Goal: Transaction & Acquisition: Purchase product/service

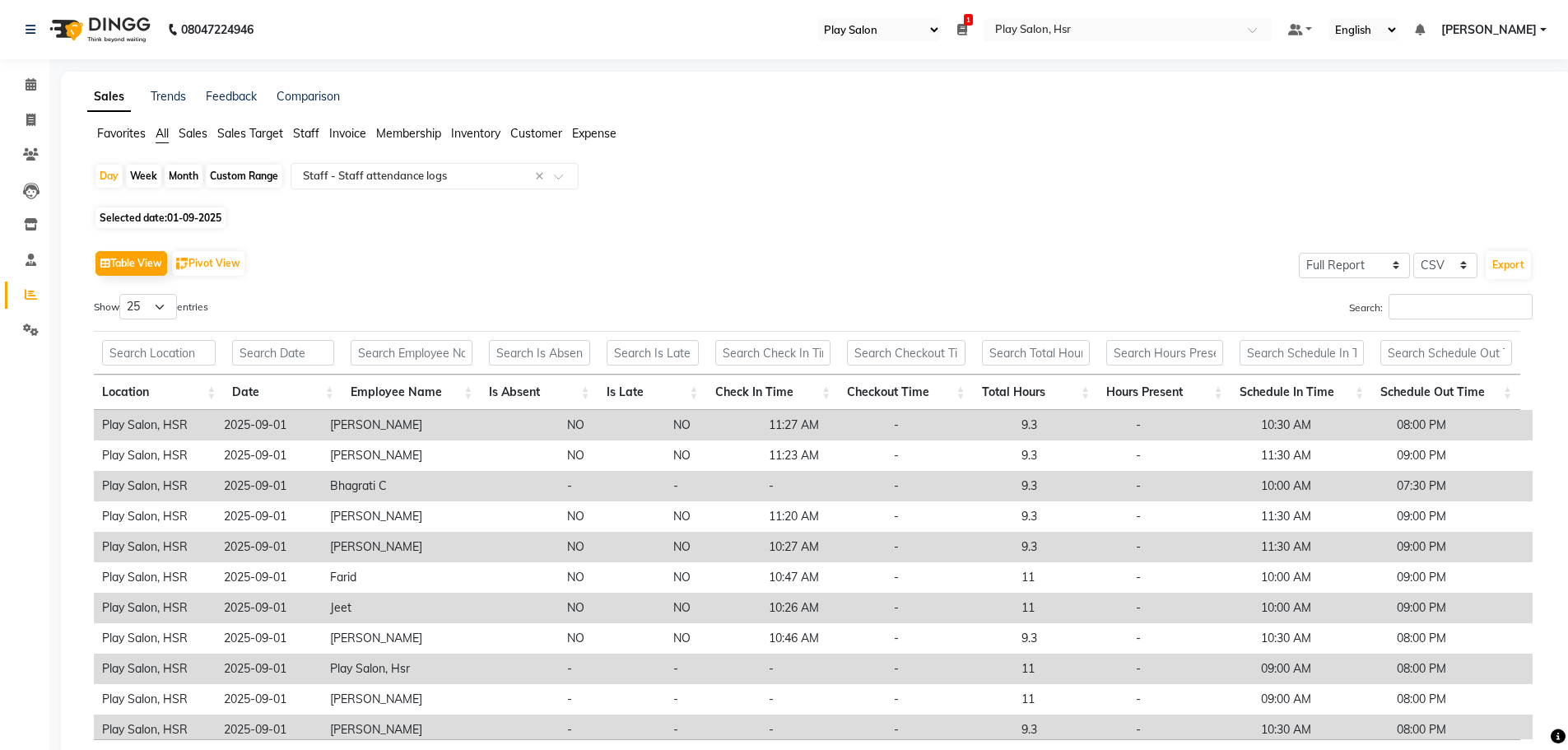
select select "92"
select select "full_report"
select select "csv"
select select "25"
click at [45, 90] on span at bounding box center [31, 85] width 29 height 19
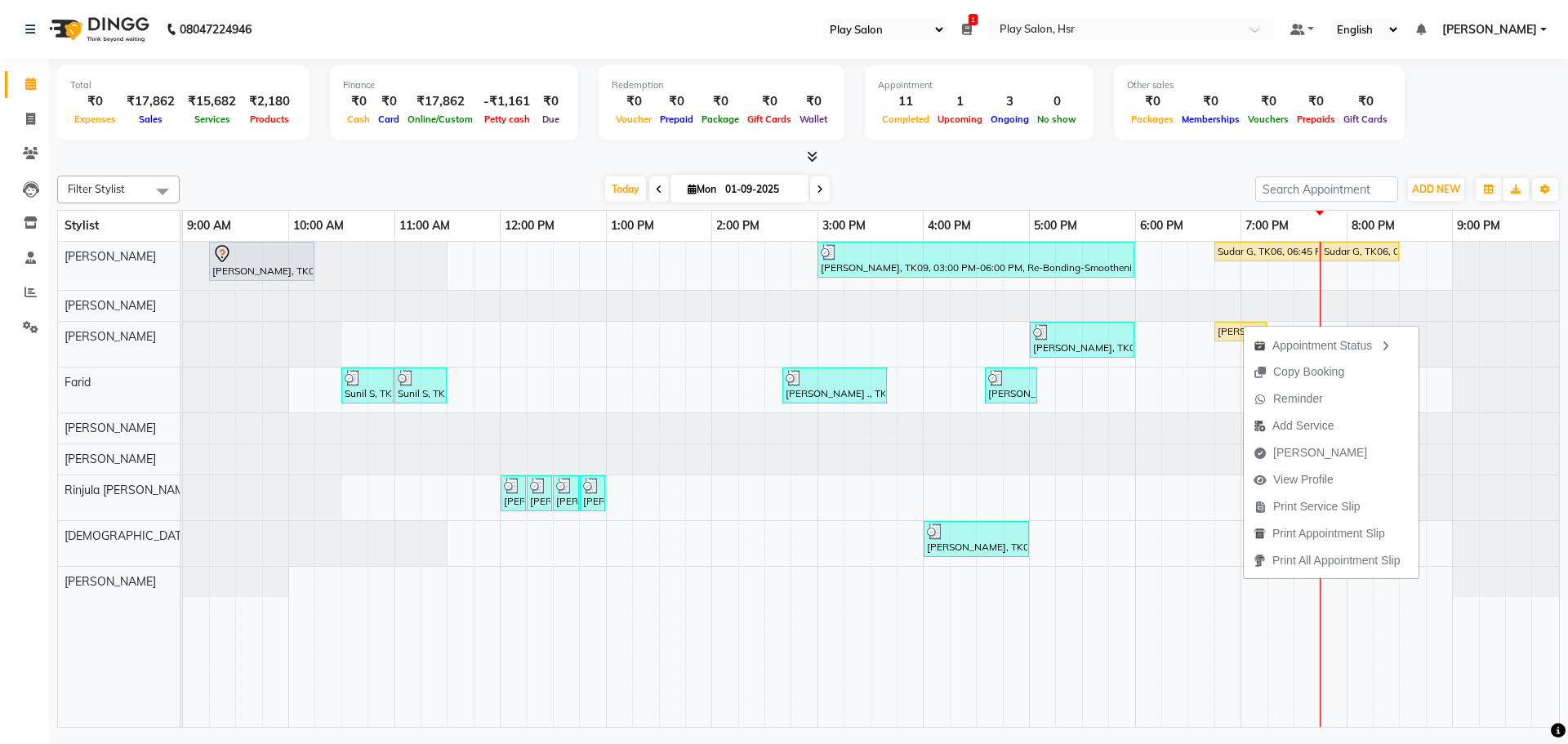
click at [1087, 179] on div "[DATE] [DATE]" at bounding box center [717, 190] width 1059 height 25
click at [1347, 497] on button "View Profile" at bounding box center [1330, 491] width 175 height 27
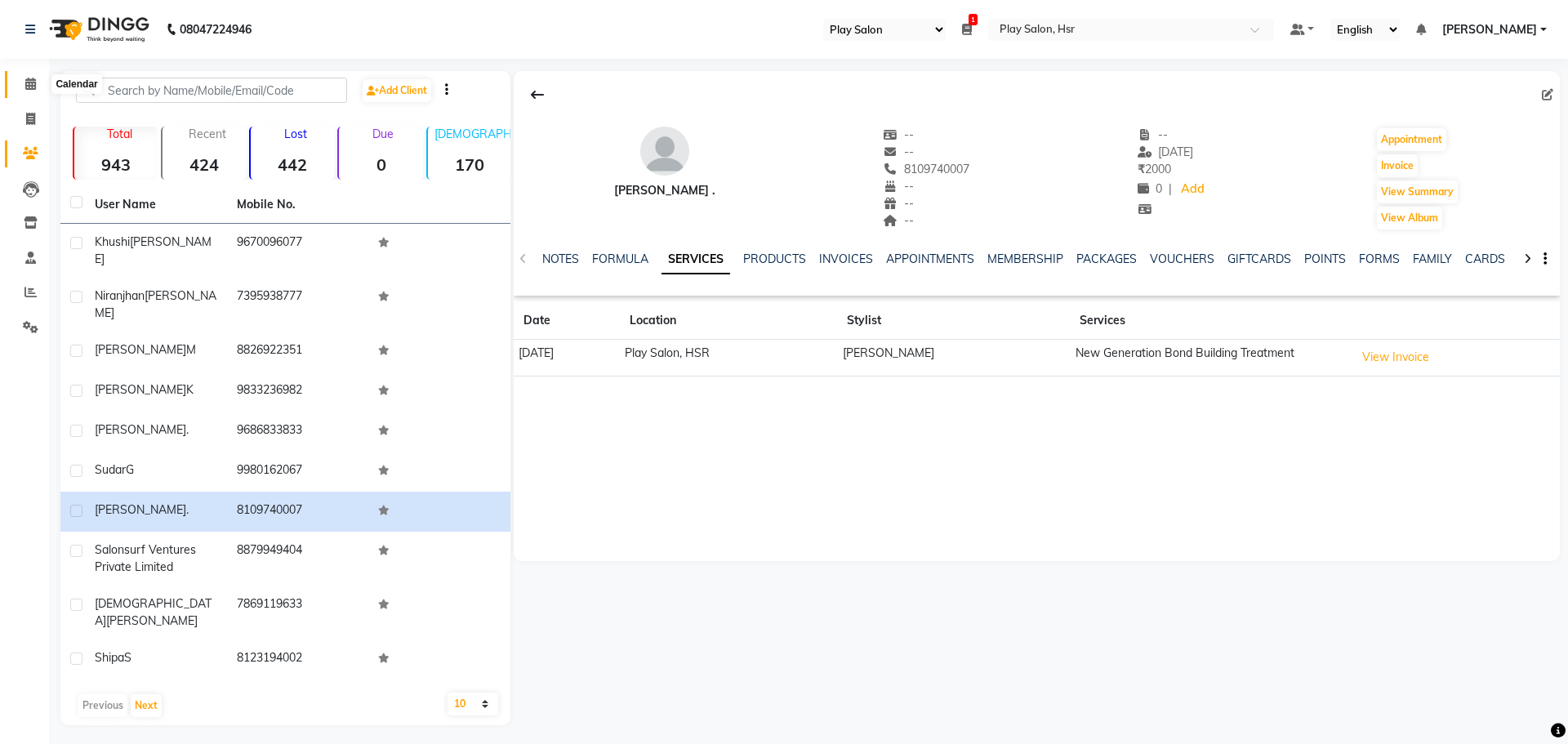
click at [27, 81] on icon at bounding box center [30, 83] width 11 height 12
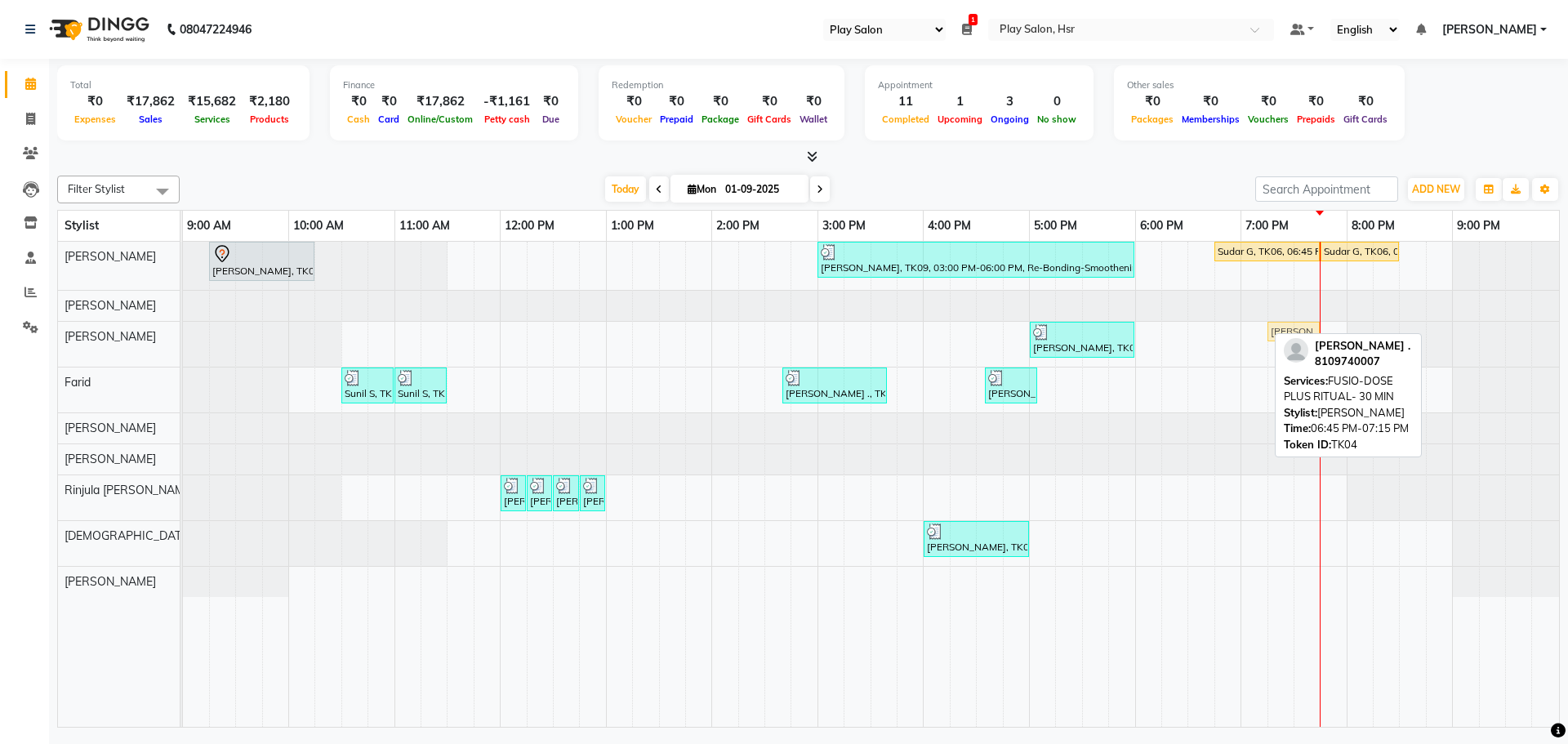
drag, startPoint x: 1230, startPoint y: 336, endPoint x: 1271, endPoint y: 342, distance: 41.4
click at [1271, 342] on div "[PERSON_NAME], TK01, 09:15 AM-10:15 AM, Hair Cut [DEMOGRAPHIC_DATA] Style Direc…" at bounding box center [870, 484] width 1376 height 485
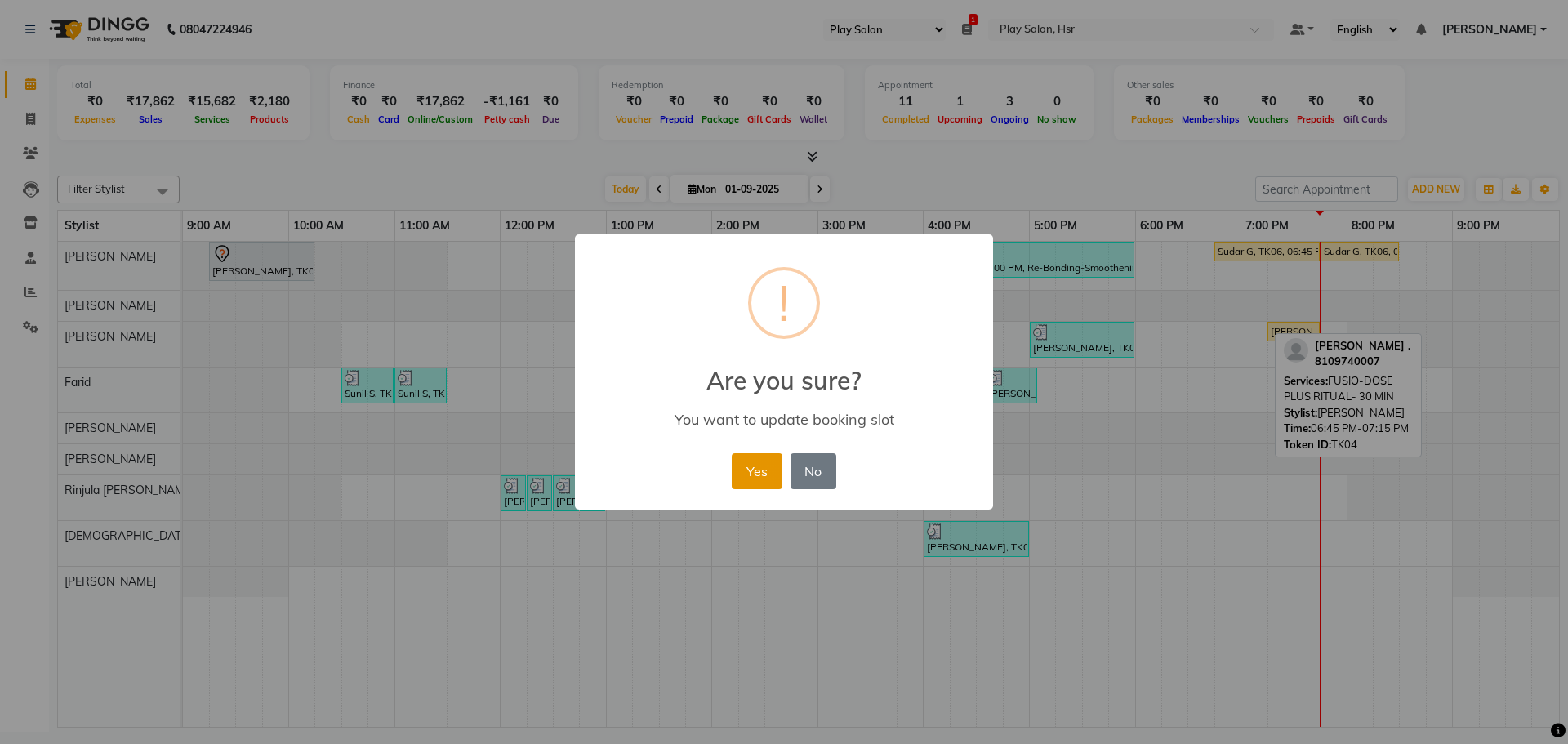
click at [749, 488] on button "Yes" at bounding box center [756, 471] width 49 height 36
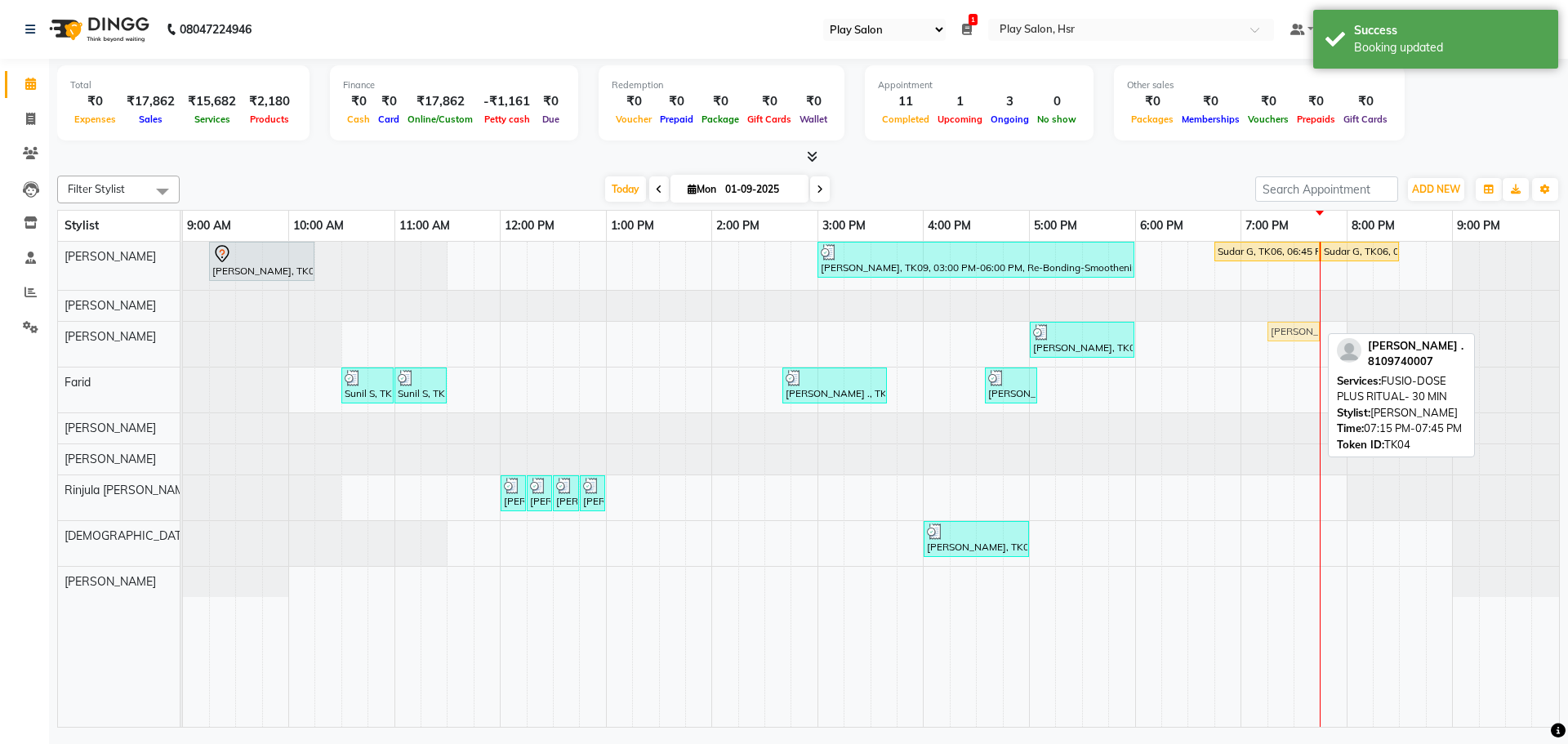
click at [183, 331] on div "[PERSON_NAME], TK05, 05:00 PM-06:00 PM, Hair Cut Men (Senior stylist) [PERSON_N…" at bounding box center [183, 344] width 0 height 45
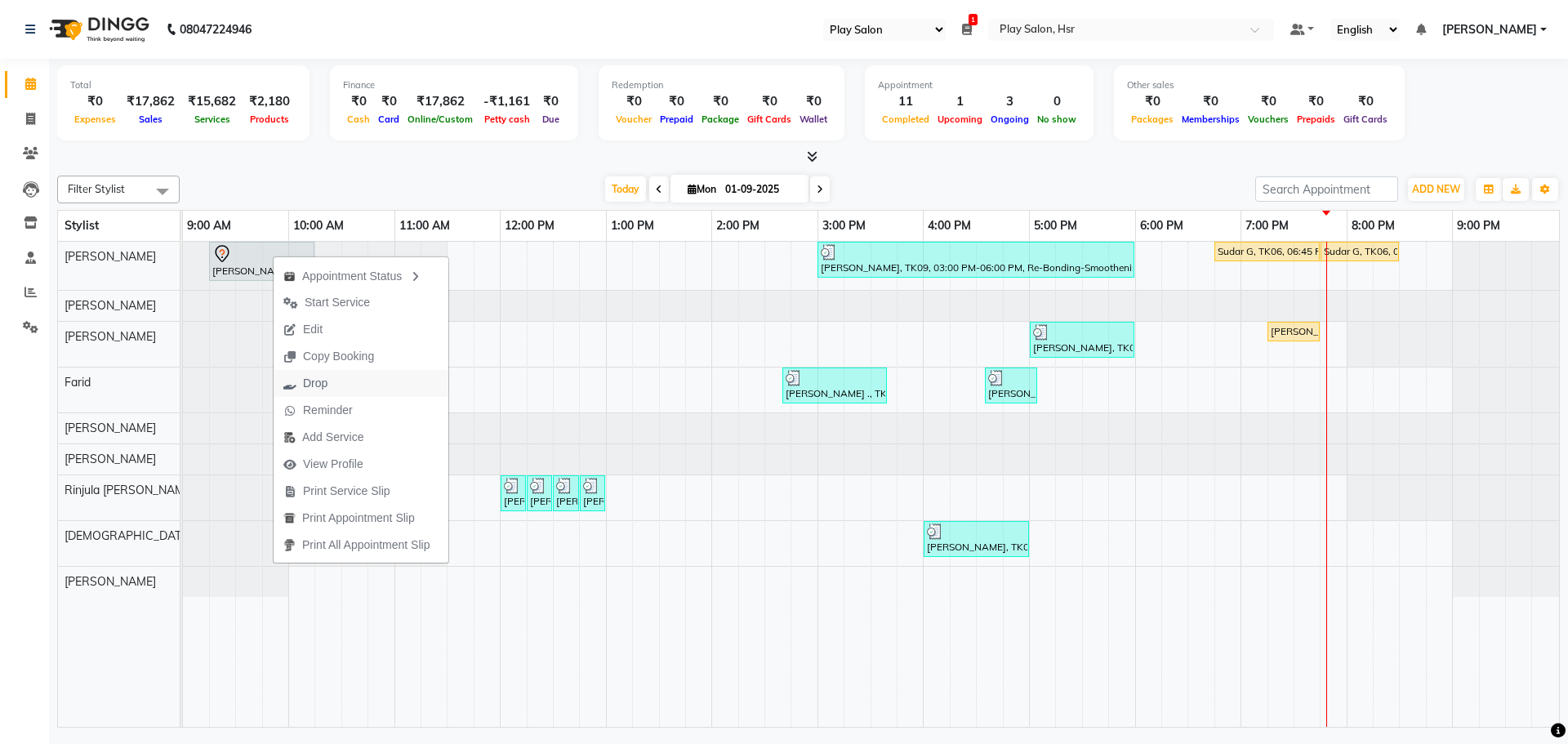
click at [330, 381] on span "Drop" at bounding box center [305, 383] width 63 height 27
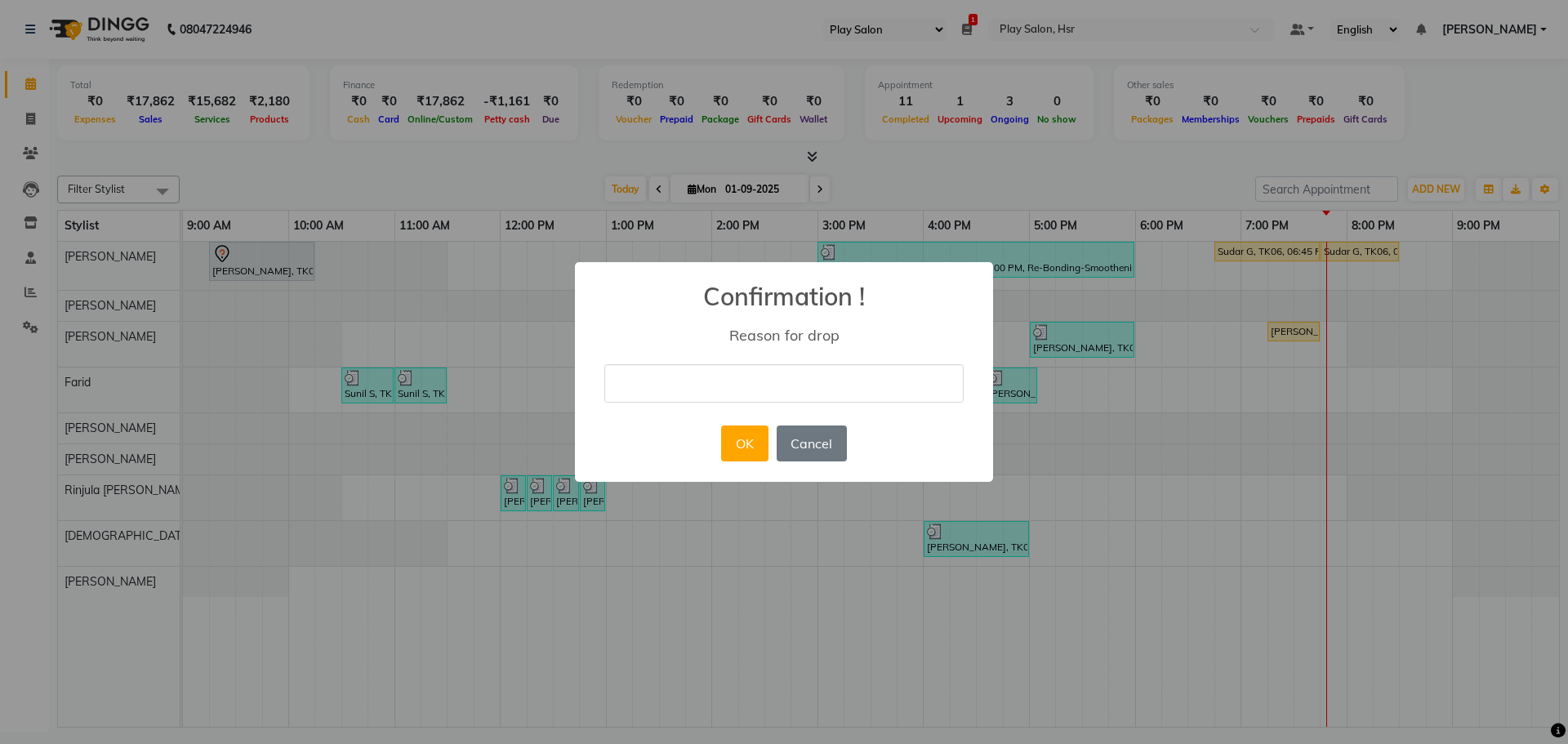
click at [746, 386] on input "text" at bounding box center [784, 383] width 359 height 39
click at [710, 386] on input "no show" at bounding box center [784, 383] width 359 height 39
type input "n"
click at [722, 378] on input "text" at bounding box center [784, 383] width 359 height 39
type input "Client didn't turned back, will follow up with."
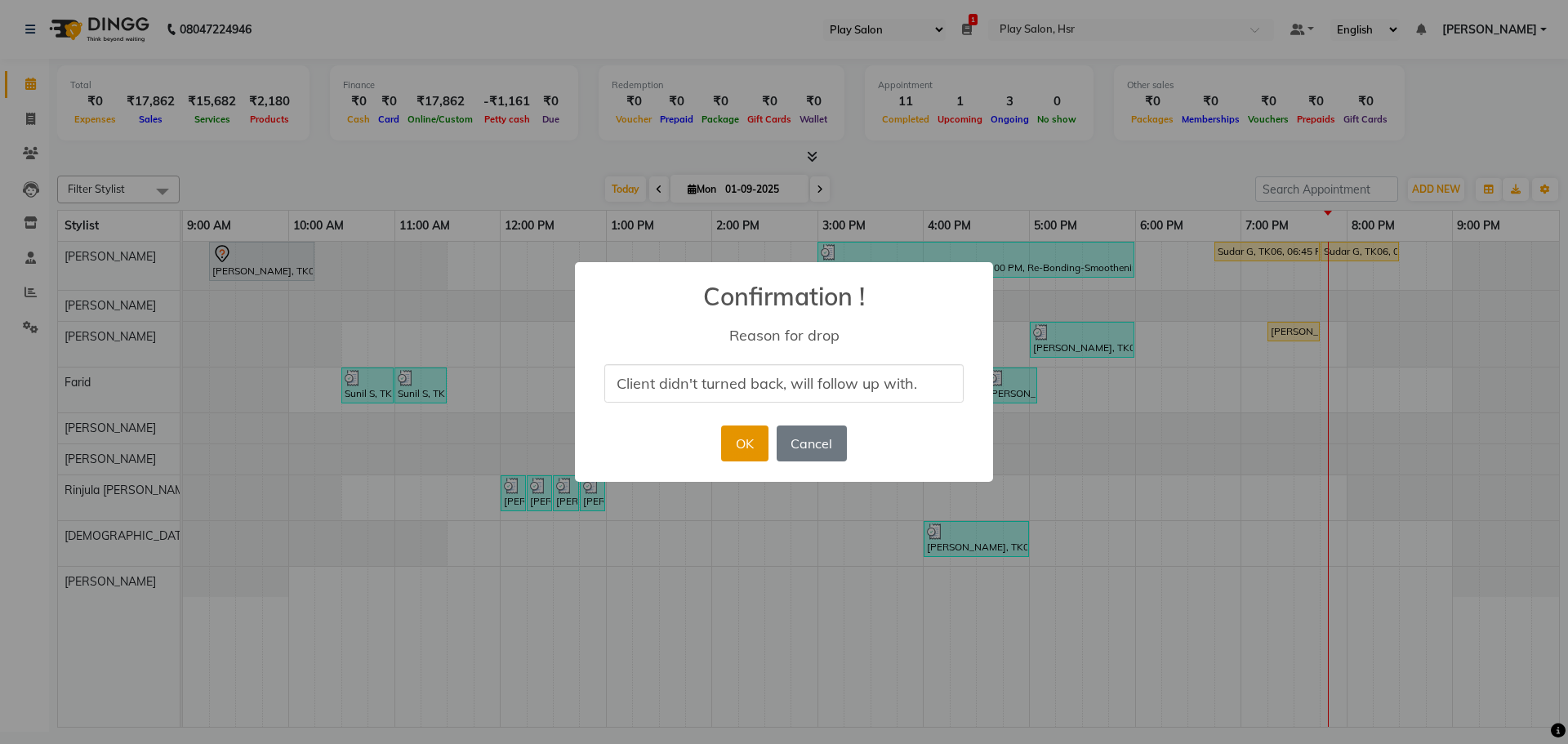
click at [736, 452] on button "OK" at bounding box center [744, 444] width 47 height 36
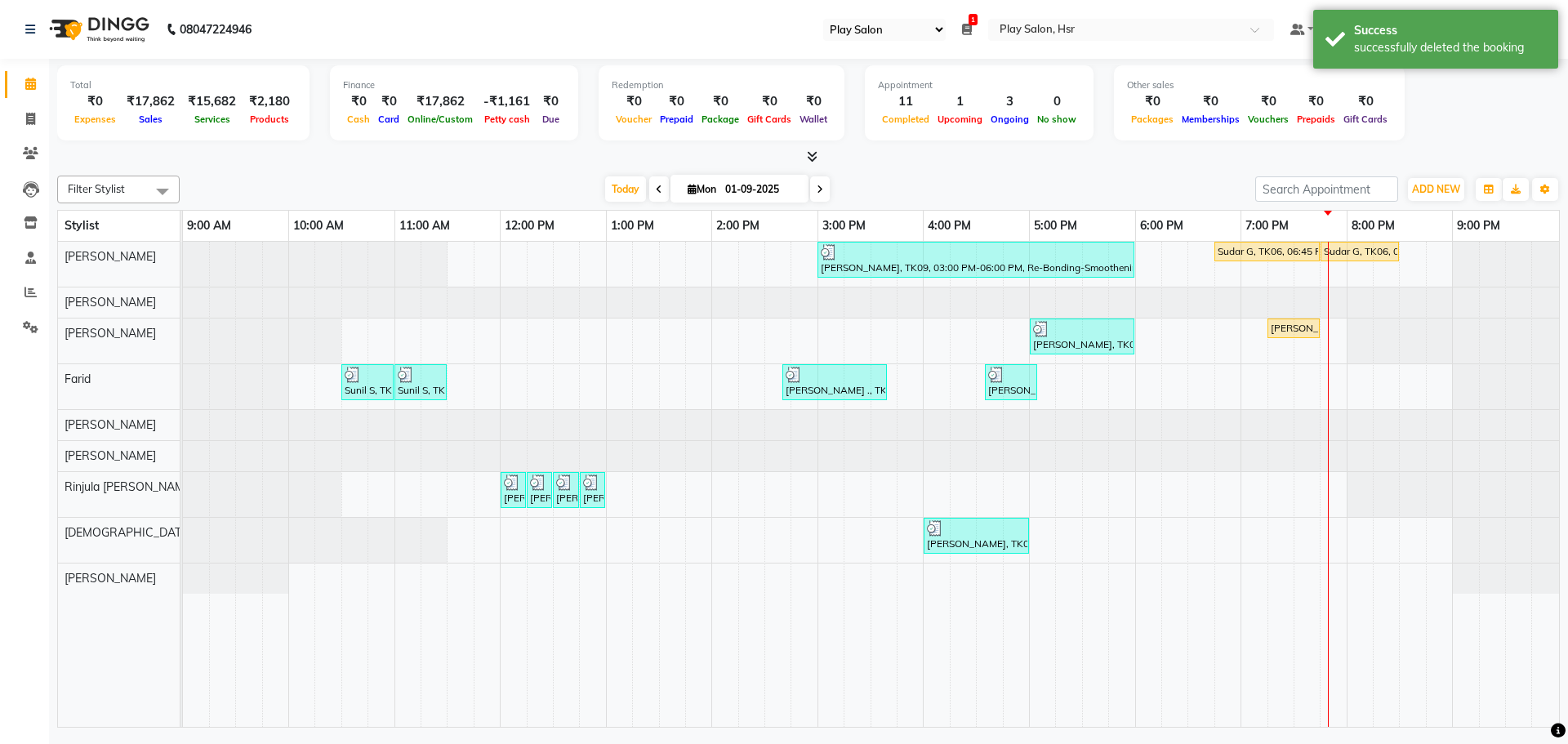
click at [199, 254] on div at bounding box center [315, 264] width 264 height 45
click at [220, 257] on div at bounding box center [315, 264] width 264 height 45
click at [264, 260] on div at bounding box center [315, 264] width 264 height 45
click at [183, 255] on div at bounding box center [183, 264] width 0 height 45
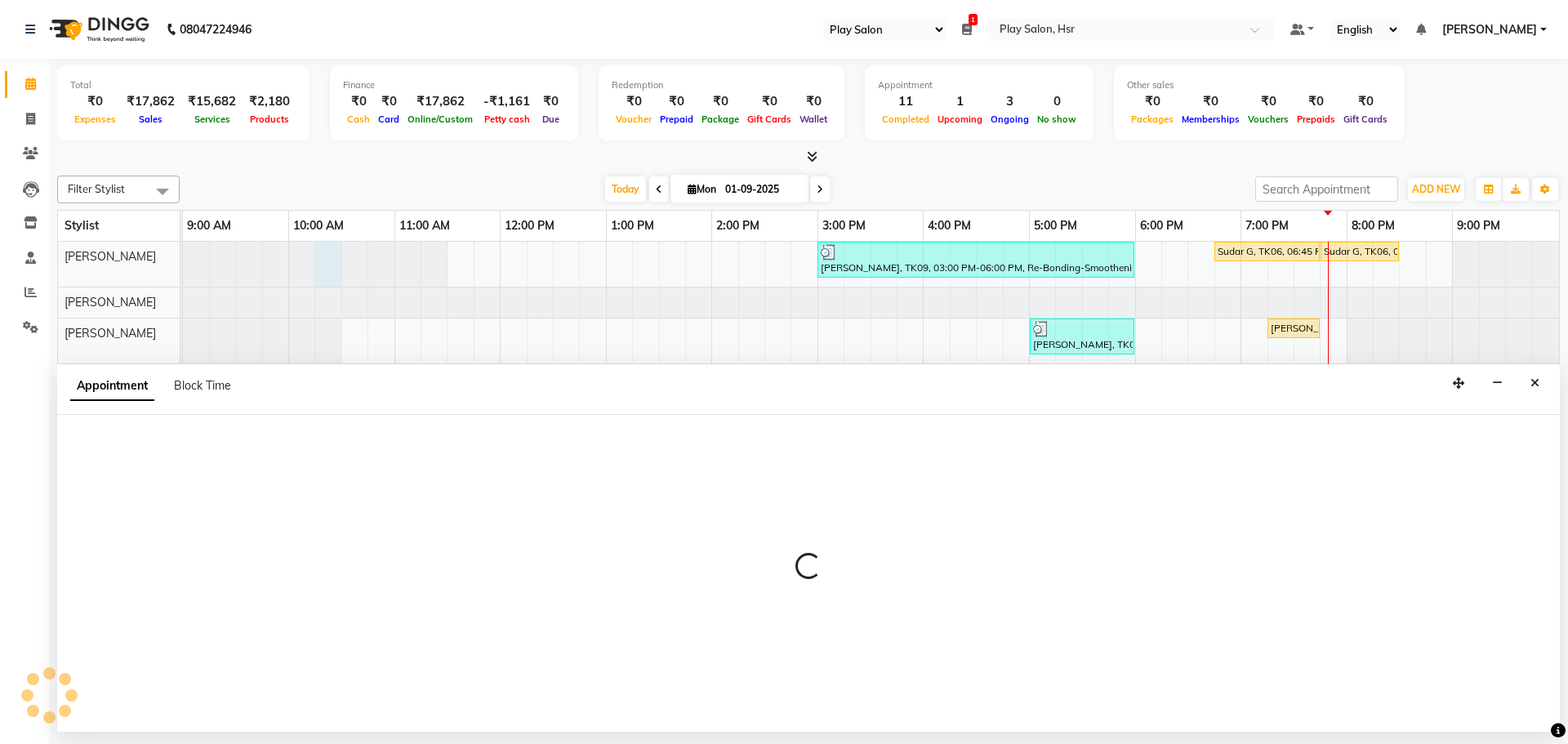
select select "81918"
select select "615"
select select "tentative"
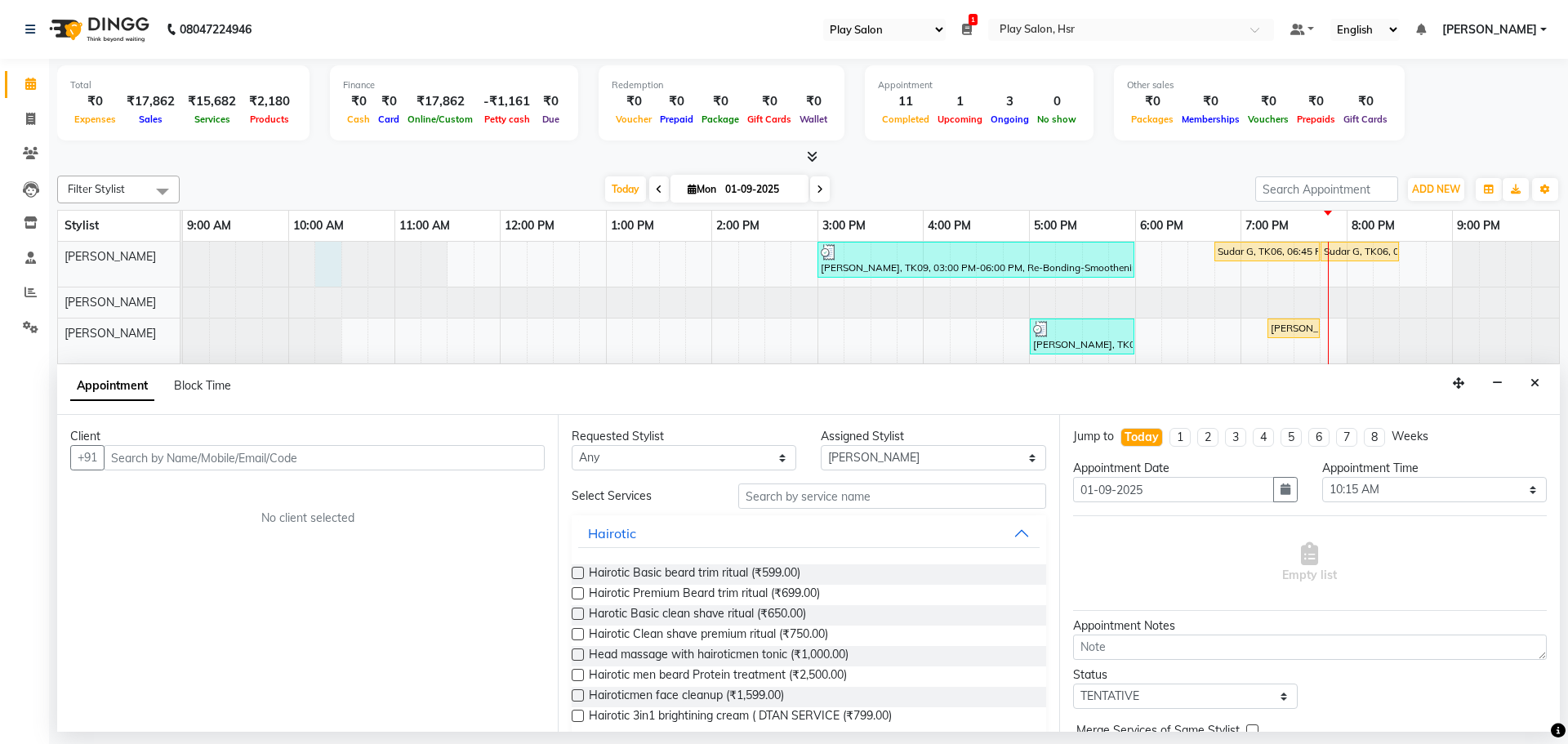
click at [183, 256] on div at bounding box center [183, 264] width 0 height 45
click at [269, 457] on input "text" at bounding box center [324, 457] width 441 height 26
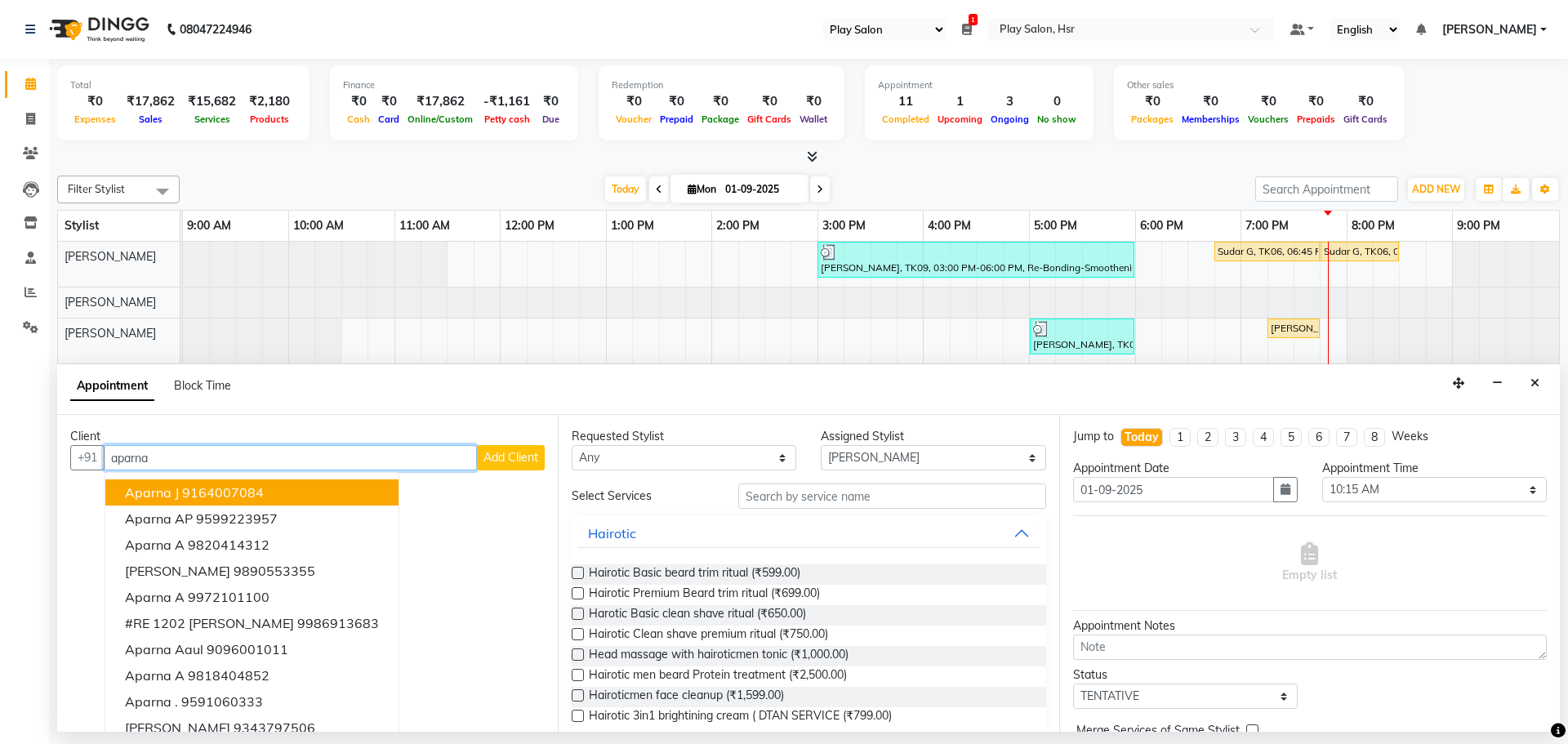
drag, startPoint x: 185, startPoint y: 456, endPoint x: 0, endPoint y: 456, distance: 185.0
click at [0, 456] on app-home "08047224946 Select Register Play Salon 1 Daily Open Registers nothing to show S…" at bounding box center [784, 366] width 1568 height 732
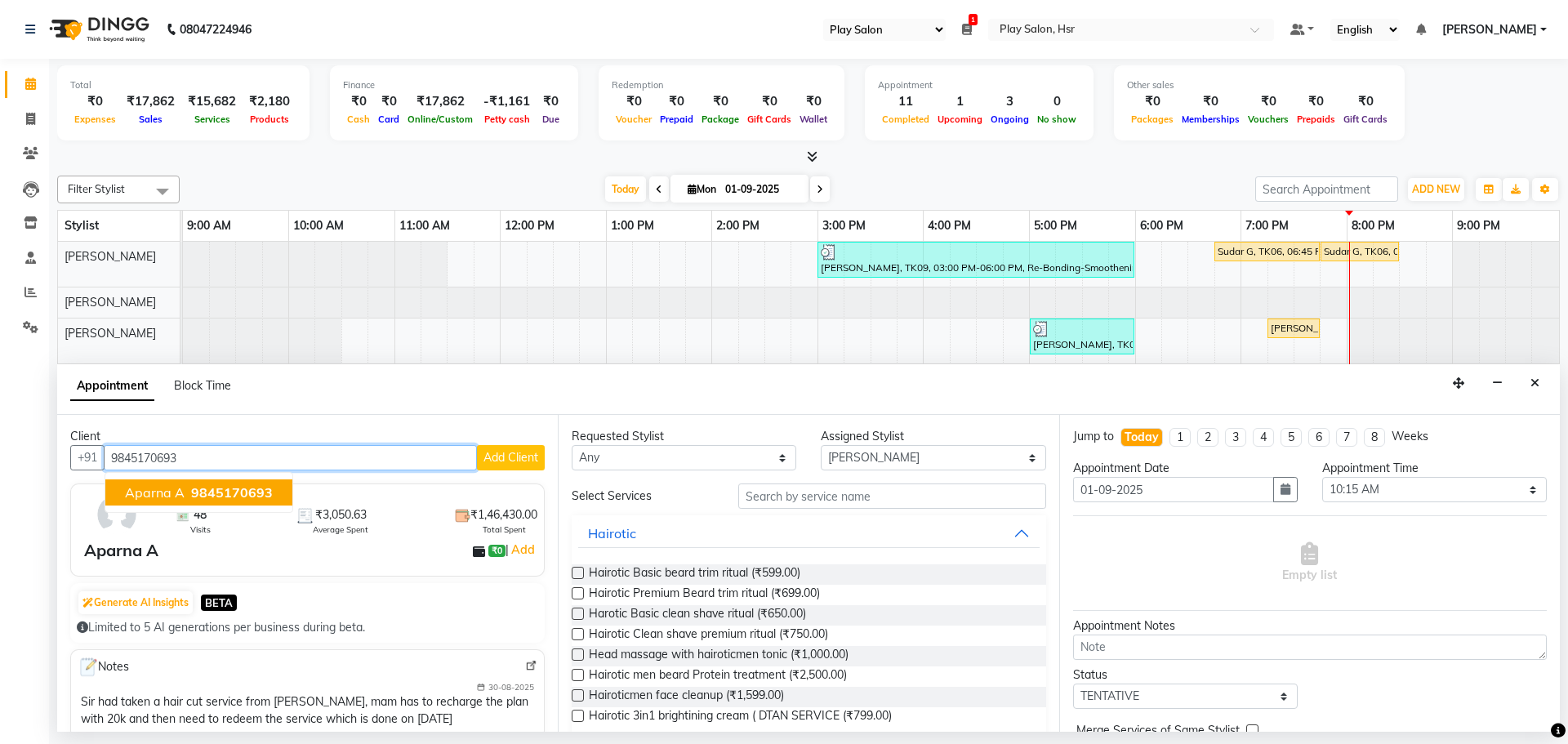
click at [162, 490] on span "Aparna A" at bounding box center [155, 493] width 59 height 16
type input "9845170693"
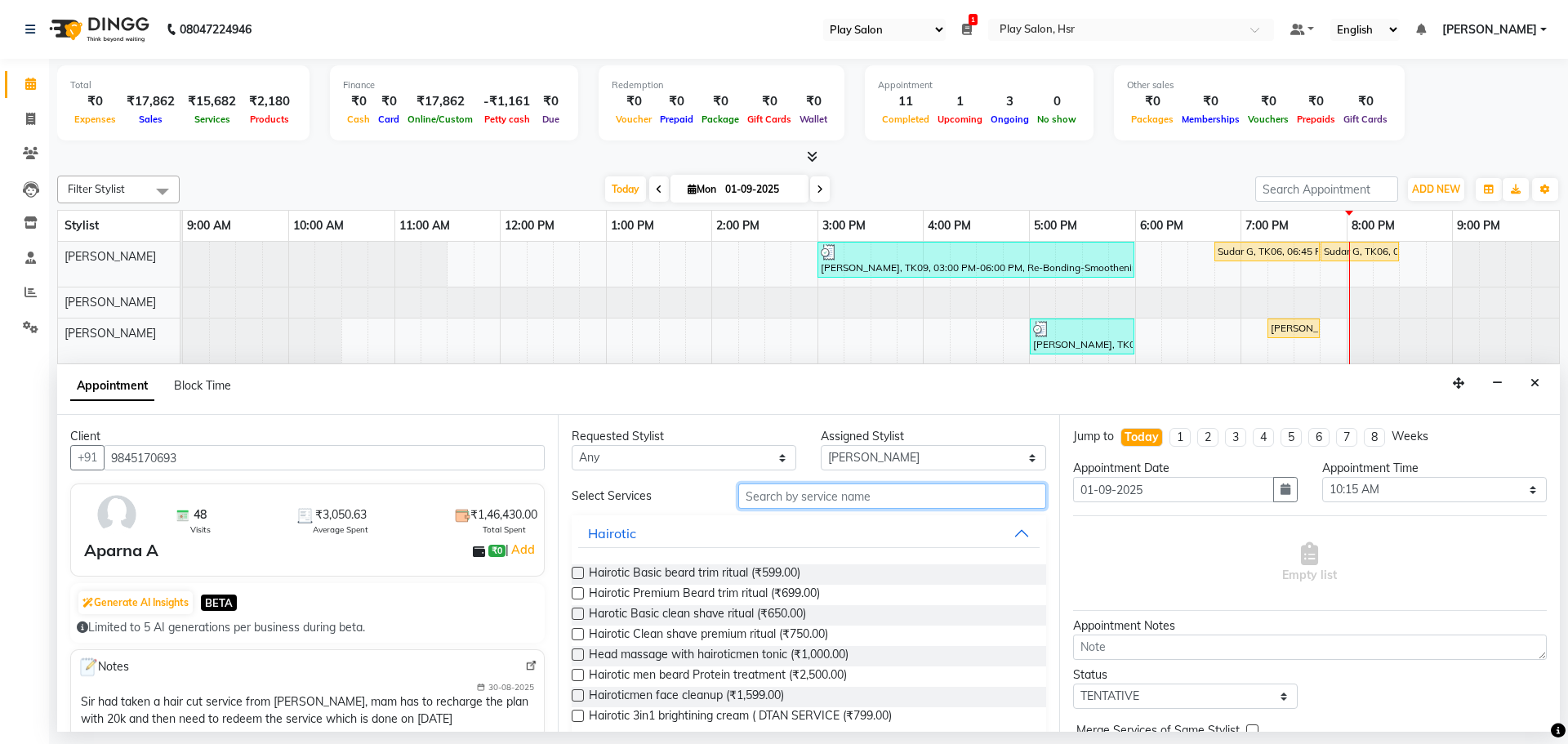
click at [783, 501] on input "text" at bounding box center [892, 496] width 308 height 26
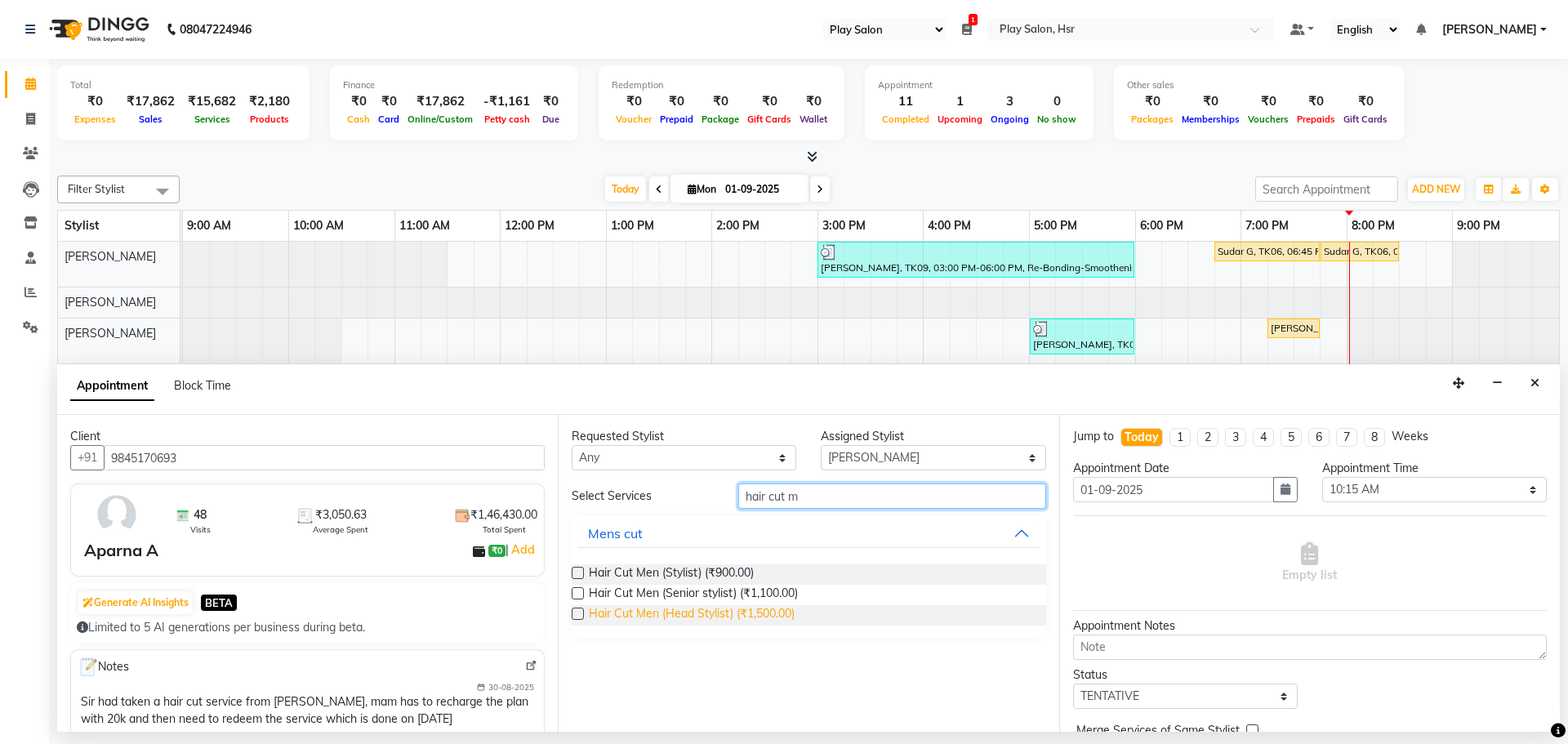
type input "hair cut m"
click at [761, 611] on span "Hair Cut Men (Head Stylist) (₹1,500.00)" at bounding box center [692, 615] width 206 height 21
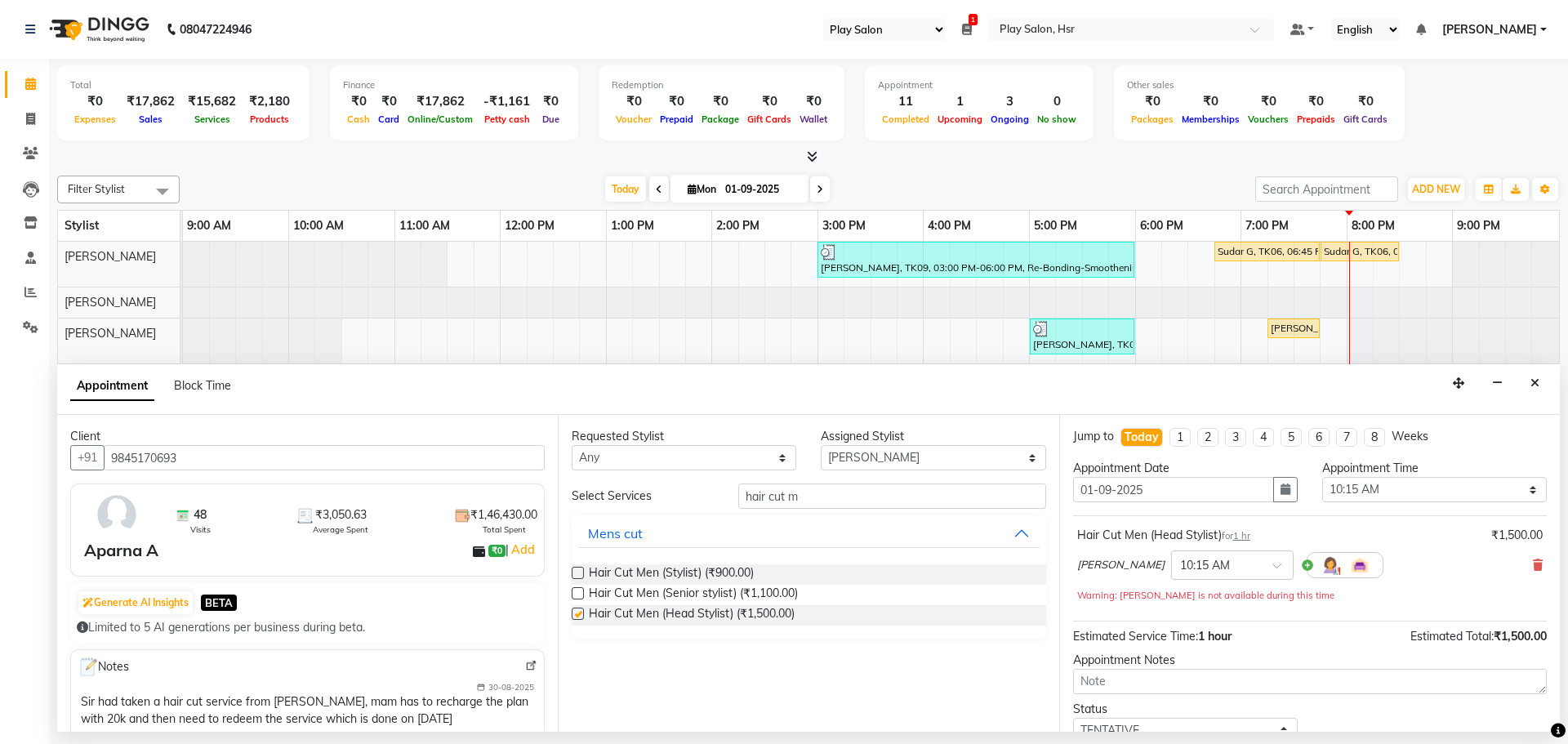
checkbox input "false"
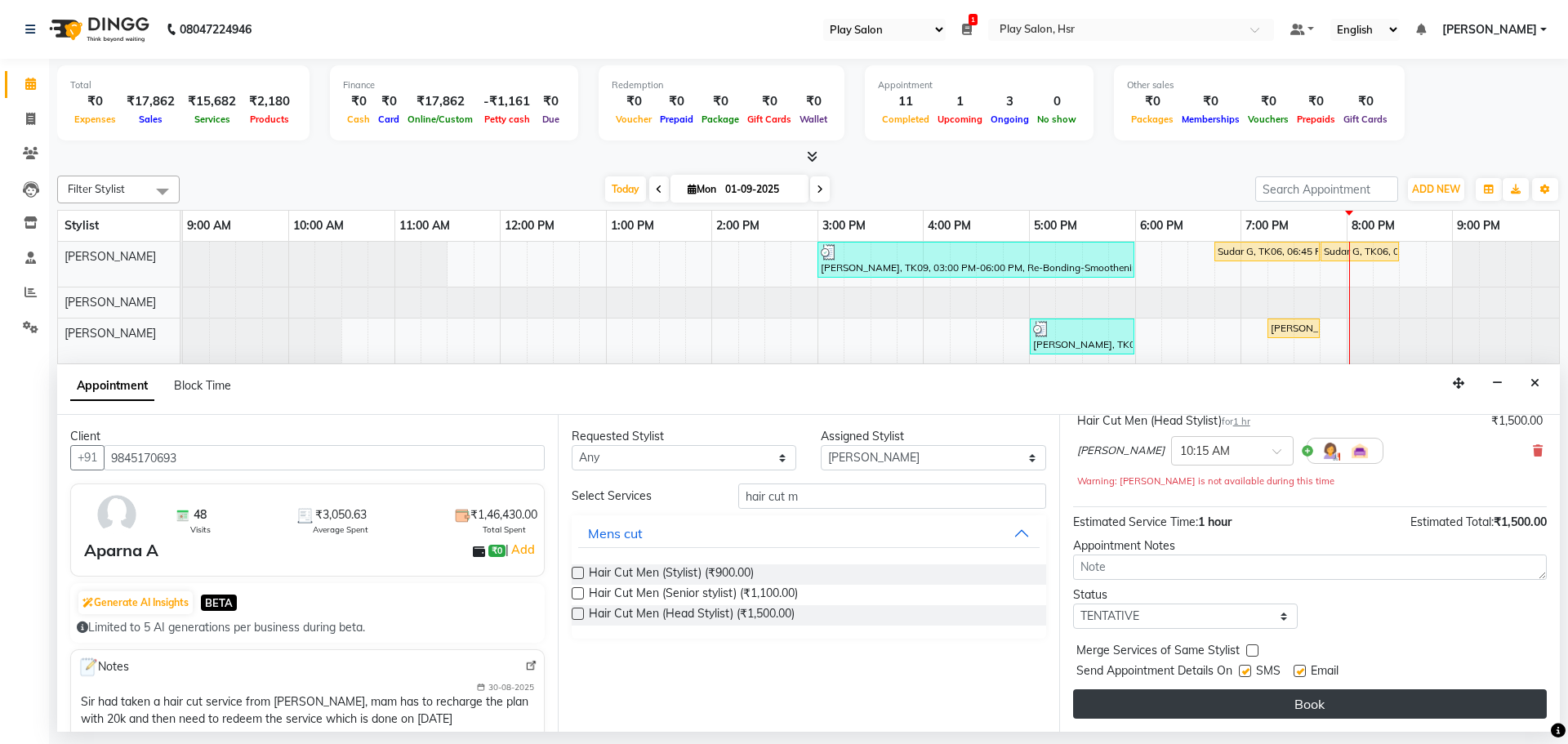
click at [1363, 708] on button "Book" at bounding box center [1309, 704] width 474 height 30
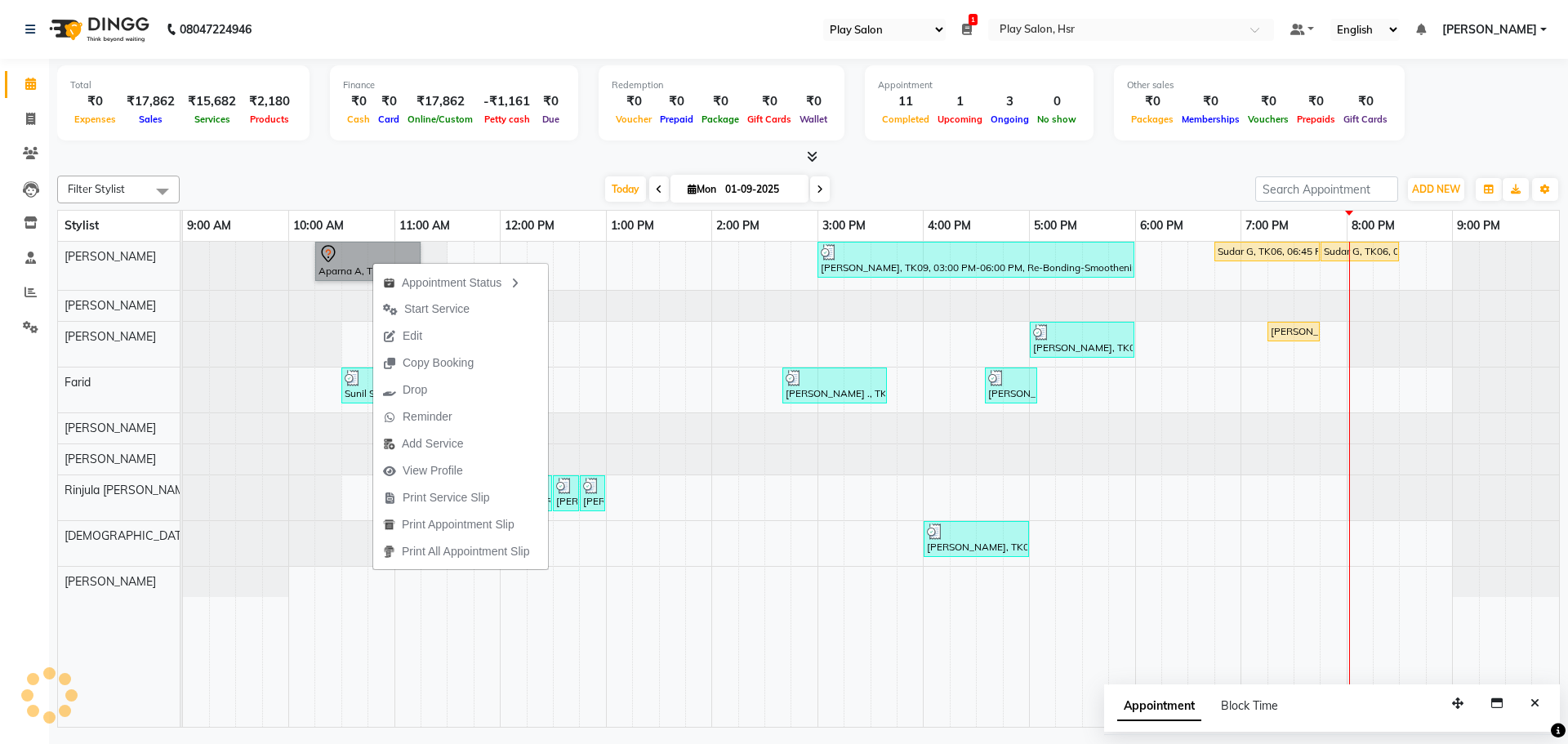
click at [183, 307] on div at bounding box center [183, 306] width 0 height 30
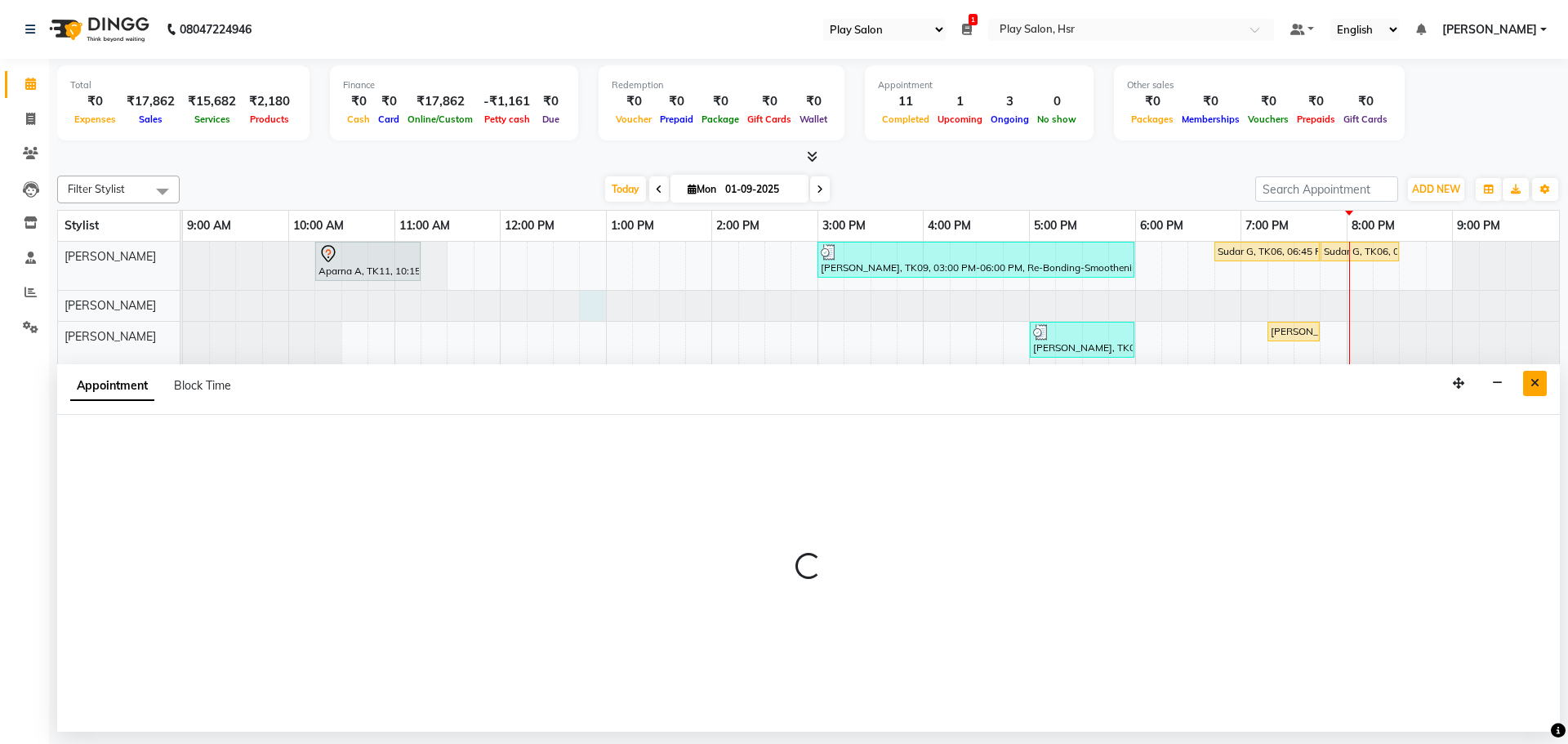
select select "81913"
select select "765"
select select "tentative"
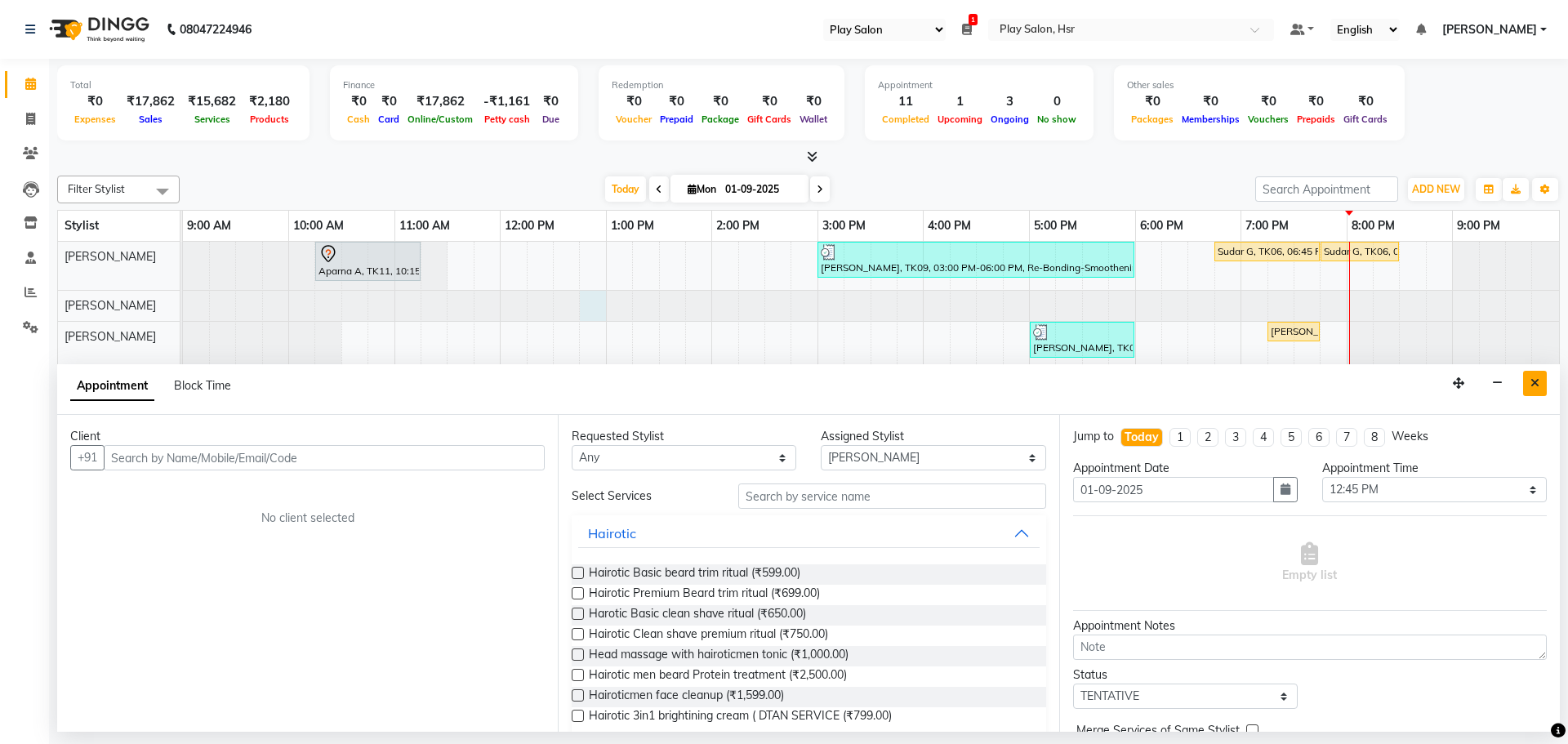
click at [1532, 381] on icon "Close" at bounding box center [1534, 383] width 9 height 12
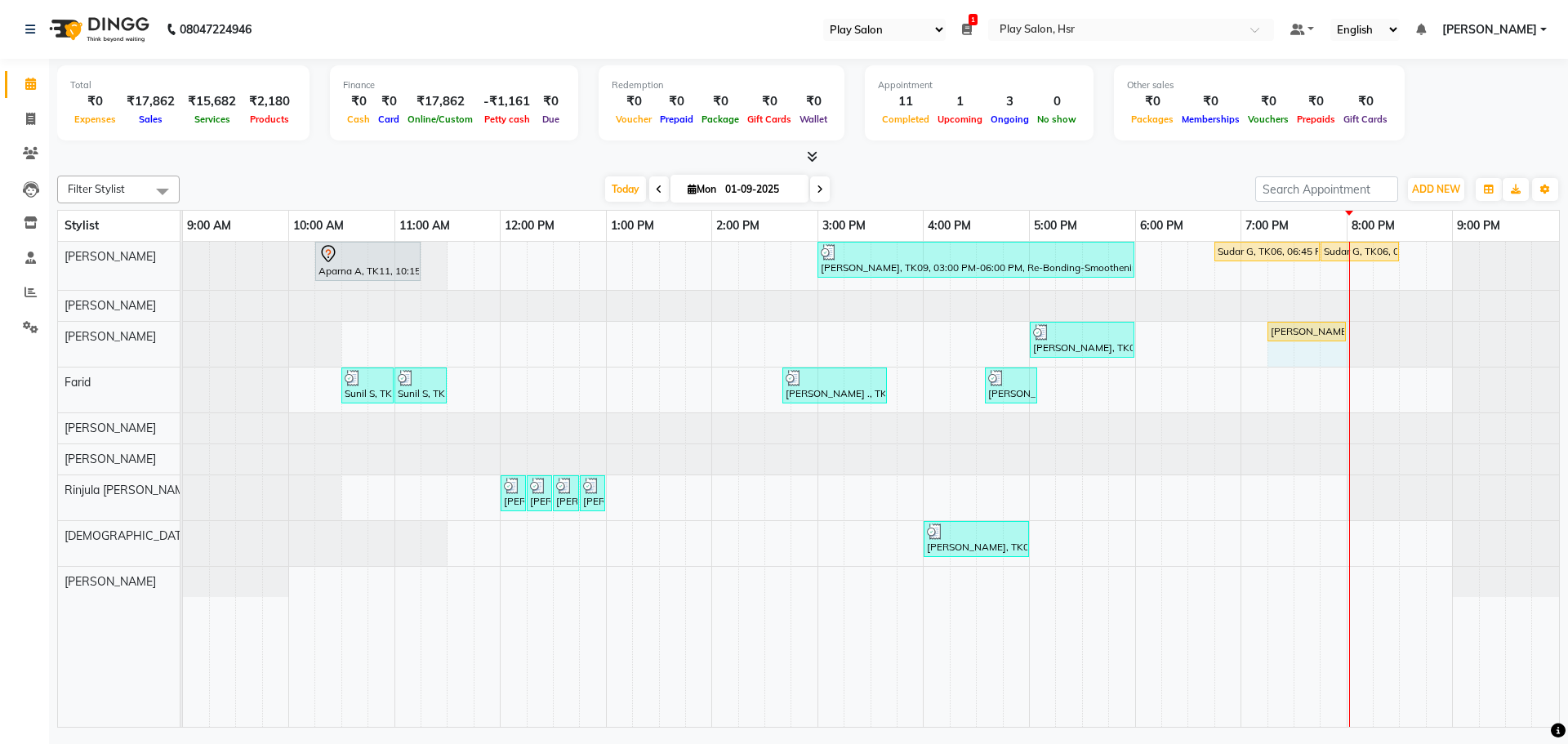
drag, startPoint x: 1317, startPoint y: 331, endPoint x: 1339, endPoint y: 334, distance: 22.2
click at [183, 334] on div "[PERSON_NAME], TK05, 05:00 PM-06:00 PM, Hair Cut Men (Senior stylist) [PERSON_N…" at bounding box center [183, 344] width 0 height 45
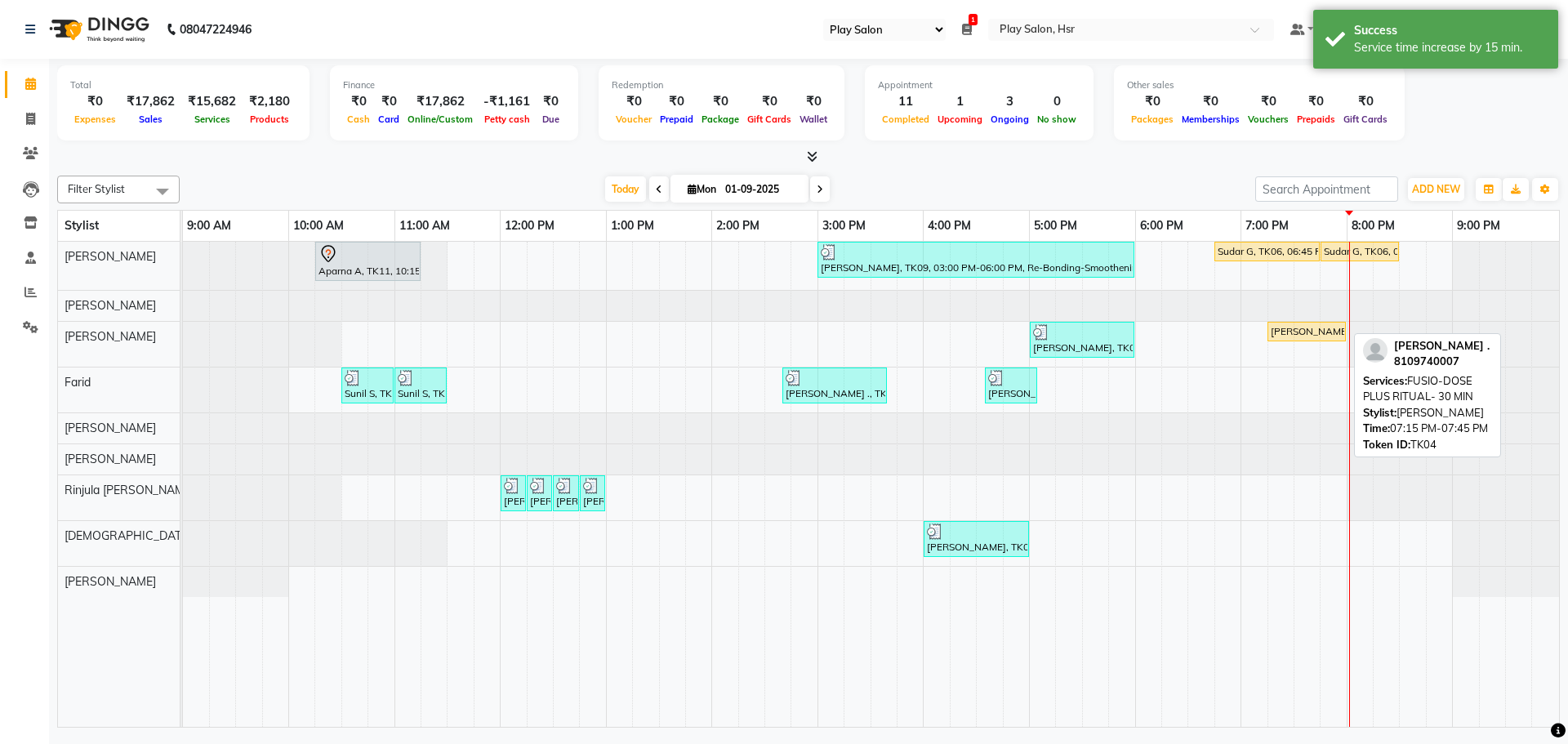
click at [1295, 333] on div "[PERSON_NAME] ., TK04, 07:15 PM-08:00 PM, FUSIO-DOSE PLUS RITUAL- 30 MIN" at bounding box center [1306, 332] width 75 height 15
click at [1308, 330] on div "[PERSON_NAME] ., TK04, 07:15 PM-08:00 PM, FUSIO-DOSE PLUS RITUAL- 30 MIN" at bounding box center [1306, 332] width 75 height 15
select select "1"
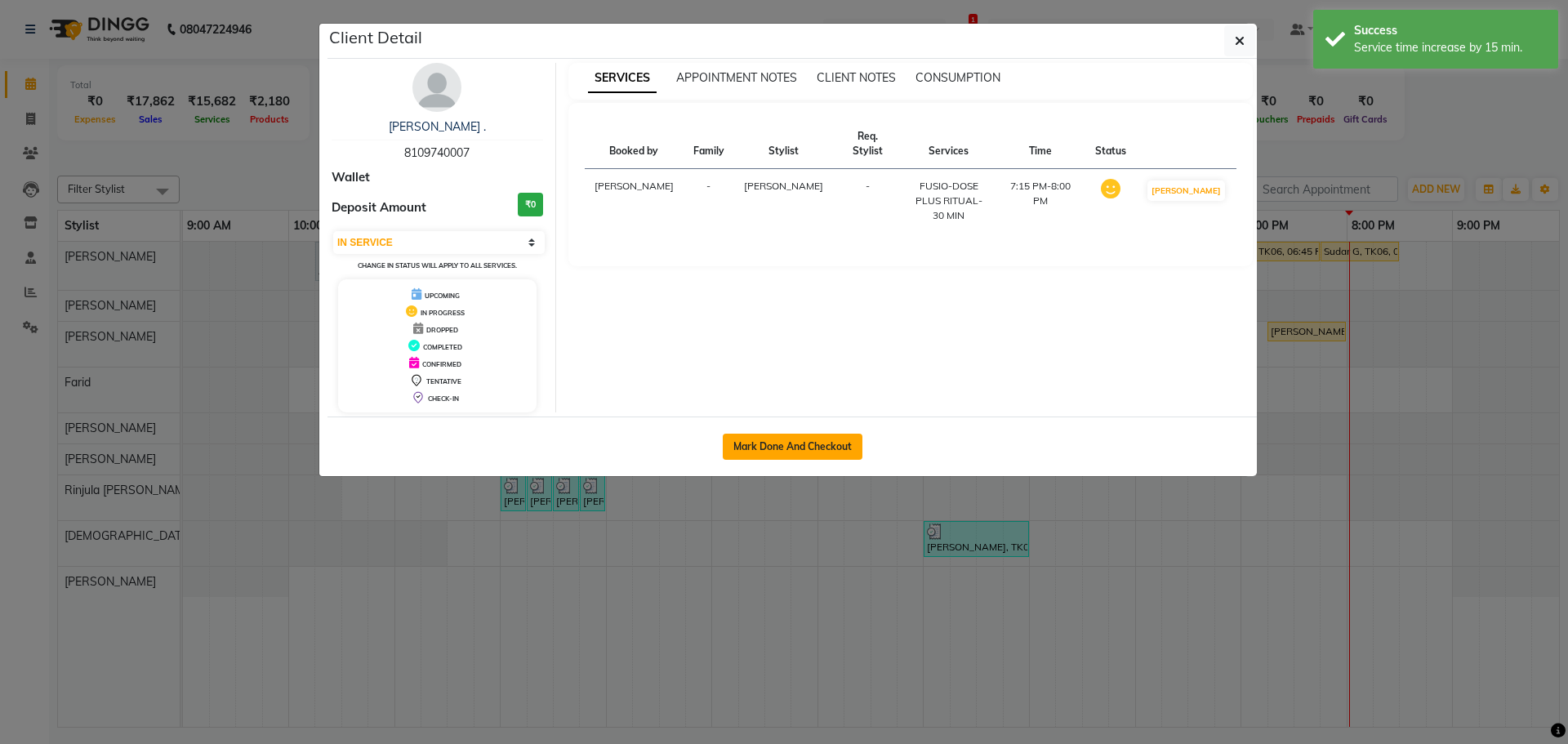
click at [778, 445] on button "Mark Done And Checkout" at bounding box center [792, 447] width 140 height 26
select select "service"
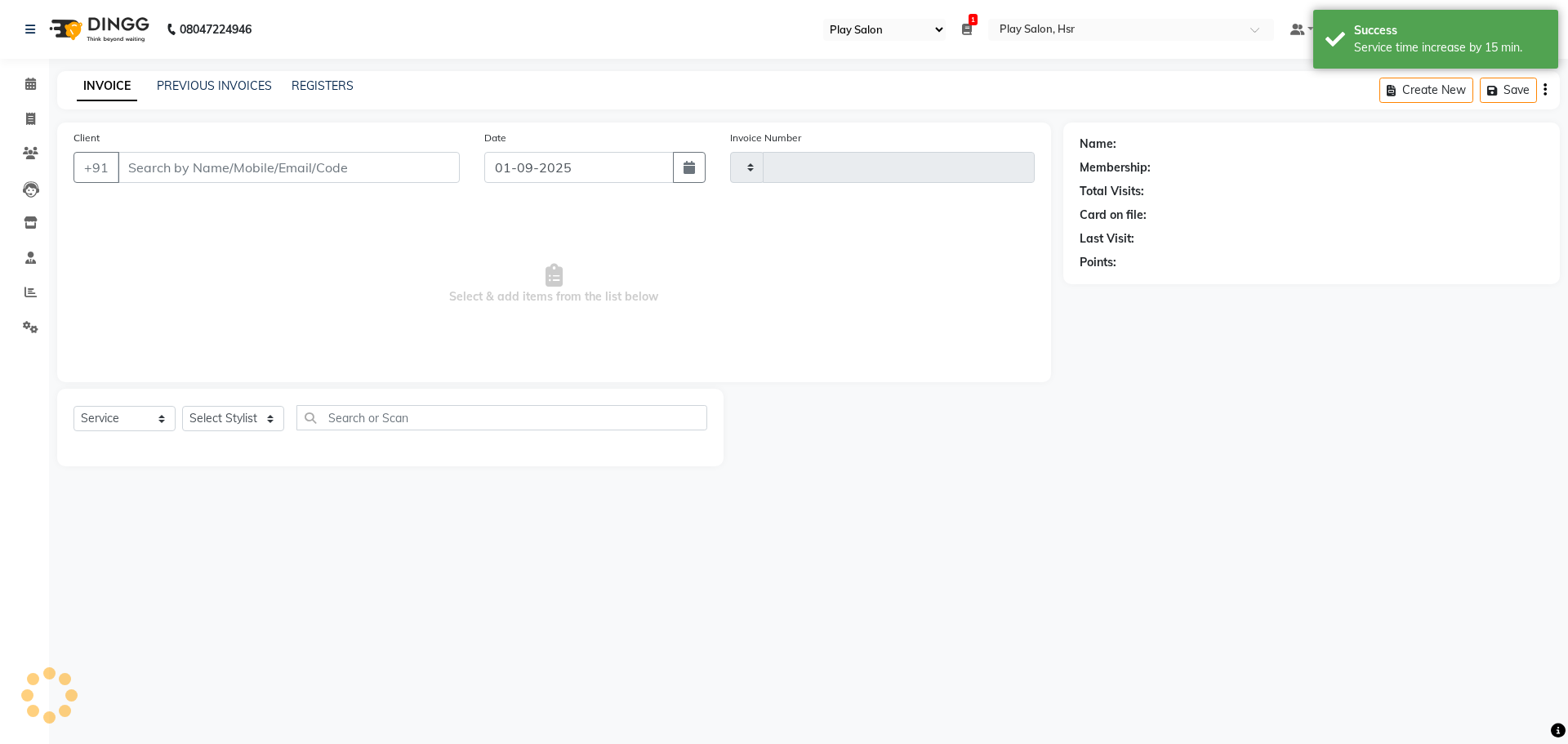
type input "0943"
select select "8358"
type input "8109740007"
select select "81917"
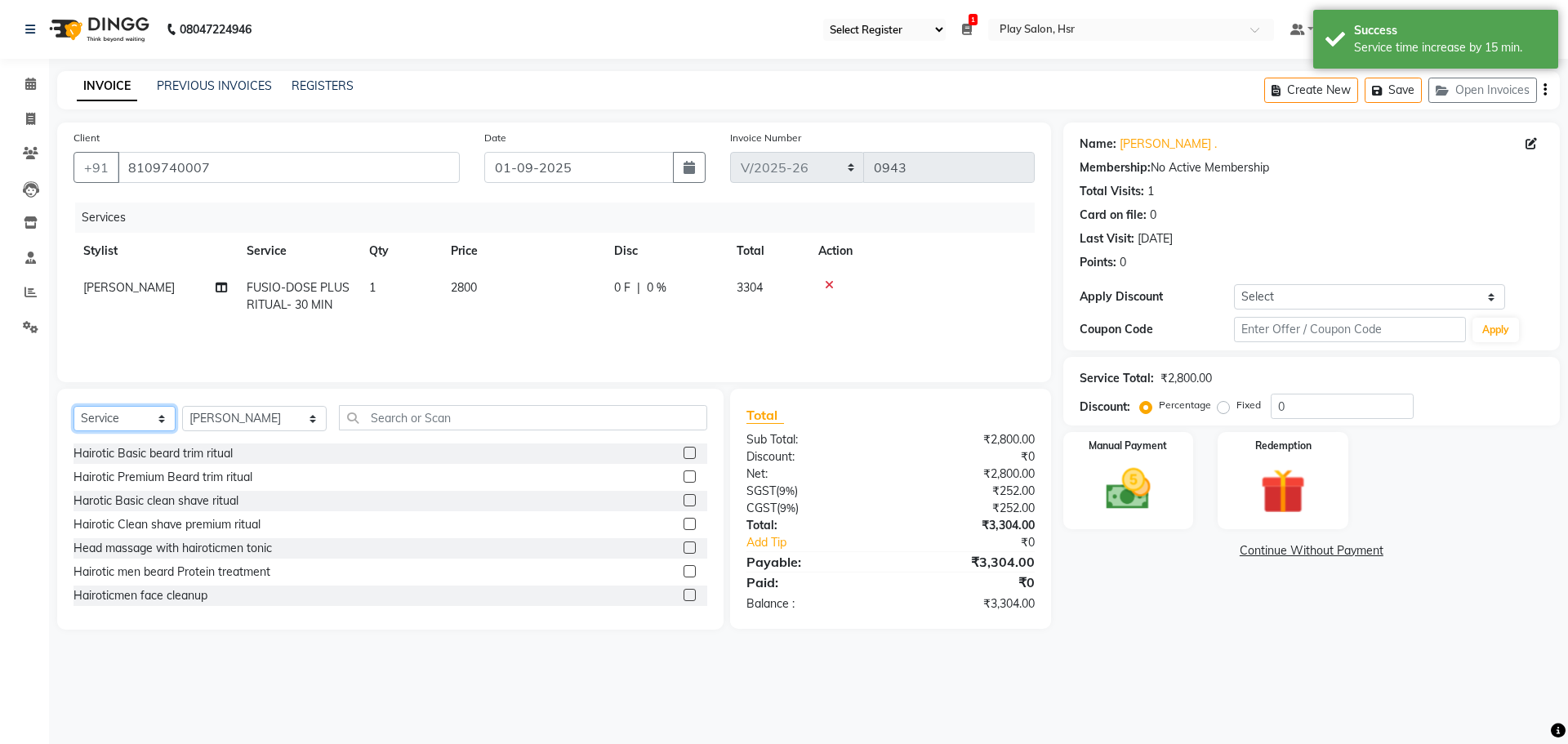
click at [135, 418] on select "Select Service Product Membership Package Voucher Prepaid Gift Card" at bounding box center [124, 419] width 102 height 26
select select "product"
click at [73, 406] on select "Select Service Product Membership Package Voucher Prepaid Gift Card" at bounding box center [124, 419] width 102 height 26
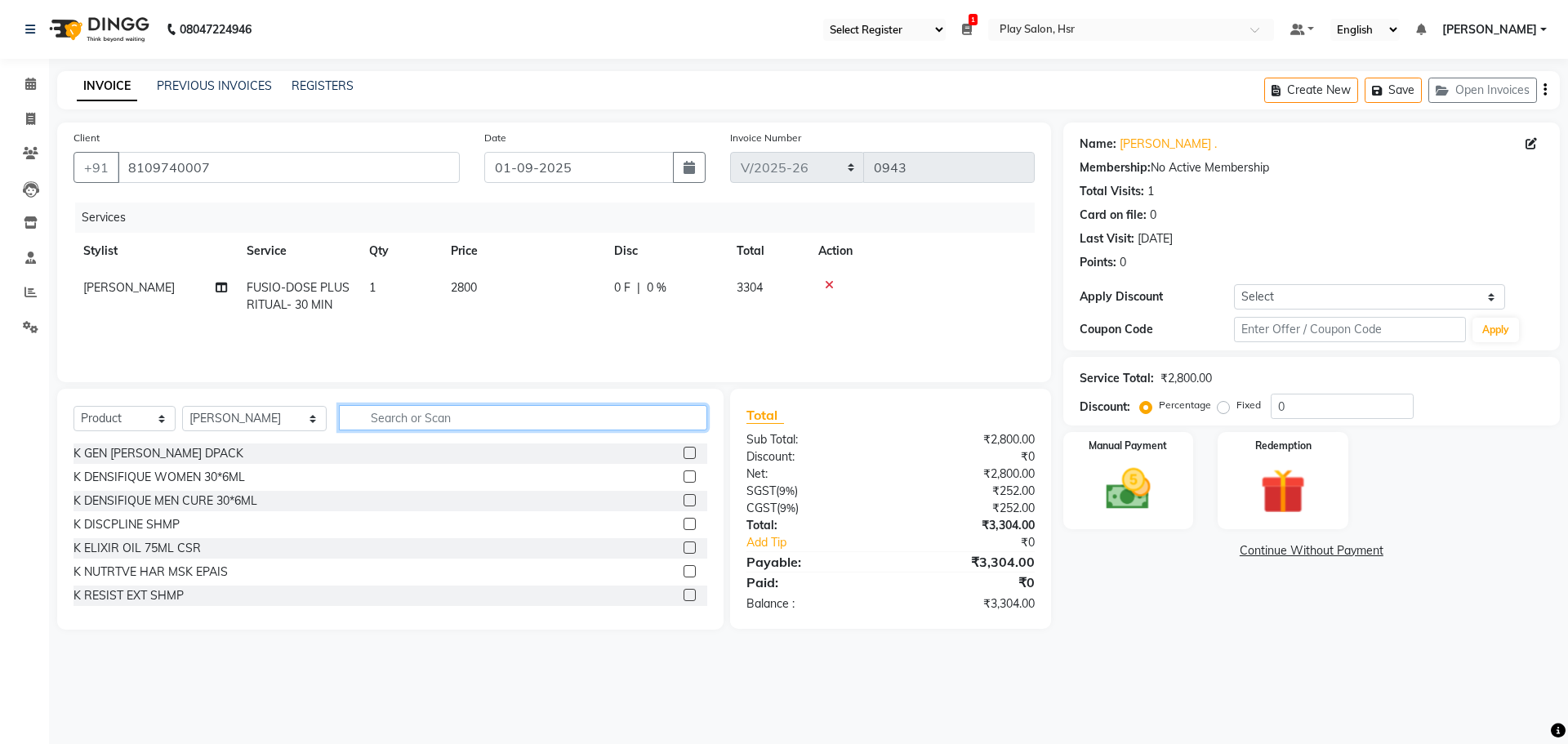
click at [379, 417] on input "text" at bounding box center [522, 418] width 368 height 26
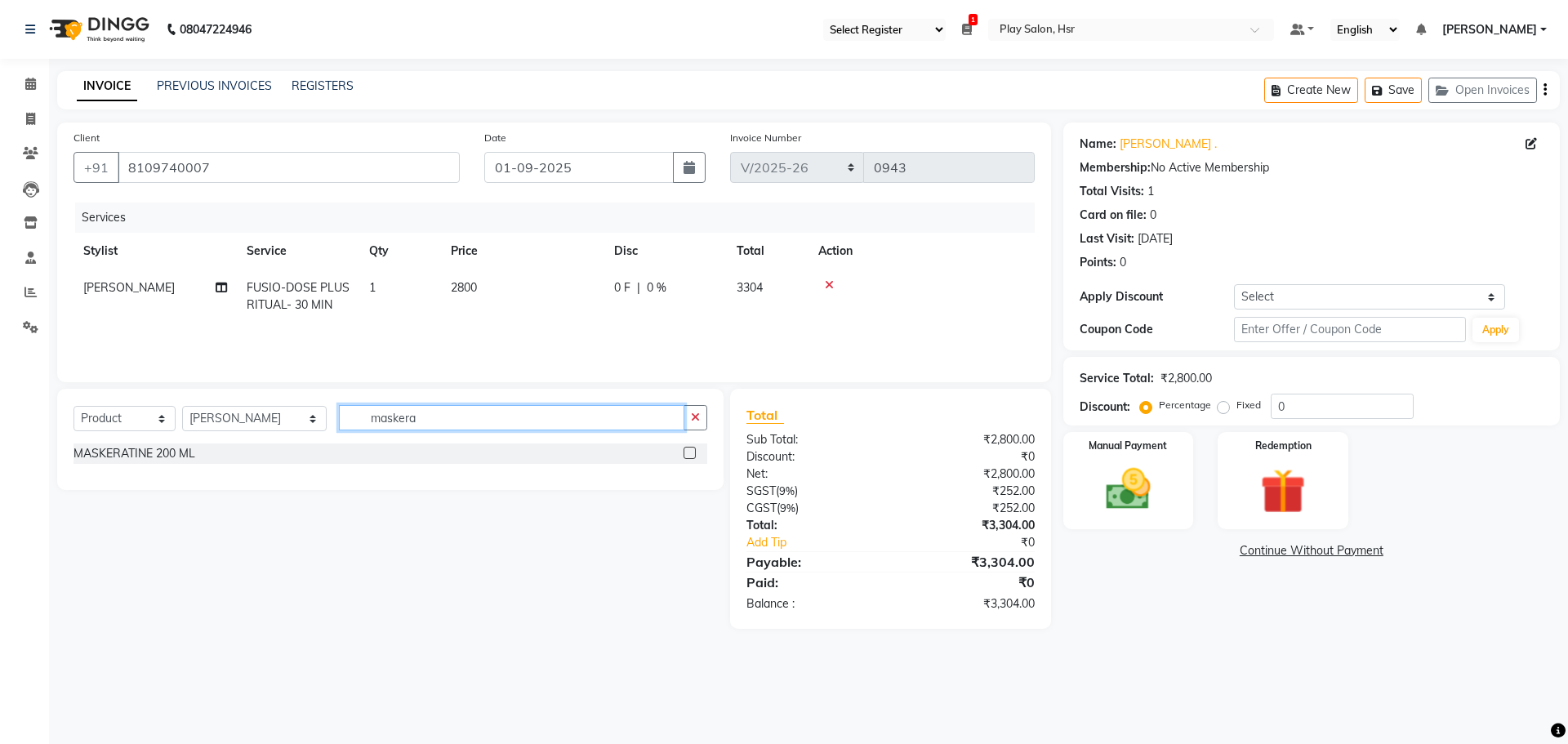
type input "maskera"
click at [204, 450] on div "MASKERATINE 200 ML" at bounding box center [390, 453] width 633 height 21
click at [686, 456] on label at bounding box center [689, 452] width 12 height 12
click at [686, 456] on input "checkbox" at bounding box center [688, 453] width 11 height 11
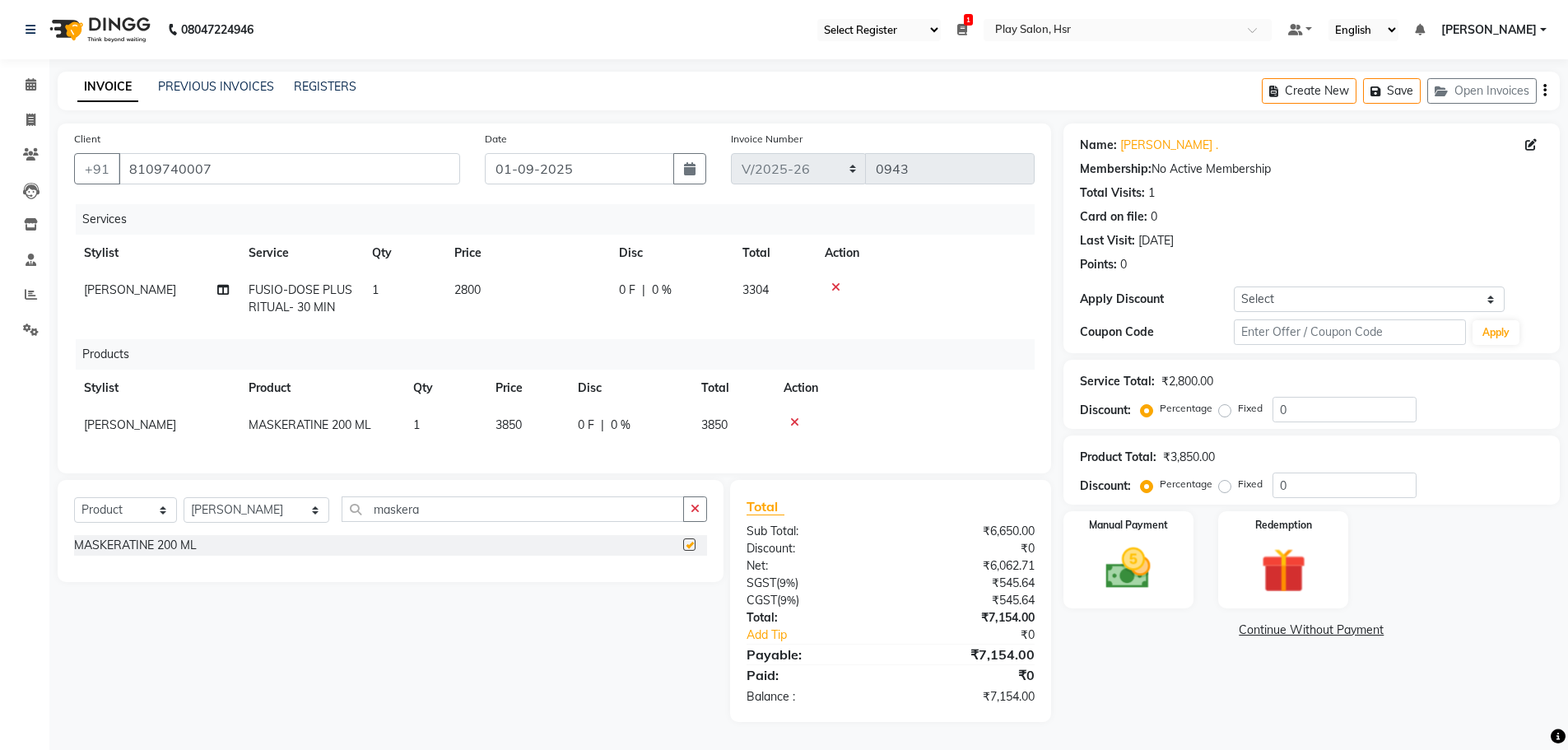
checkbox input "false"
drag, startPoint x: 394, startPoint y: 519, endPoint x: 320, endPoint y: 518, distance: 74.0
click at [341, 518] on input "maskera" at bounding box center [512, 509] width 343 height 26
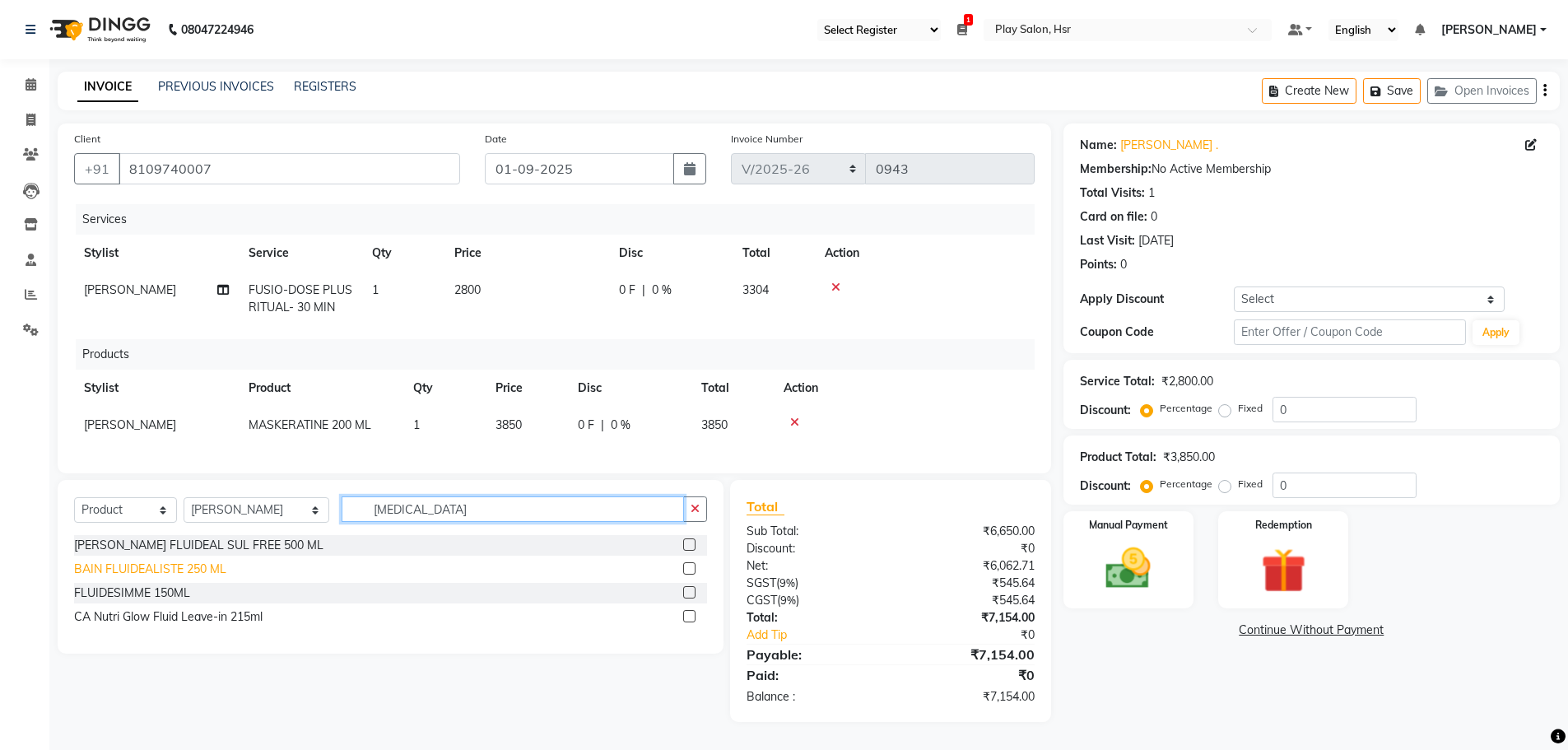
type input "[MEDICAL_DATA]"
click at [165, 578] on div "BAIN FLUIDEALISTE 250 ML" at bounding box center [149, 569] width 152 height 17
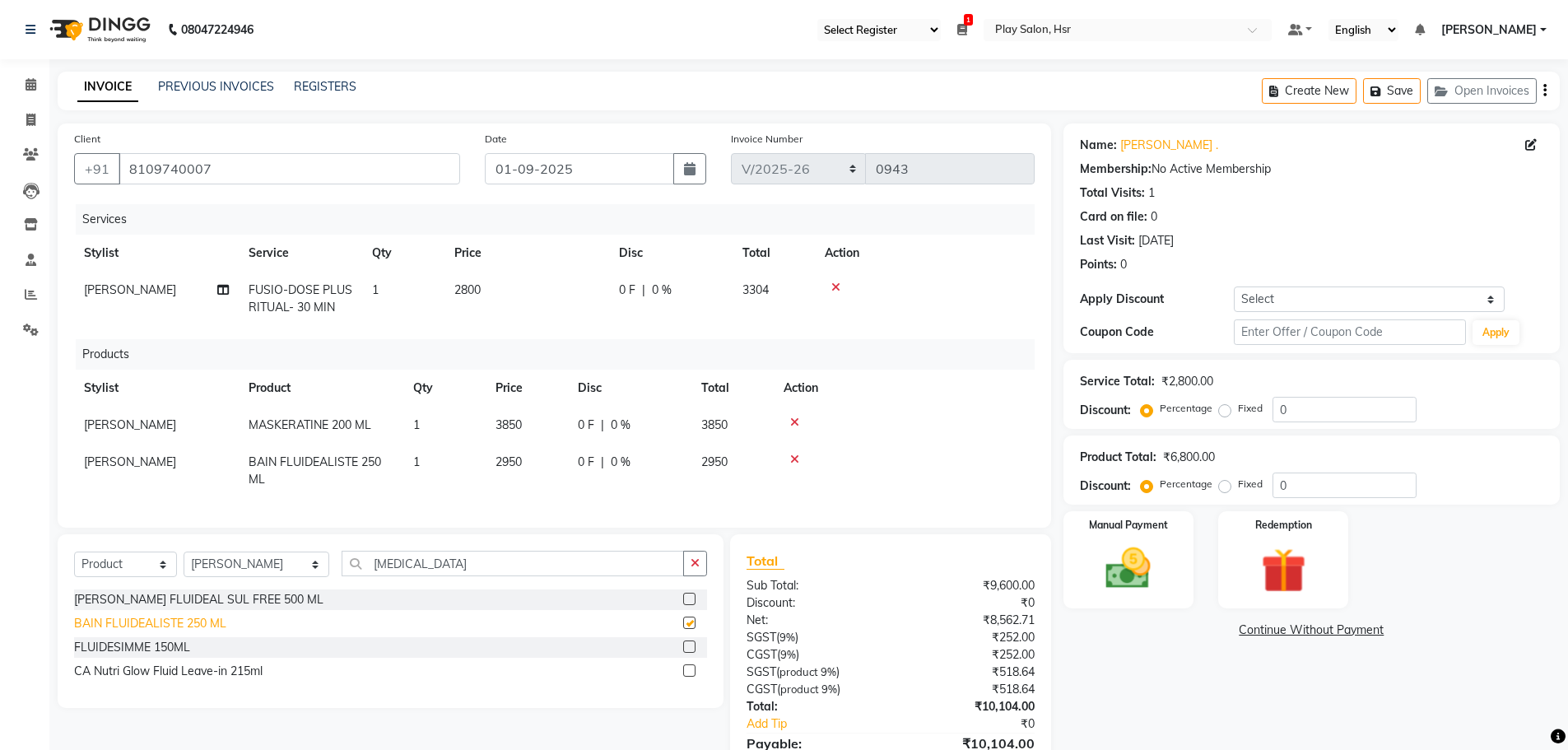
checkbox input "false"
click at [457, 285] on span "2800" at bounding box center [467, 290] width 27 height 15
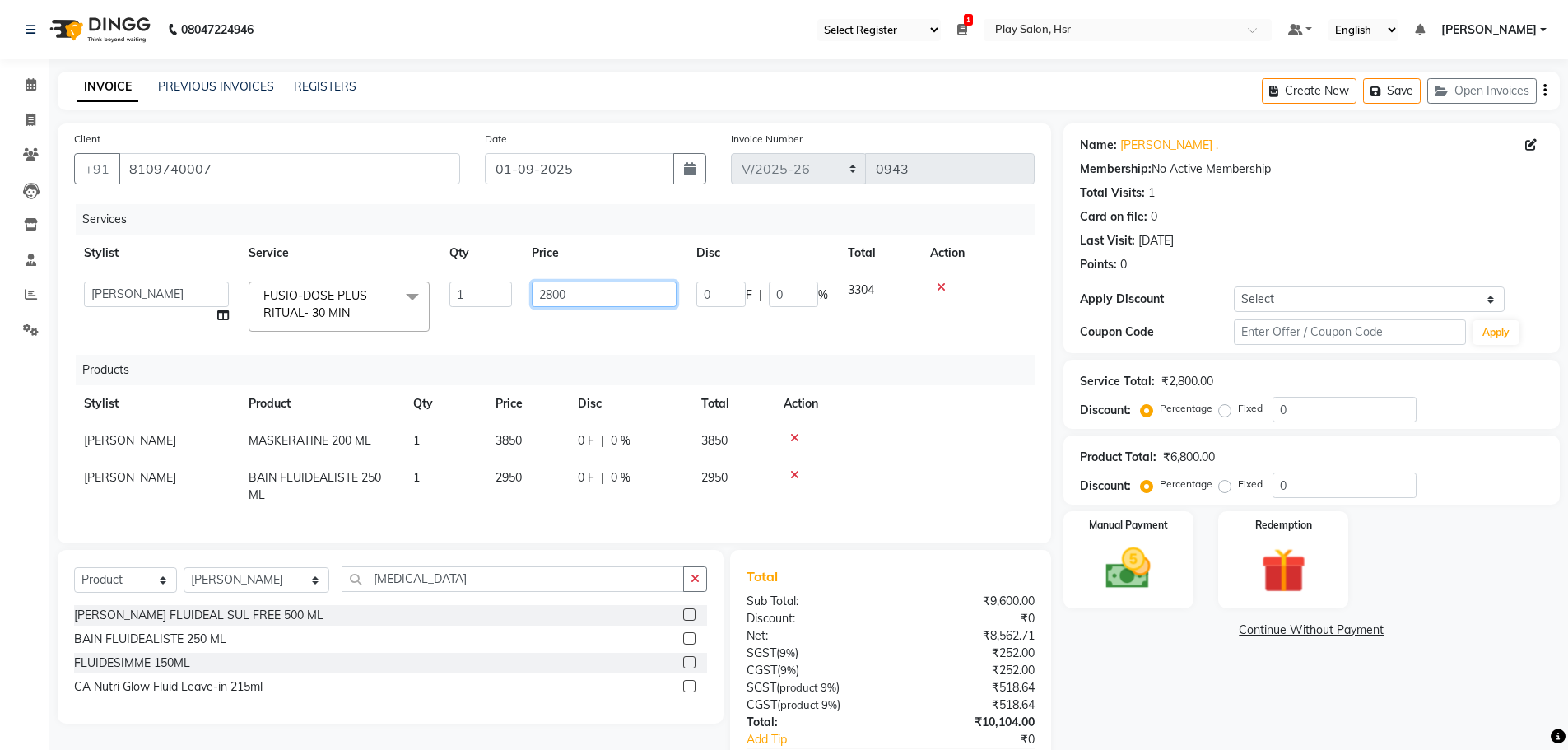
drag, startPoint x: 541, startPoint y: 292, endPoint x: 525, endPoint y: 294, distance: 16.1
click at [525, 294] on td "2800" at bounding box center [604, 306] width 164 height 70
type input "2600"
click at [521, 311] on tr "[PERSON_NAME] Anjali B Bhagrati C [PERSON_NAME] Divya [PERSON_NAME] Jeet [PERSO…" at bounding box center [554, 306] width 960 height 70
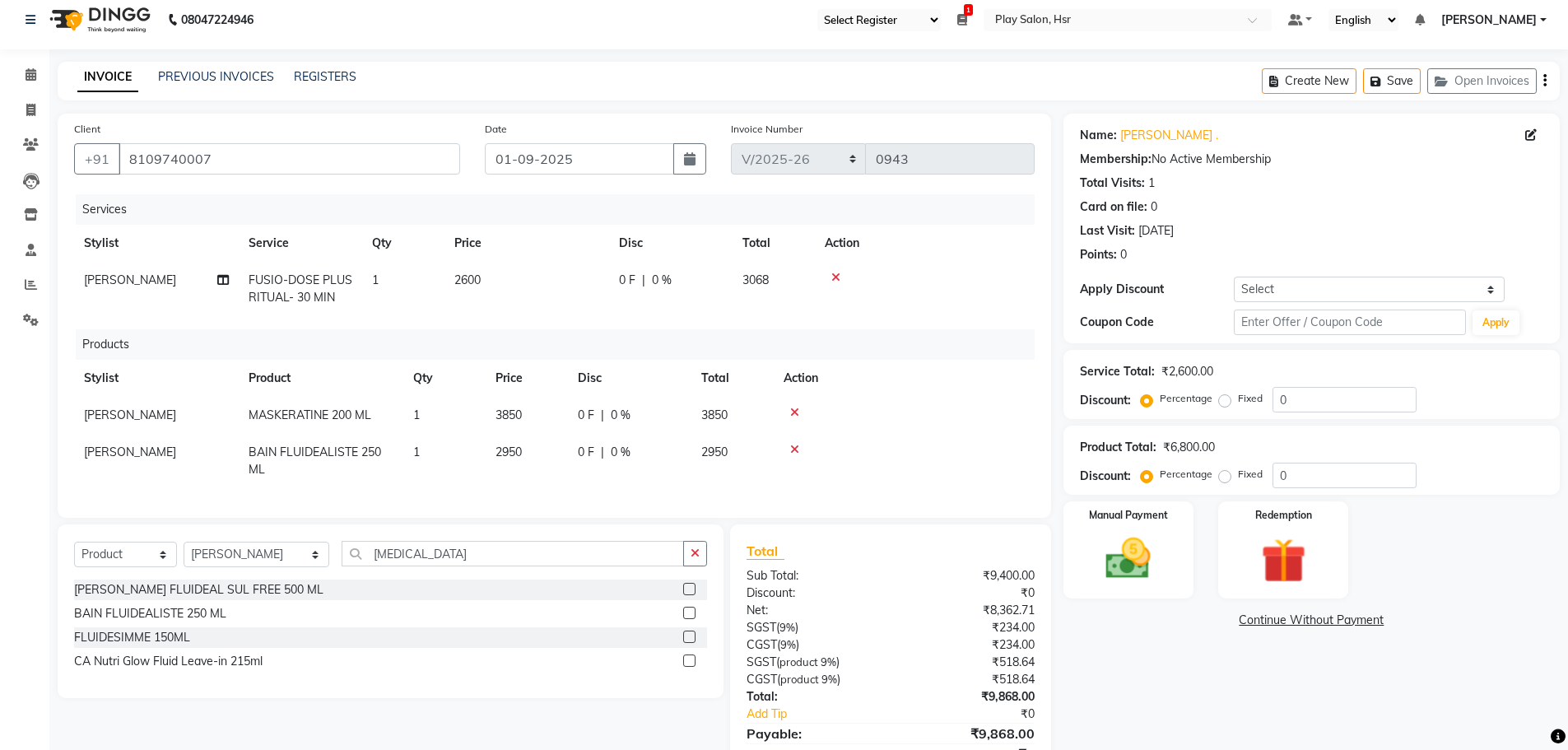
scroll to position [98, 0]
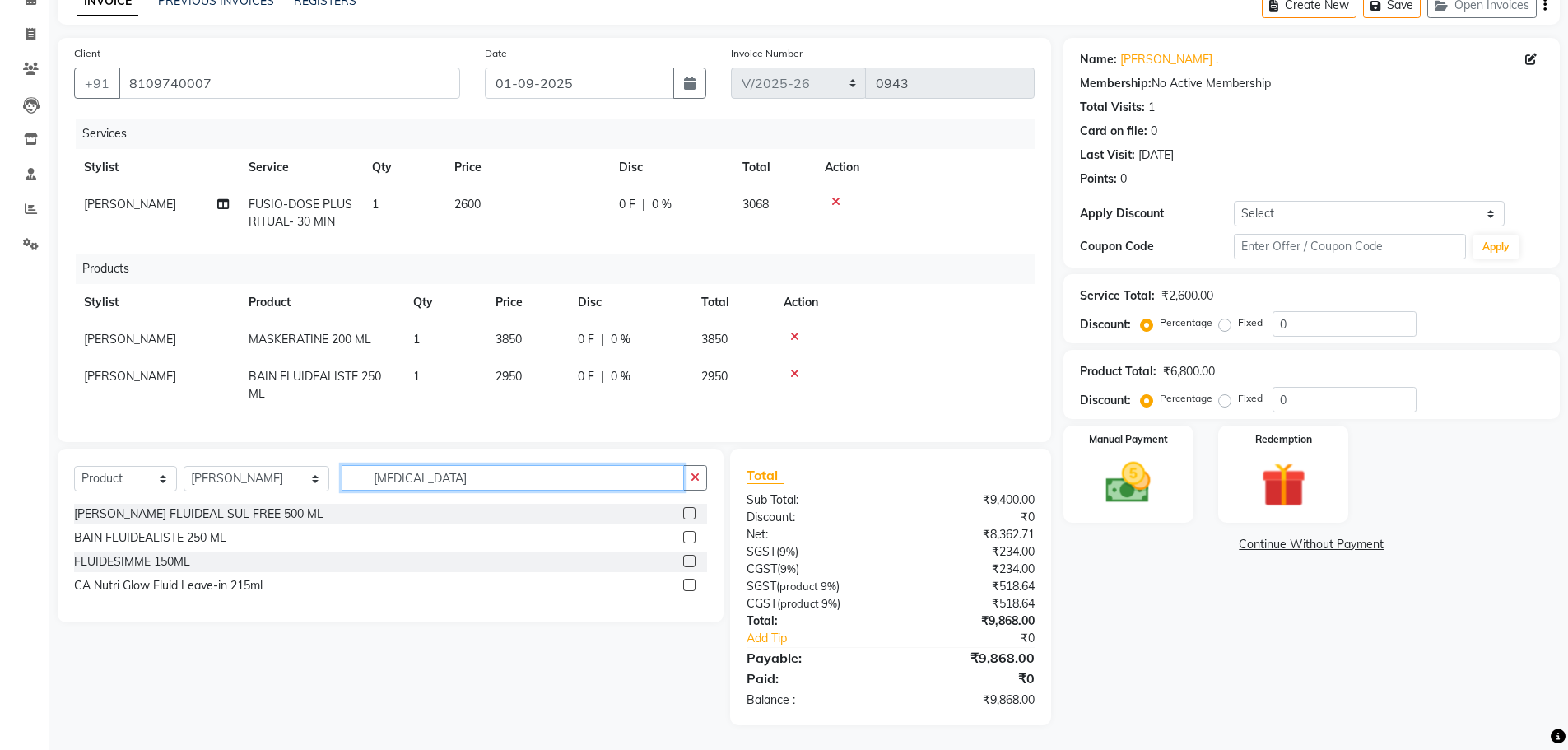
drag, startPoint x: 363, startPoint y: 480, endPoint x: 330, endPoint y: 480, distance: 33.0
click at [341, 480] on input "[MEDICAL_DATA]" at bounding box center [512, 478] width 343 height 26
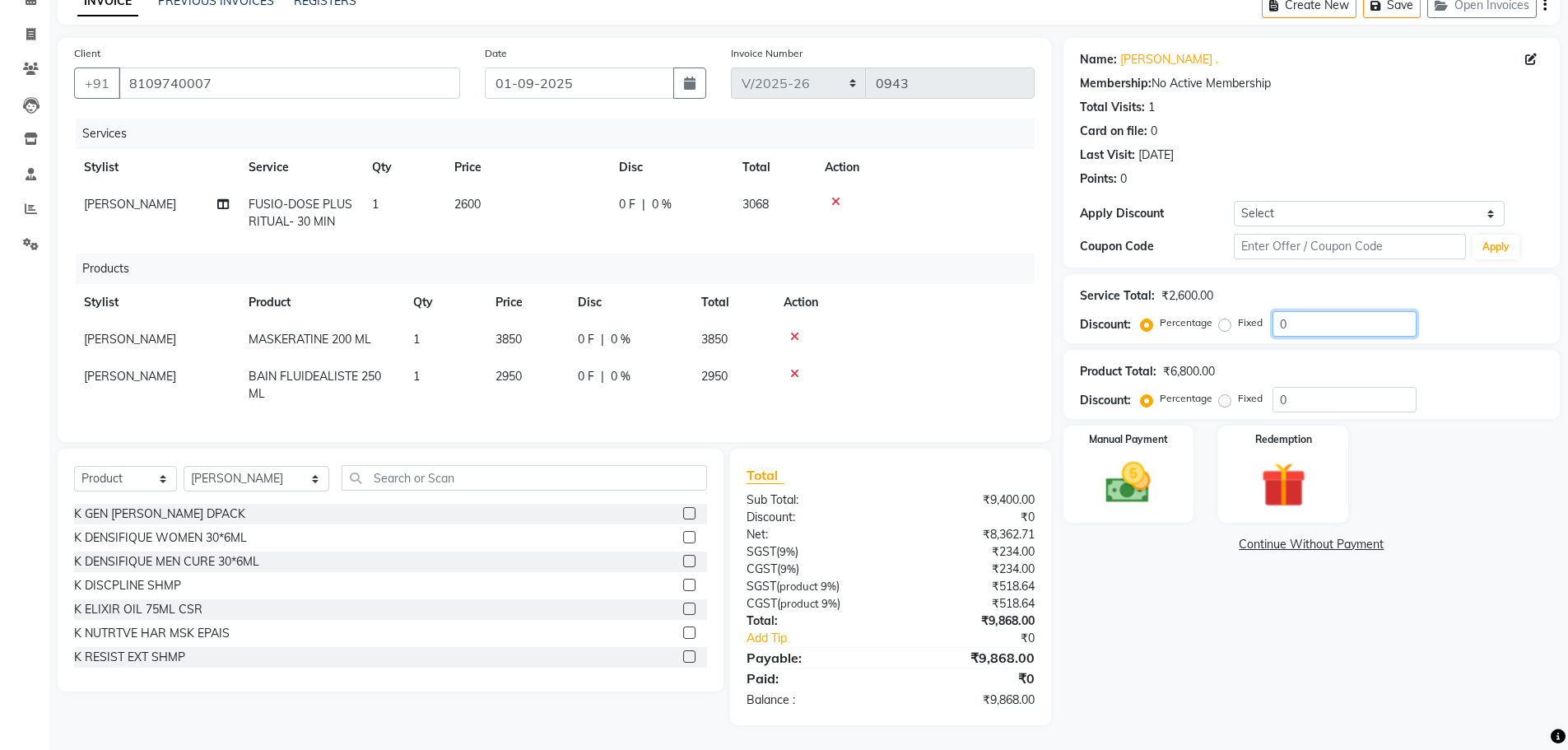
click at [1299, 311] on input "0" at bounding box center [1345, 324] width 144 height 26
type input "10"
click at [951, 331] on div at bounding box center [904, 337] width 242 height 12
click at [365, 482] on input "text" at bounding box center [524, 478] width 366 height 26
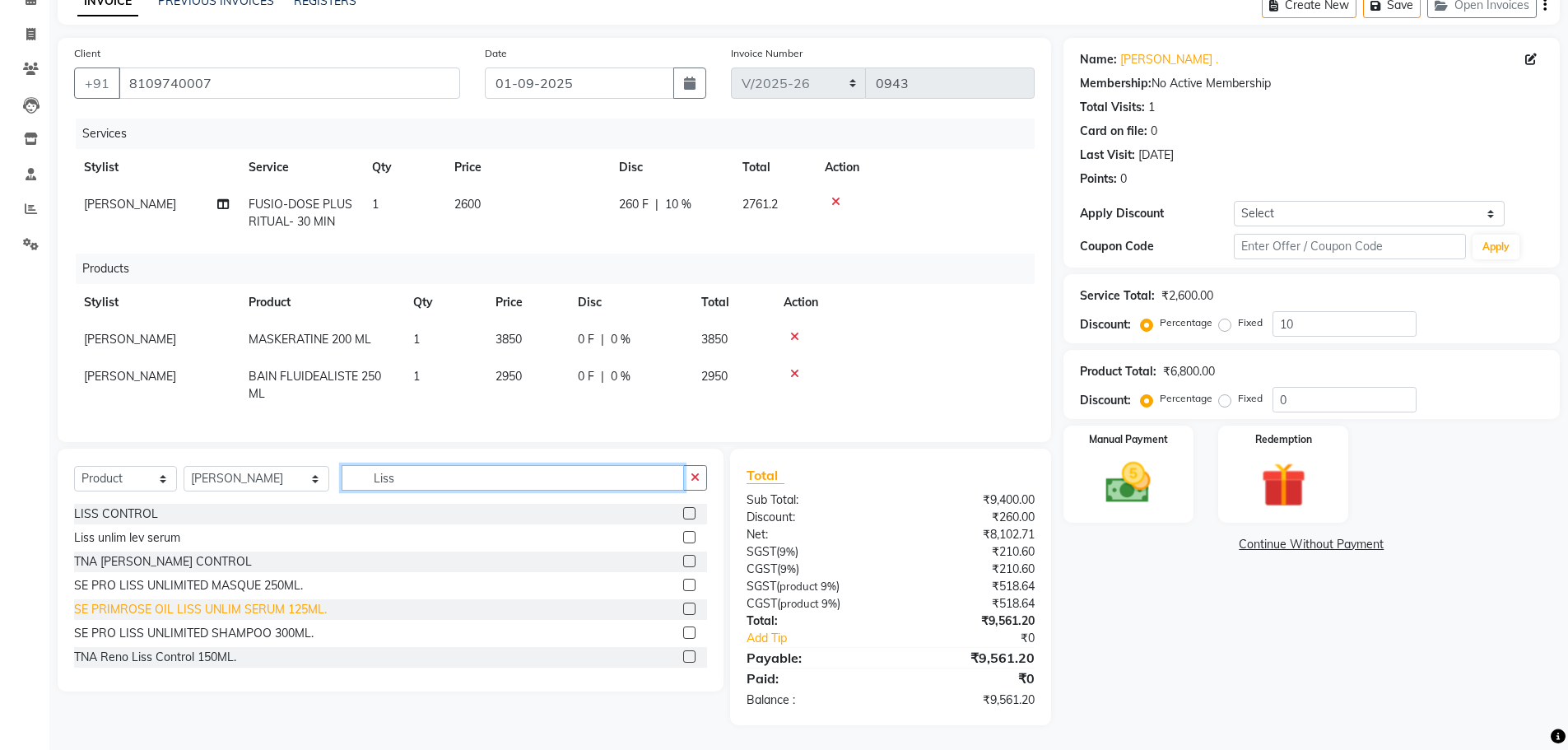
type input "Liss"
click at [180, 608] on div "SE PRIMROSE OIL LISS UNLIM SERUM 125ML." at bounding box center [200, 610] width 252 height 17
checkbox input "false"
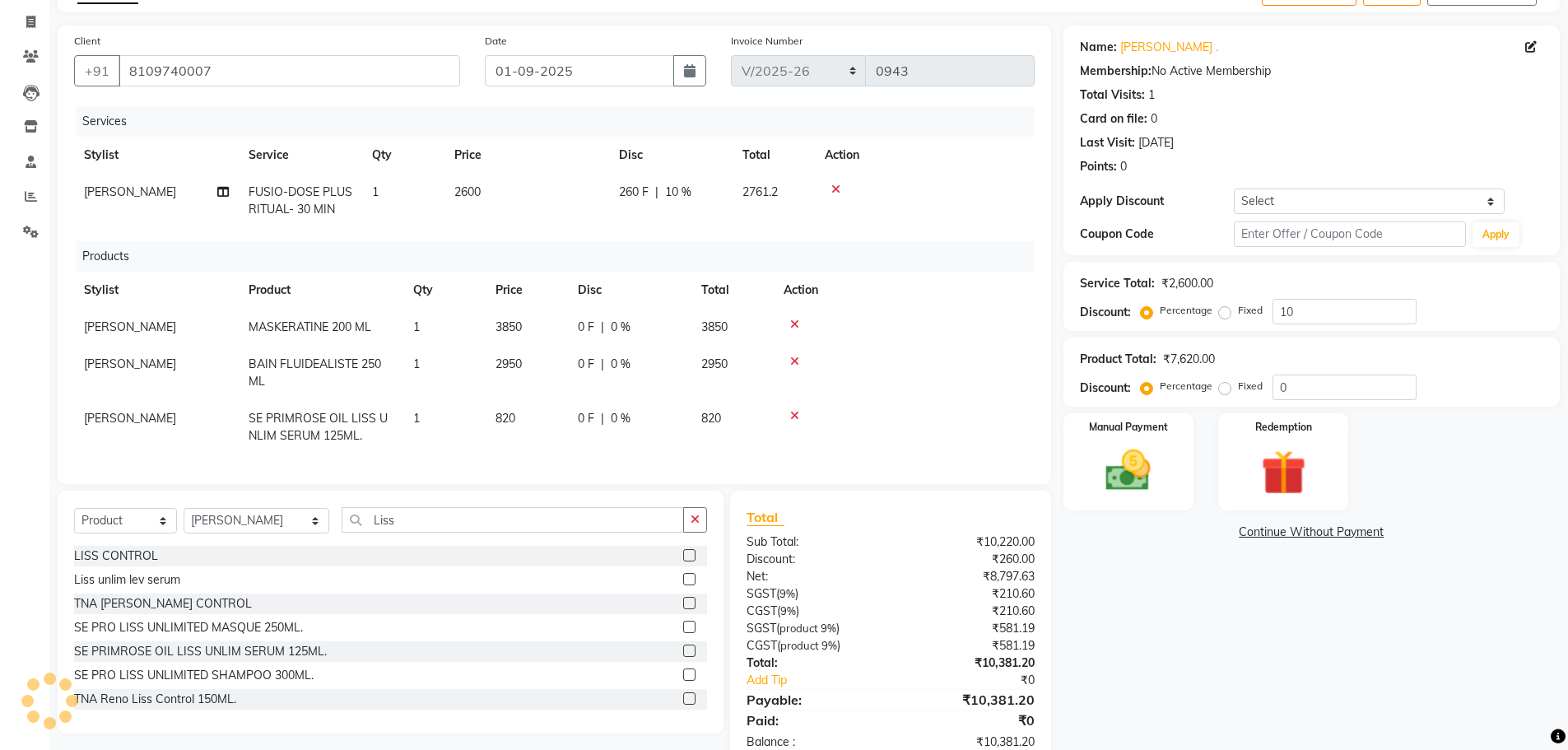
click at [510, 420] on span "820" at bounding box center [506, 419] width 20 height 15
click at [500, 427] on input "820" at bounding box center [526, 423] width 62 height 26
type input "890"
click at [507, 453] on td "890" at bounding box center [526, 427] width 82 height 54
click at [991, 404] on td at bounding box center [918, 427] width 233 height 54
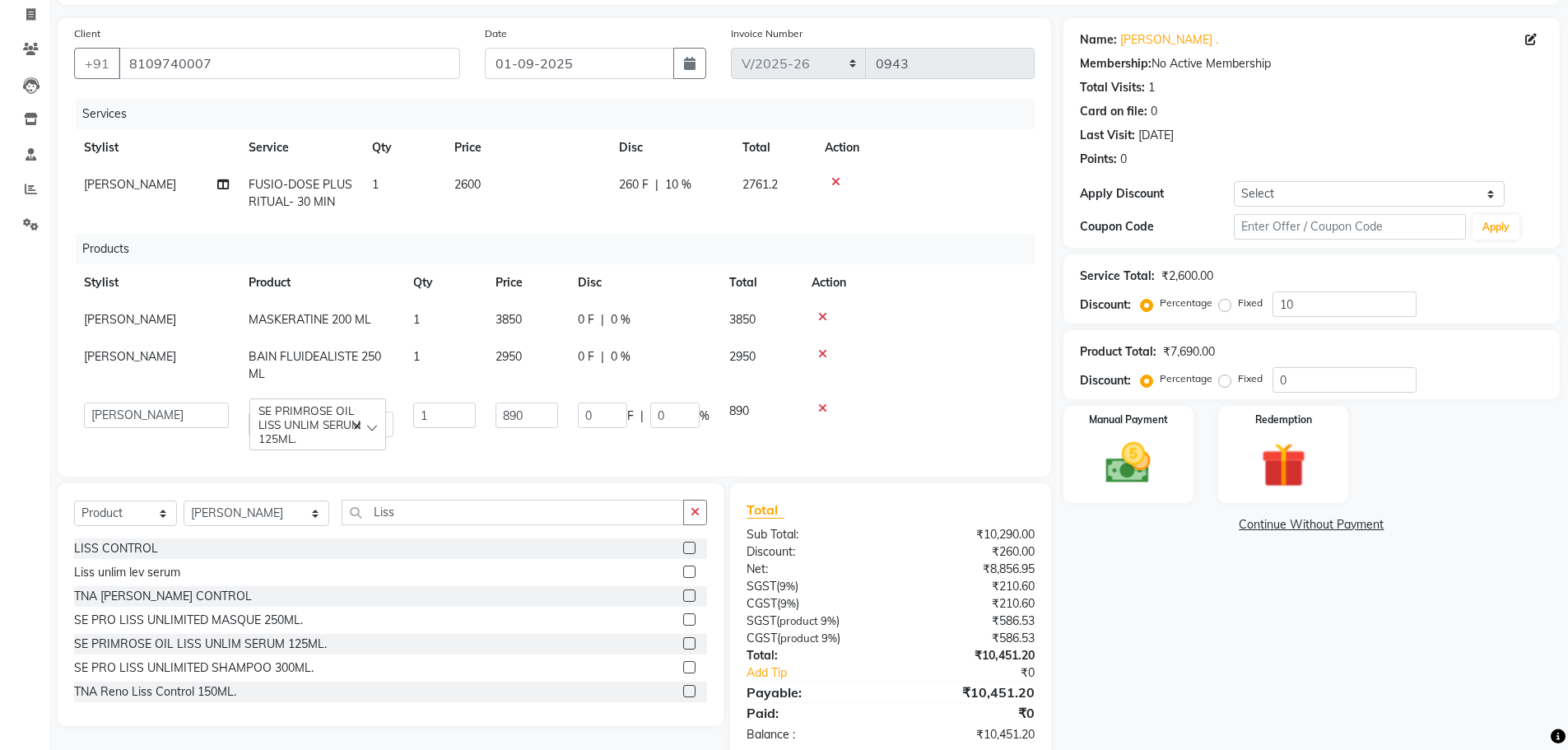
scroll to position [152, 0]
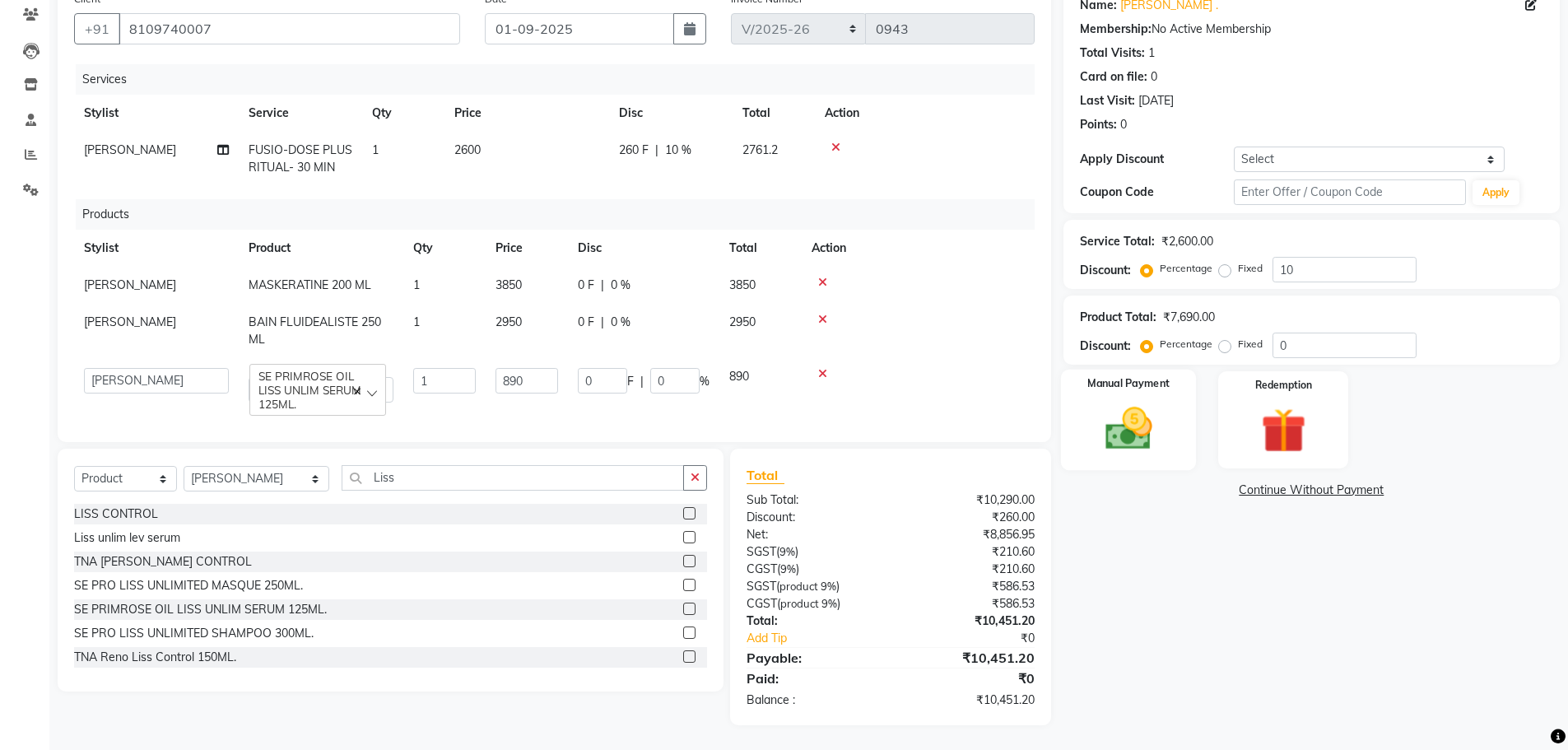
click at [1126, 402] on img at bounding box center [1128, 429] width 76 height 53
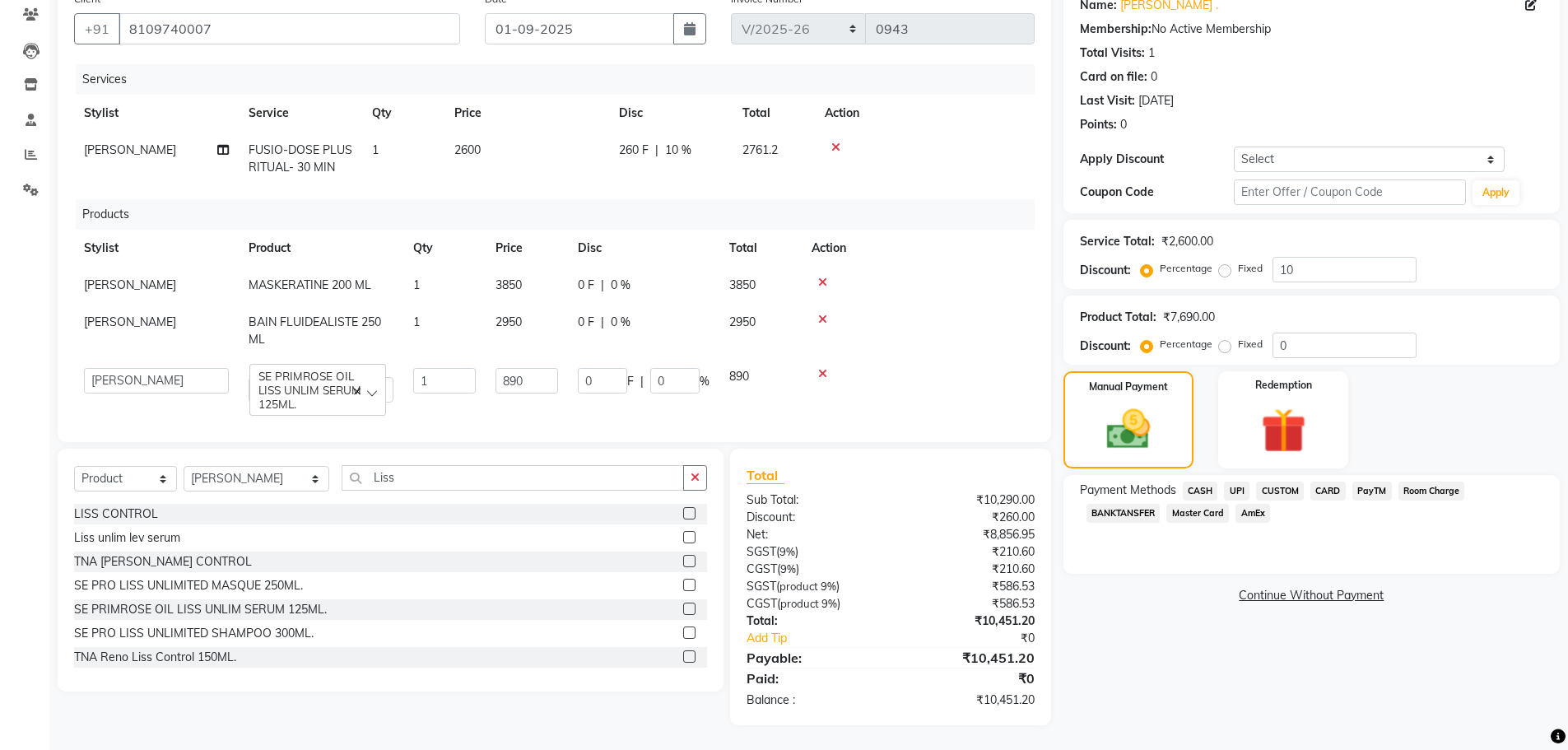
click at [1236, 482] on span "UPI" at bounding box center [1236, 491] width 26 height 19
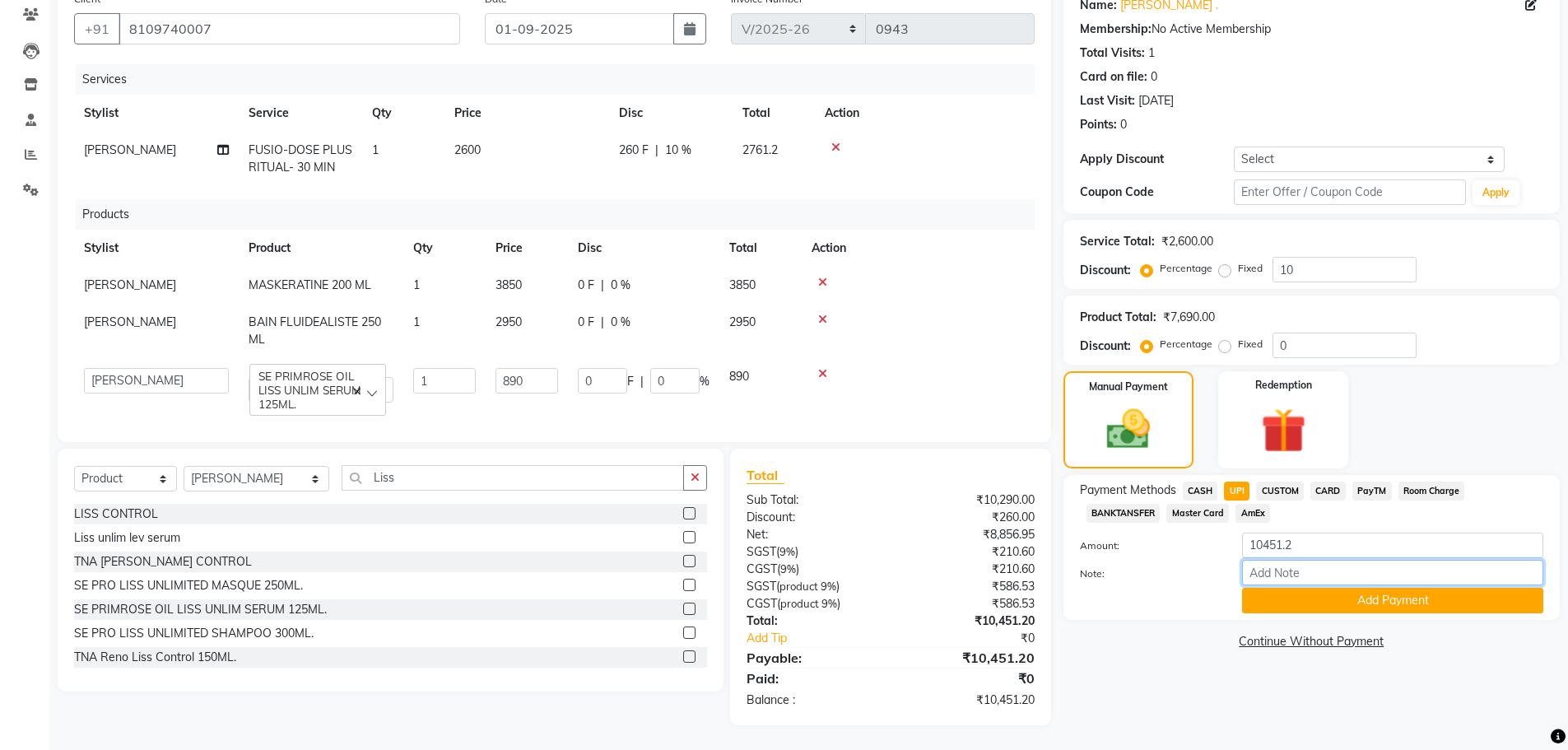
click at [1277, 560] on input "Note:" at bounding box center [1392, 572] width 301 height 26
type input "UPI"
click at [1351, 590] on button "Add Payment" at bounding box center [1392, 600] width 301 height 26
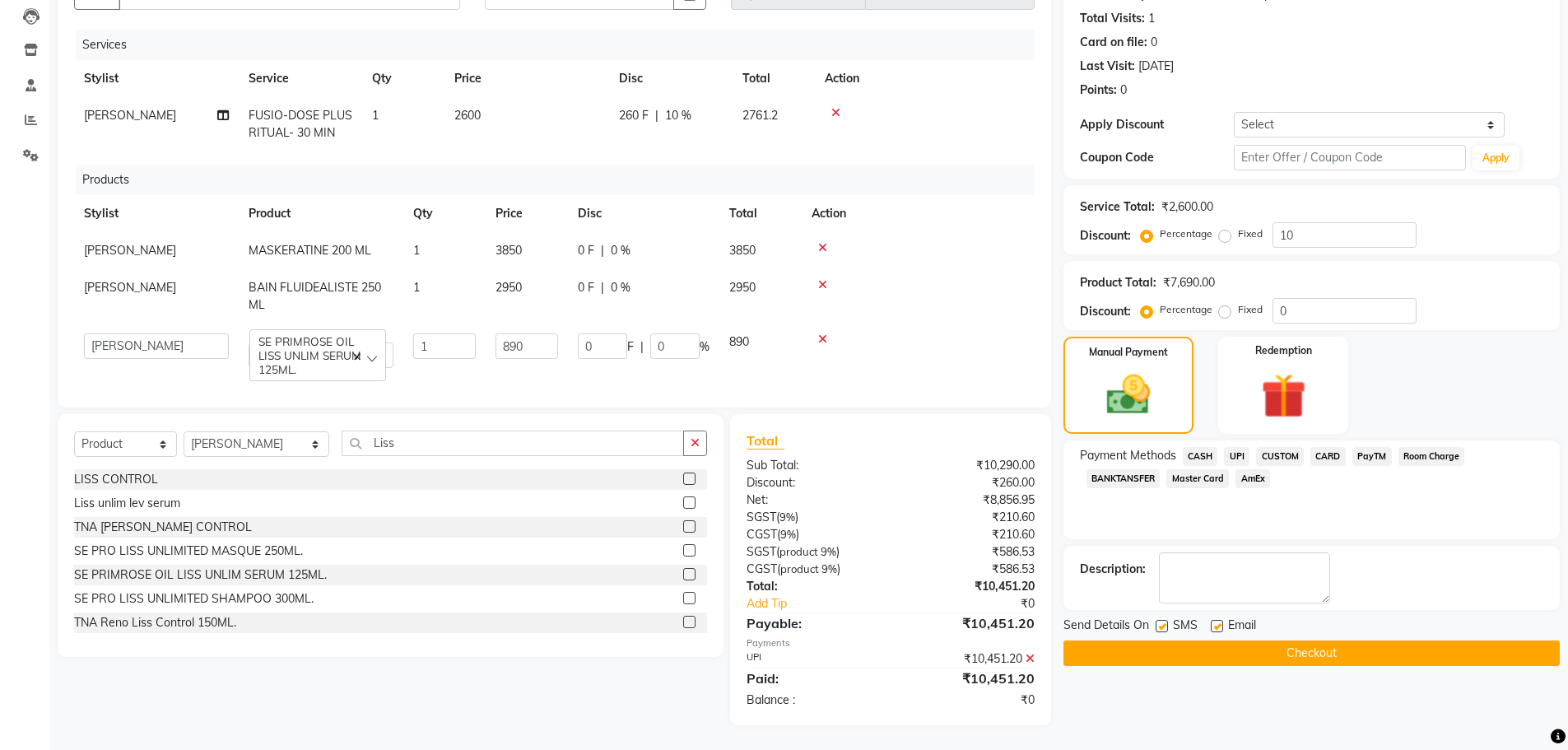
scroll to position [187, 0]
click at [1262, 641] on button "Checkout" at bounding box center [1312, 653] width 496 height 26
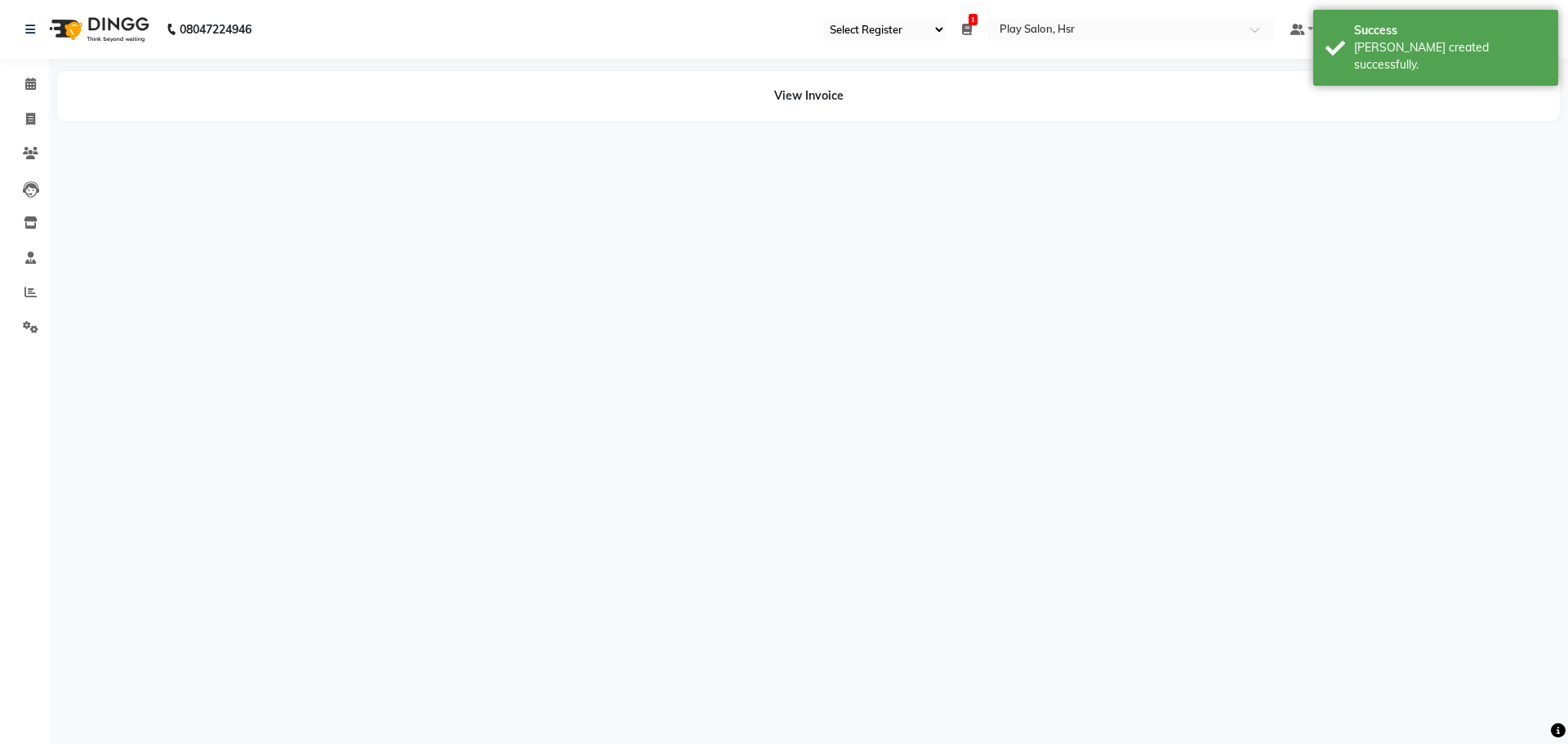
drag, startPoint x: 1252, startPoint y: 636, endPoint x: 1220, endPoint y: 639, distance: 32.1
click at [1220, 639] on div "08047224946 Select Register Play Salon 1 Daily Open Registers nothing to show S…" at bounding box center [784, 372] width 1568 height 744
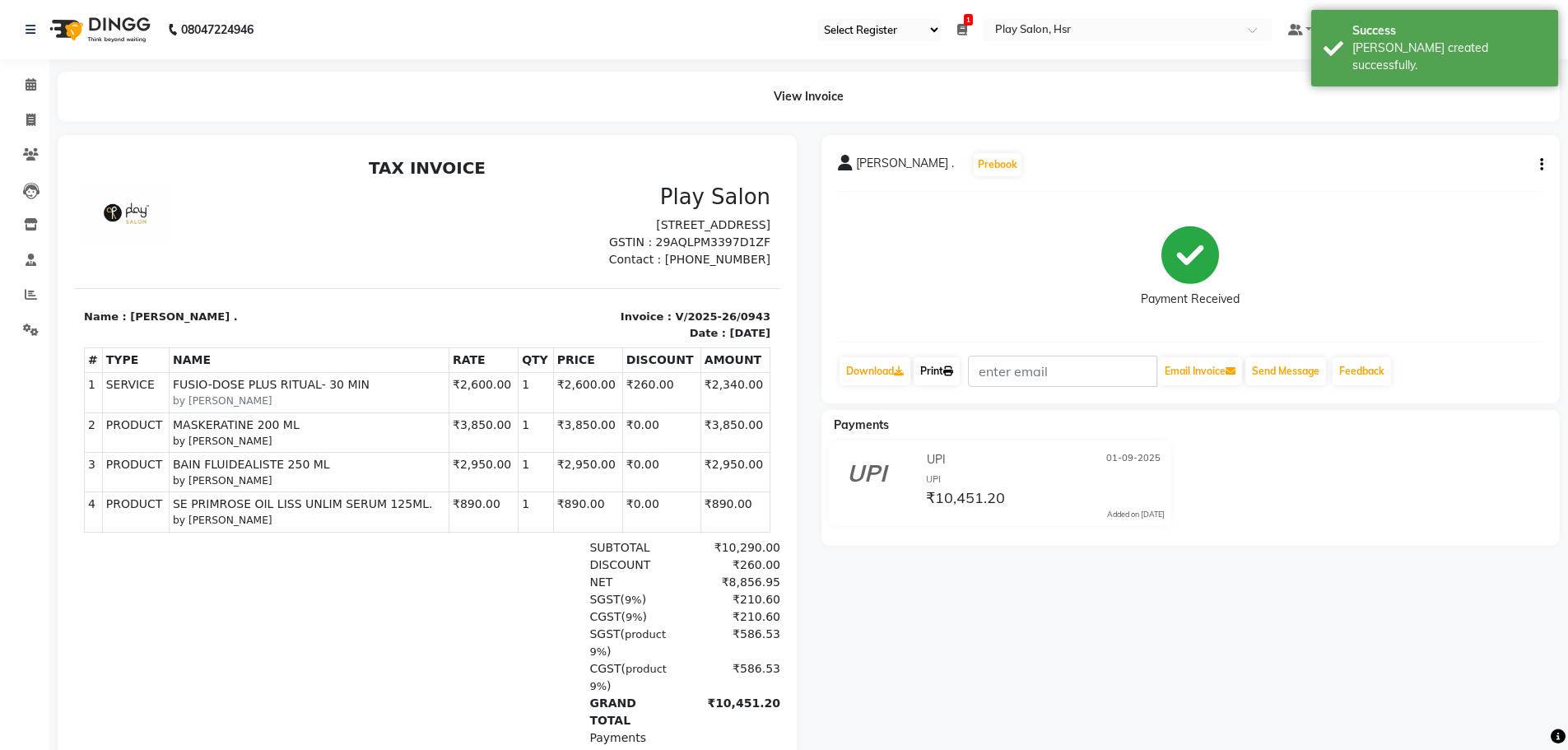
click at [939, 371] on link "Print" at bounding box center [937, 371] width 46 height 28
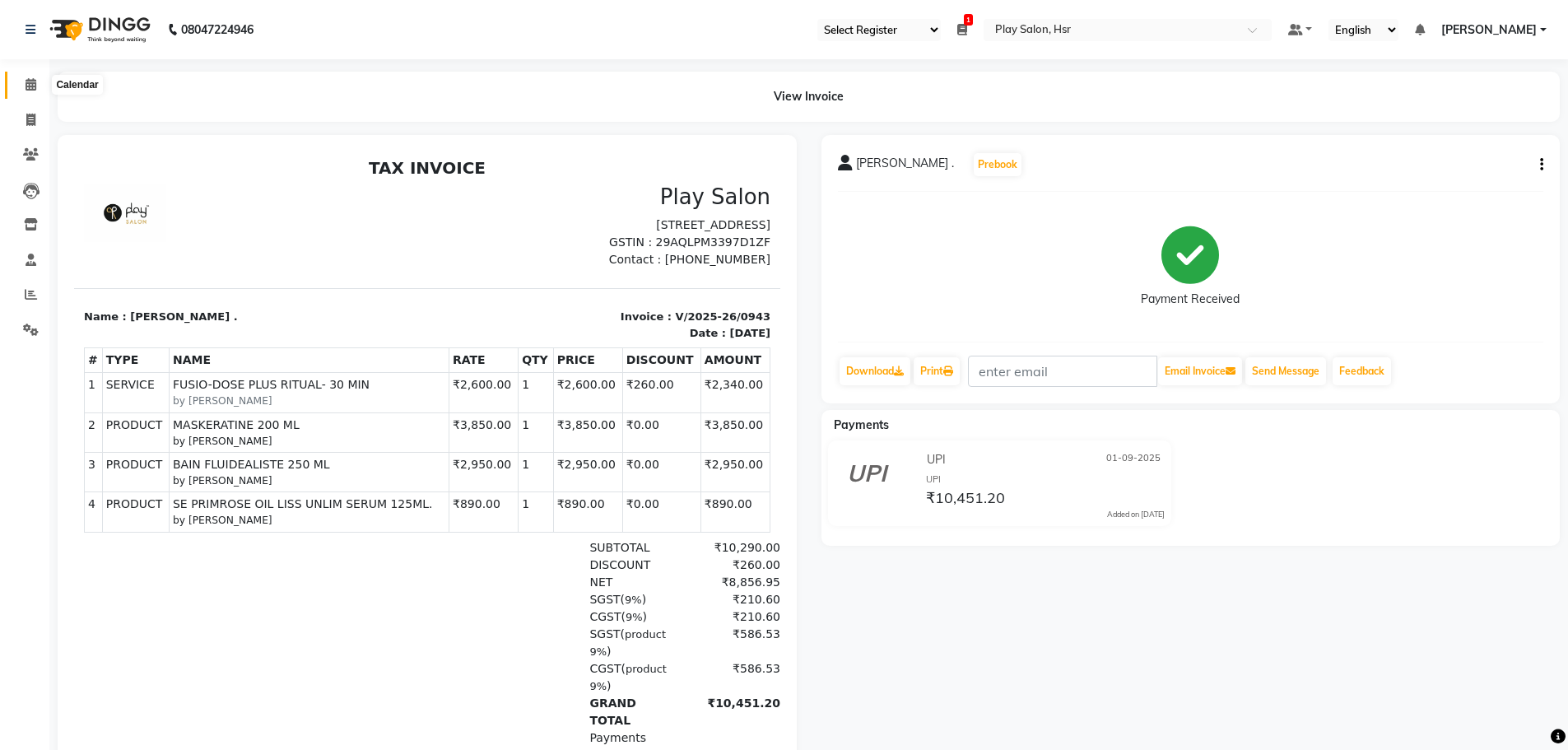
click at [24, 88] on span at bounding box center [31, 85] width 29 height 19
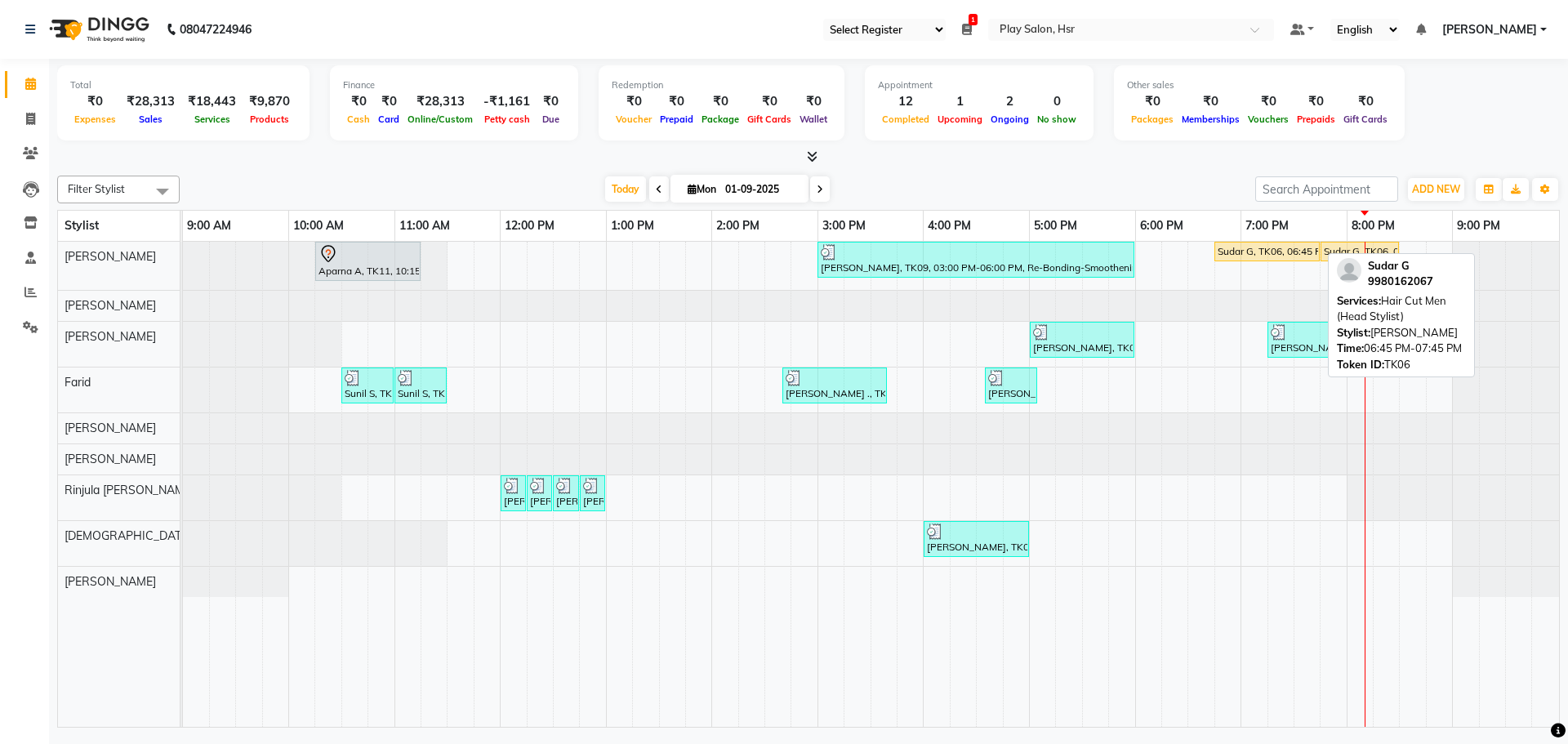
click at [1250, 255] on div "Sudar G, TK06, 06:45 PM-07:45 PM, Hair Cut Men (Head Stylist)" at bounding box center [1267, 251] width 102 height 15
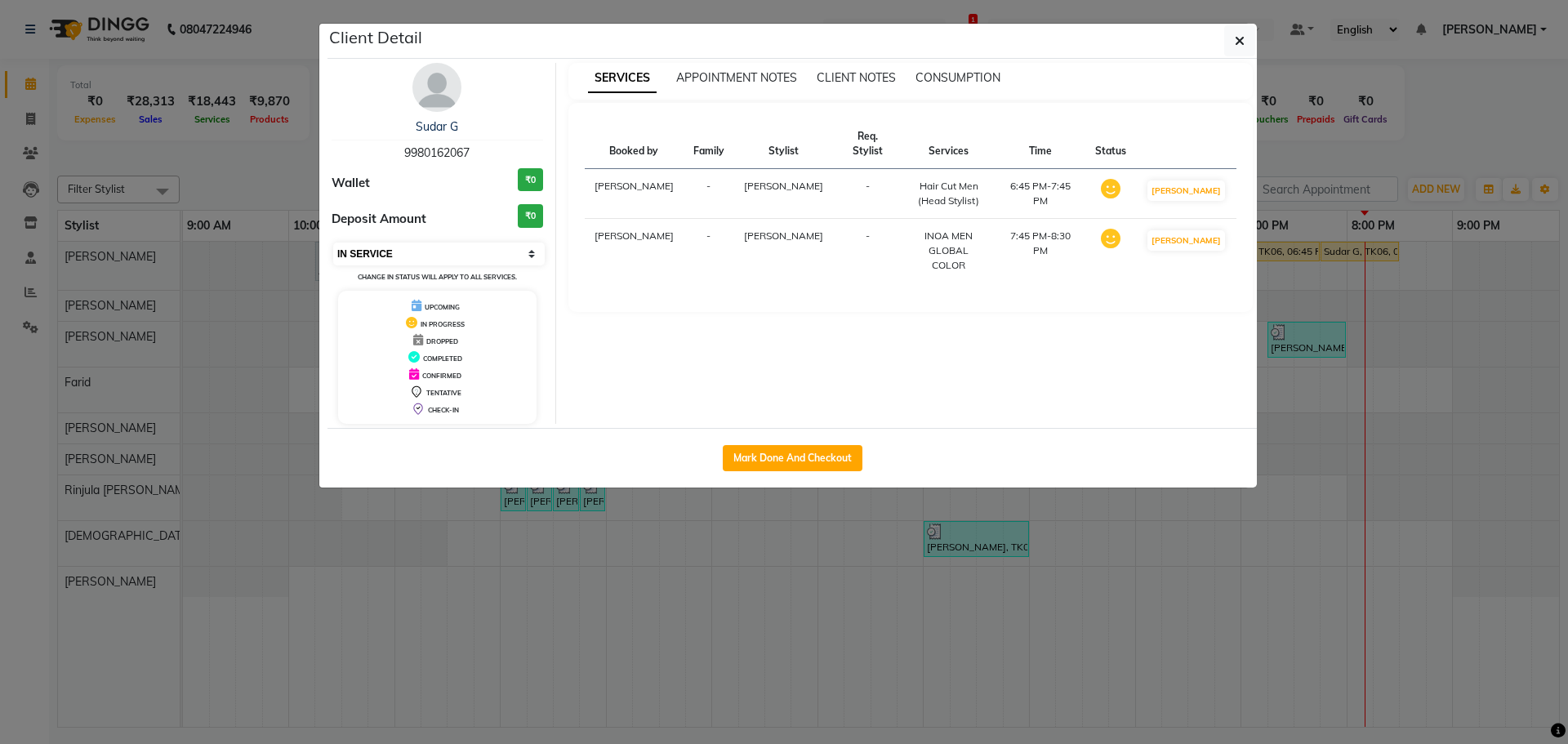
click at [422, 254] on select "Select IN SERVICE CONFIRMED TENTATIVE CHECK IN MARK DONE DROPPED UPCOMING" at bounding box center [439, 254] width 212 height 23
select select "5"
click at [334, 242] on select "Select IN SERVICE CONFIRMED TENTATIVE CHECK IN MARK DONE DROPPED UPCOMING" at bounding box center [439, 254] width 212 height 23
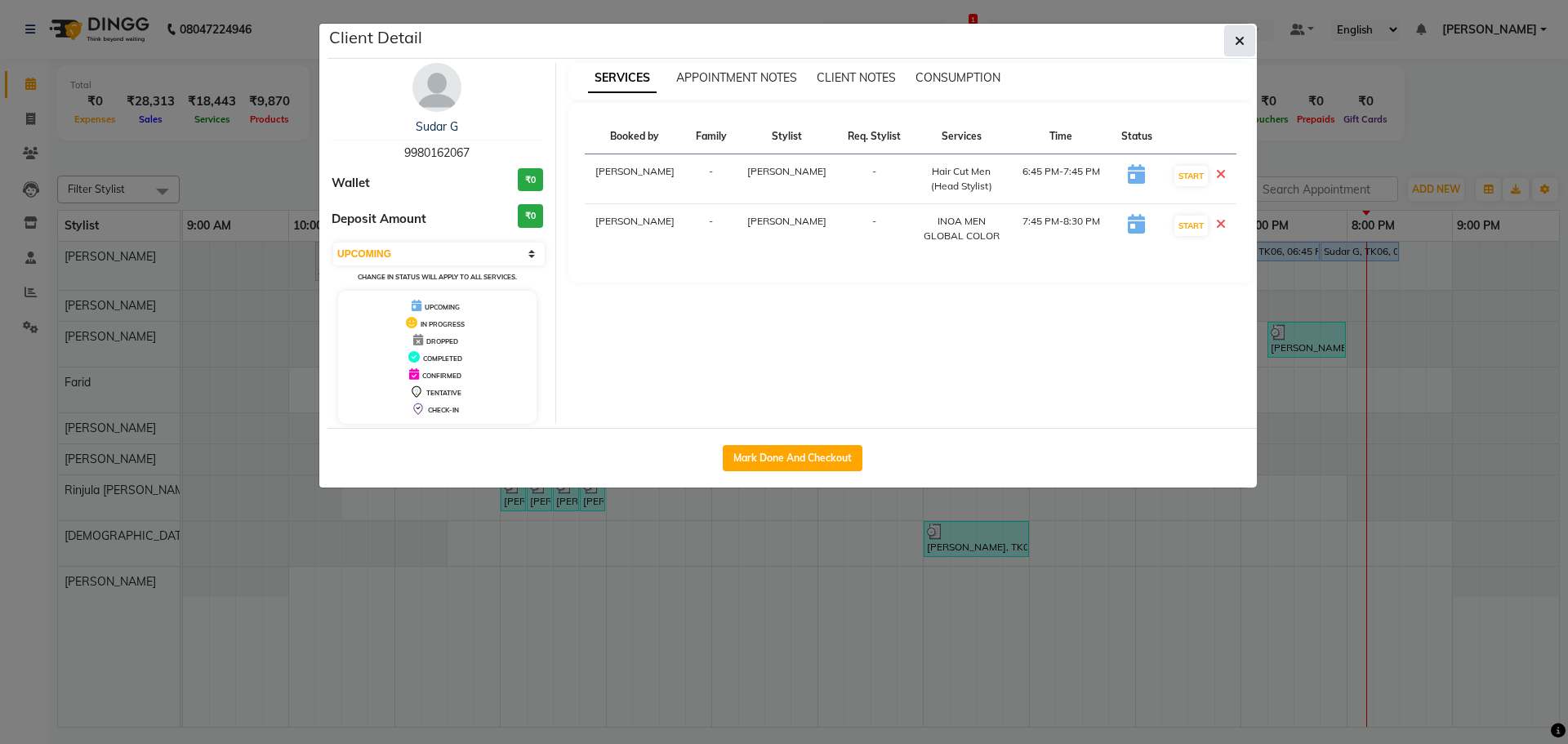
click at [1238, 47] on icon "button" at bounding box center [1239, 41] width 10 height 13
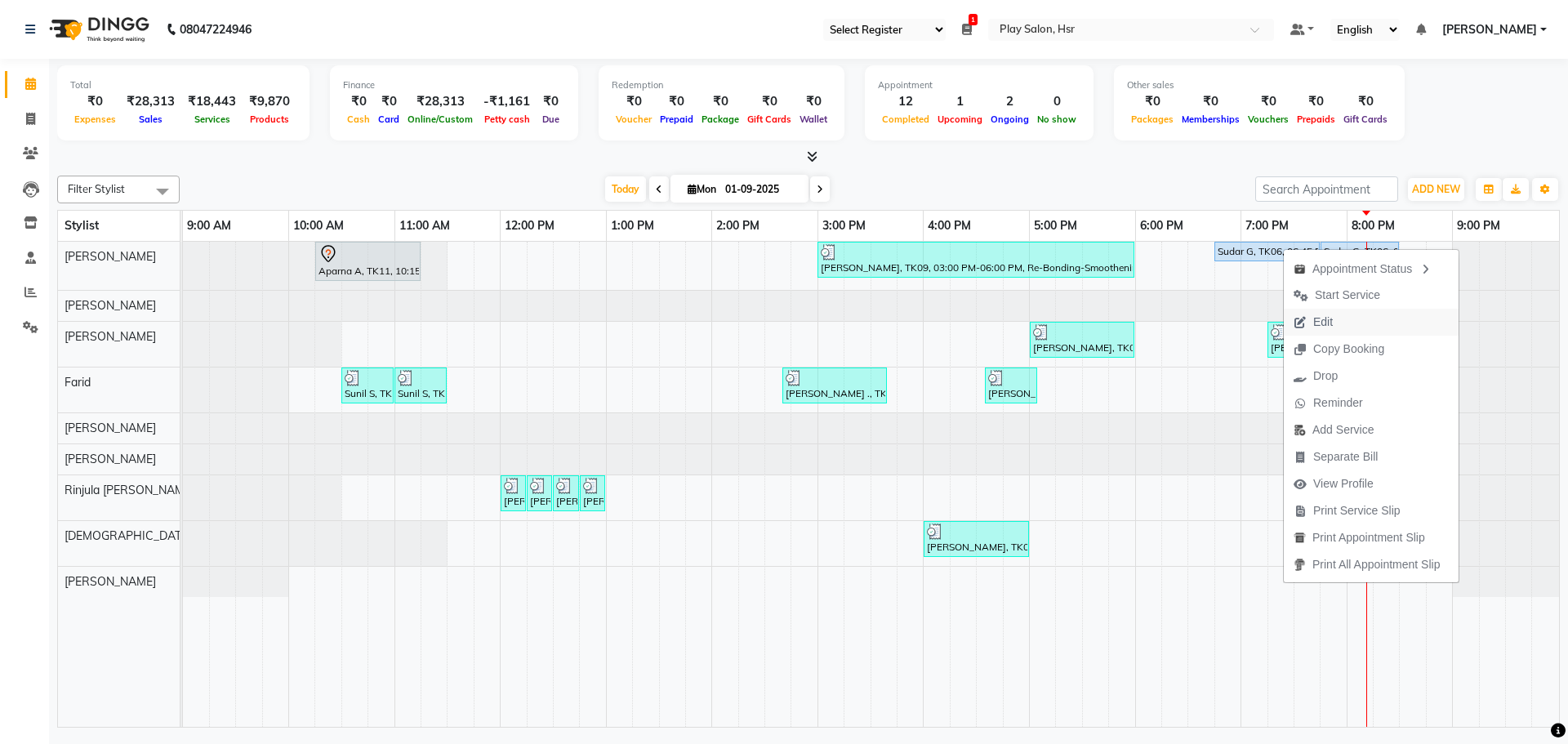
click at [1327, 319] on span "Edit" at bounding box center [1323, 322] width 20 height 17
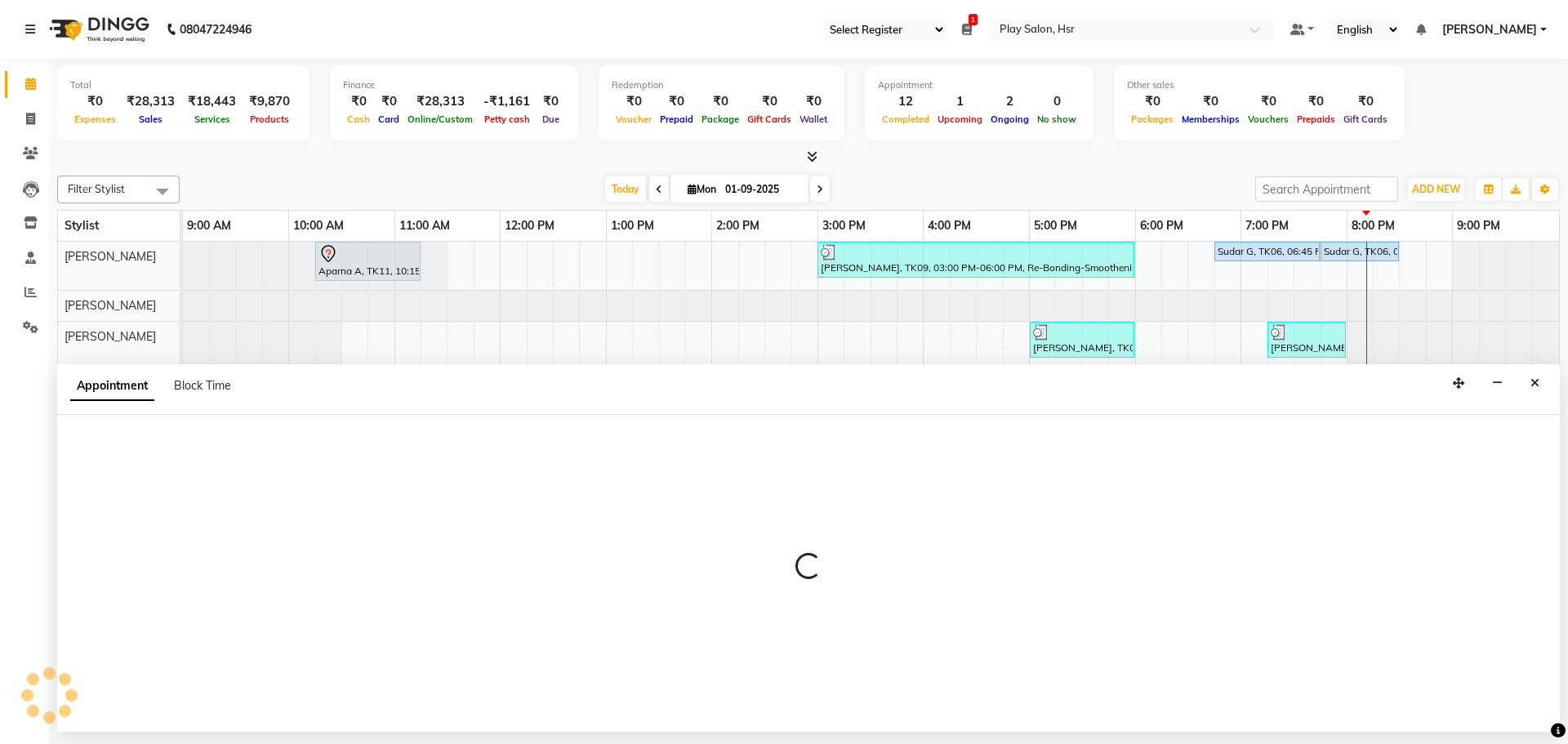
select select "tentative"
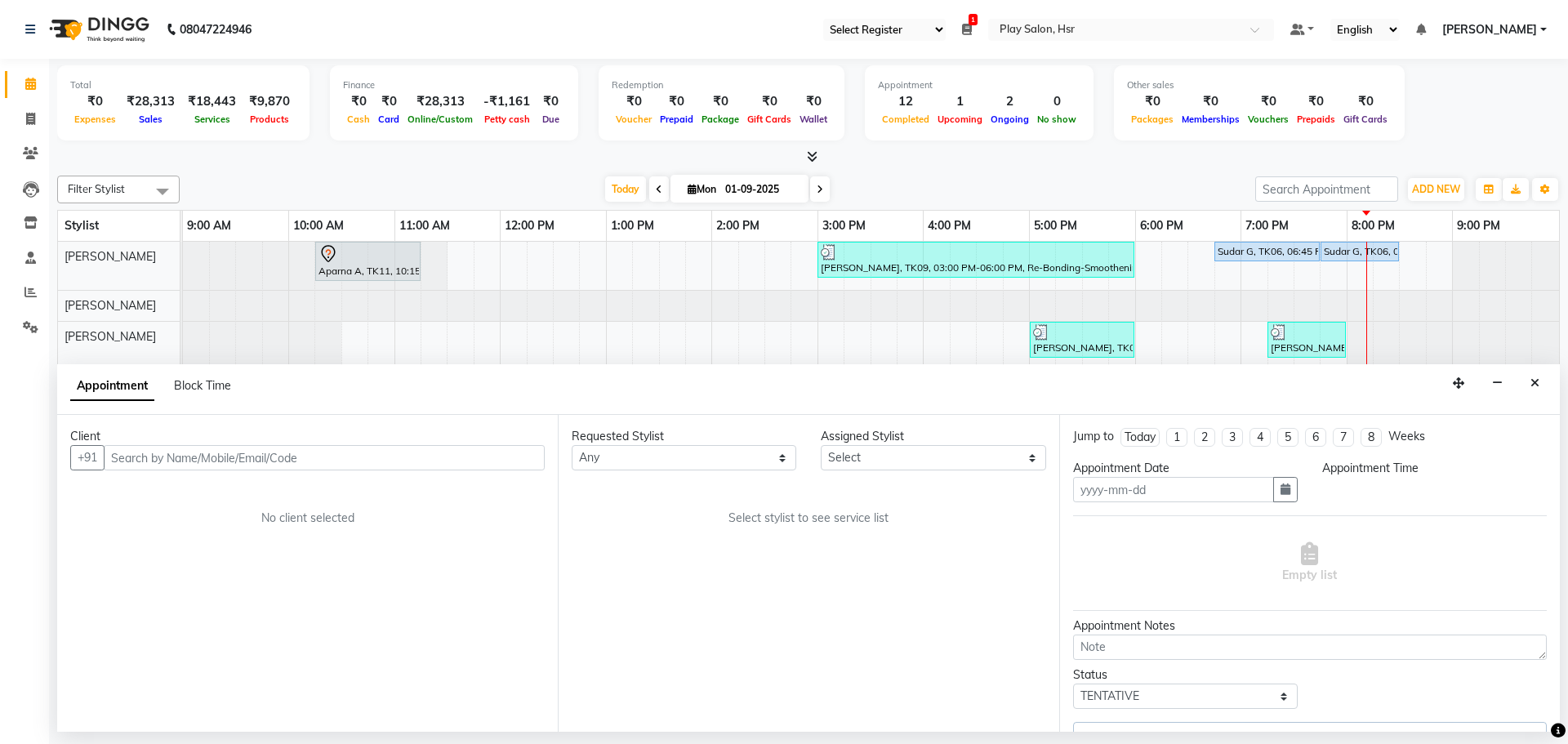
type input "01-09-2025"
select select "upcoming"
select select "1125"
select select "81918"
select select "4228"
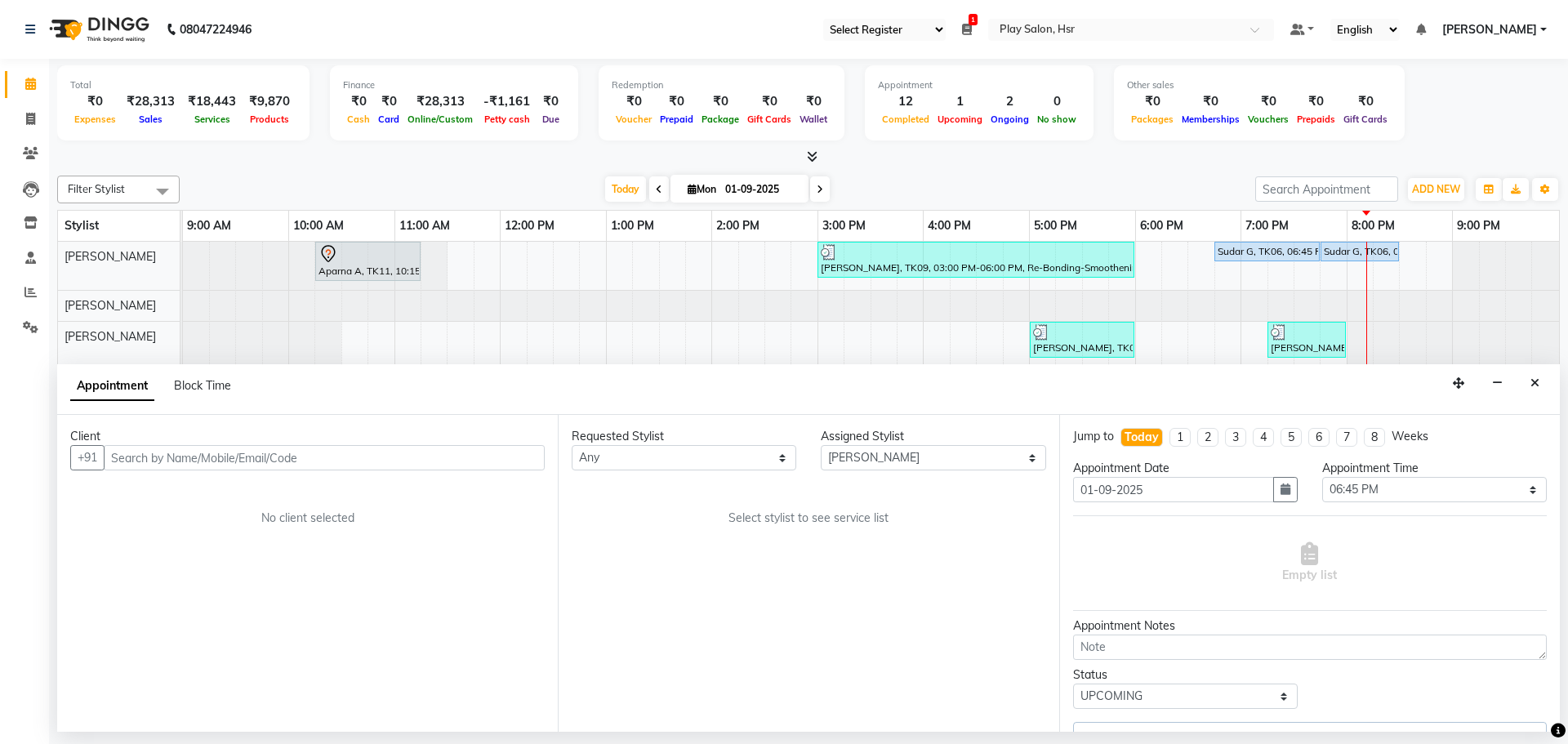
select select "4228"
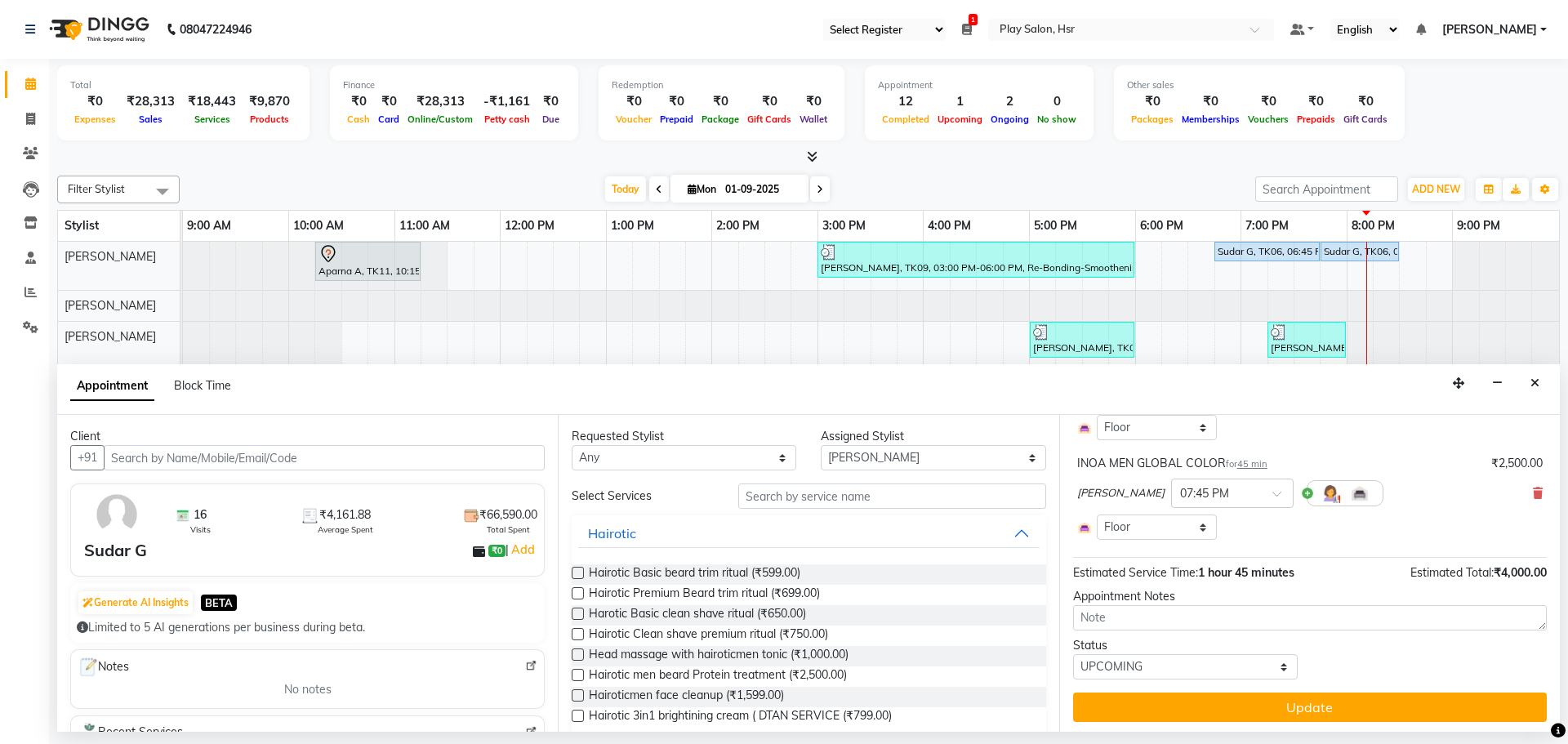
scroll to position [175, 0]
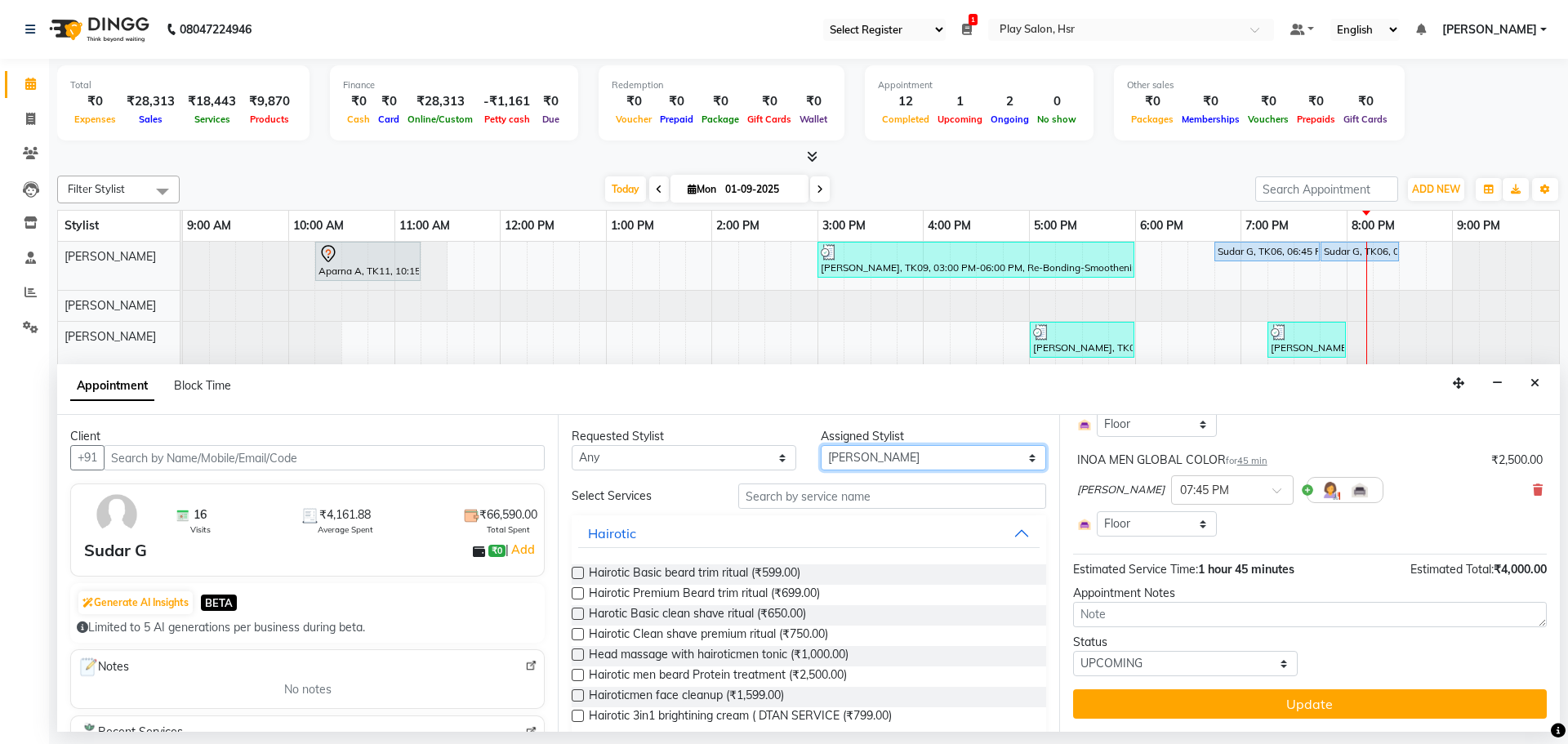
click at [836, 460] on select "Select [PERSON_NAME] [PERSON_NAME] [PERSON_NAME] [PERSON_NAME] [PERSON_NAME] [P…" at bounding box center [932, 457] width 225 height 26
select select "81914"
click at [820, 445] on select "Select [PERSON_NAME] [PERSON_NAME] [PERSON_NAME] [PERSON_NAME] [PERSON_NAME] [P…" at bounding box center [932, 457] width 225 height 26
click at [803, 495] on input "text" at bounding box center [892, 496] width 308 height 26
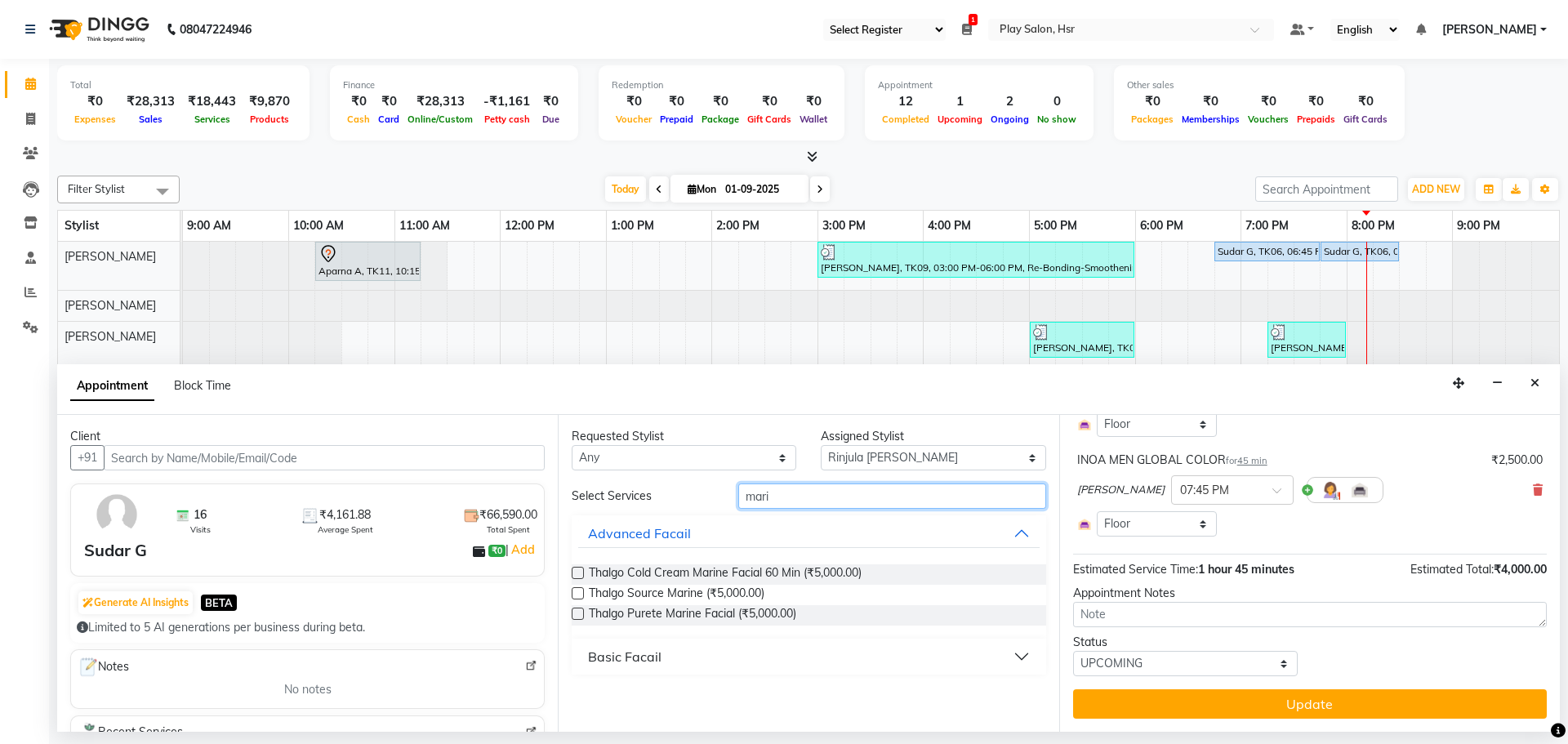
scroll to position [0, 0]
type input "mari"
click at [730, 660] on button "Basic Facail" at bounding box center [808, 657] width 460 height 30
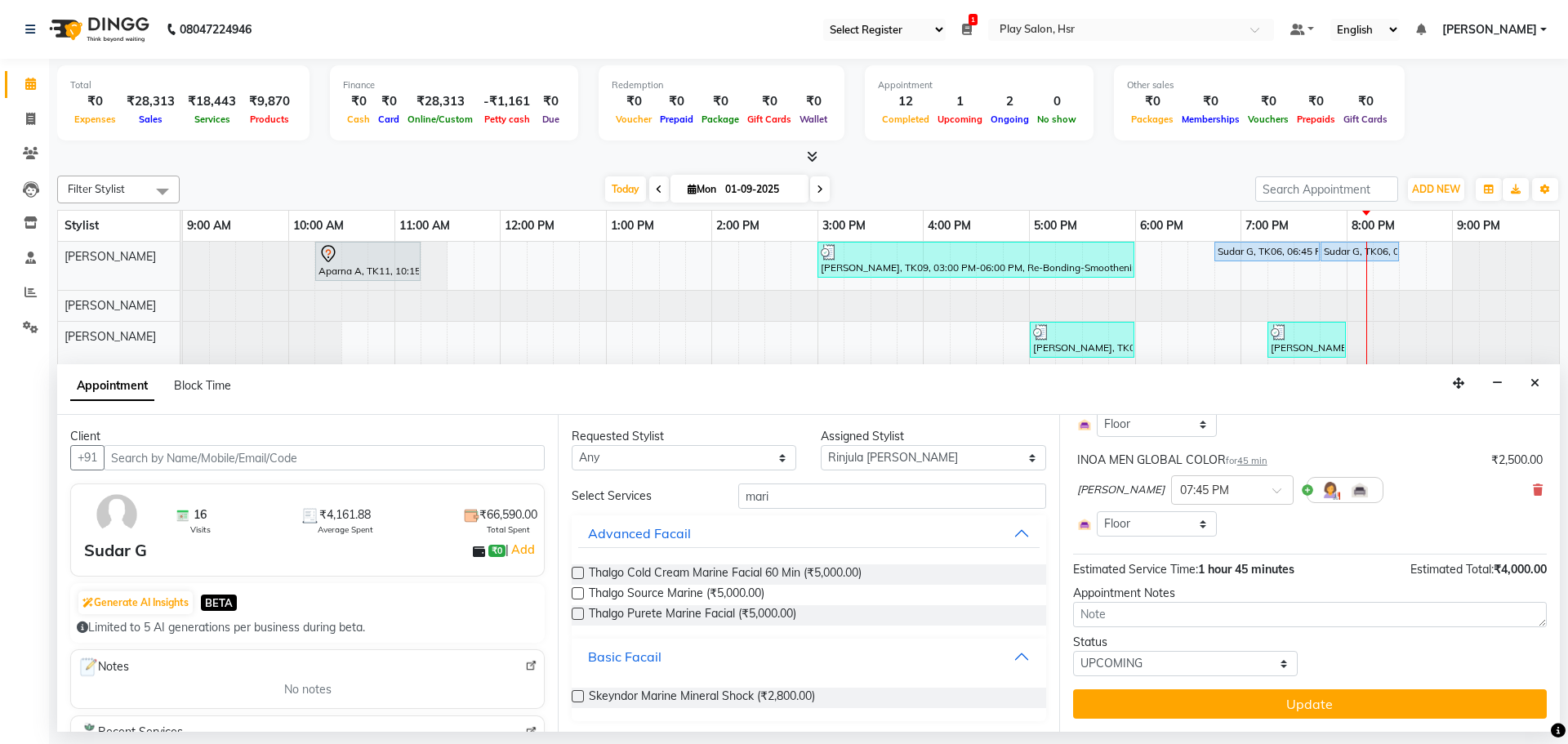
scroll to position [2, 0]
click at [698, 691] on span "Skeyndor Marine Mineral Shock (₹2,800.00)" at bounding box center [702, 695] width 226 height 21
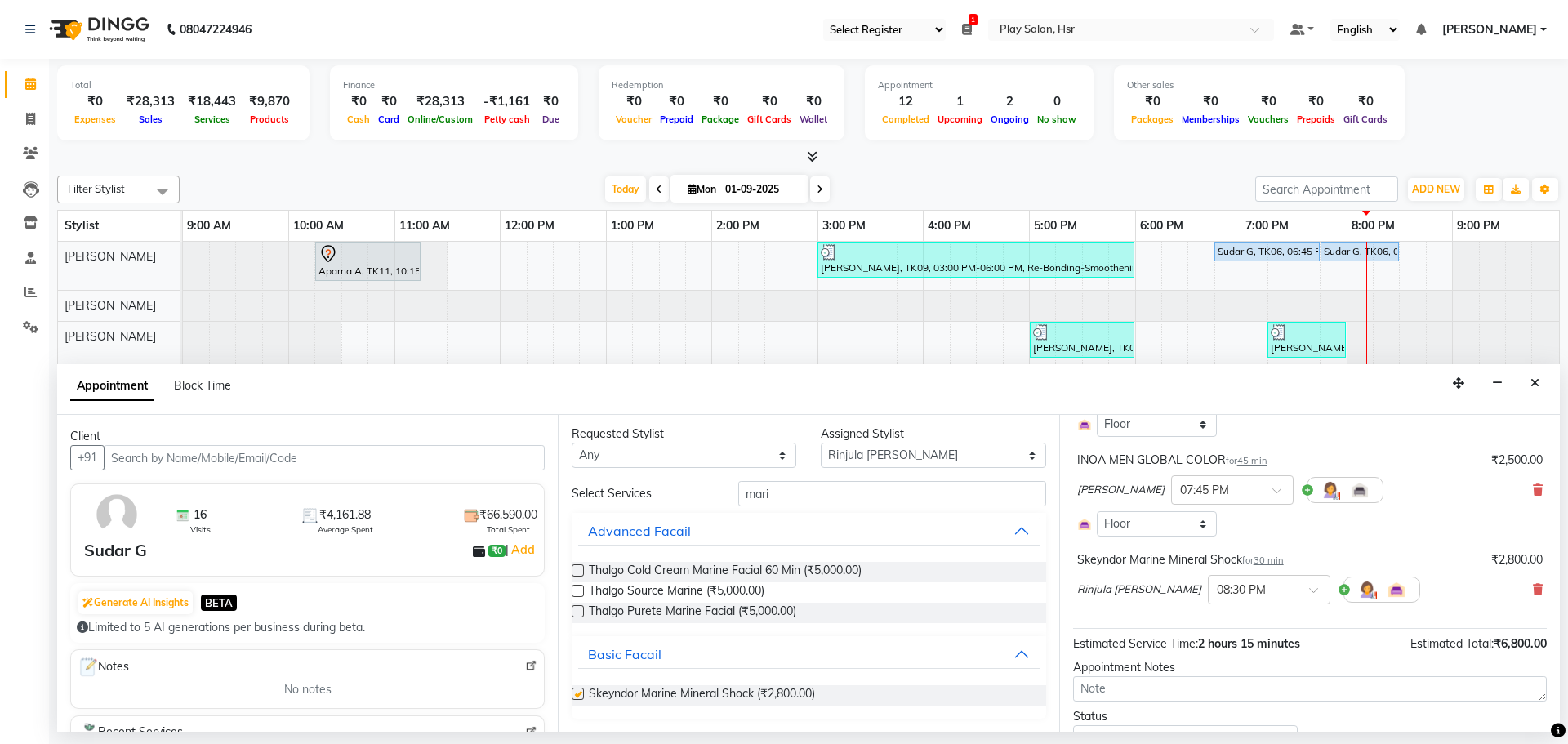
checkbox input "false"
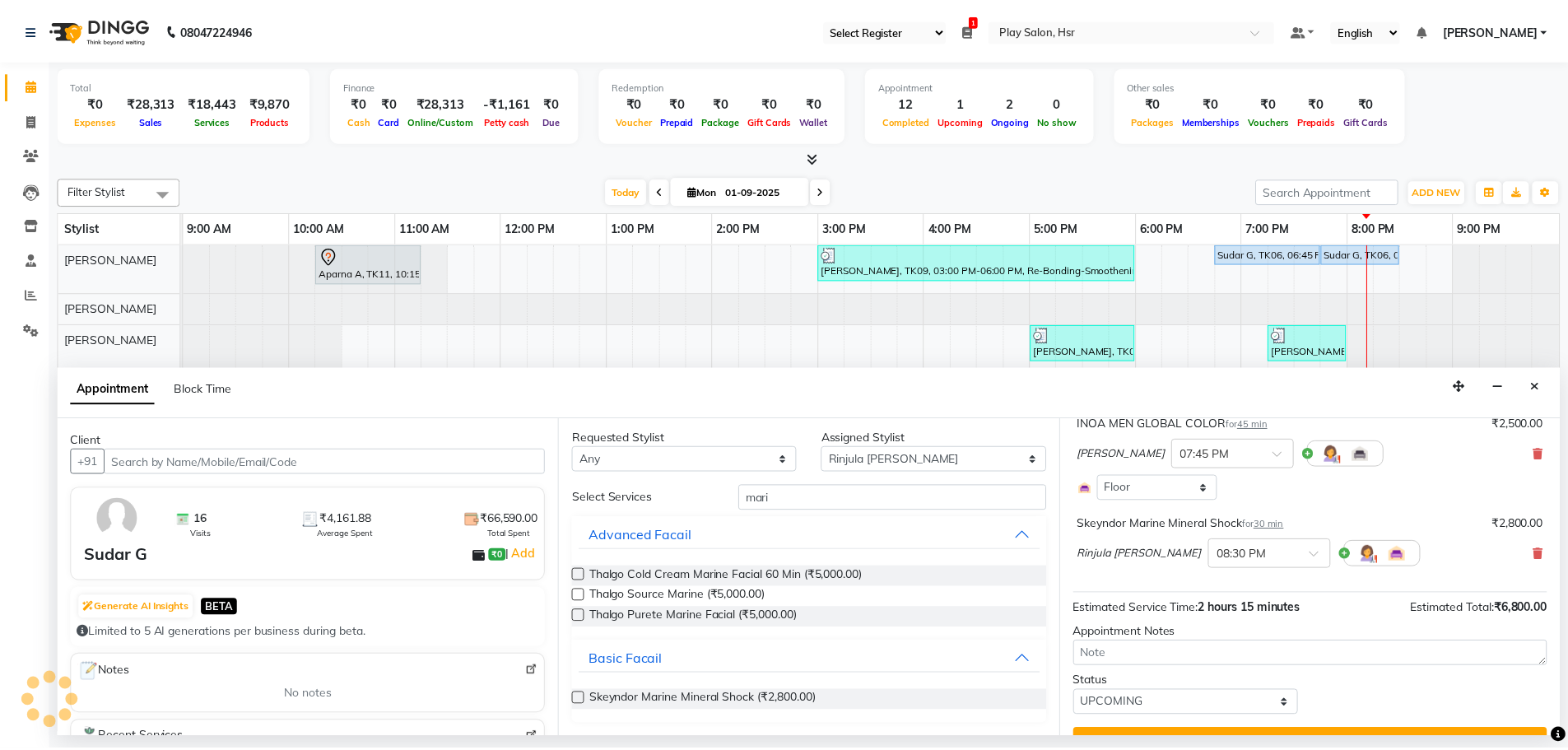
scroll to position [251, 0]
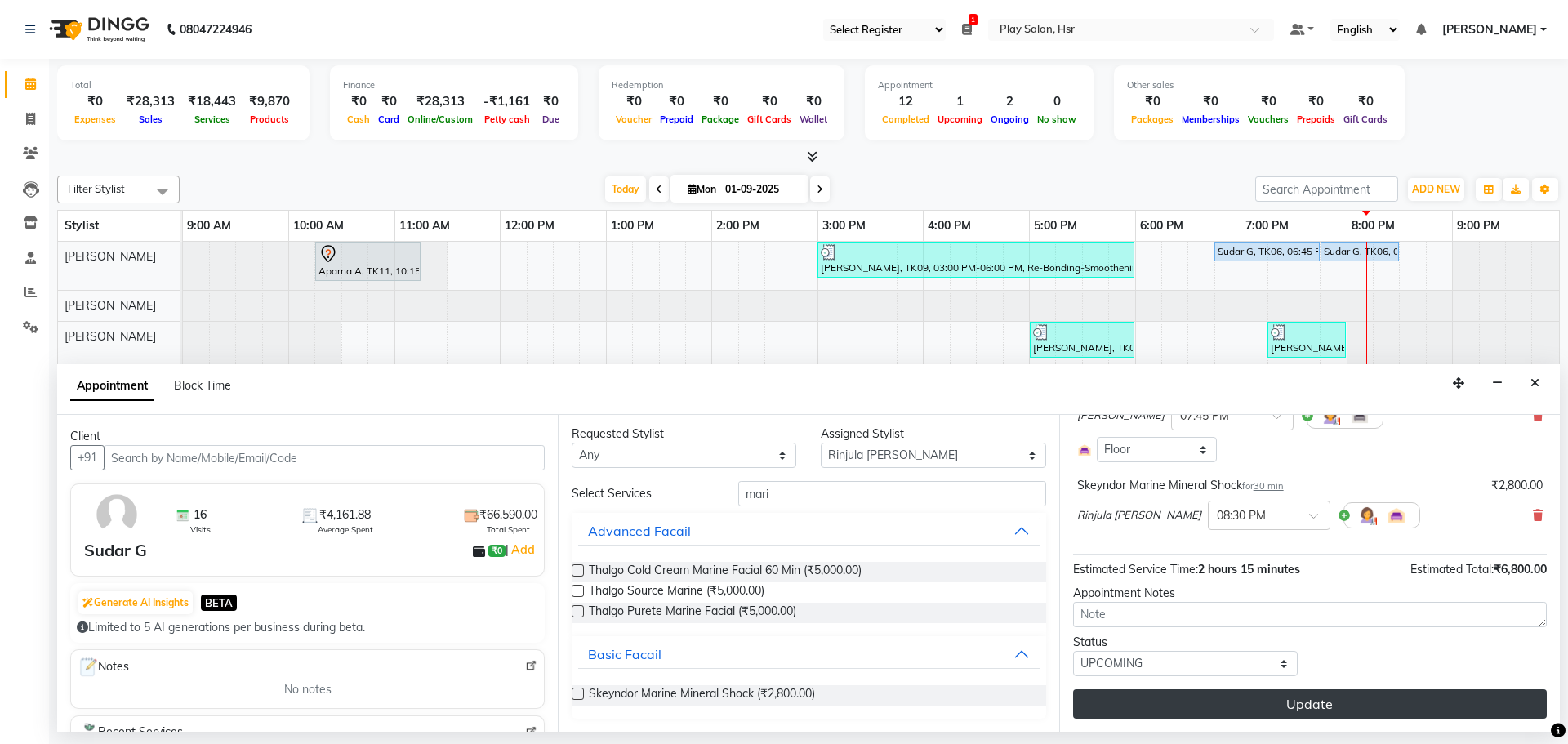
click at [1304, 707] on button "Update" at bounding box center [1309, 704] width 474 height 30
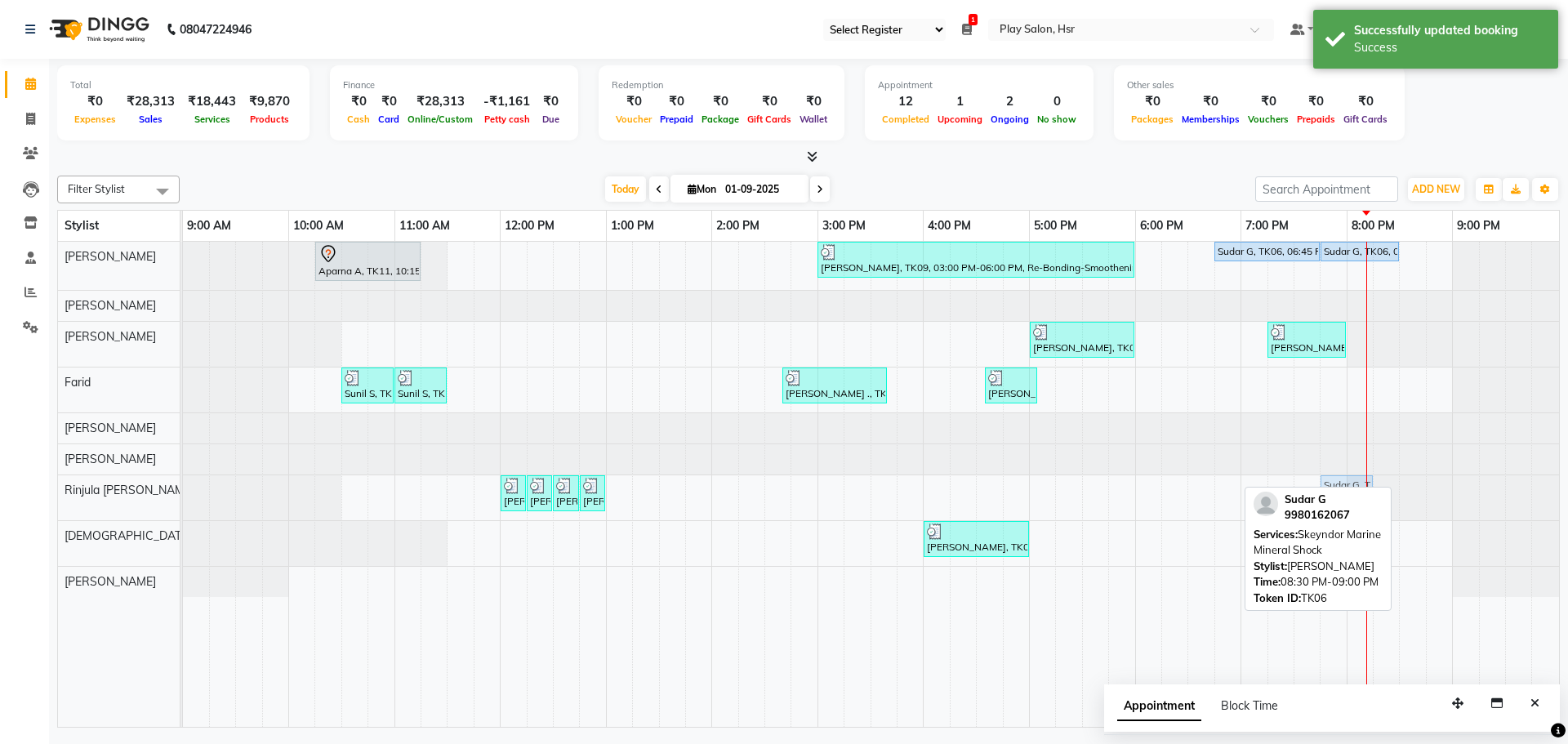
drag, startPoint x: 1422, startPoint y: 486, endPoint x: 1331, endPoint y: 488, distance: 91.0
click at [1331, 488] on div "Filter Stylist Select All [PERSON_NAME] [PERSON_NAME] [PERSON_NAME] [PERSON_NAM…" at bounding box center [808, 448] width 1502 height 559
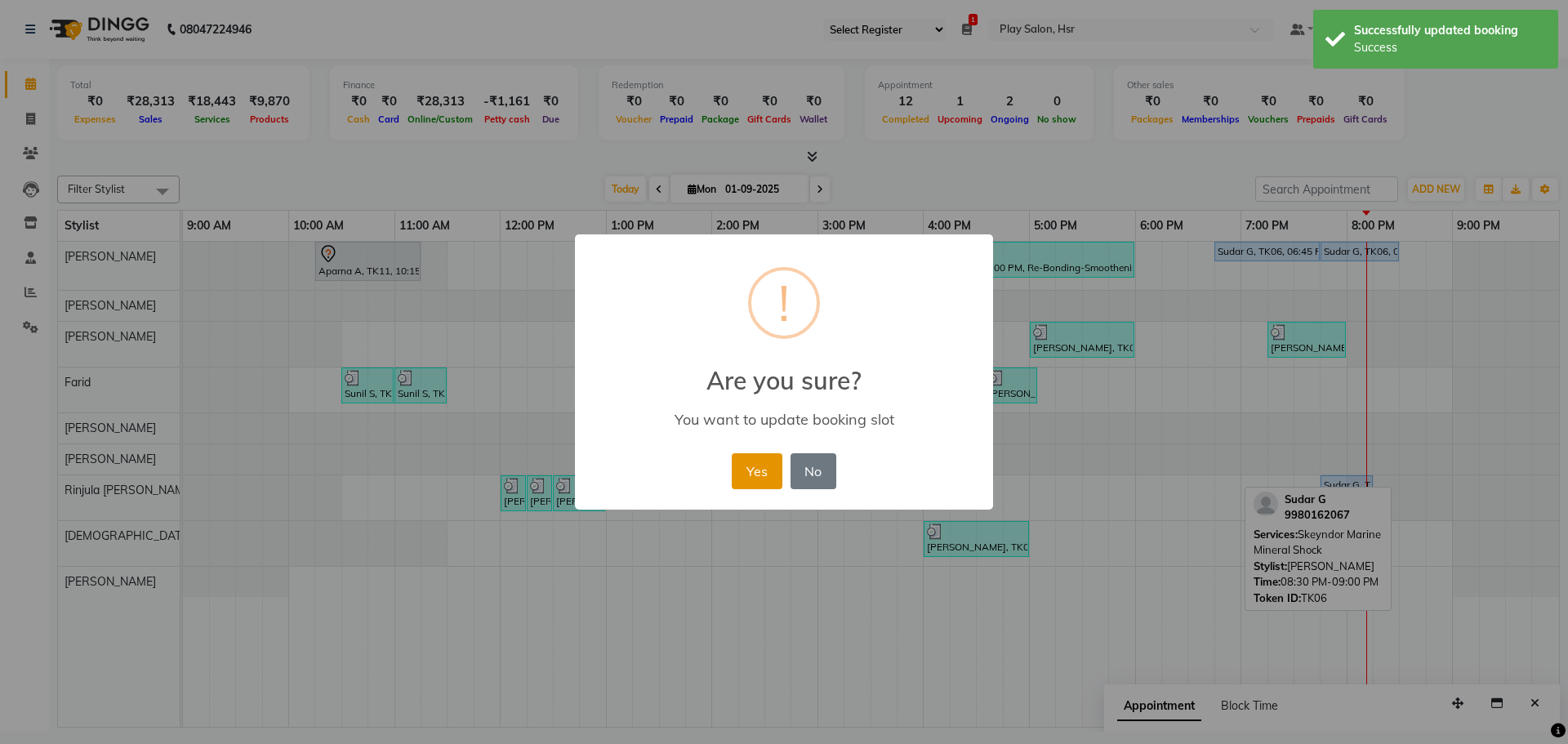
click at [742, 470] on button "Yes" at bounding box center [756, 471] width 49 height 36
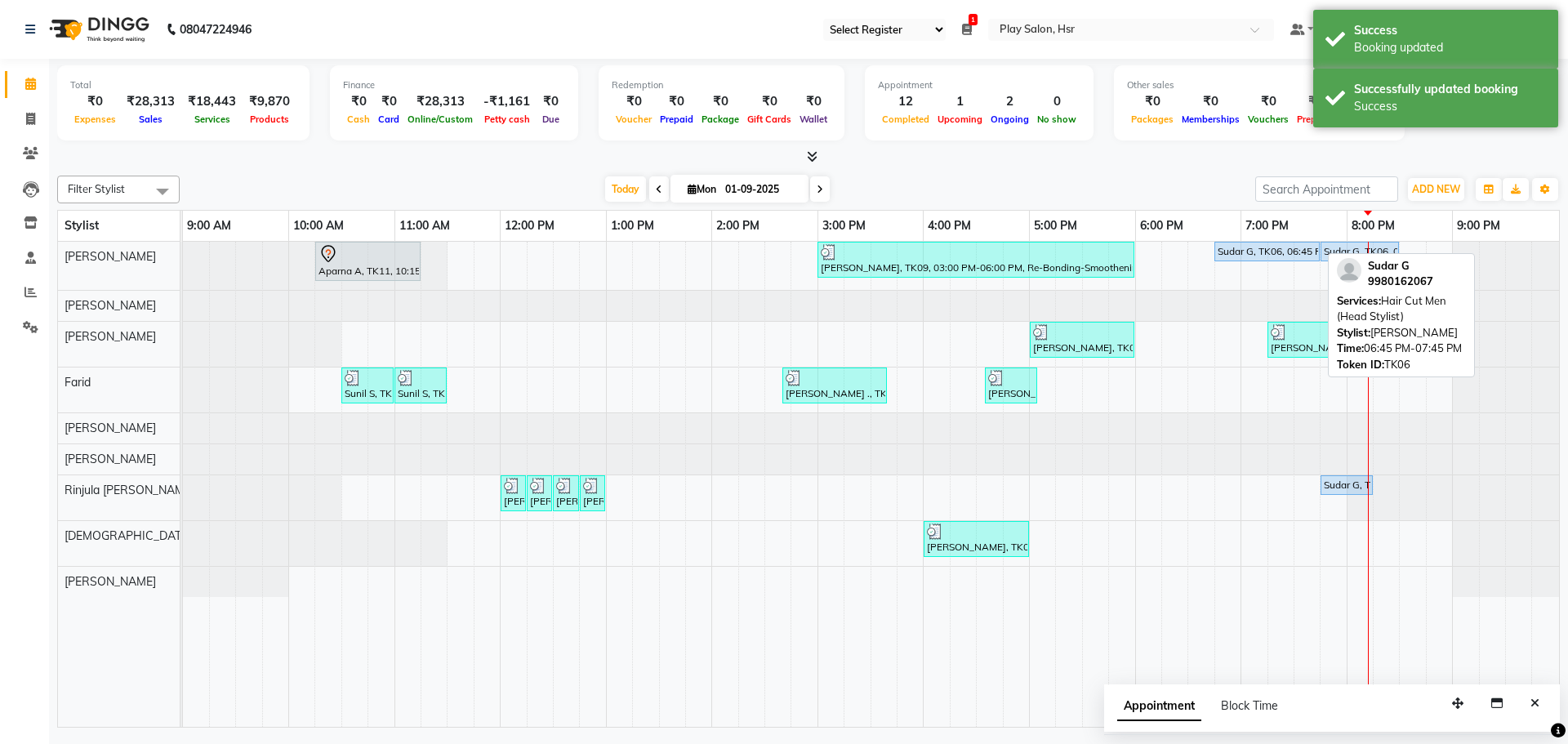
click at [1243, 250] on div "Sudar G, TK06, 06:45 PM-07:45 PM, Hair Cut Men (Head Stylist)" at bounding box center [1267, 251] width 102 height 15
select select "5"
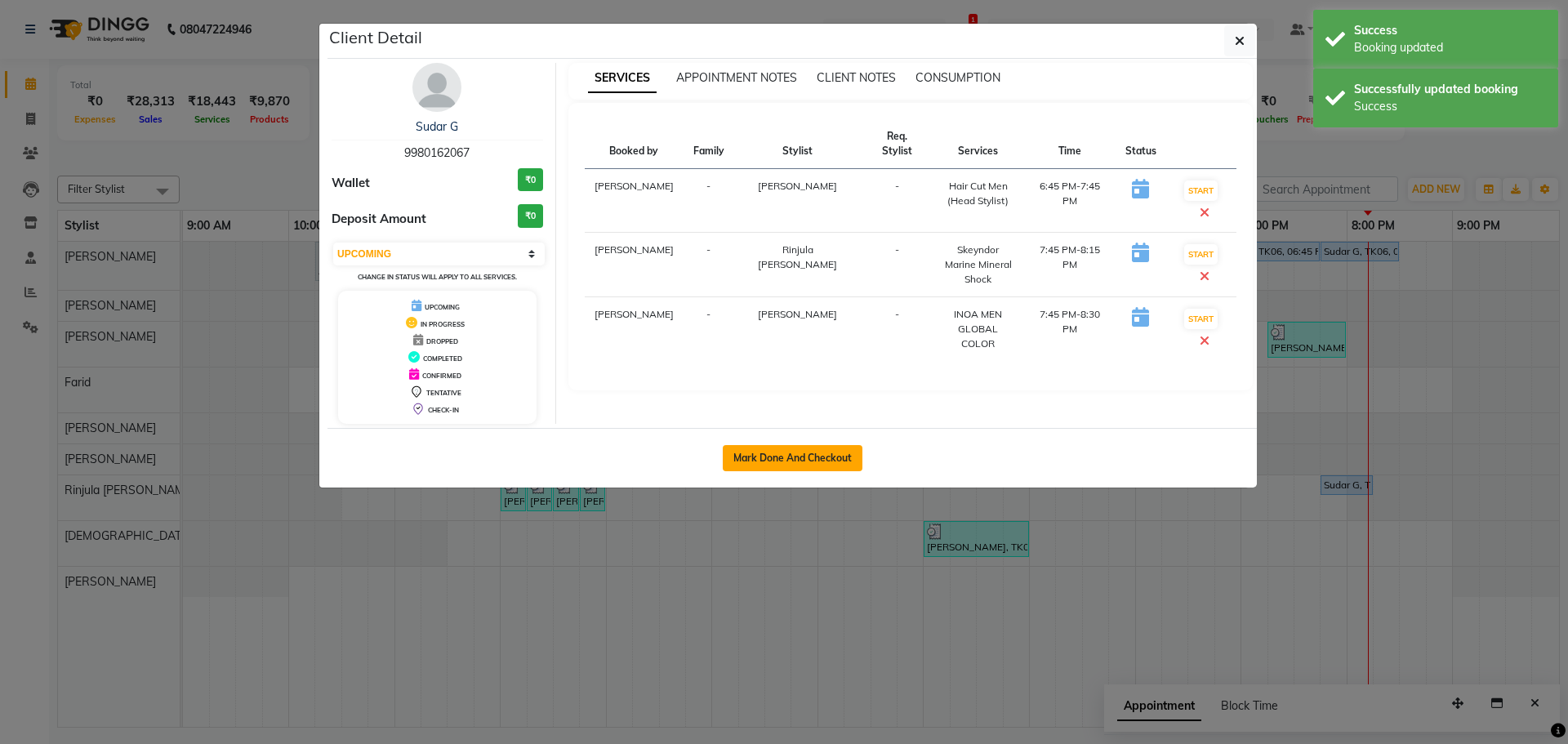
click at [777, 448] on button "Mark Done And Checkout" at bounding box center [792, 458] width 140 height 26
select select "8358"
select select "service"
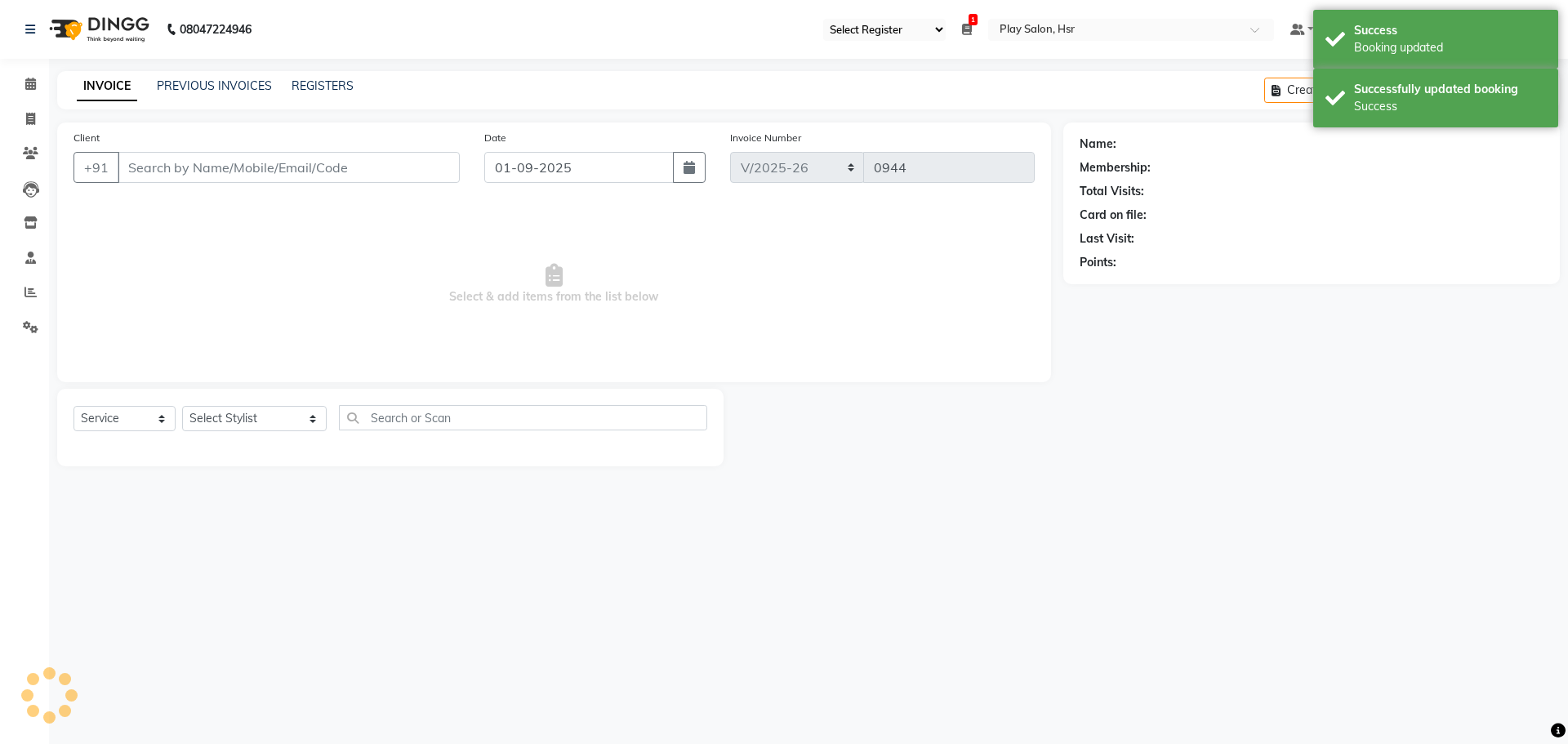
type input "9980162067"
select select "81914"
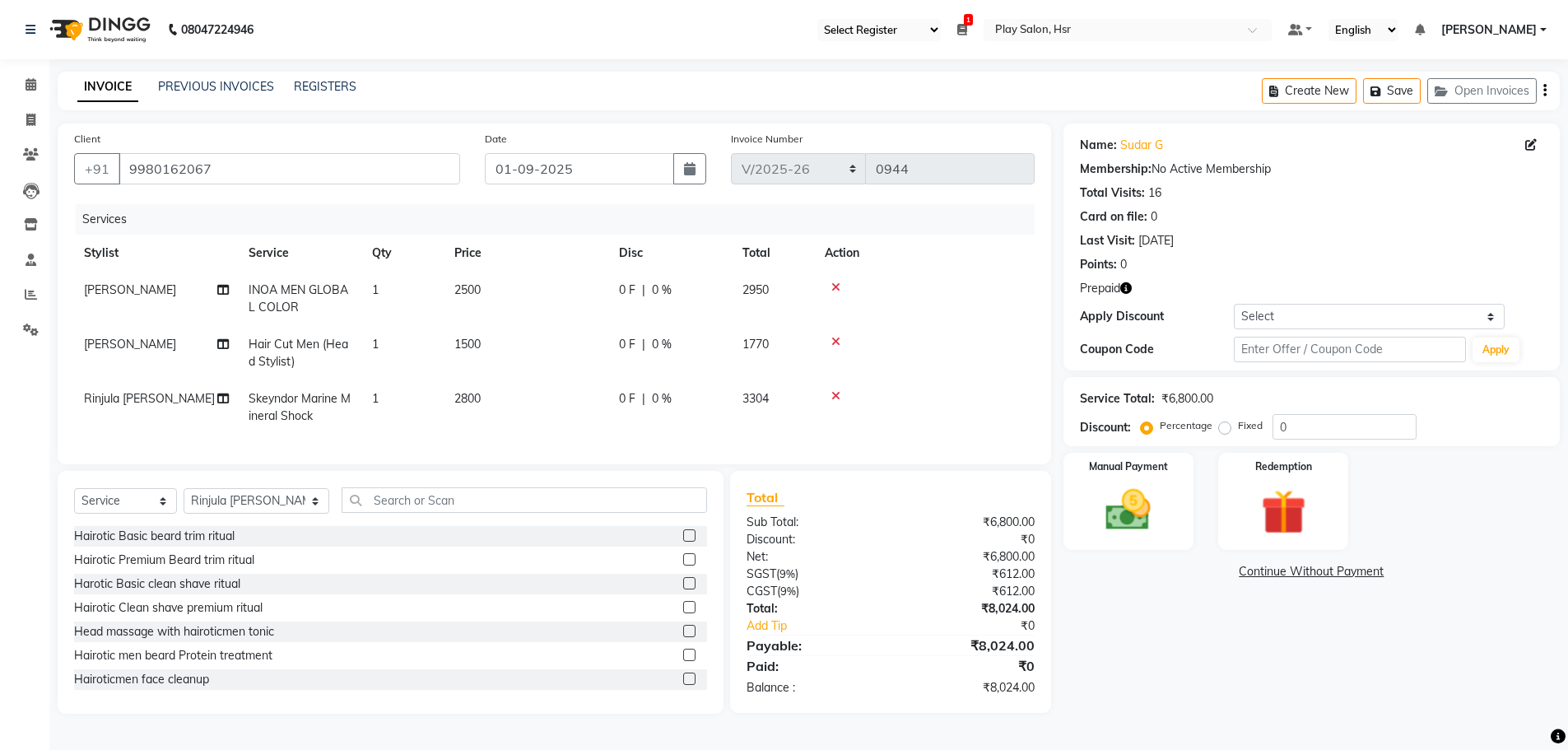
click at [476, 287] on span "2500" at bounding box center [467, 290] width 27 height 15
select select "81918"
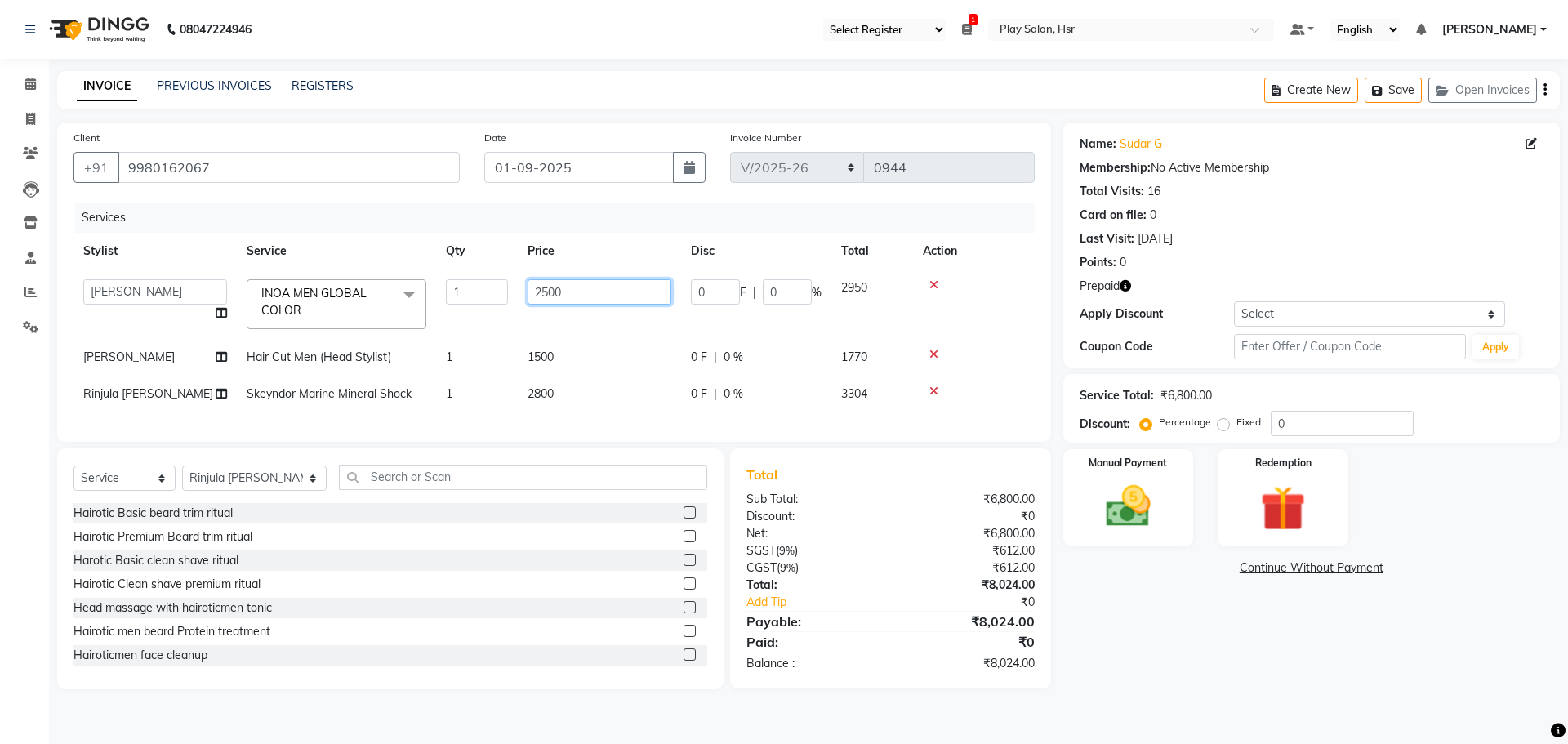
drag, startPoint x: 580, startPoint y: 294, endPoint x: 502, endPoint y: 294, distance: 78.0
click at [502, 294] on tr "[PERSON_NAME] B Bhagrati C [PERSON_NAME] Divya [PERSON_NAME] Jeet [PERSON_NAME]…" at bounding box center [553, 304] width 961 height 69
type input "1800"
click at [531, 360] on td "1500" at bounding box center [600, 357] width 163 height 37
select select "81918"
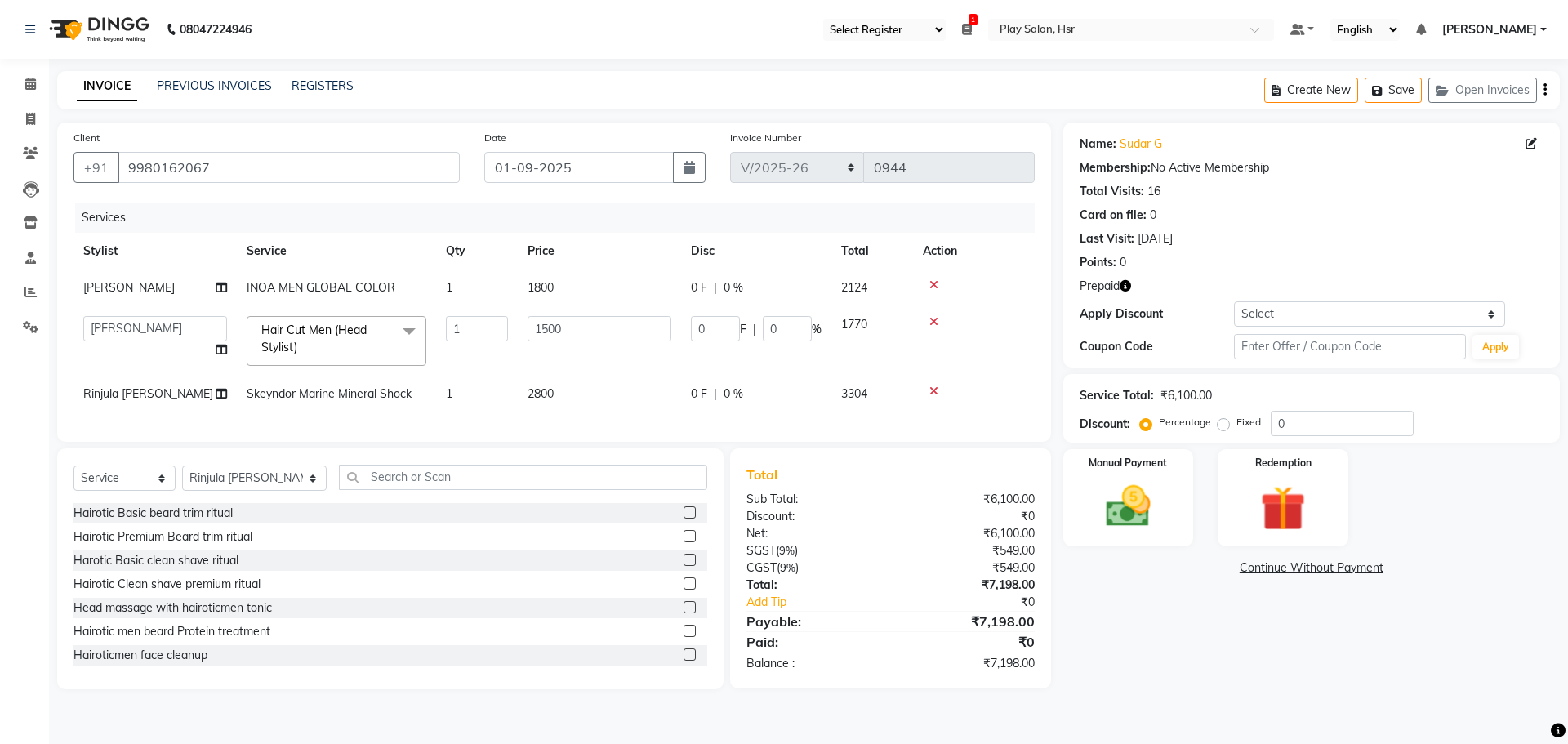
click at [549, 391] on span "2800" at bounding box center [541, 394] width 26 height 15
select select "81914"
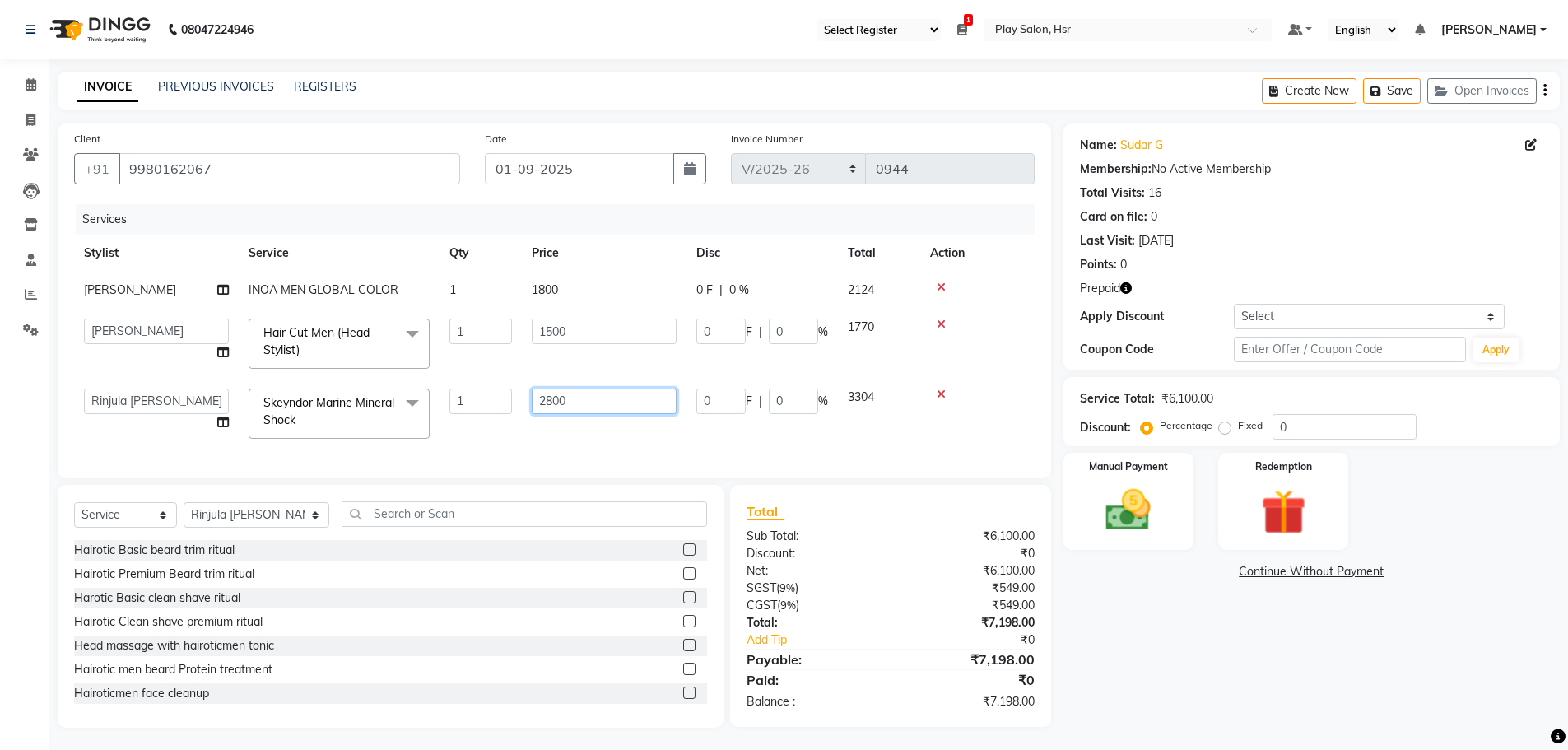
drag, startPoint x: 582, startPoint y: 391, endPoint x: 513, endPoint y: 399, distance: 69.5
click at [513, 399] on tr "[PERSON_NAME] Anjali B Bhagrati C [PERSON_NAME] Divya [PERSON_NAME] Jeet [PERSO…" at bounding box center [554, 414] width 960 height 70
type input "2700"
click at [537, 434] on div "Services Stylist Service Qty Price Disc Total Action [PERSON_NAME] [PERSON_NAME…" at bounding box center [554, 333] width 960 height 257
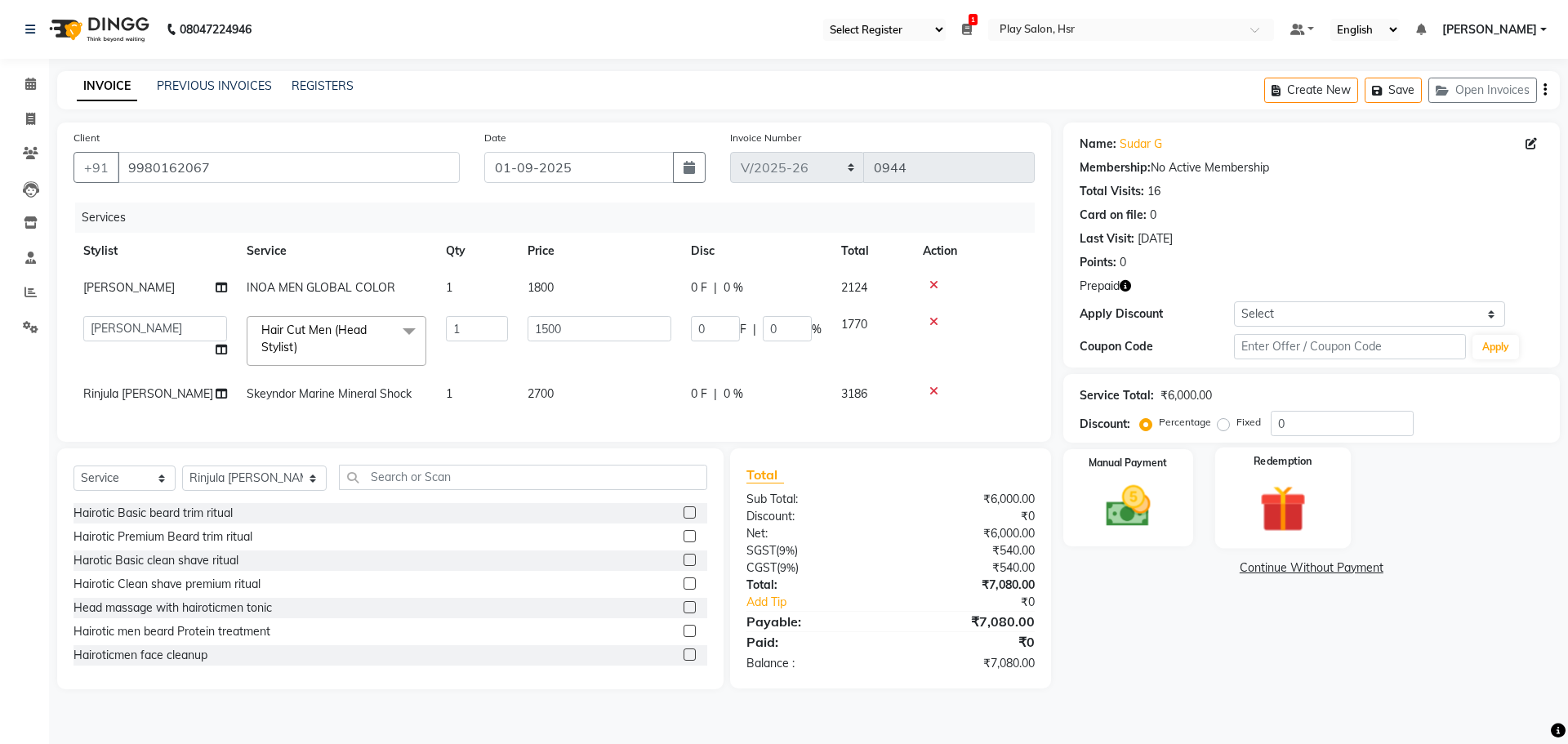
click at [1265, 504] on img at bounding box center [1282, 508] width 76 height 58
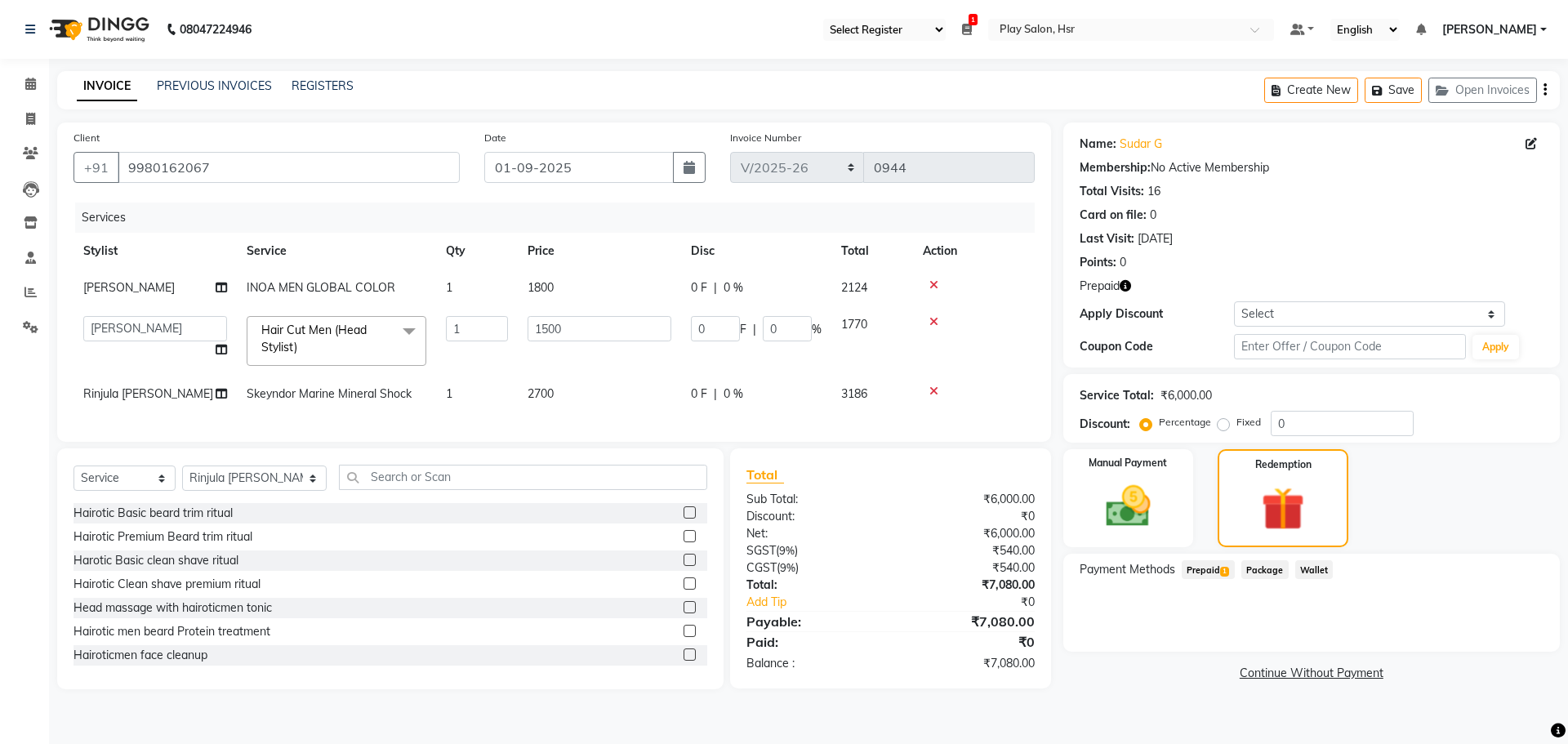
click at [1211, 571] on span "Prepaid 1" at bounding box center [1208, 569] width 53 height 19
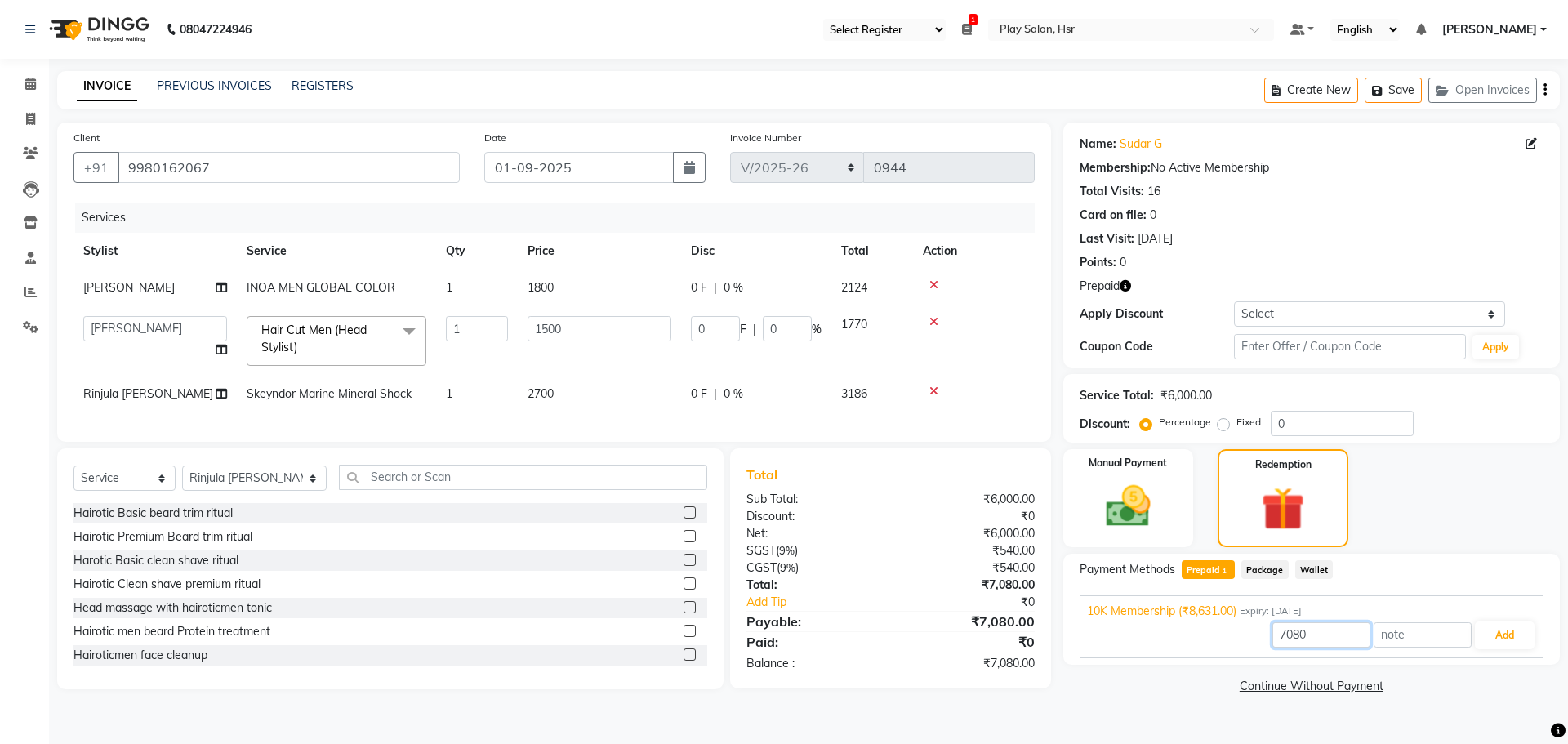
drag, startPoint x: 1305, startPoint y: 634, endPoint x: 1242, endPoint y: 633, distance: 63.0
click at [1242, 633] on div "7080 Add" at bounding box center [1311, 636] width 449 height 31
type input "6000"
click at [1495, 638] on button "Add" at bounding box center [1505, 636] width 59 height 28
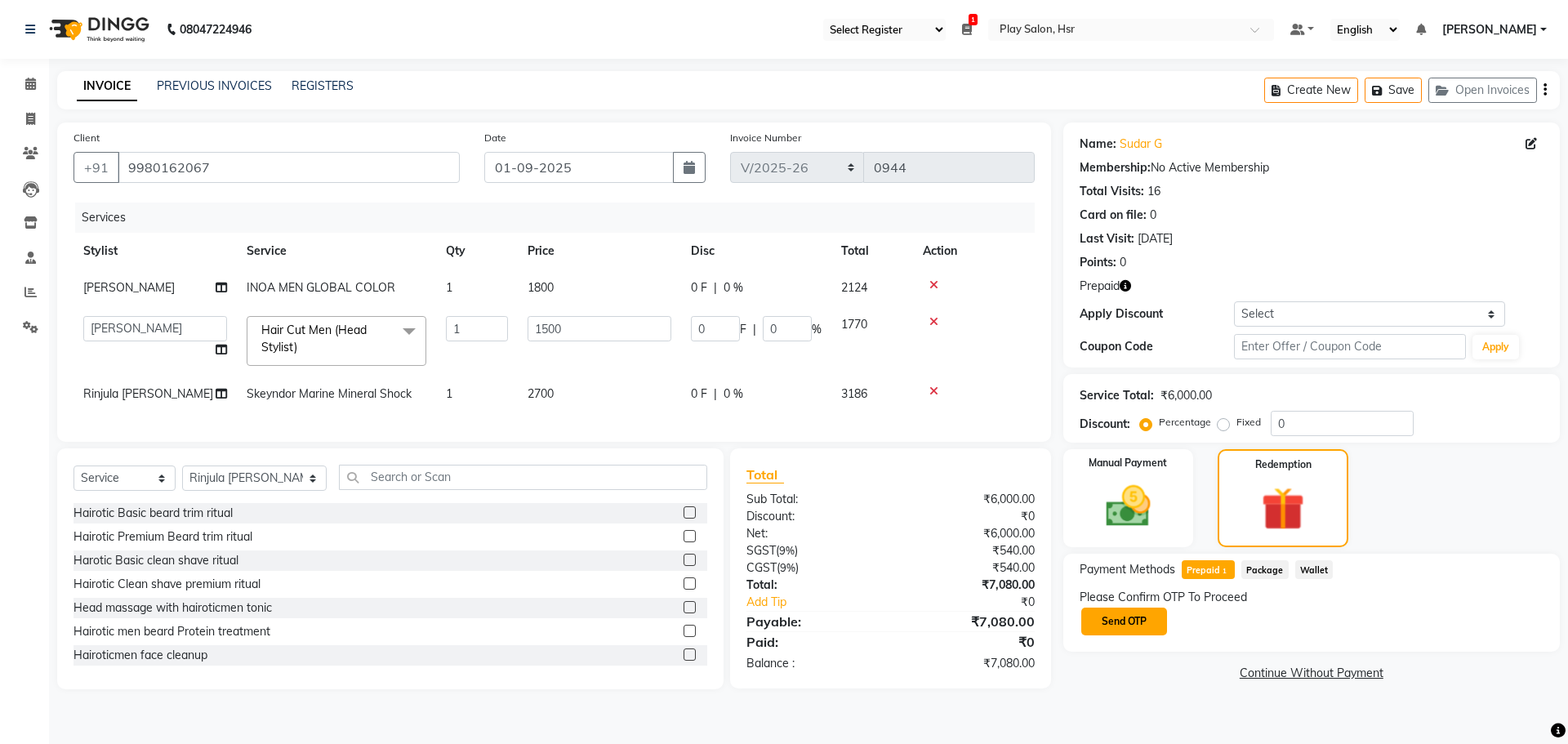
click at [1144, 626] on button "Send OTP" at bounding box center [1124, 622] width 86 height 28
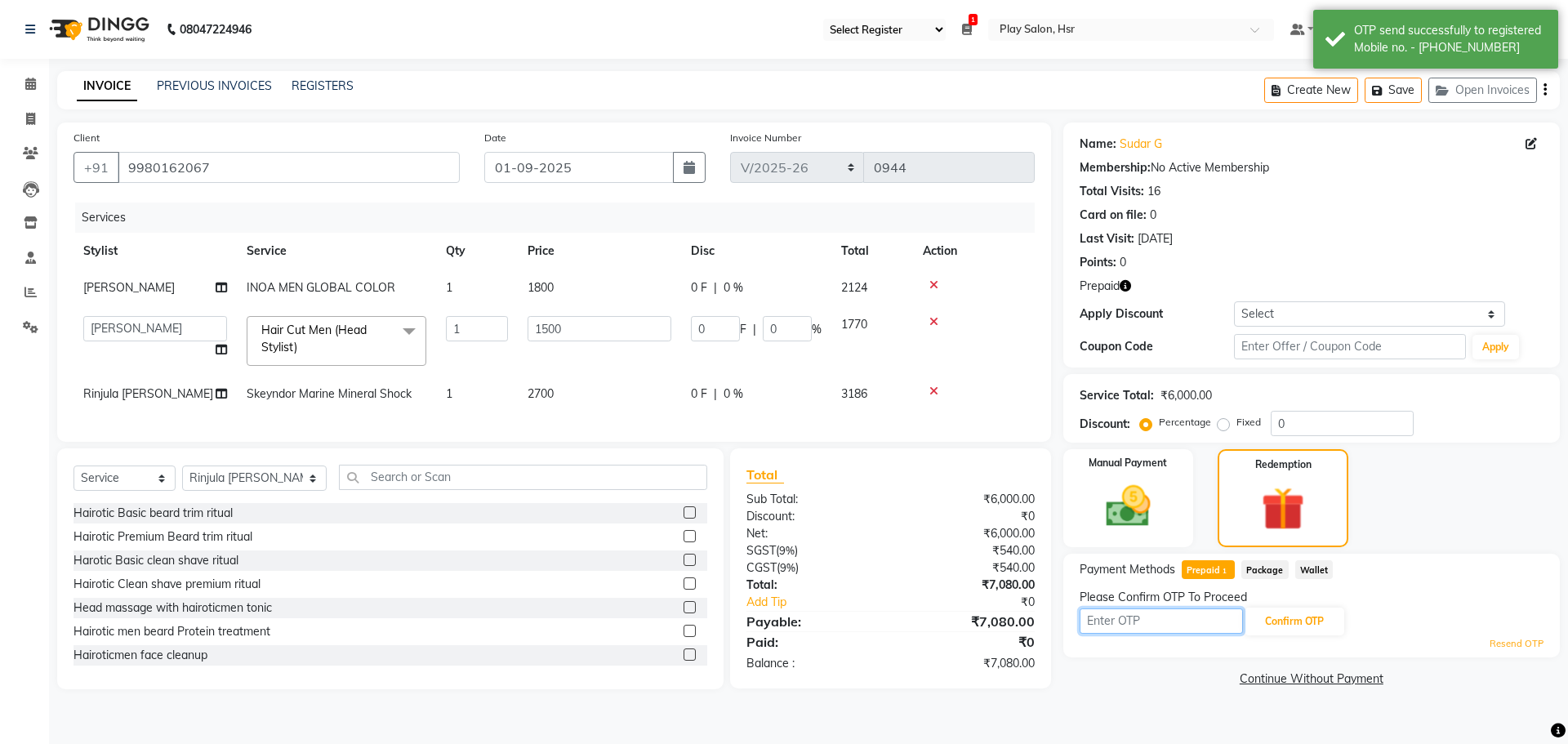
click at [1203, 619] on input "text" at bounding box center [1161, 621] width 163 height 26
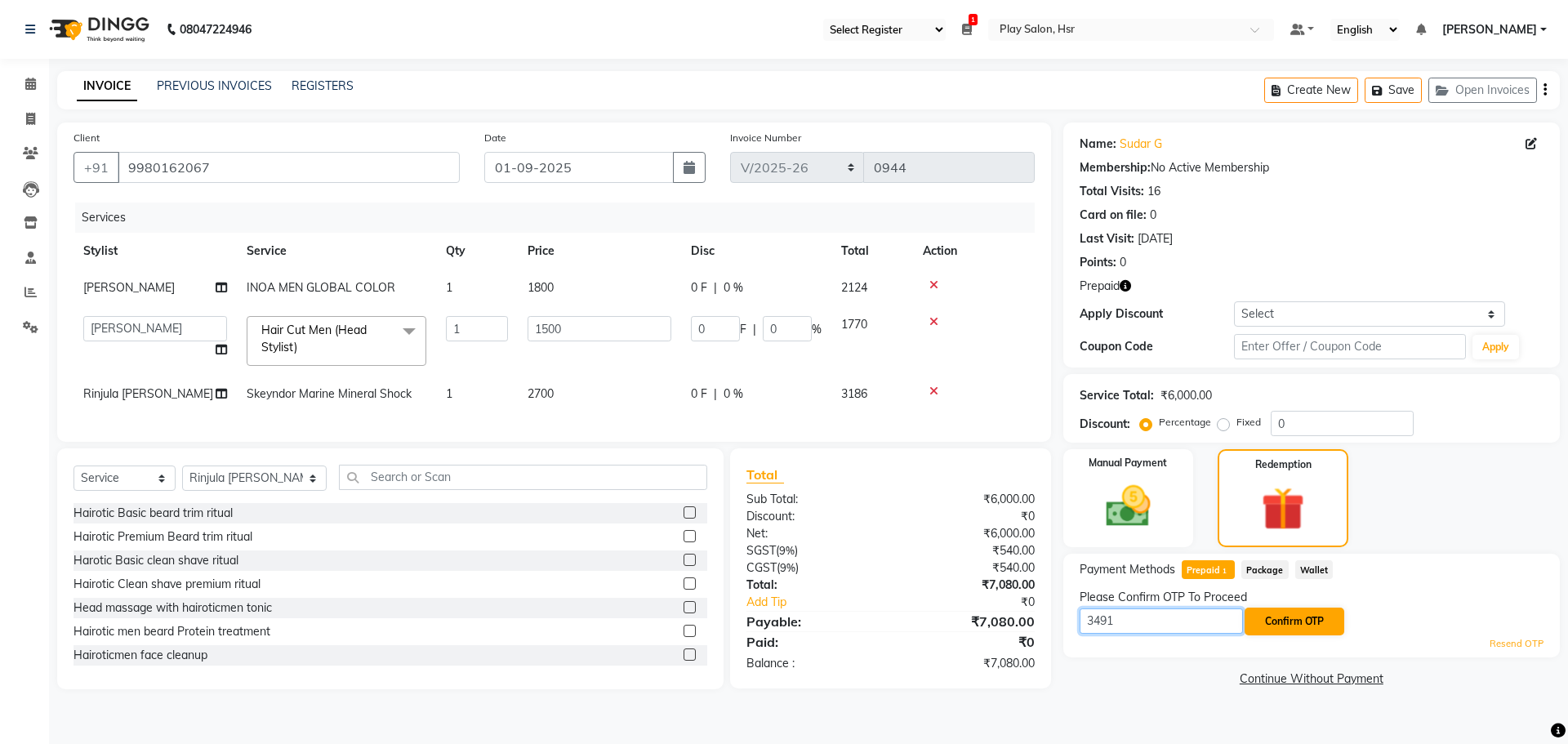
type input "3491"
click at [1253, 618] on button "Confirm OTP" at bounding box center [1294, 622] width 100 height 28
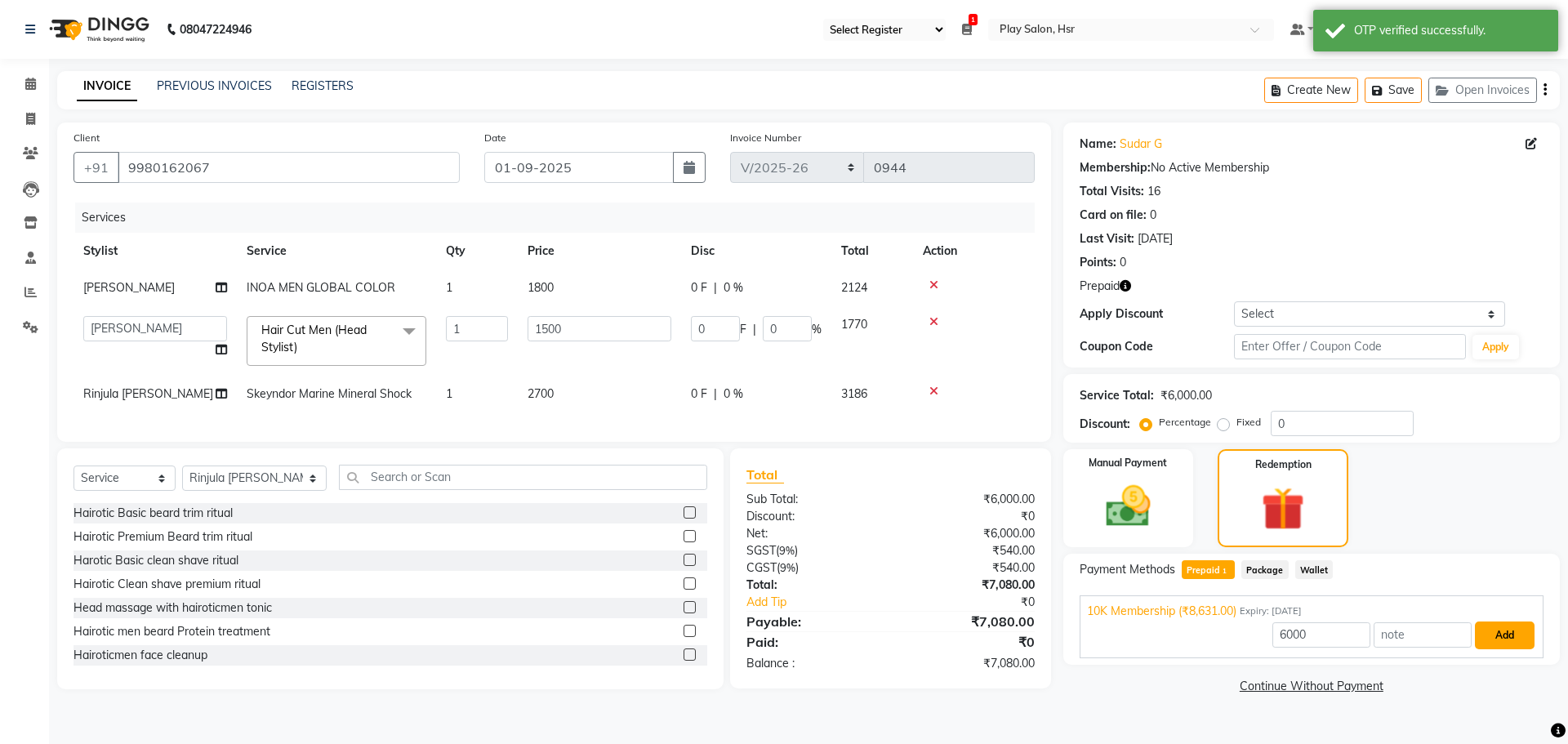
click at [1488, 637] on button "Add" at bounding box center [1505, 636] width 59 height 28
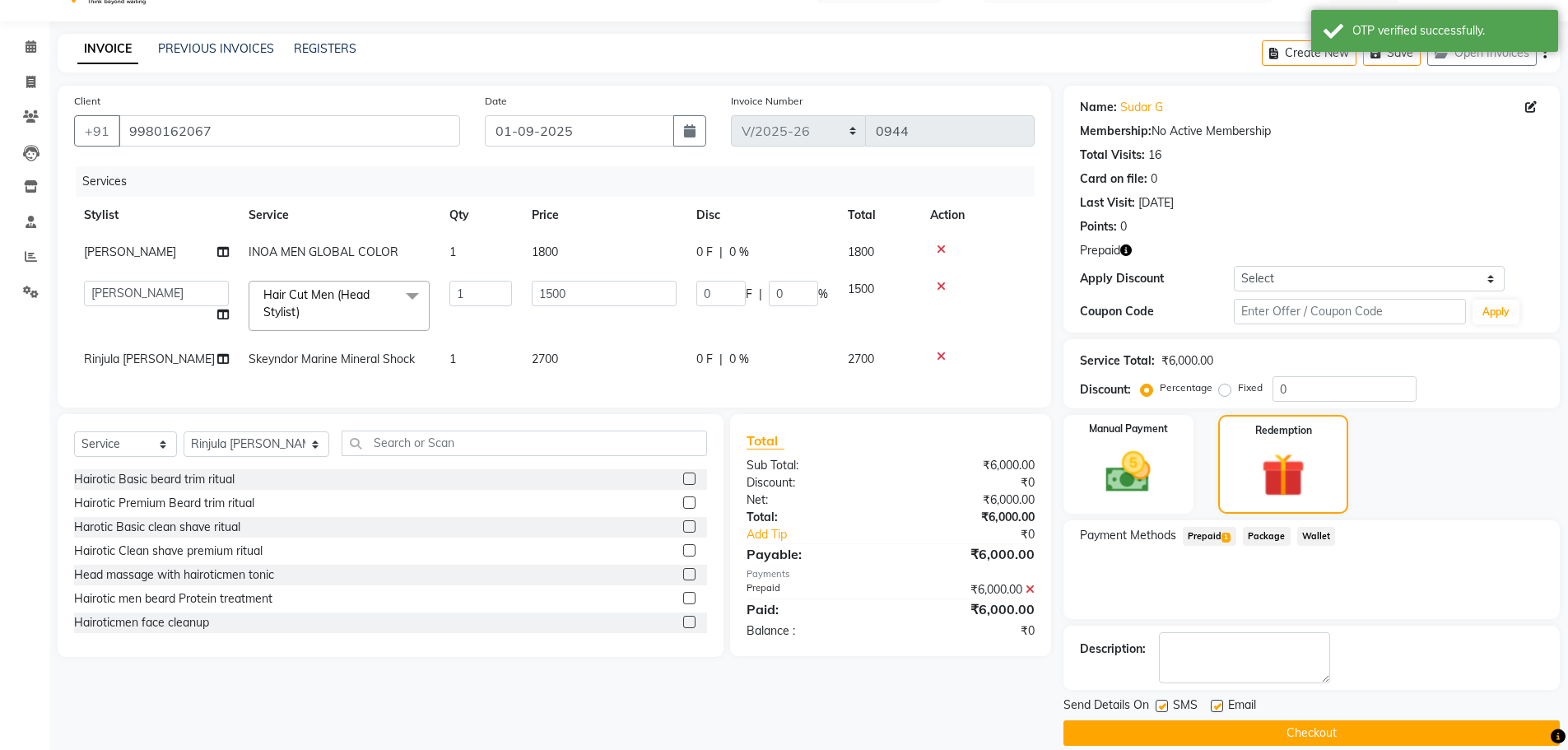
scroll to position [58, 0]
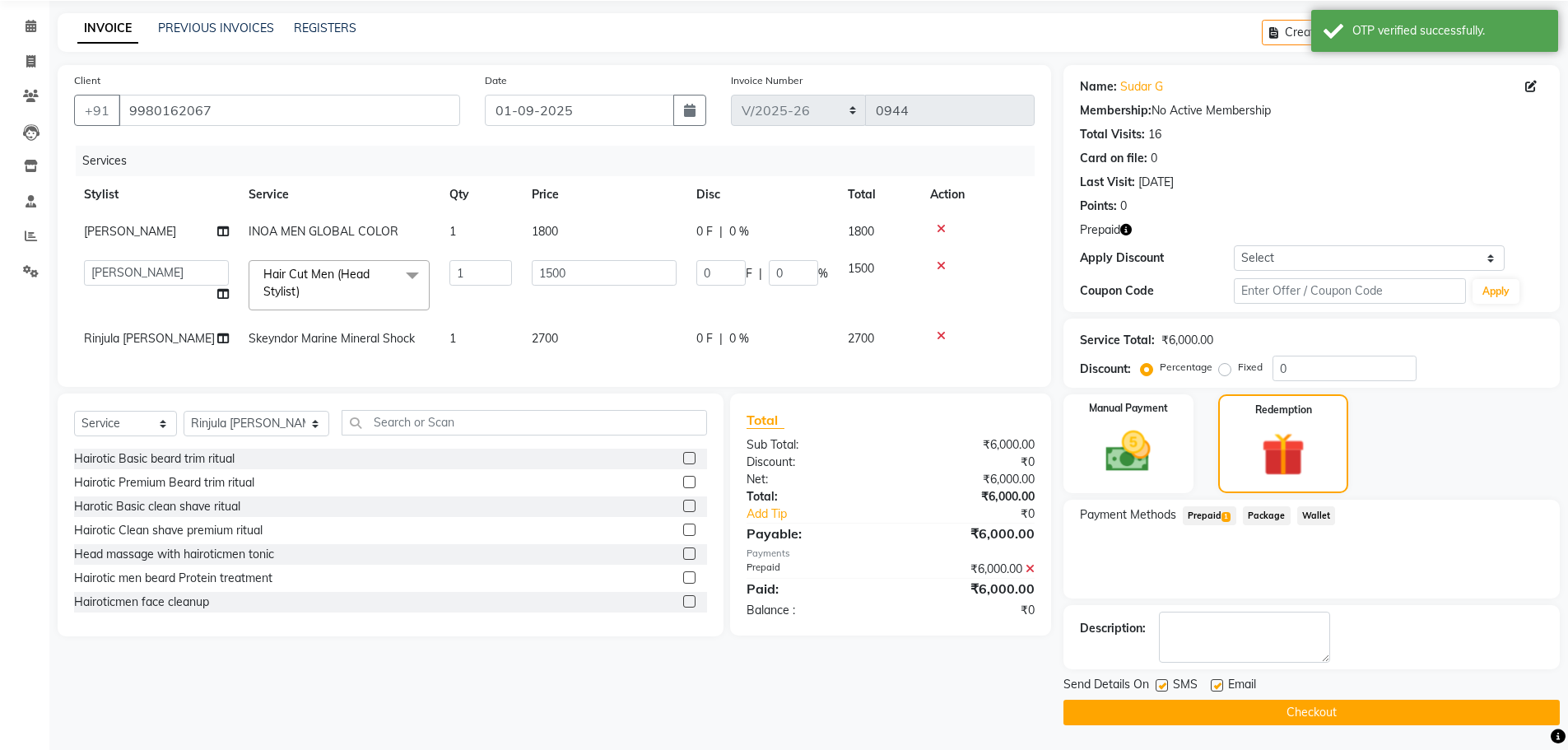
click at [1261, 713] on button "Checkout" at bounding box center [1312, 713] width 496 height 26
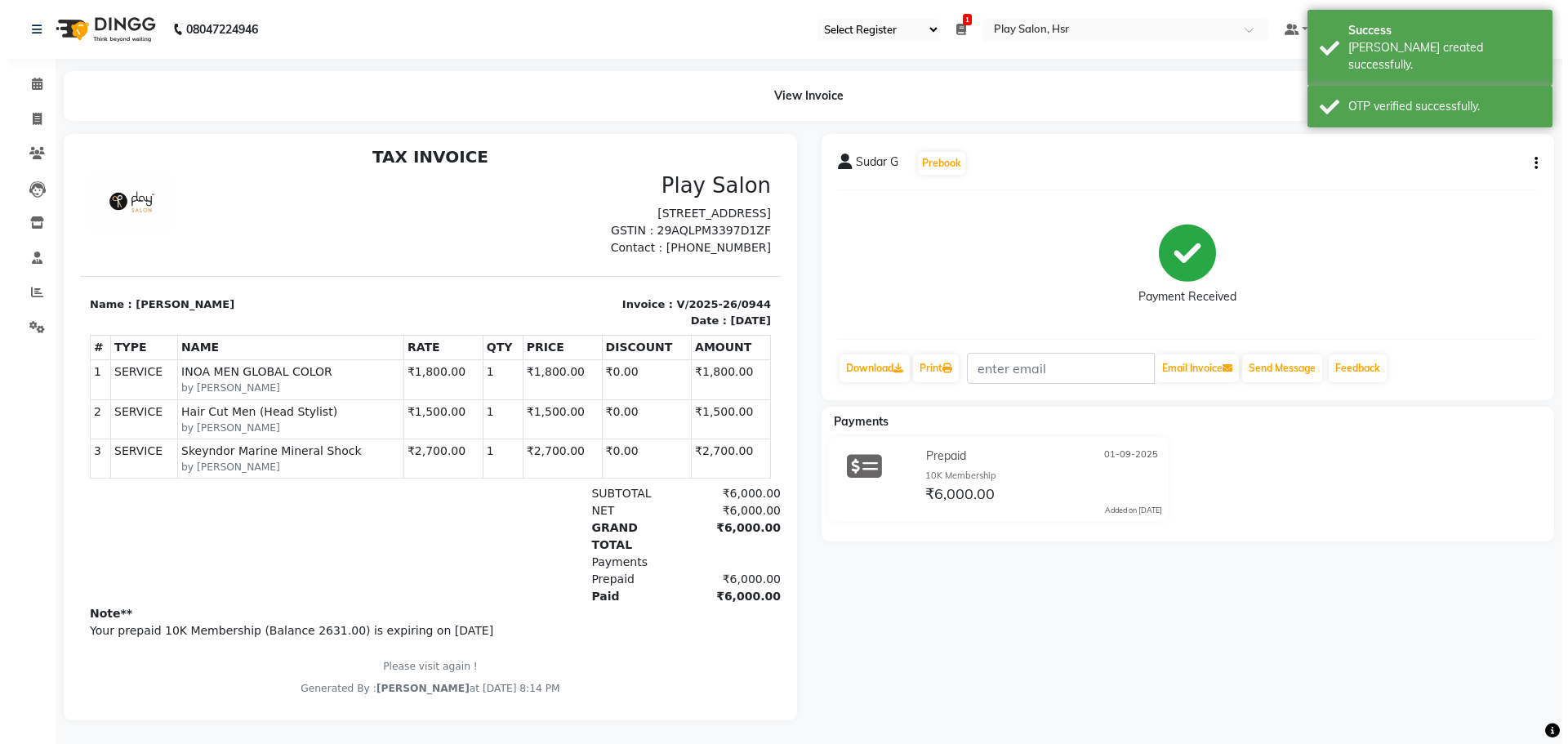
scroll to position [13, 0]
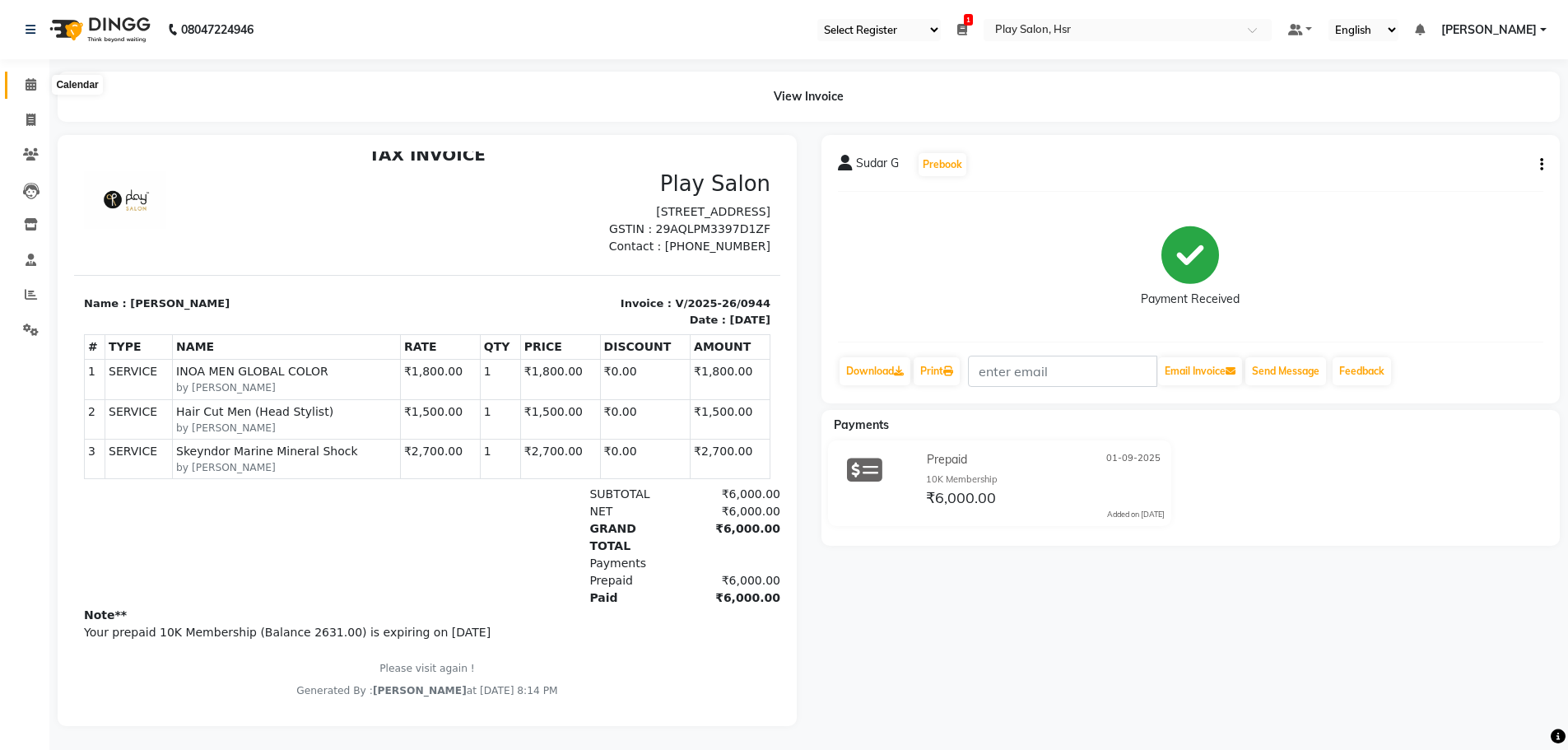
click at [27, 86] on icon at bounding box center [31, 84] width 11 height 12
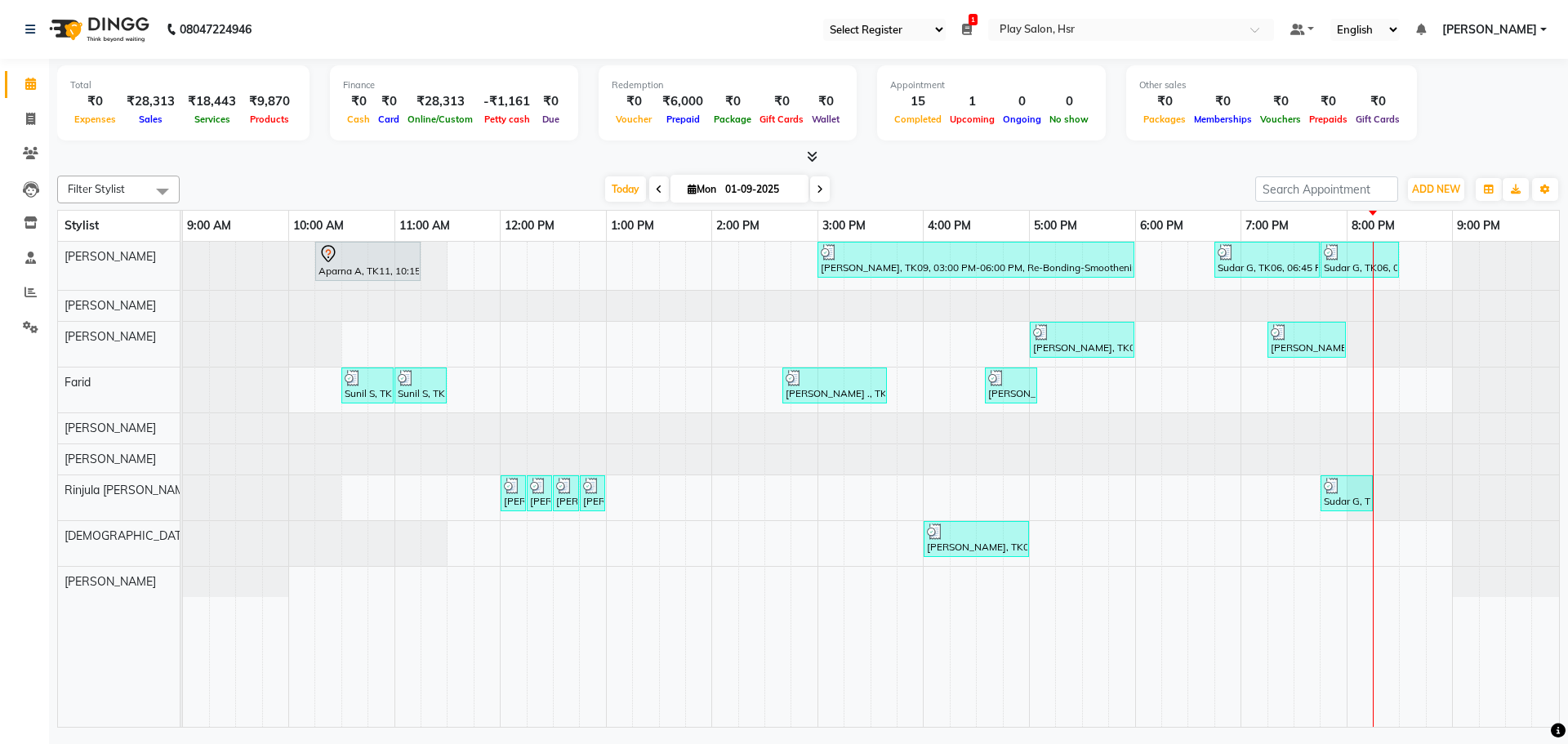
click at [757, 189] on input "01-09-2025" at bounding box center [761, 190] width 82 height 25
select select "9"
select select "2025"
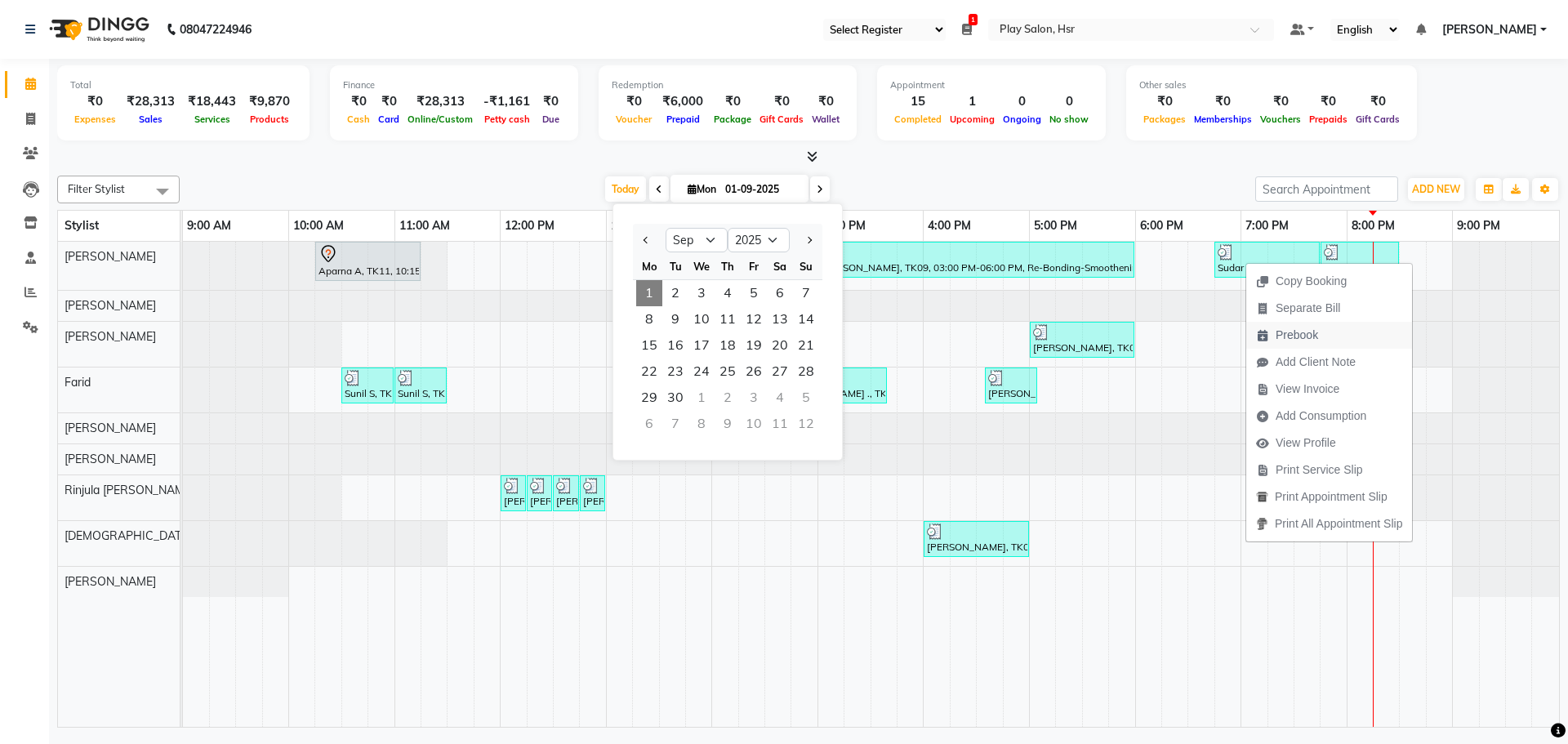
click at [1314, 330] on span "Prebook" at bounding box center [1297, 335] width 43 height 17
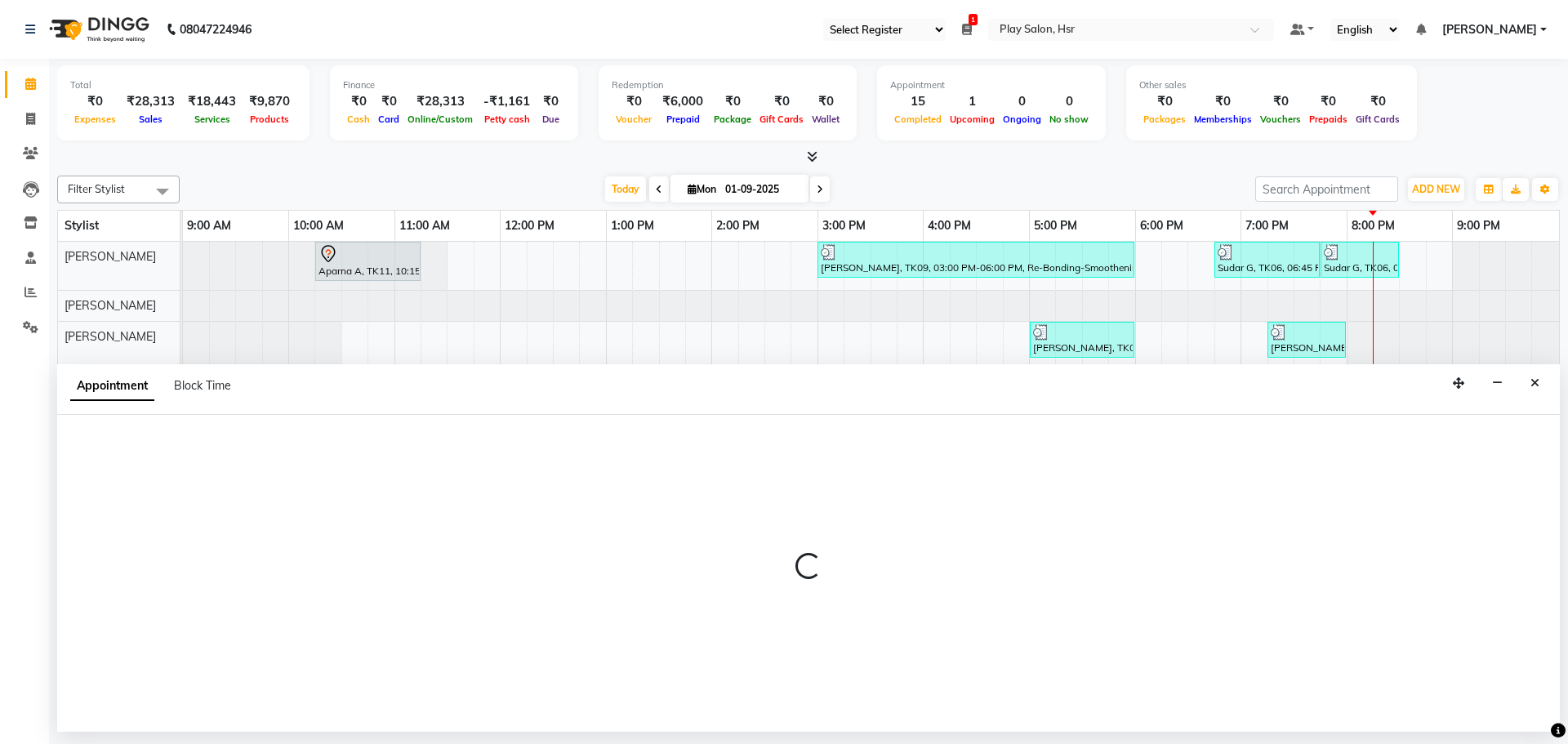
select select "81918"
select select "600"
select select "tentative"
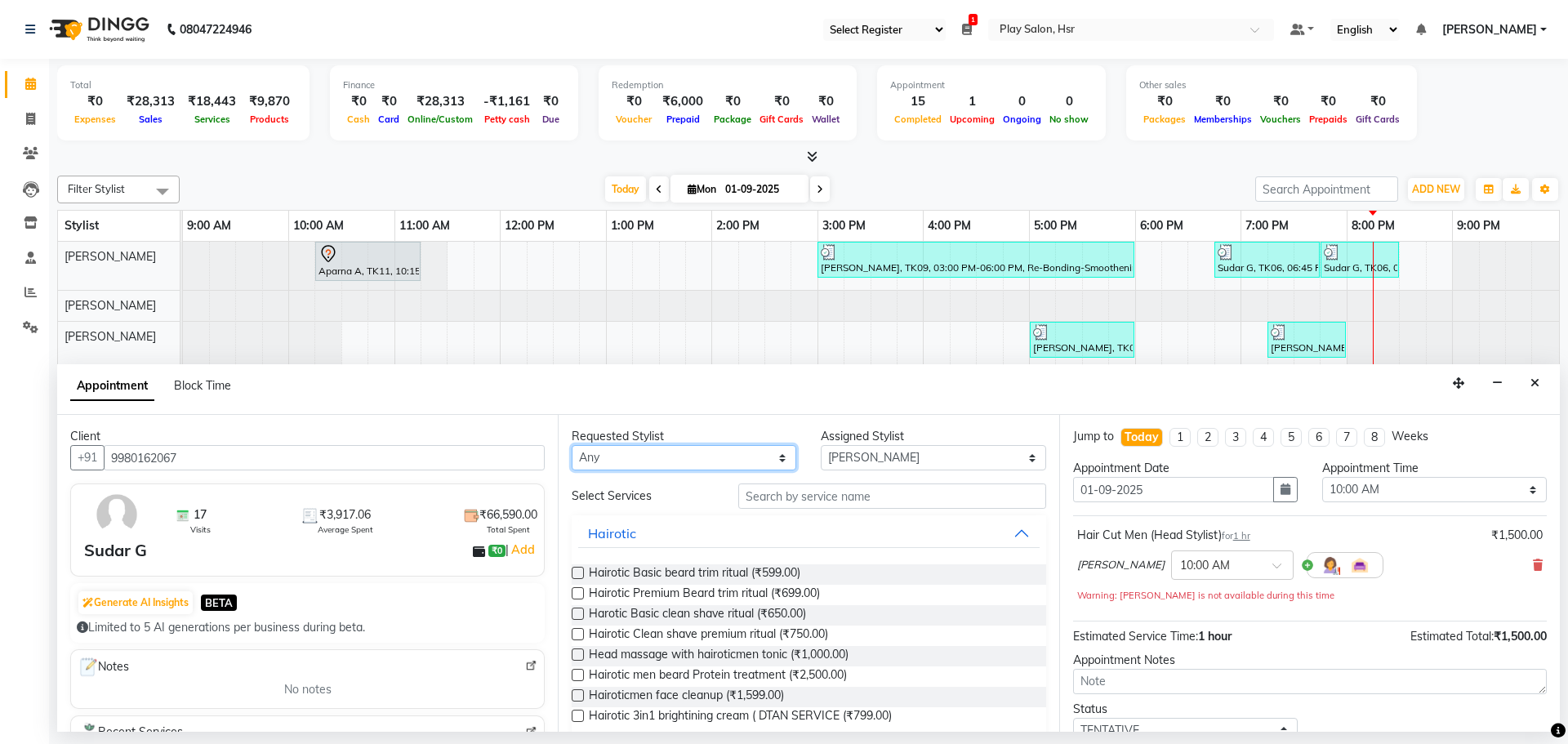
click at [703, 460] on select "Any [PERSON_NAME] [PERSON_NAME] [PERSON_NAME] [PERSON_NAME] [PERSON_NAME] [PERS…" at bounding box center [684, 457] width 225 height 26
select select "81918"
click at [572, 445] on select "Any [PERSON_NAME] [PERSON_NAME] [PERSON_NAME] [PERSON_NAME] [PERSON_NAME] [PERS…" at bounding box center [684, 457] width 225 height 26
click at [791, 490] on input "text" at bounding box center [892, 496] width 308 height 26
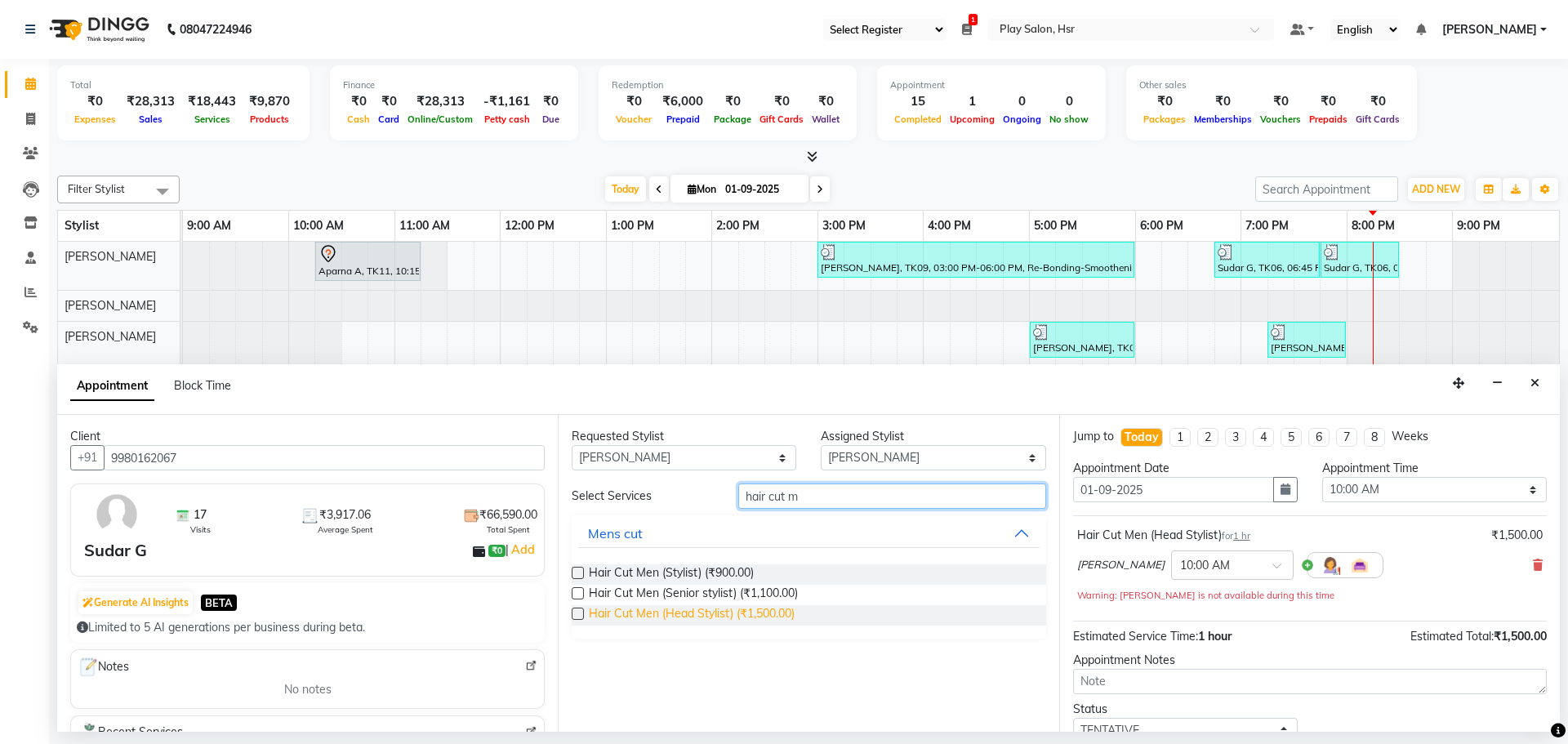
type input "hair cut m"
click at [724, 611] on span "Hair Cut Men (Head Stylist) (₹1,500.00)" at bounding box center [692, 615] width 206 height 21
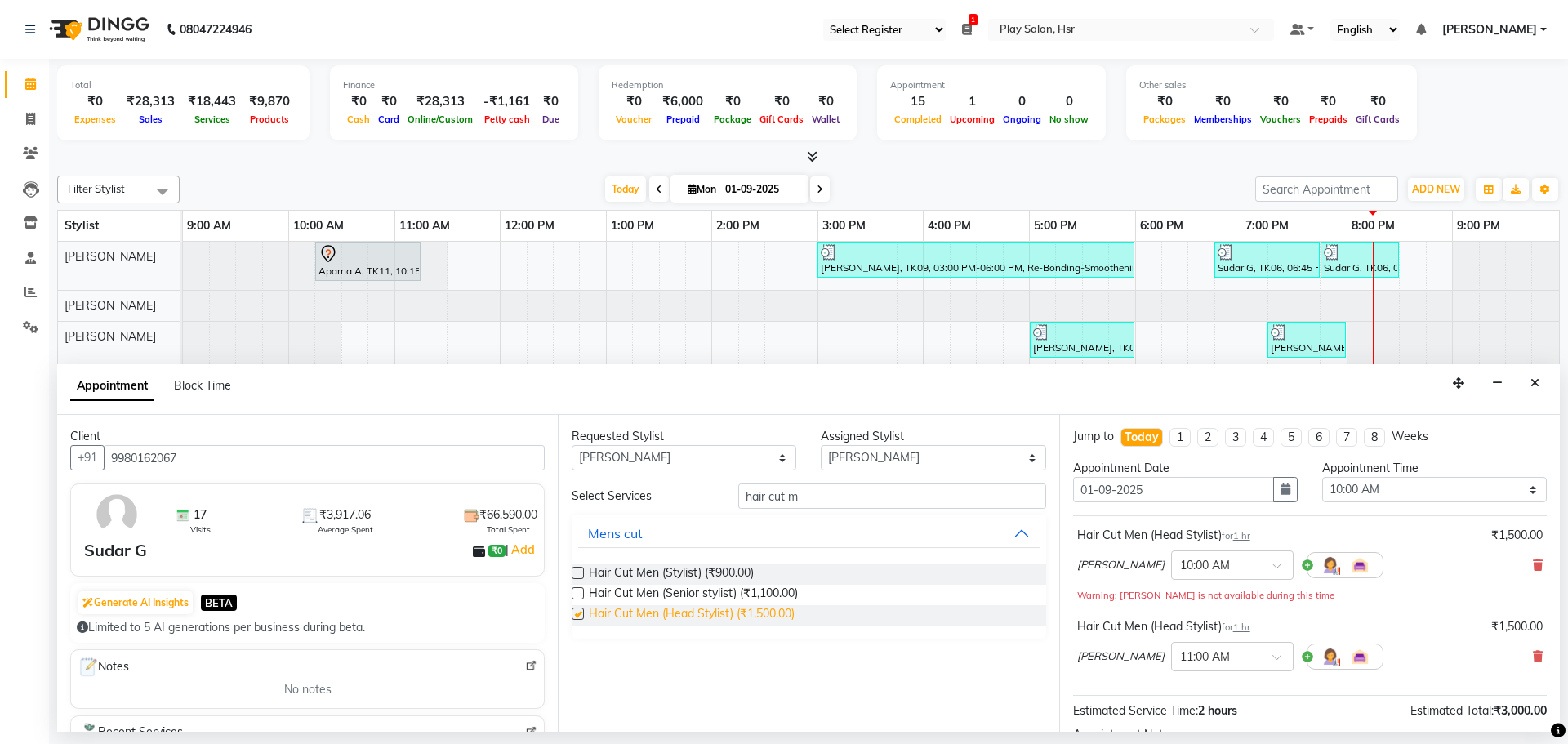
checkbox input "false"
click at [1533, 565] on icon at bounding box center [1538, 565] width 10 height 12
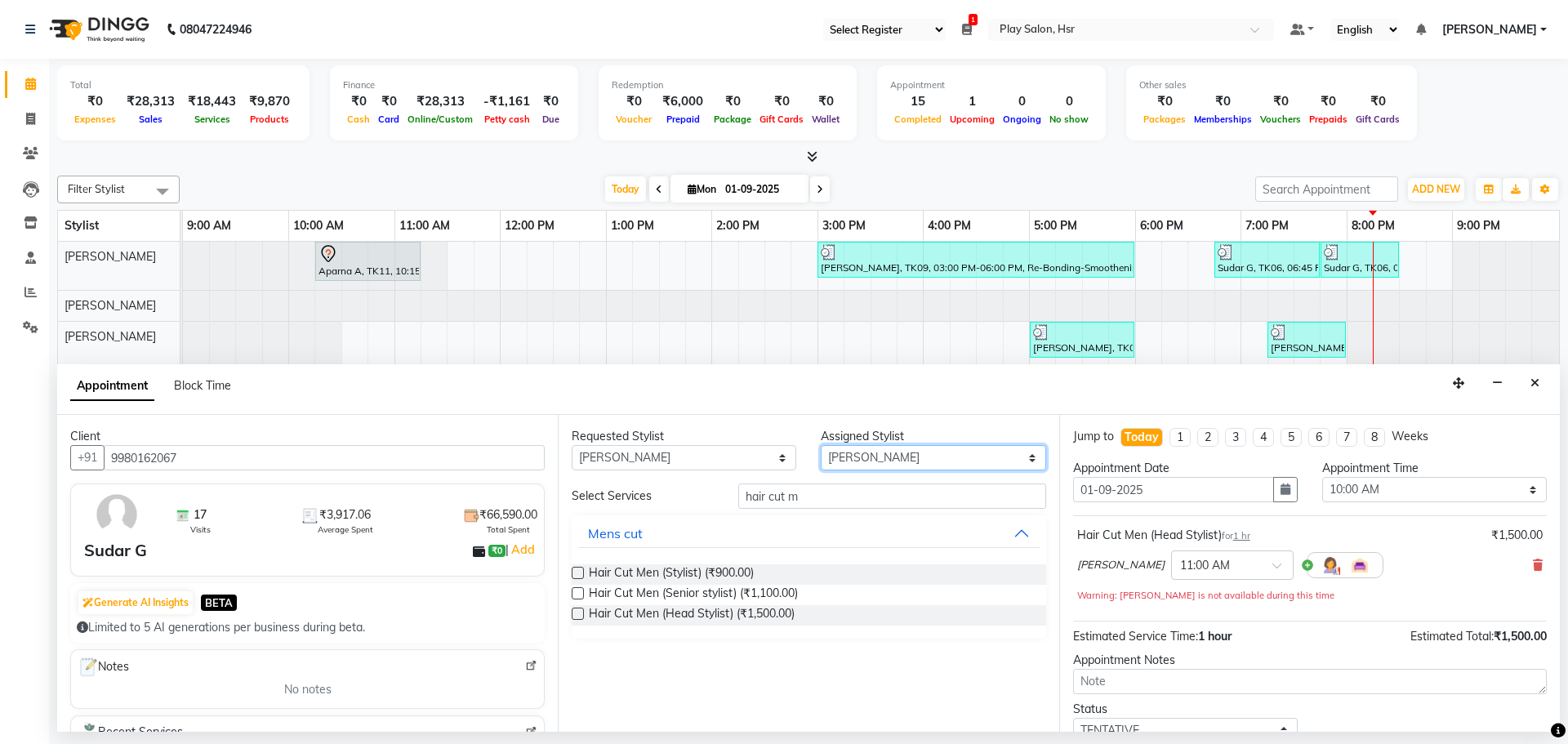
click at [914, 454] on select "Select [PERSON_NAME] [PERSON_NAME] [PERSON_NAME] [PERSON_NAME] [PERSON_NAME] [P…" at bounding box center [932, 457] width 225 height 26
click at [707, 461] on select "Any [PERSON_NAME] [PERSON_NAME] [PERSON_NAME] [PERSON_NAME] [PERSON_NAME] [PERS…" at bounding box center [684, 457] width 225 height 26
select select "null"
click at [572, 445] on select "Any [PERSON_NAME] [PERSON_NAME] [PERSON_NAME] [PERSON_NAME] [PERSON_NAME] [PERS…" at bounding box center [684, 457] width 225 height 26
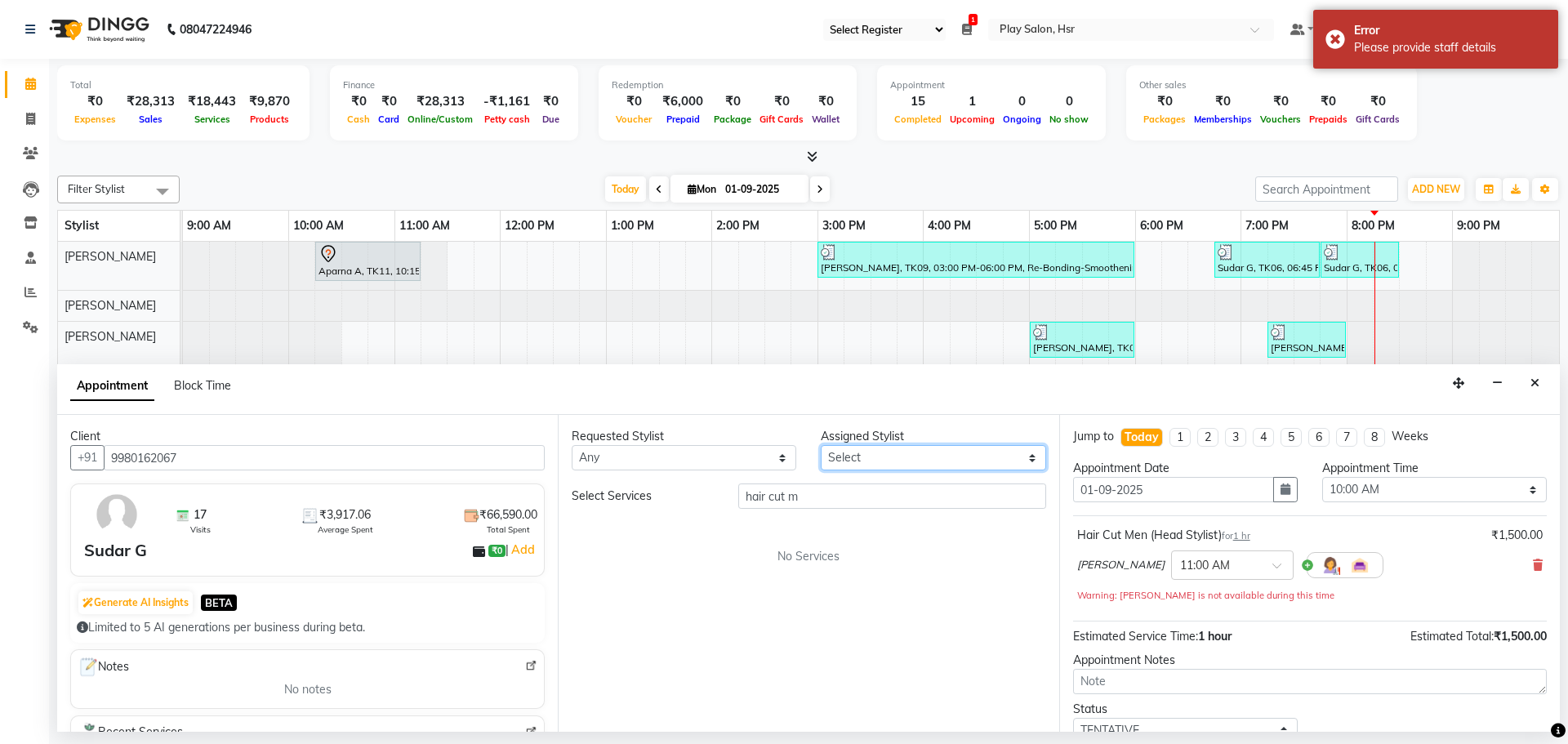
click at [922, 458] on select "Select [PERSON_NAME] [PERSON_NAME] [PERSON_NAME] [PERSON_NAME] [PERSON_NAME] [P…" at bounding box center [932, 457] width 225 height 26
select select "81914"
click at [820, 445] on select "Select [PERSON_NAME] [PERSON_NAME] [PERSON_NAME] [PERSON_NAME] [PERSON_NAME] [P…" at bounding box center [932, 457] width 225 height 26
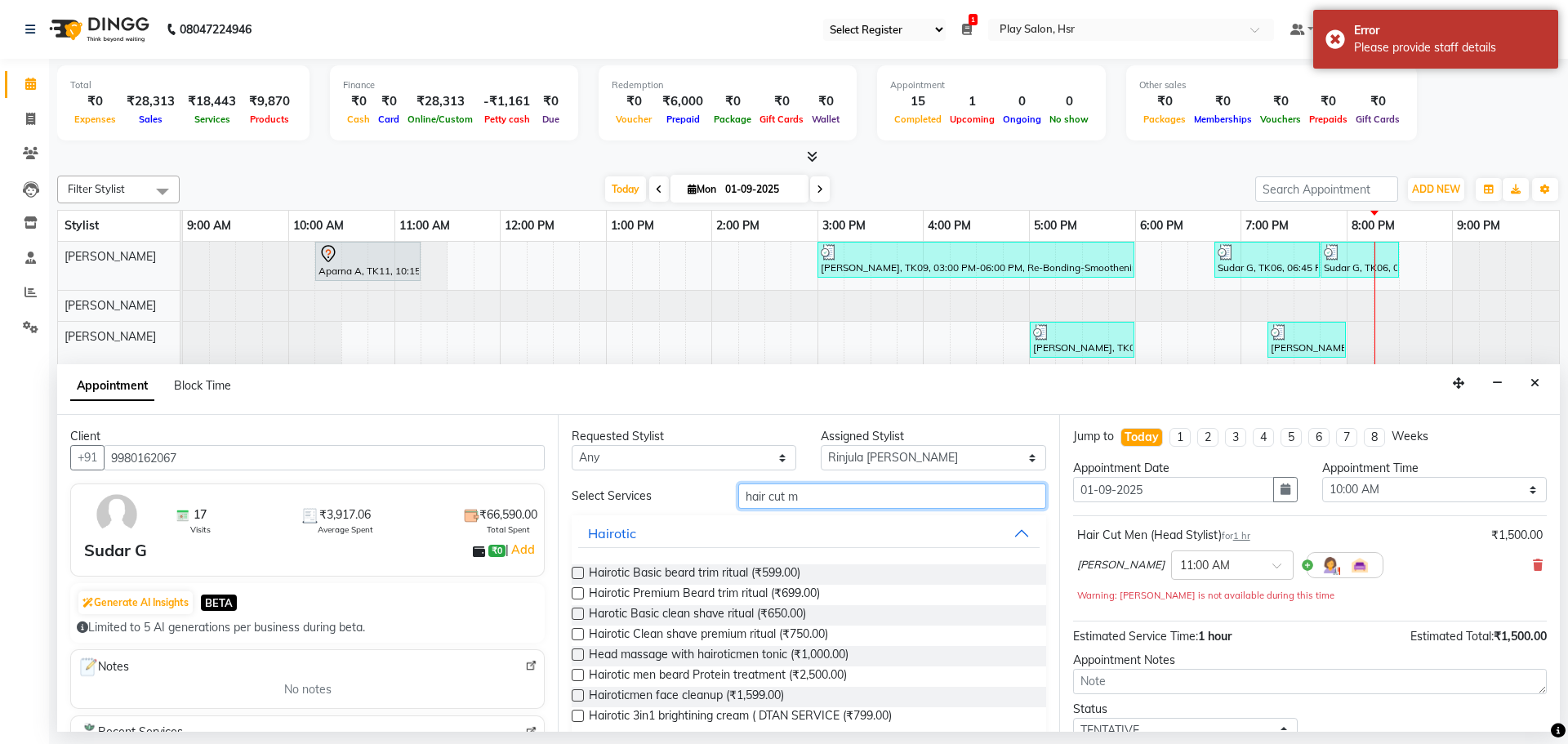
click at [814, 497] on input "hair cut m" at bounding box center [892, 496] width 308 height 26
drag, startPoint x: 815, startPoint y: 496, endPoint x: 734, endPoint y: 496, distance: 81.0
click at [738, 496] on input "hair cut m" at bounding box center [892, 496] width 308 height 26
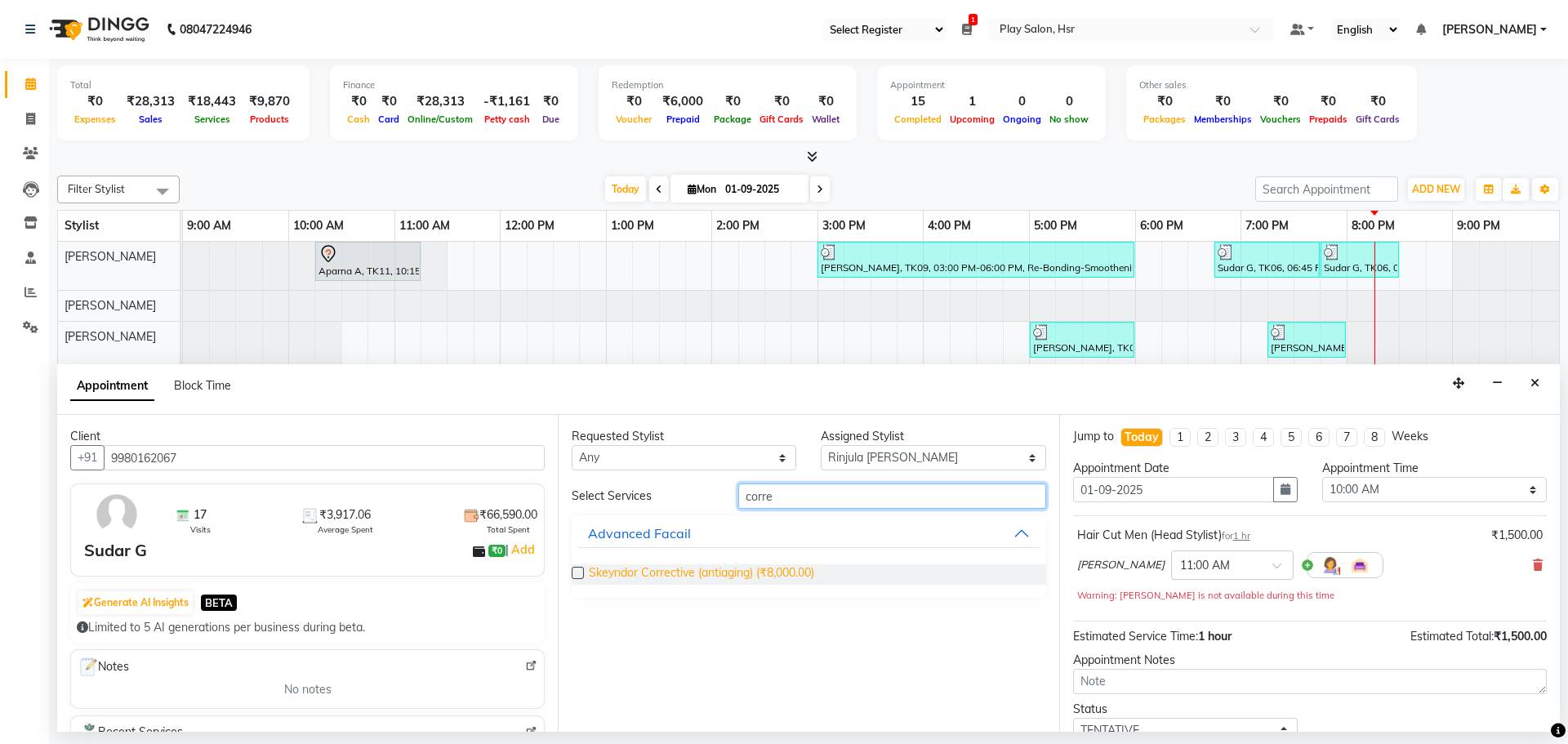
type input "corre"
click at [726, 575] on span "Skeyndor Corrective (antiaging) (₹8,000.00)" at bounding box center [702, 574] width 226 height 21
checkbox input "false"
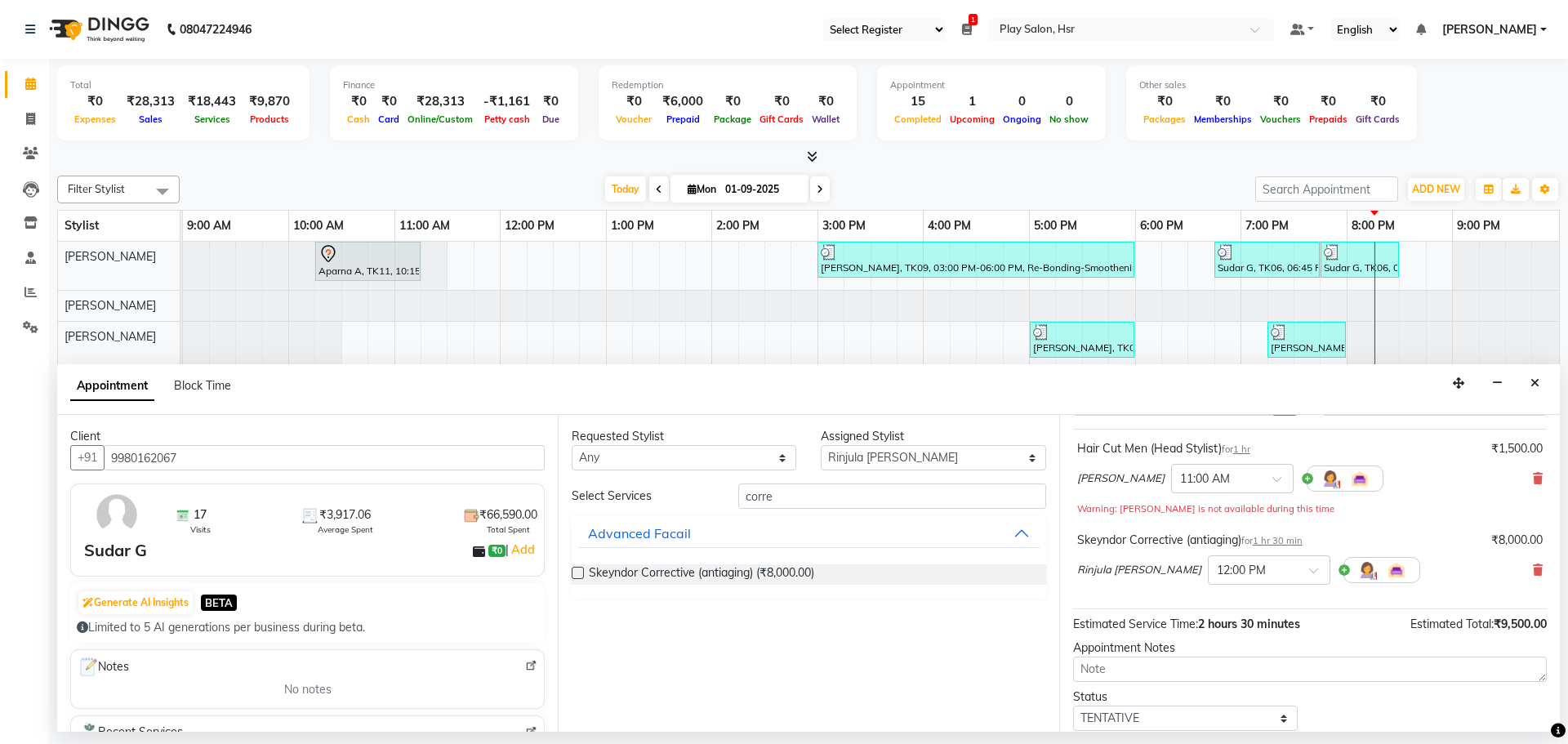
scroll to position [189, 0]
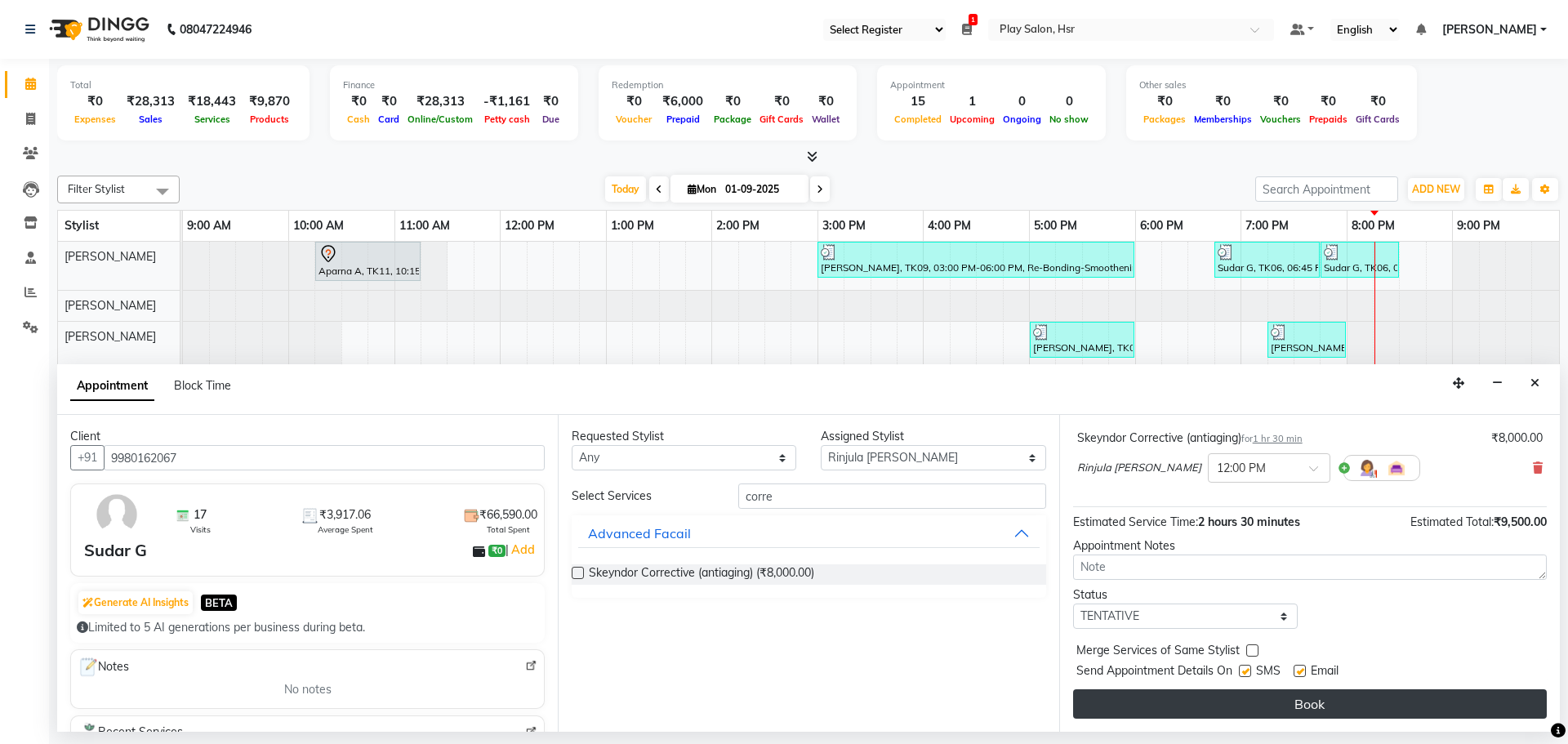
click at [1300, 692] on button "Book" at bounding box center [1309, 704] width 474 height 30
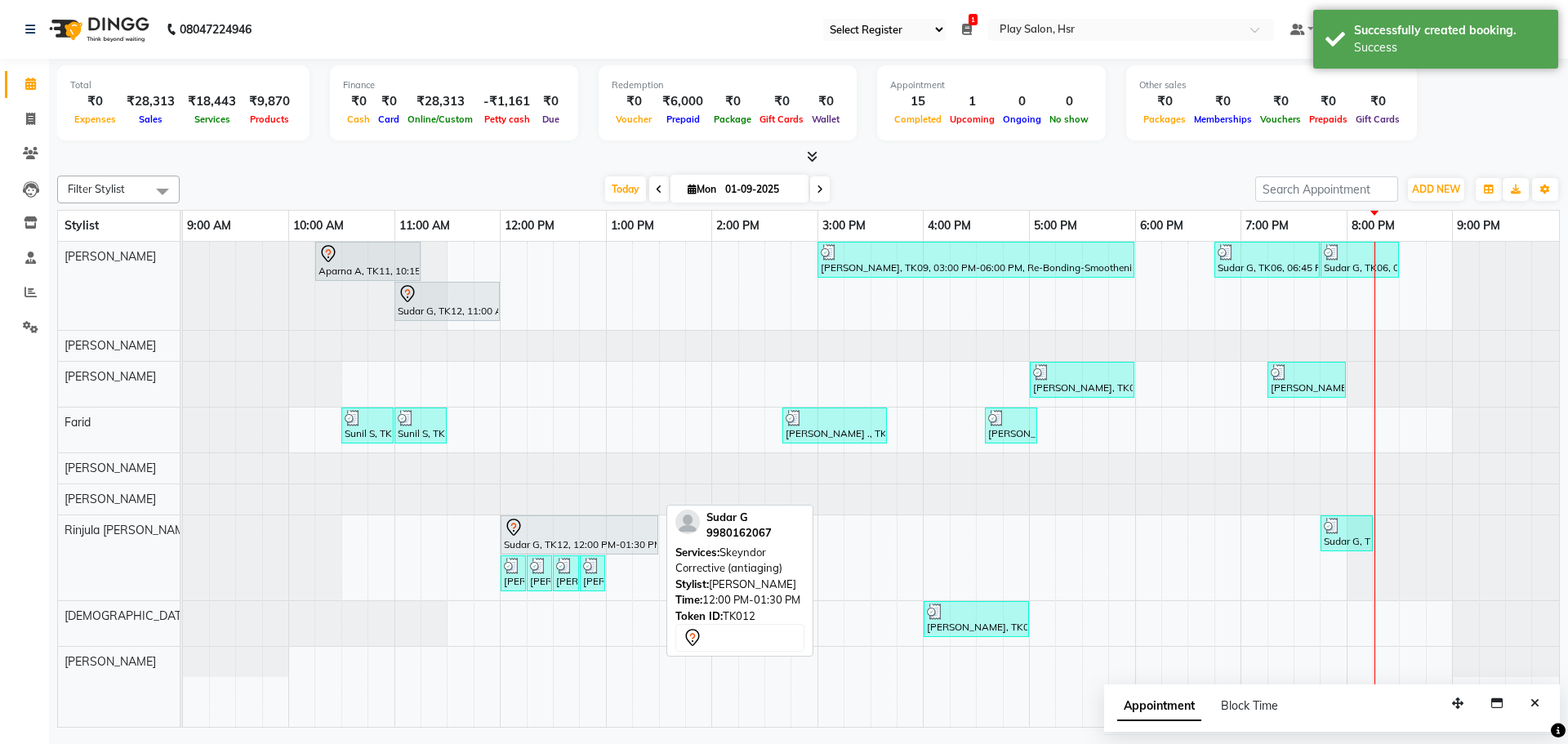
click at [558, 529] on div at bounding box center [579, 528] width 151 height 20
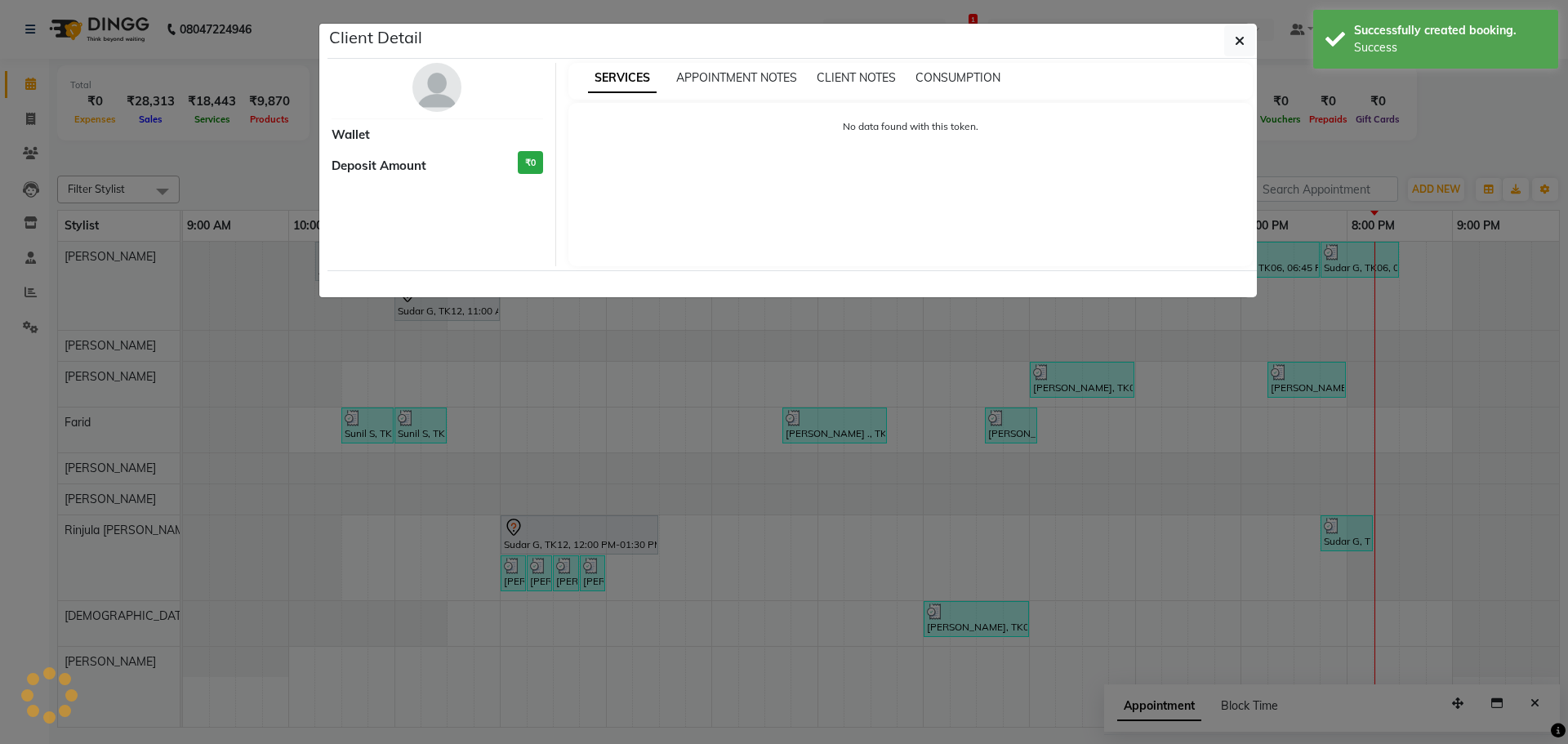
select select "7"
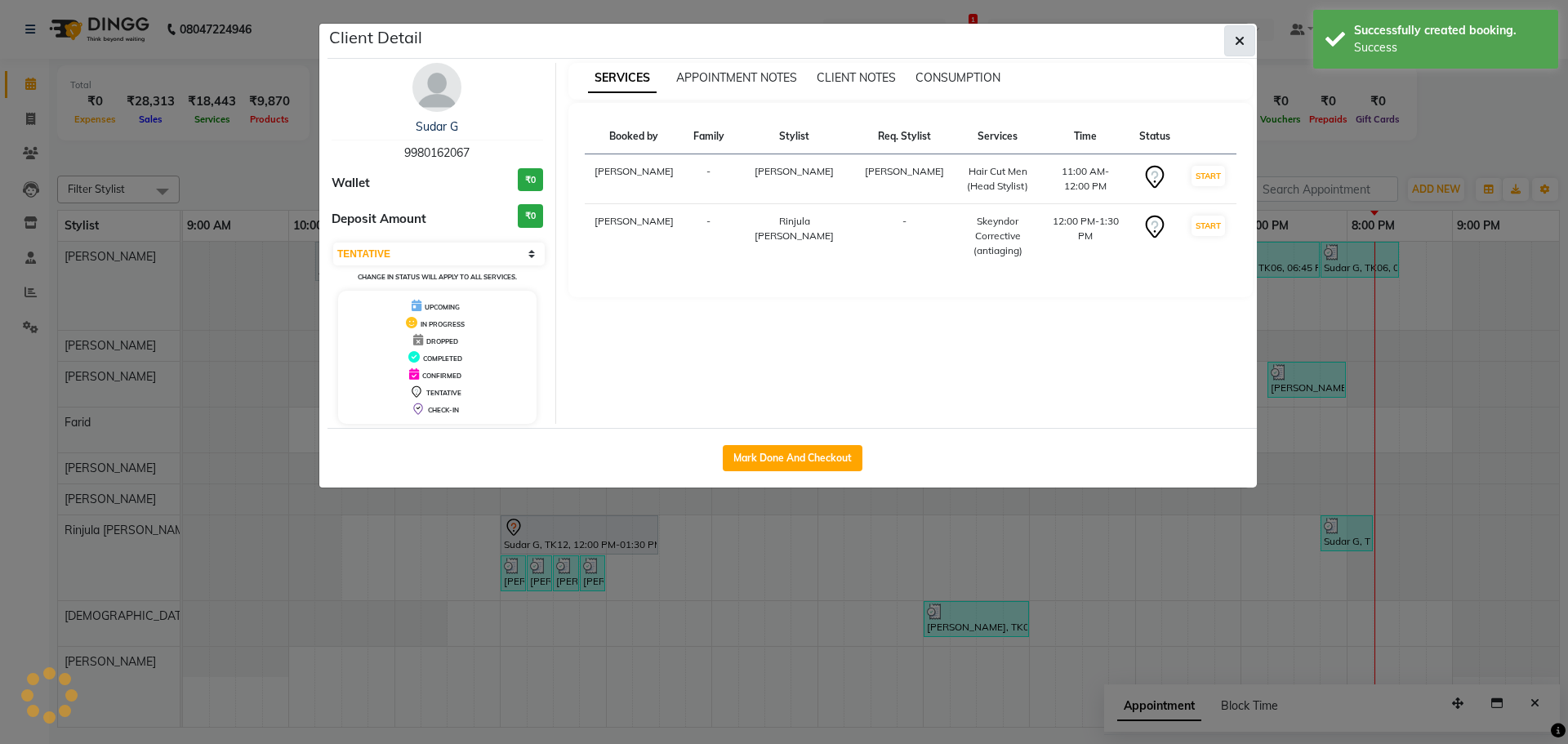
click at [1230, 43] on button "button" at bounding box center [1239, 41] width 31 height 31
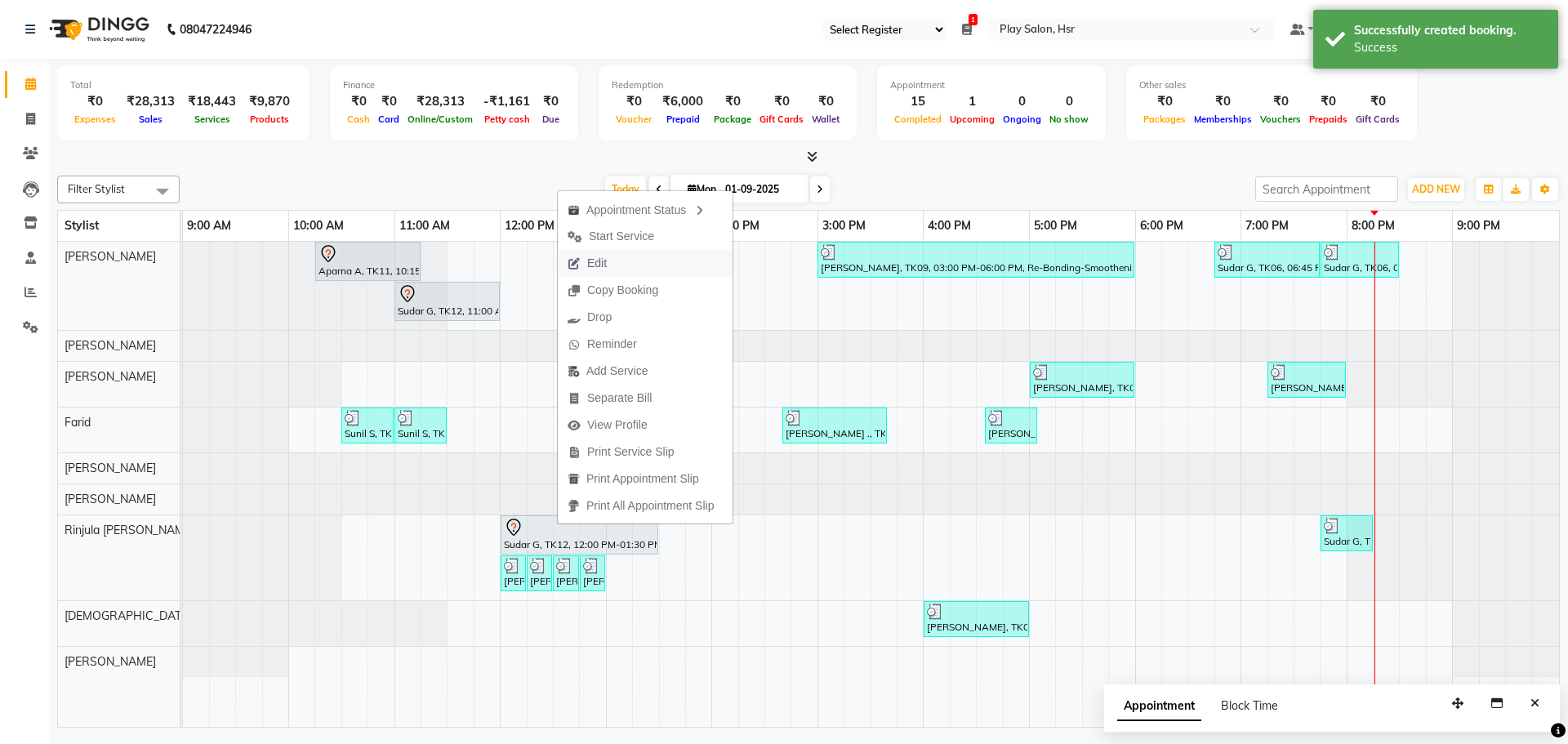
click at [605, 264] on span "Edit" at bounding box center [597, 263] width 20 height 17
select select "tentative"
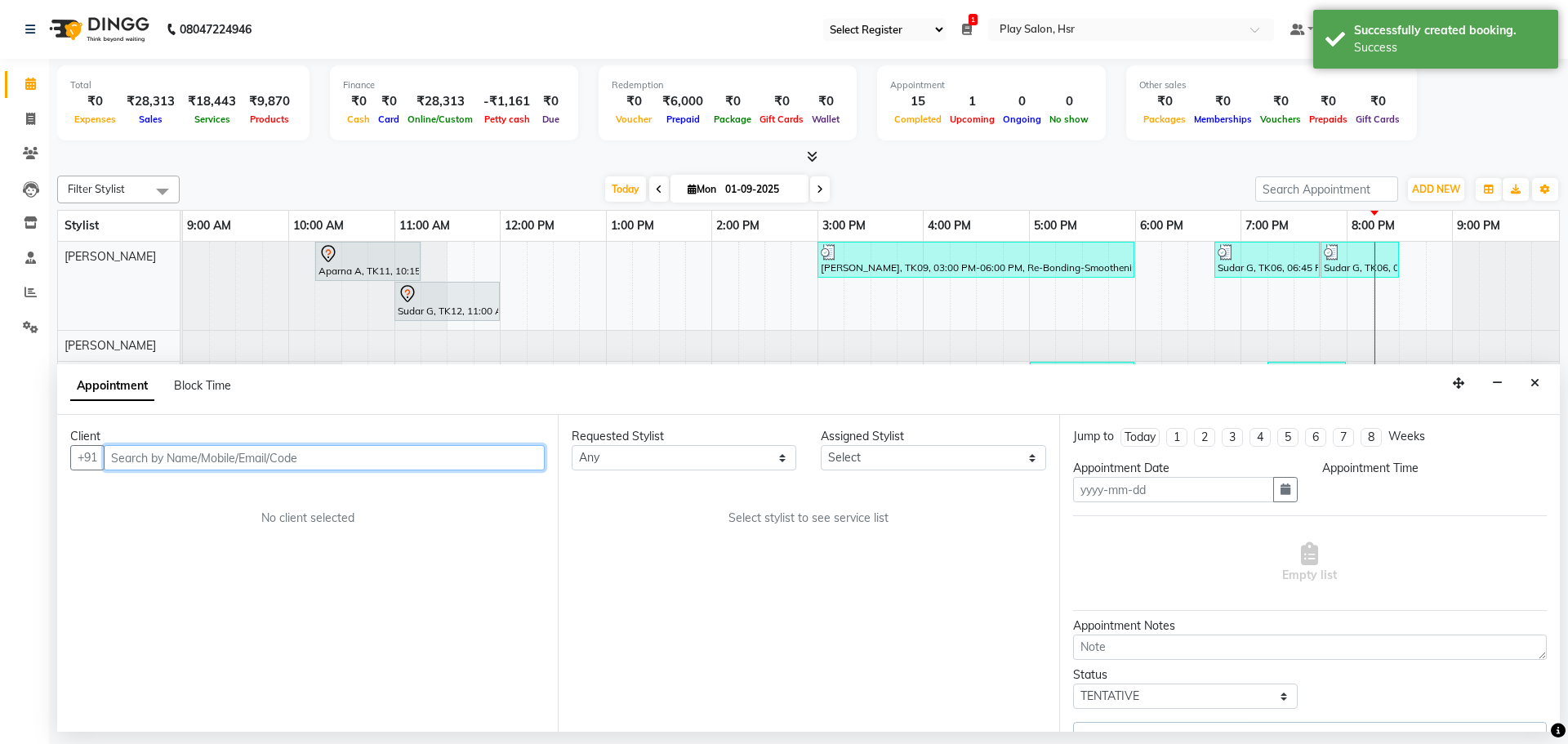
type input "01-09-2025"
select select "660"
select select "81914"
select select "4228"
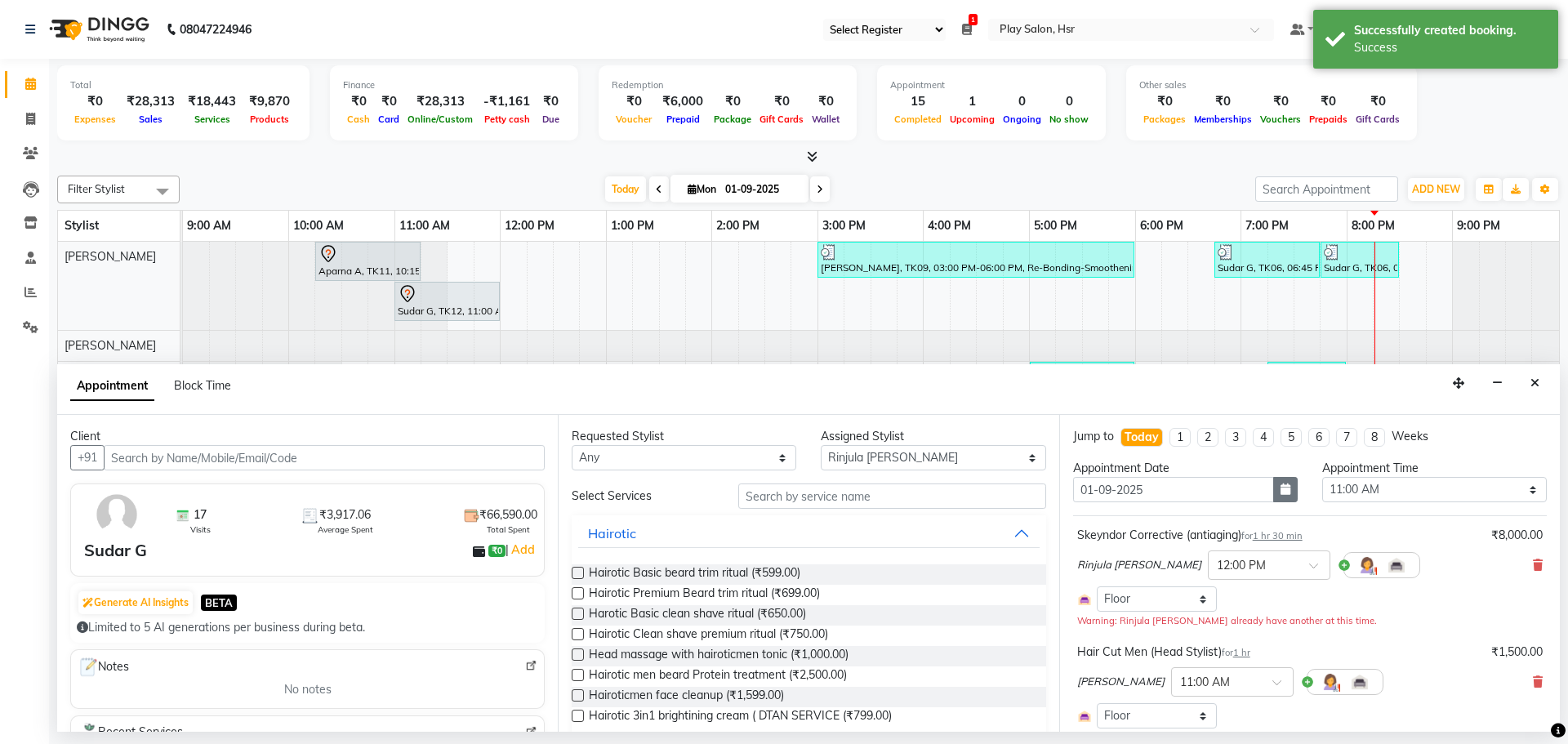
click at [1281, 489] on icon "button" at bounding box center [1286, 489] width 10 height 12
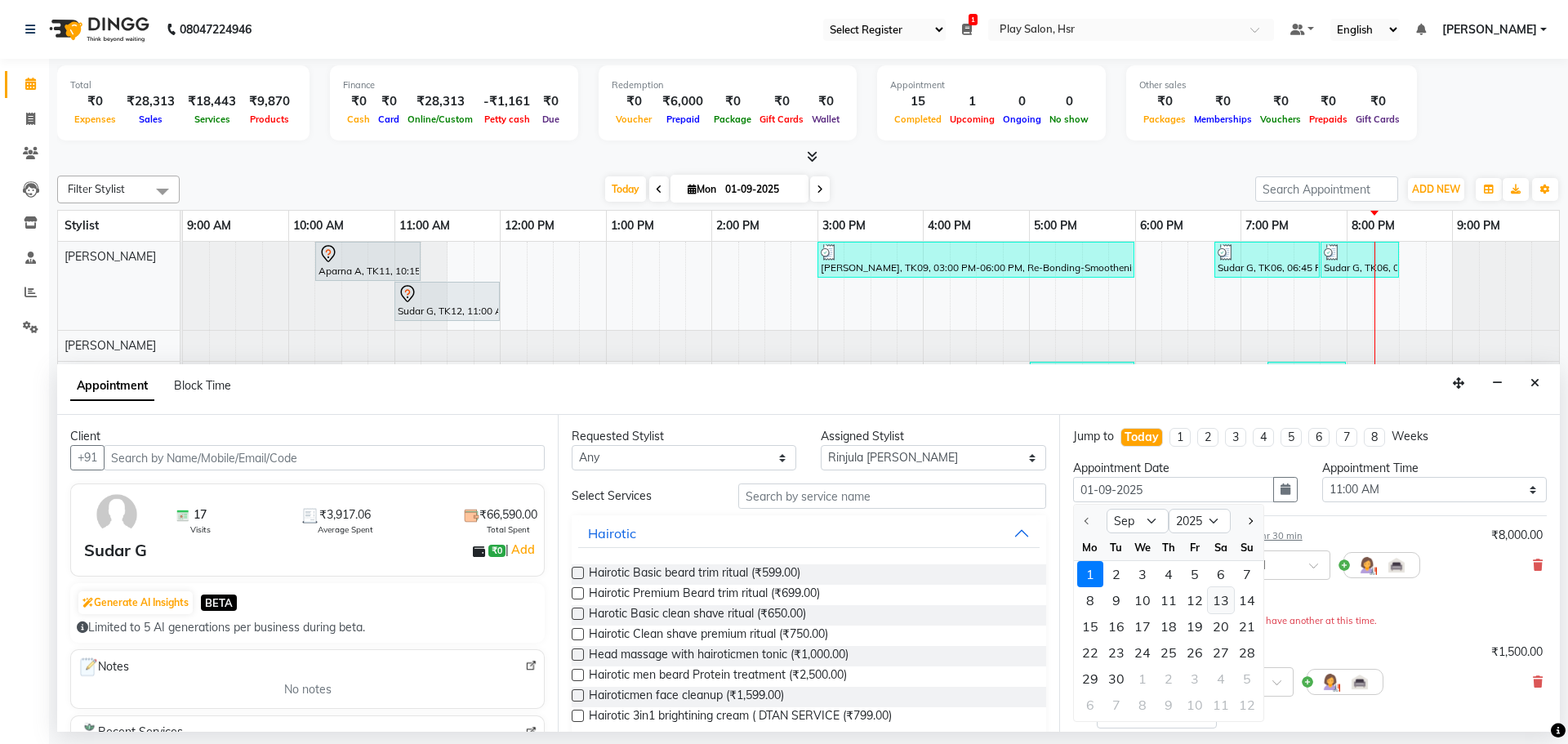
click at [1224, 603] on div "13" at bounding box center [1220, 601] width 26 height 26
type input "[DATE]"
select select "660"
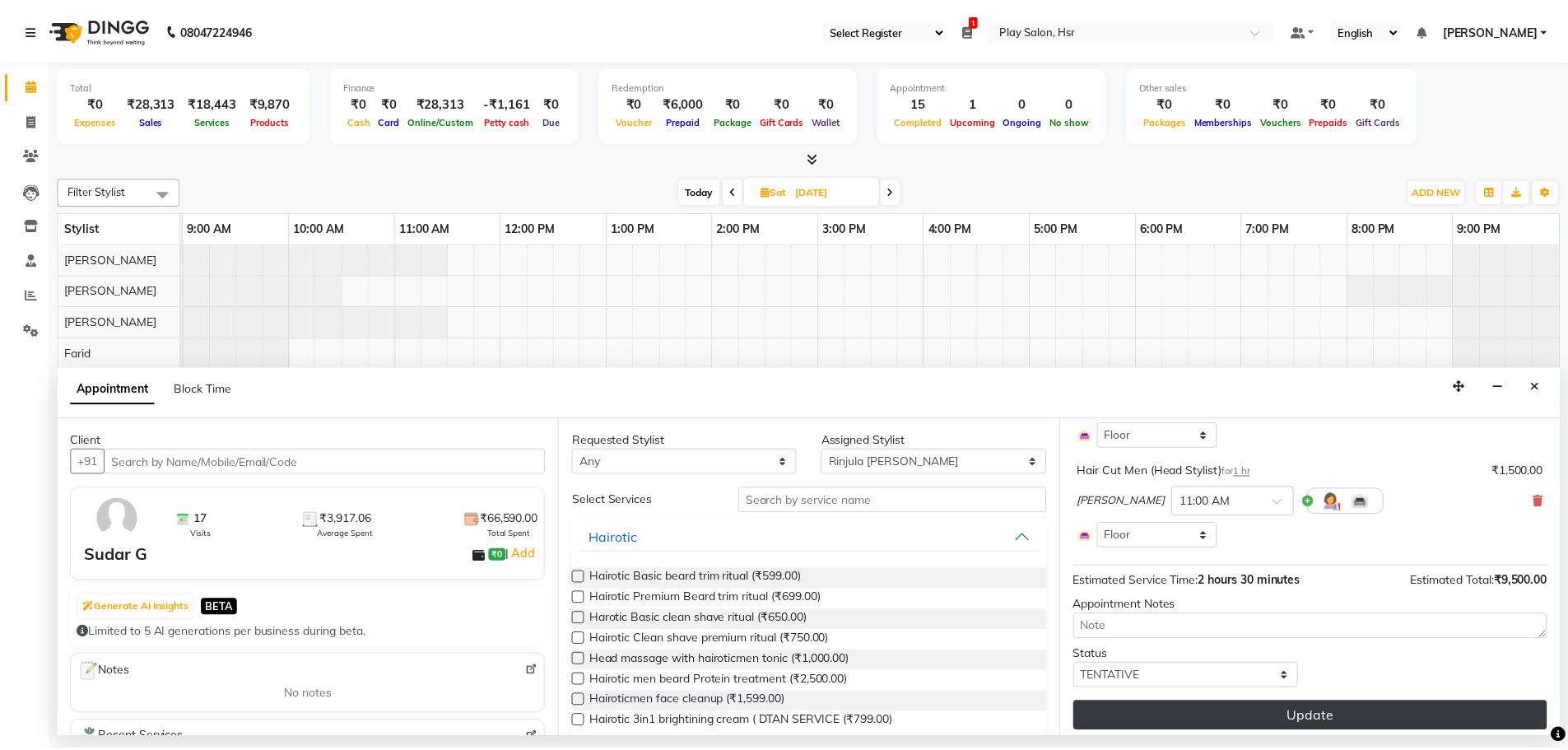
scroll to position [176, 0]
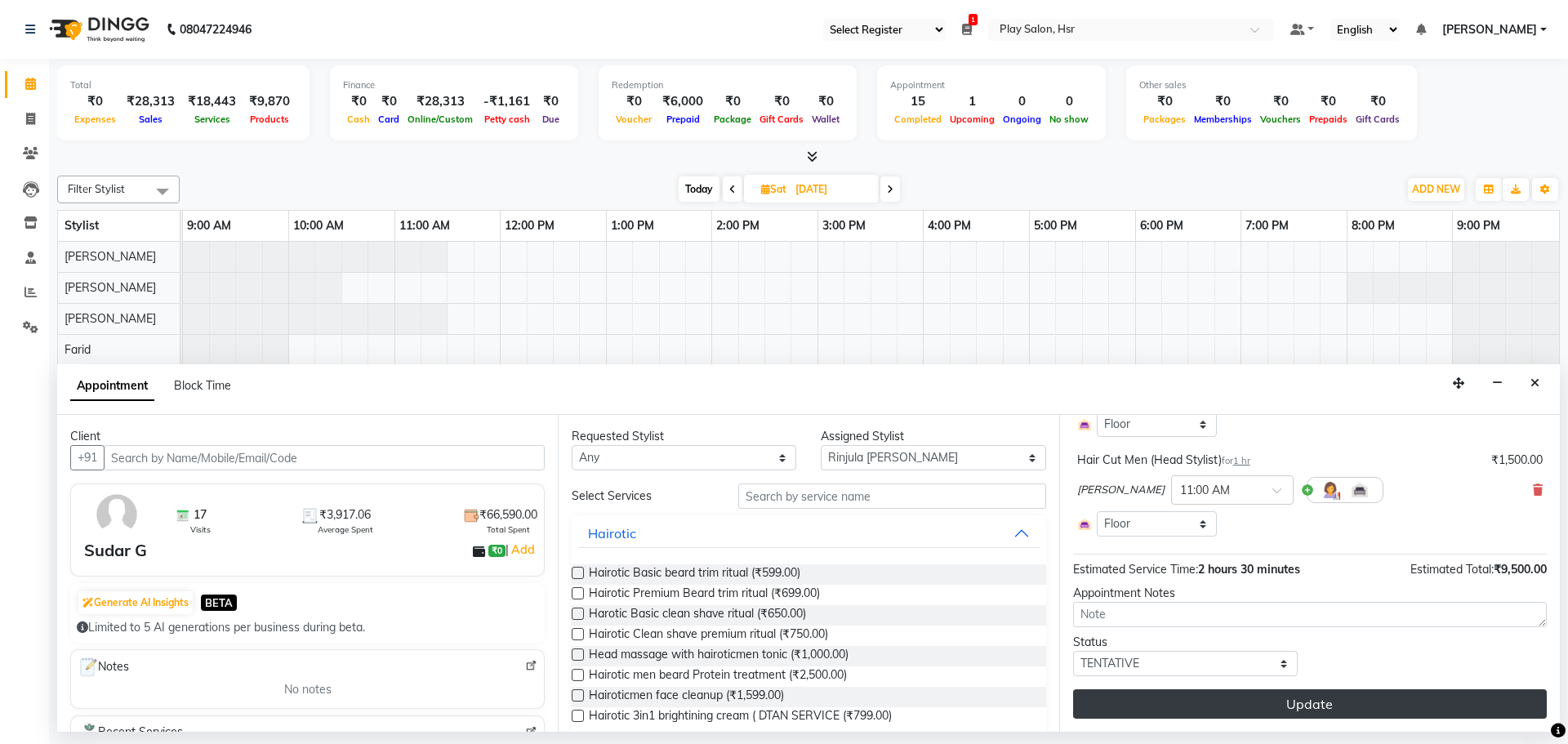
click at [1338, 698] on button "Update" at bounding box center [1309, 704] width 474 height 30
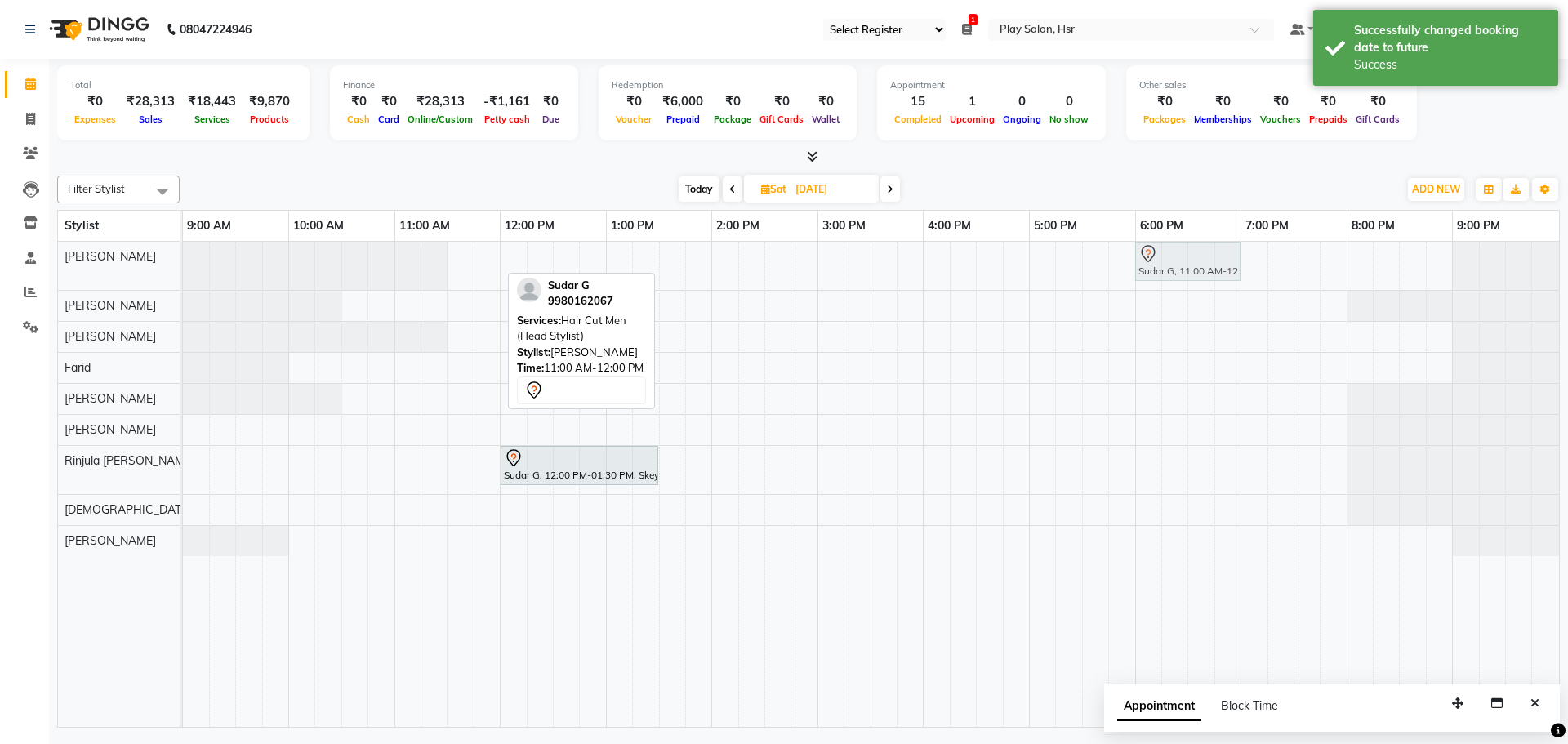
drag, startPoint x: 434, startPoint y: 260, endPoint x: 1183, endPoint y: 274, distance: 749.1
click at [183, 274] on div "Sudar G, 11:00 AM-12:00 PM, Hair Cut Men (Head Stylist) Sudar G, 11:00 AM-12:00…" at bounding box center [183, 265] width 0 height 48
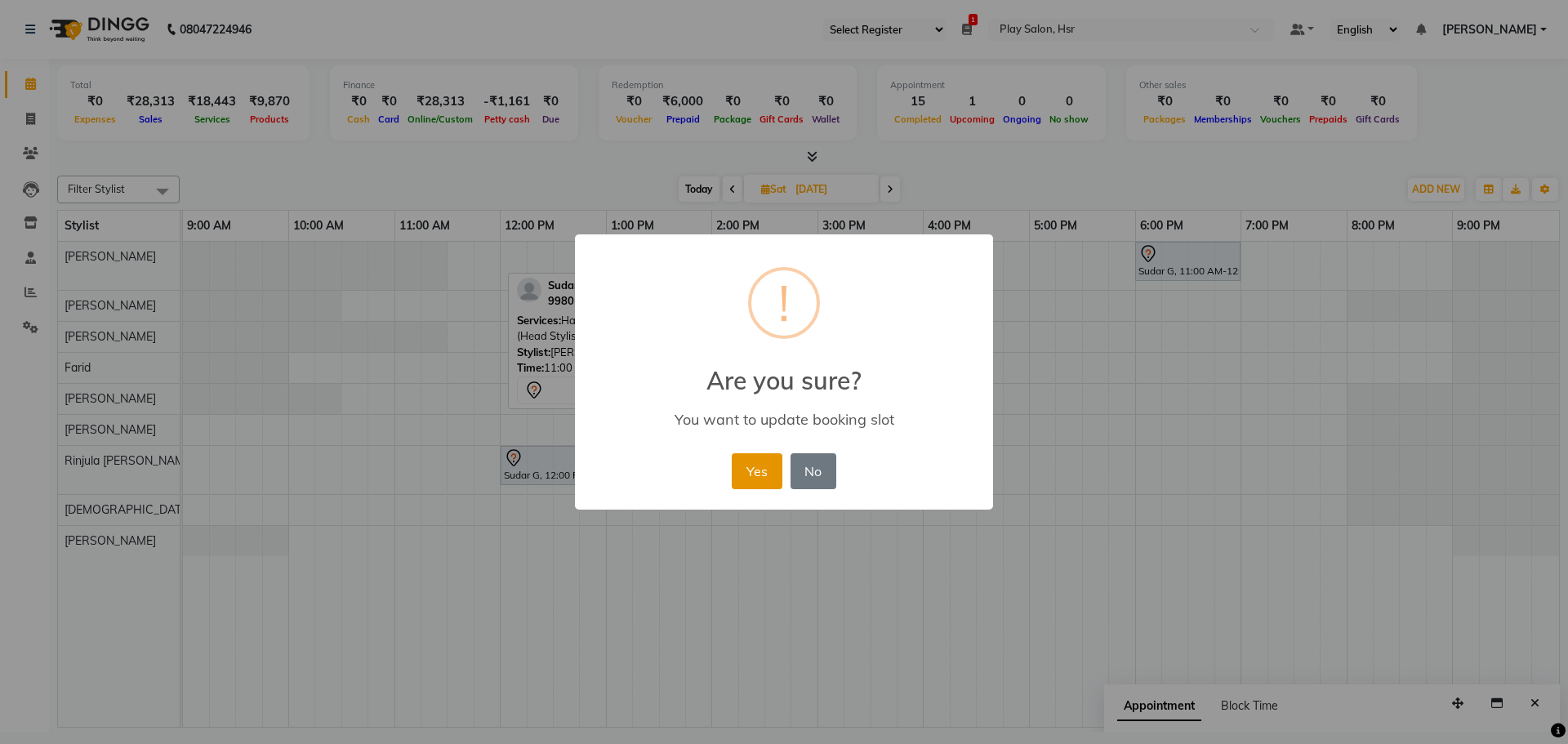
click at [761, 478] on button "Yes" at bounding box center [756, 471] width 49 height 36
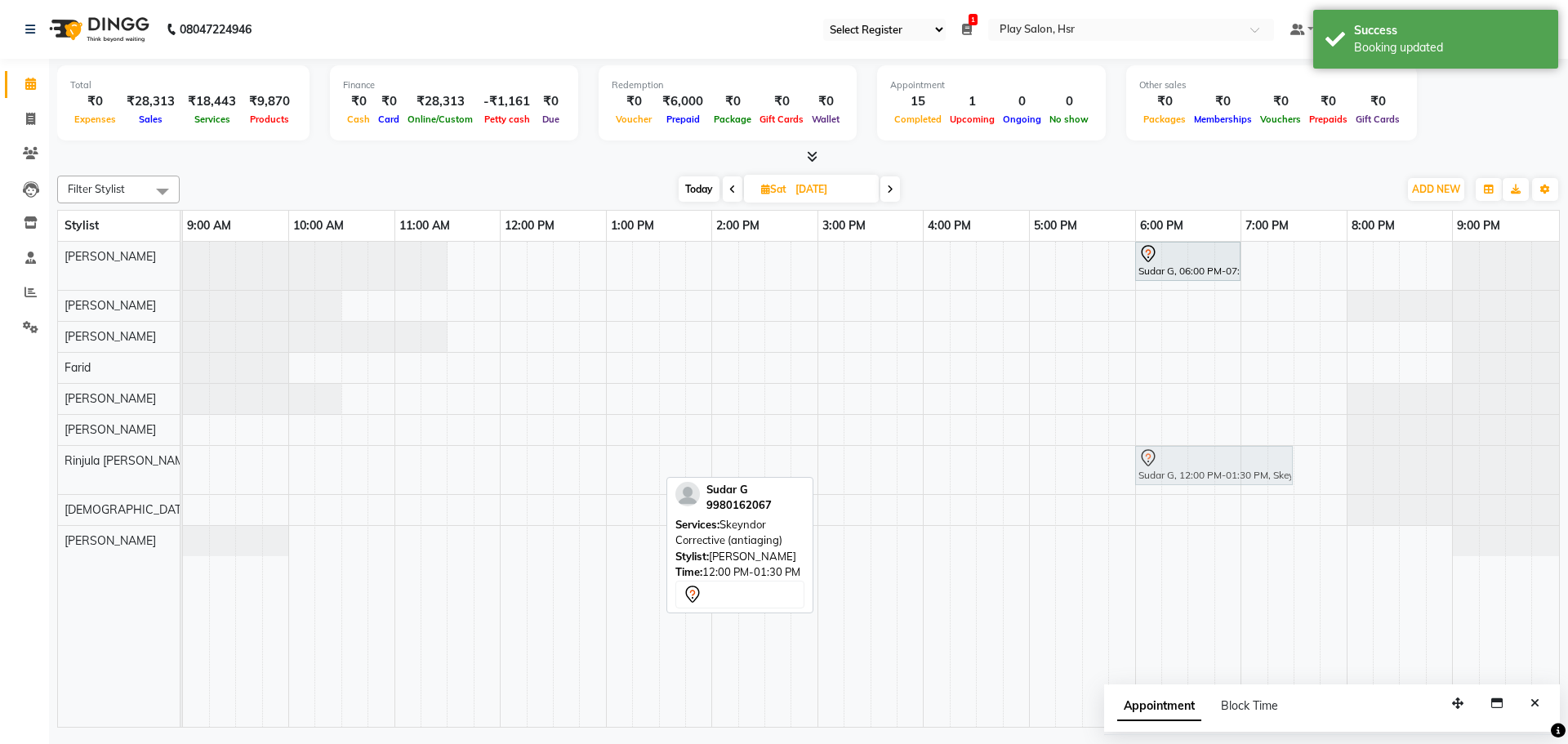
drag, startPoint x: 563, startPoint y: 466, endPoint x: 1202, endPoint y: 464, distance: 639.0
click at [183, 464] on div "Sudar G, 12:00 PM-01:30 PM, Skeyndor Corrective (antiaging) Sudar G, 12:00 PM-0…" at bounding box center [183, 470] width 0 height 48
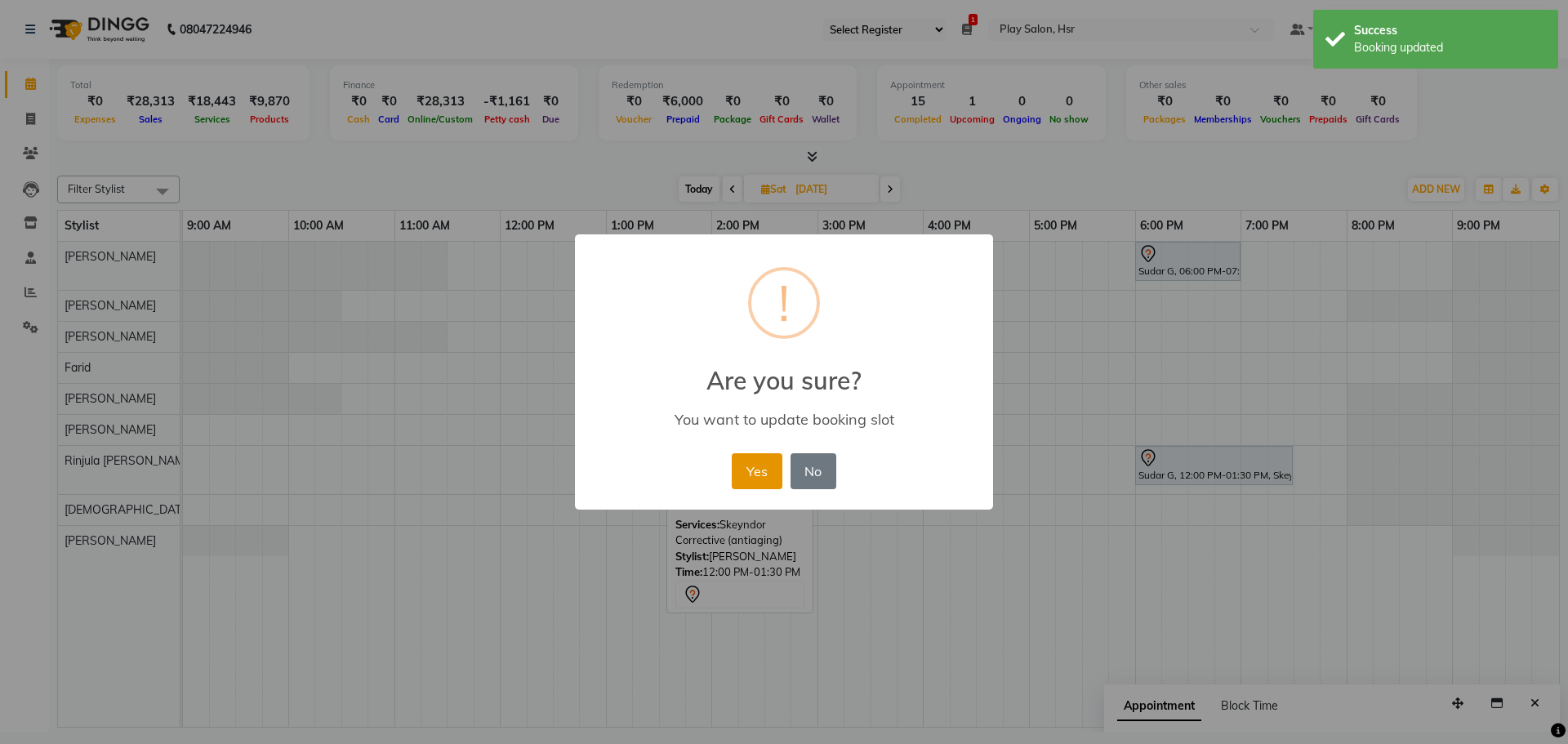
click at [756, 460] on button "Yes" at bounding box center [756, 471] width 49 height 36
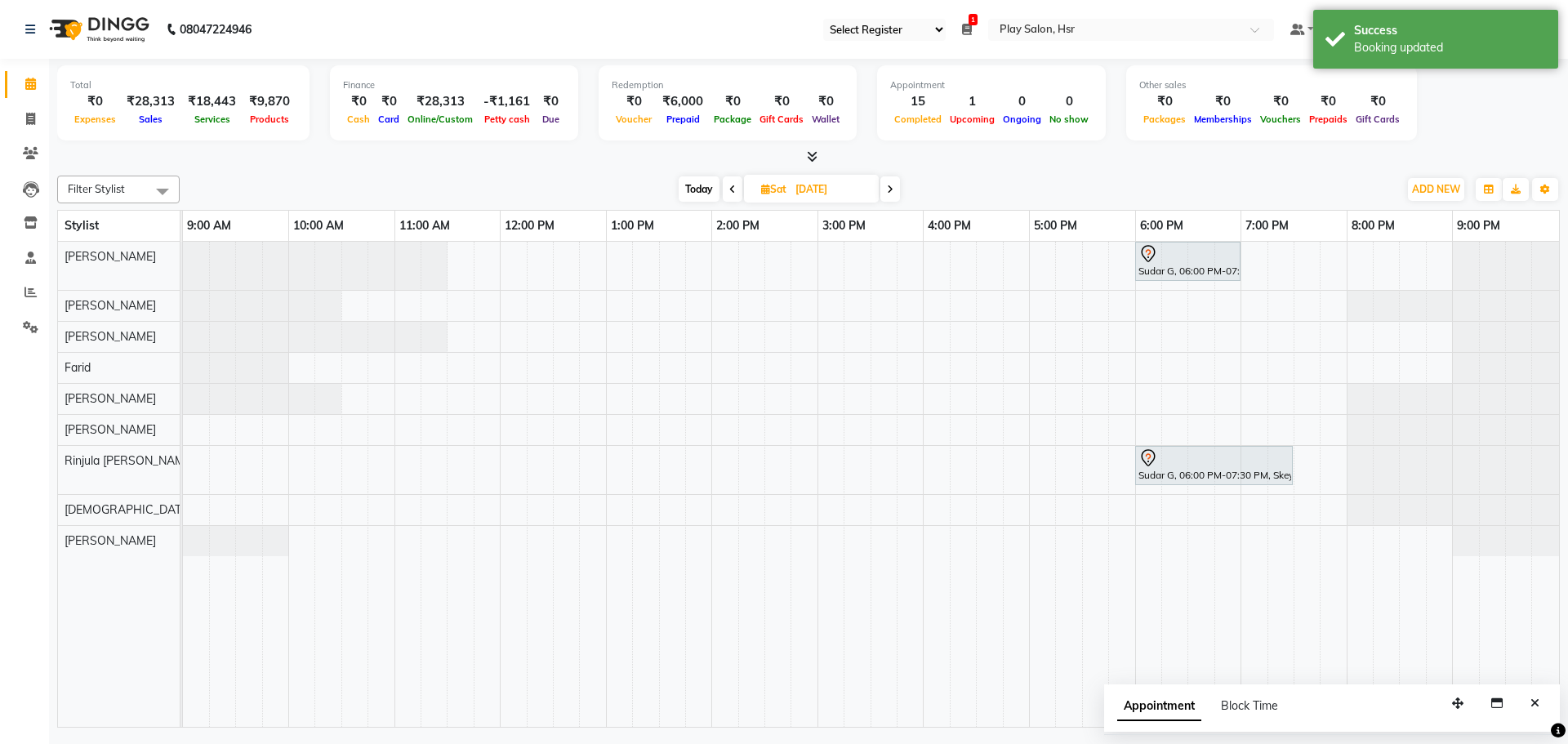
click at [688, 184] on span "Today" at bounding box center [699, 189] width 41 height 26
type input "01-09-2025"
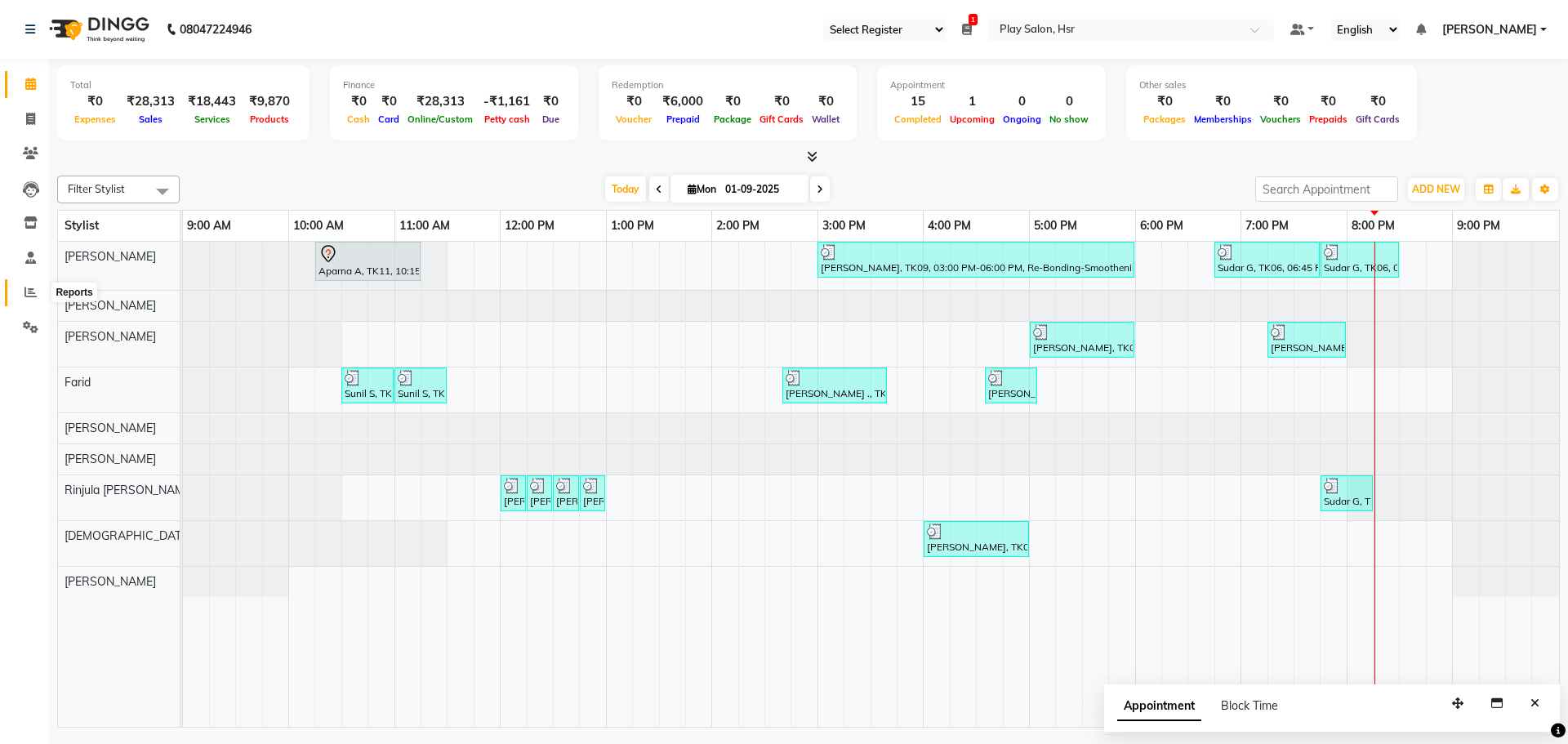
click at [35, 292] on icon at bounding box center [30, 292] width 12 height 12
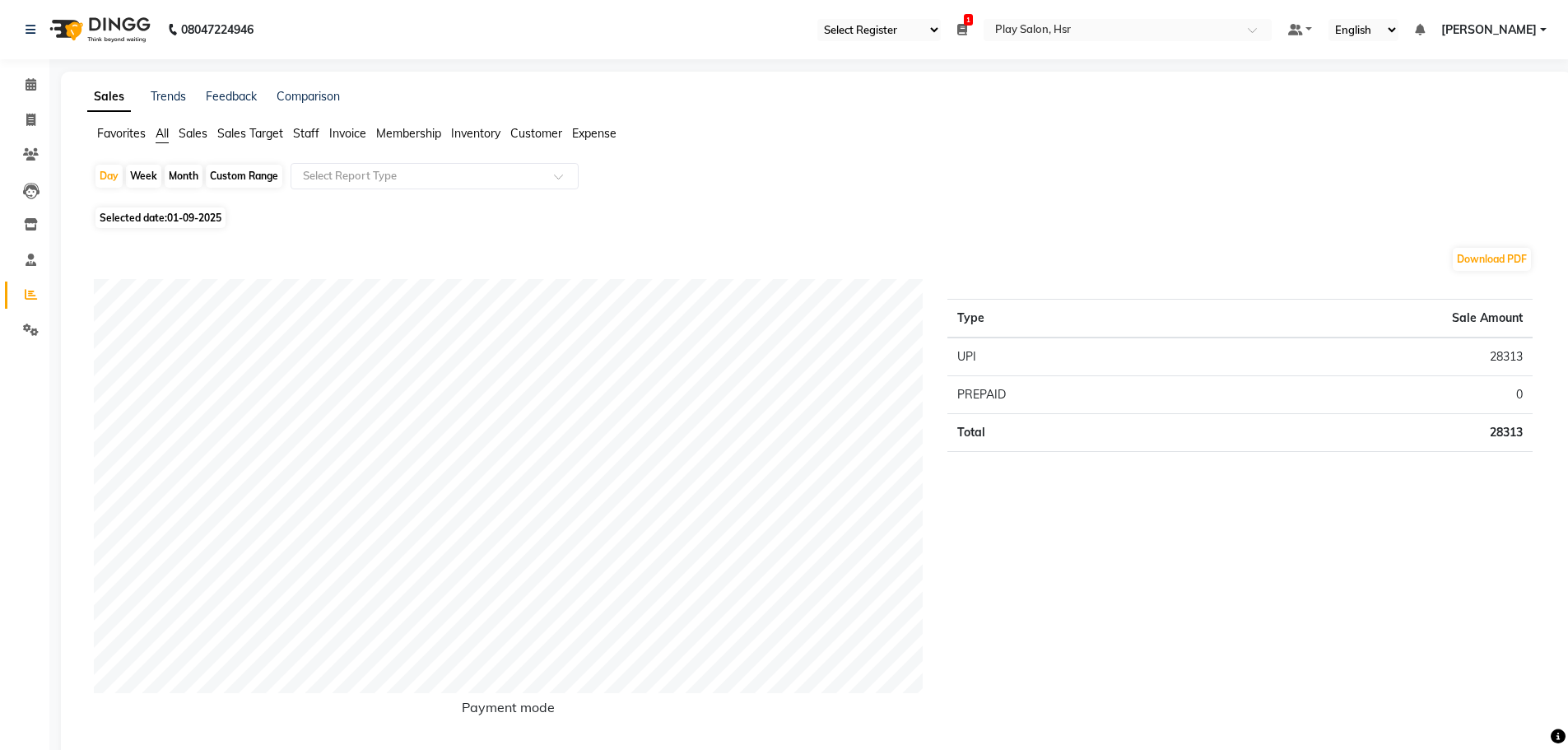
click at [304, 135] on span "Staff" at bounding box center [306, 134] width 27 height 15
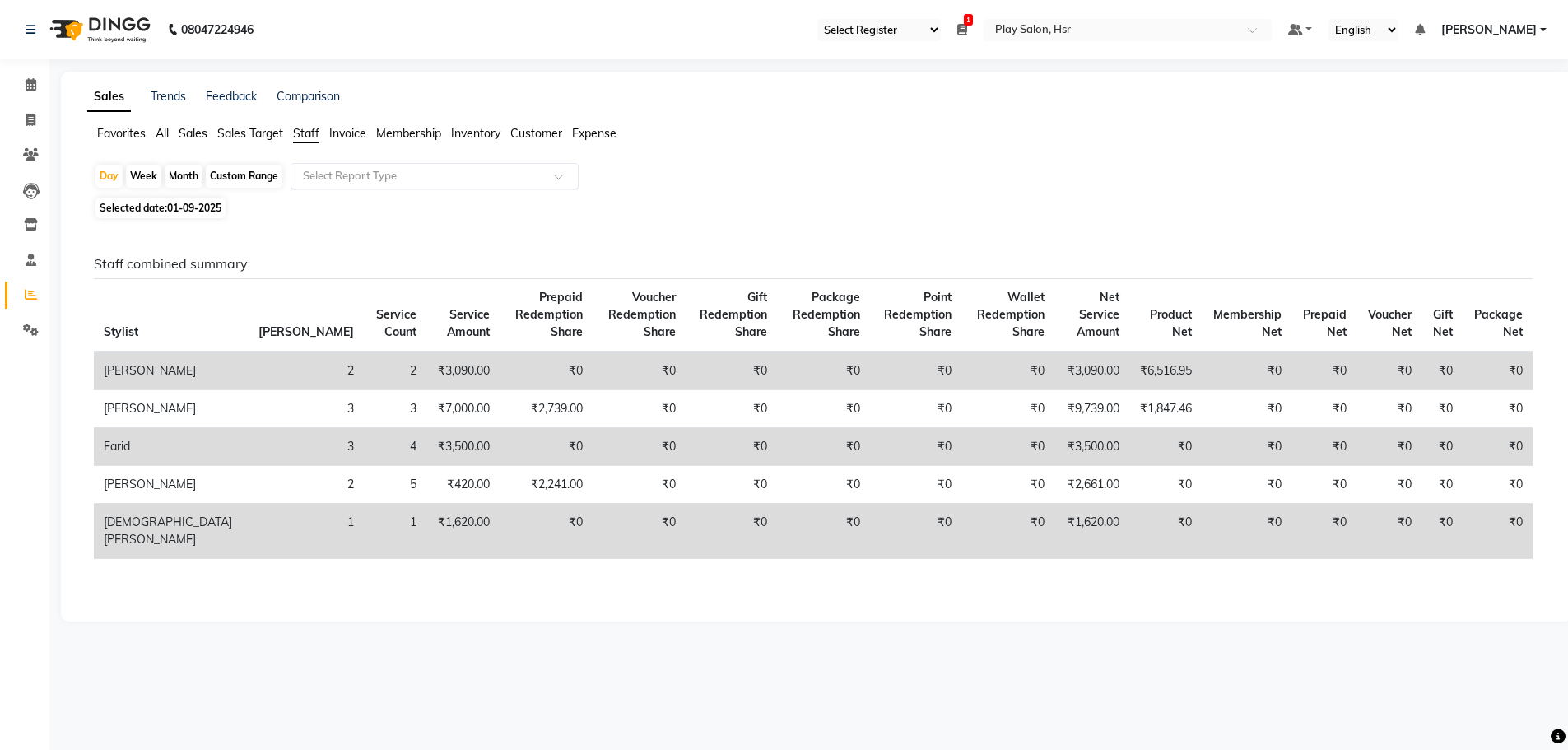
click at [363, 177] on input "text" at bounding box center [418, 176] width 237 height 17
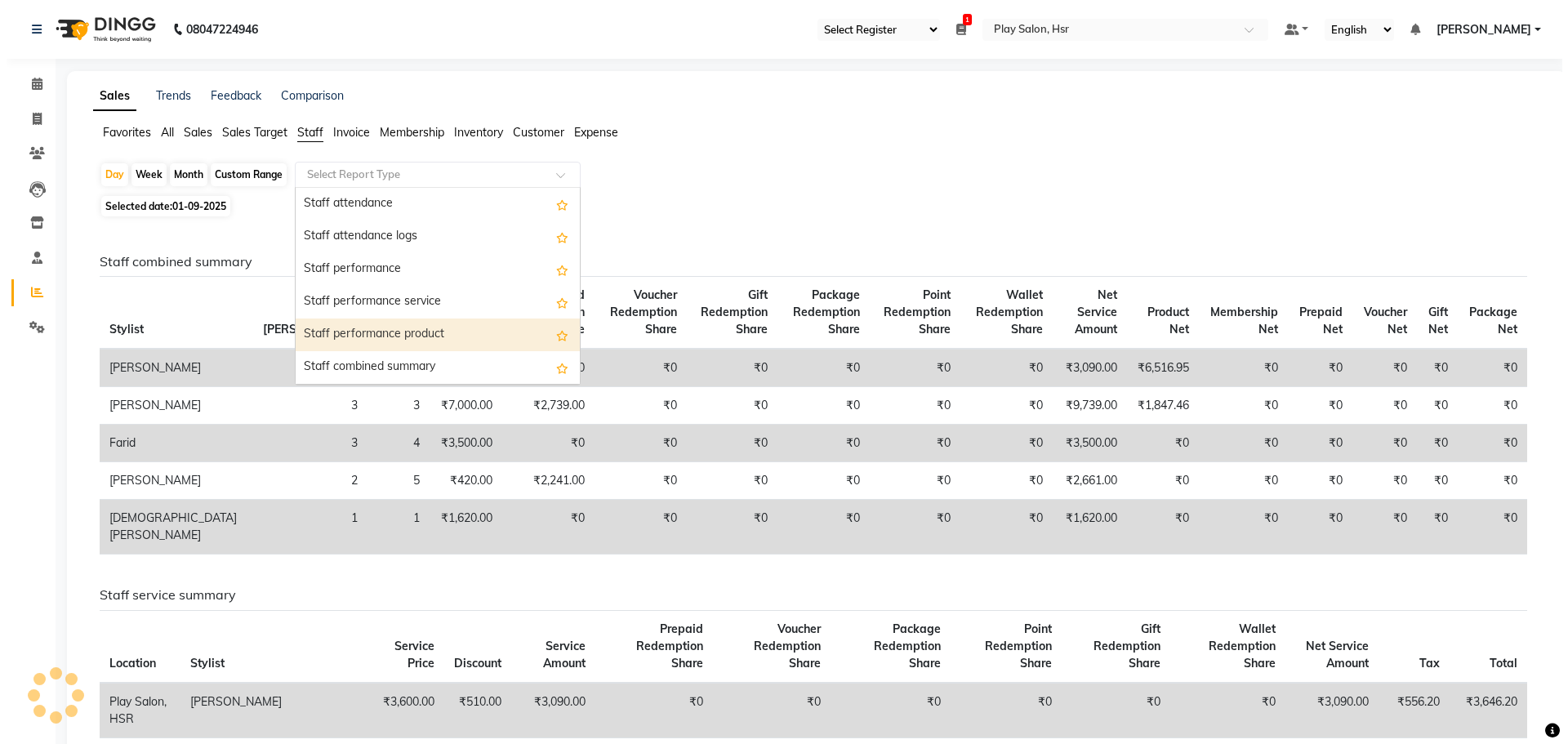
scroll to position [245, 0]
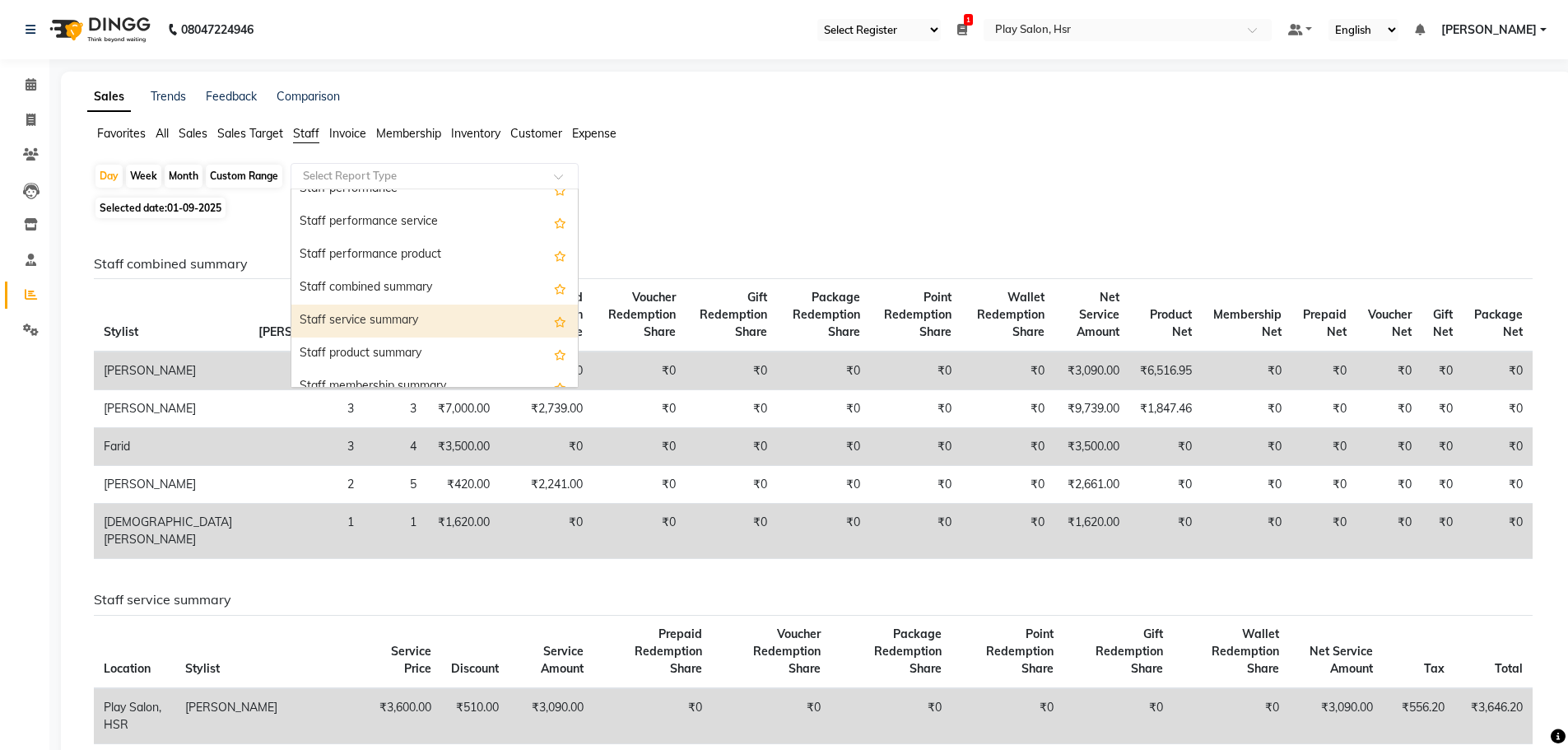
click at [436, 319] on div "Staff service summary" at bounding box center [434, 321] width 286 height 33
select select "full_report"
select select "csv"
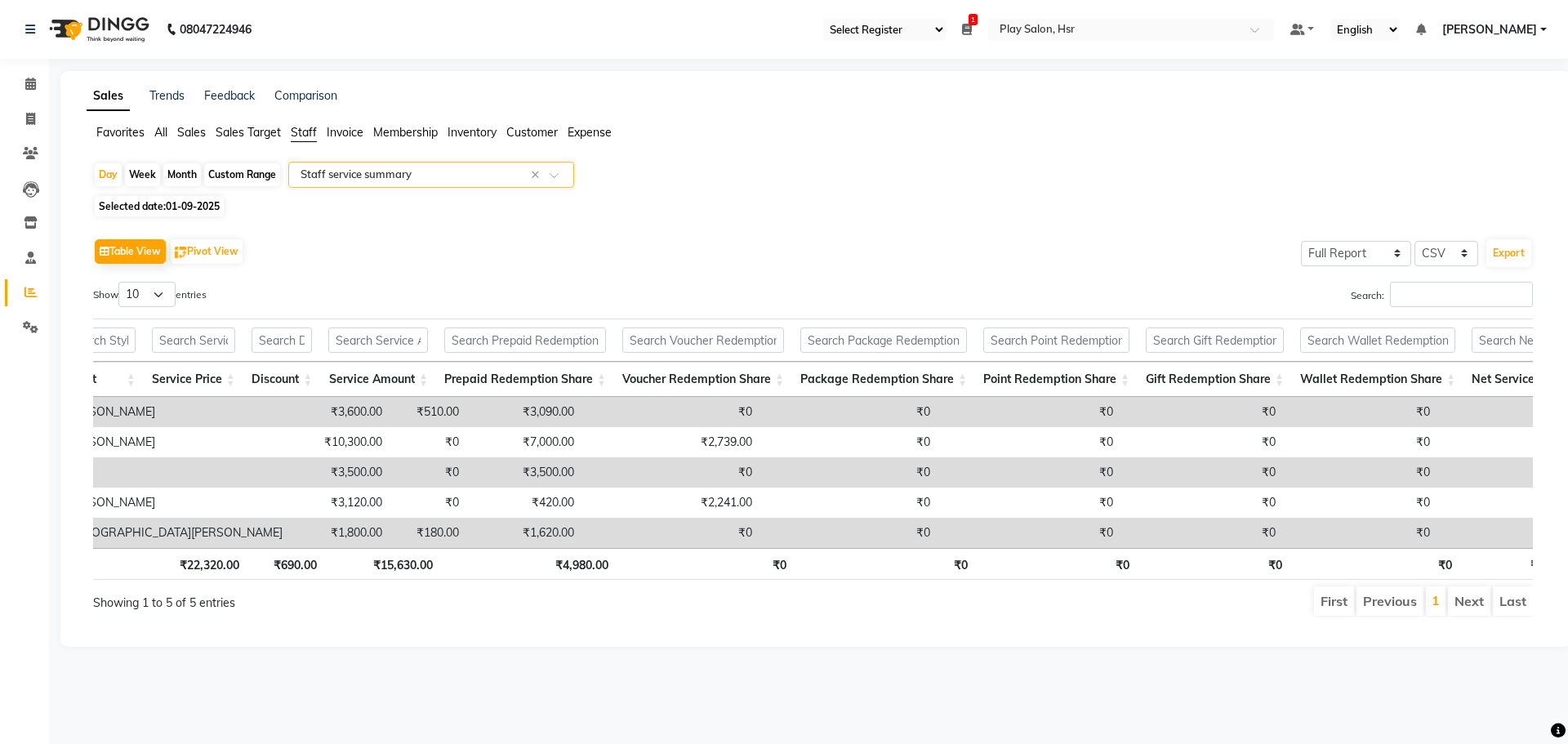
scroll to position [0, 133]
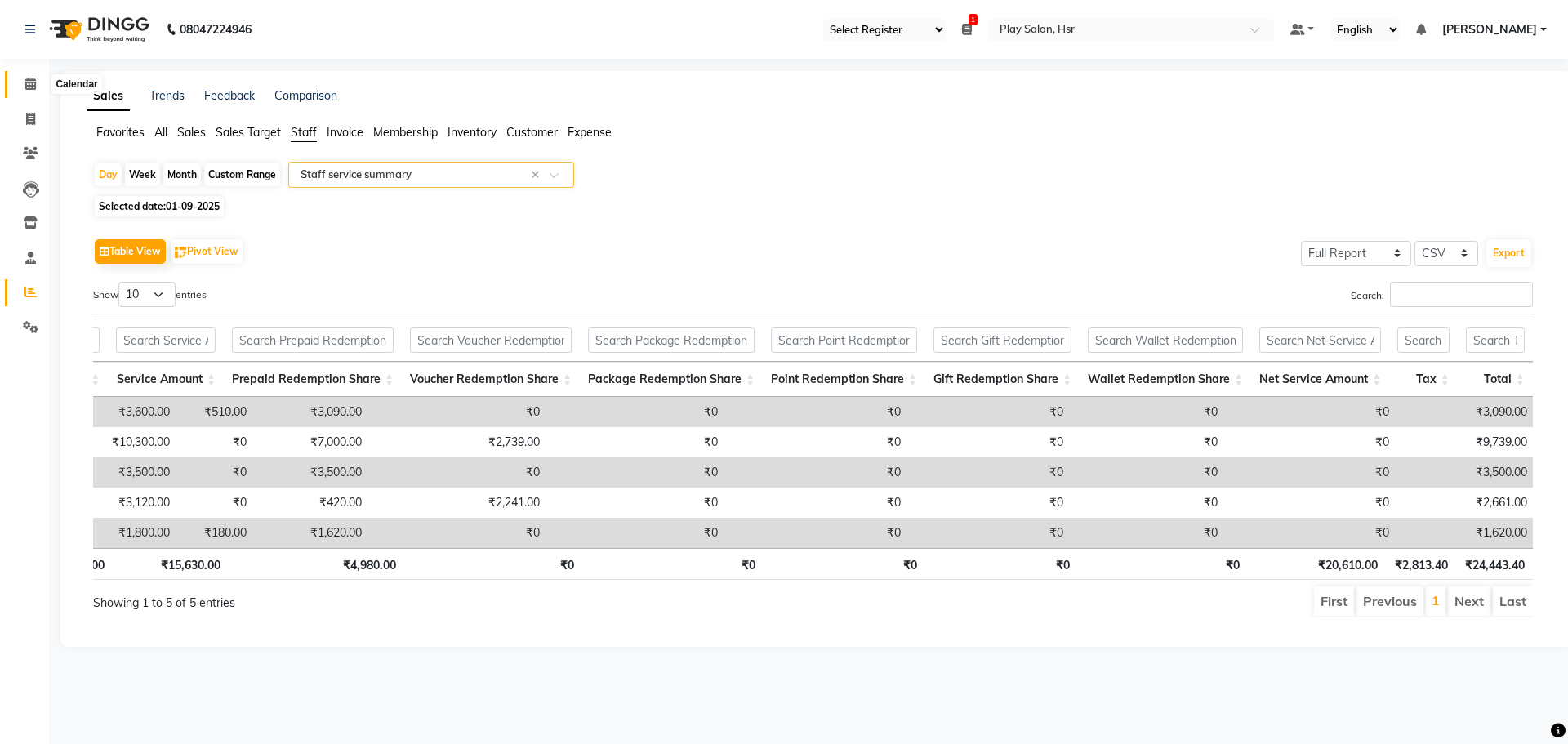
click at [21, 77] on span at bounding box center [30, 84] width 29 height 19
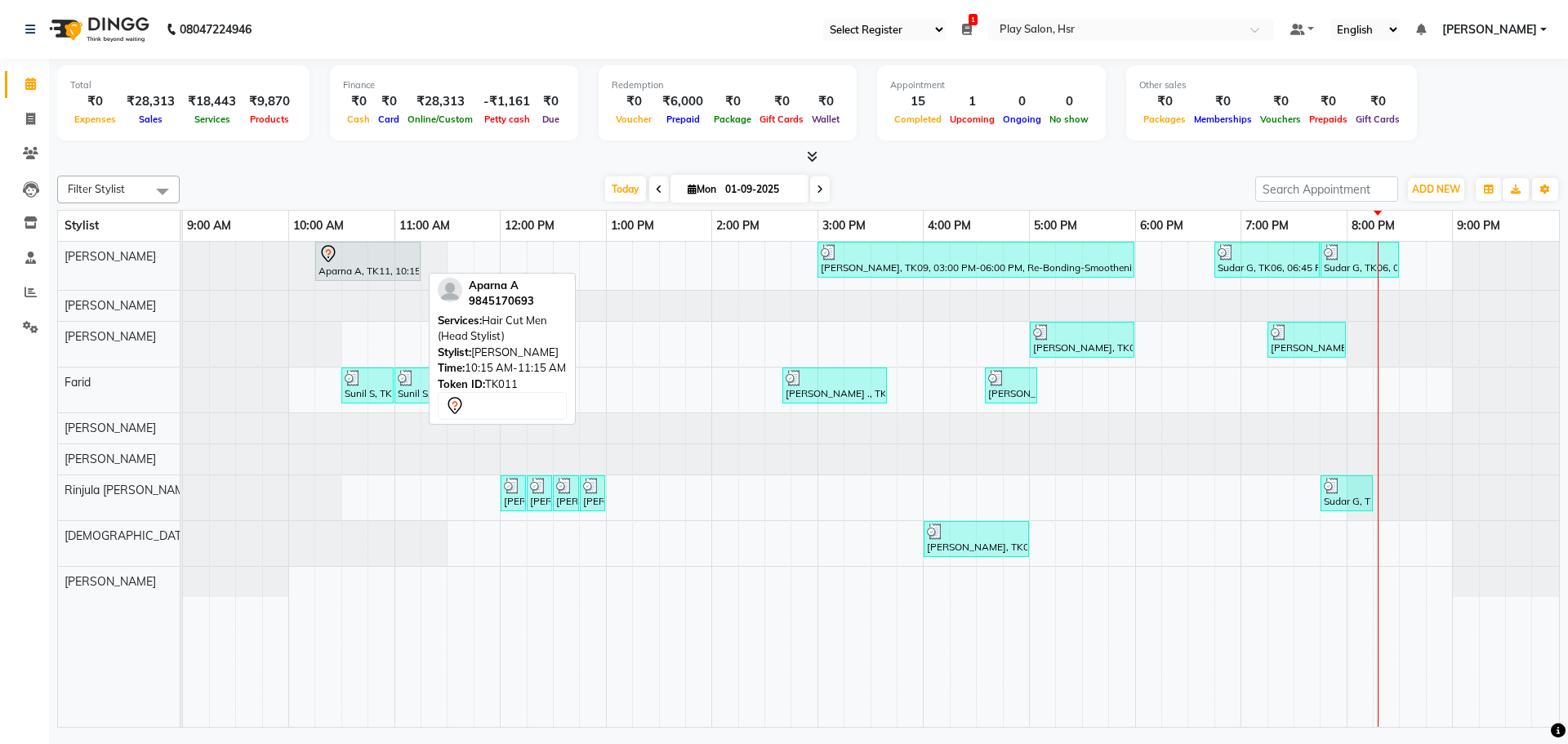
click at [359, 262] on div at bounding box center [368, 254] width 99 height 20
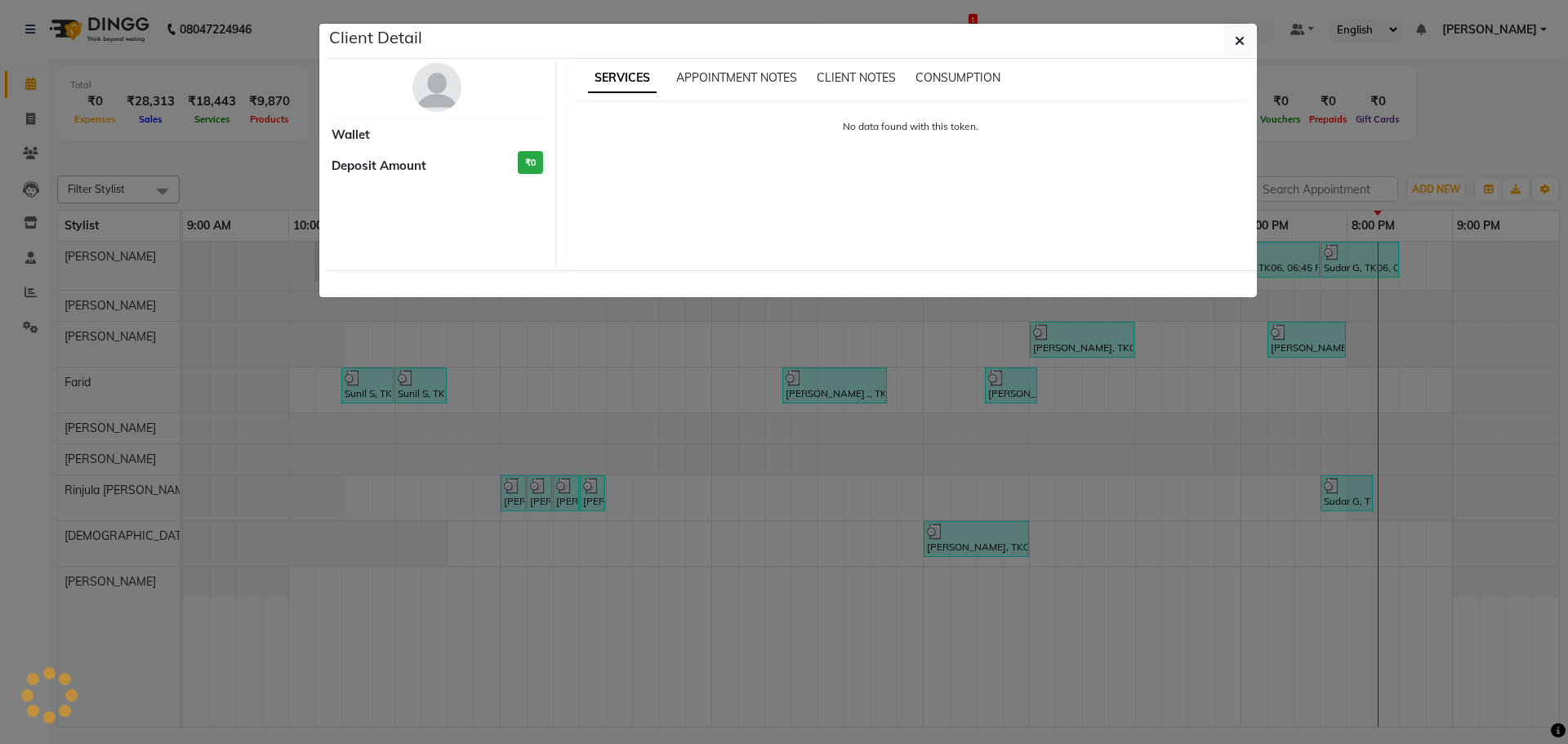
select select "7"
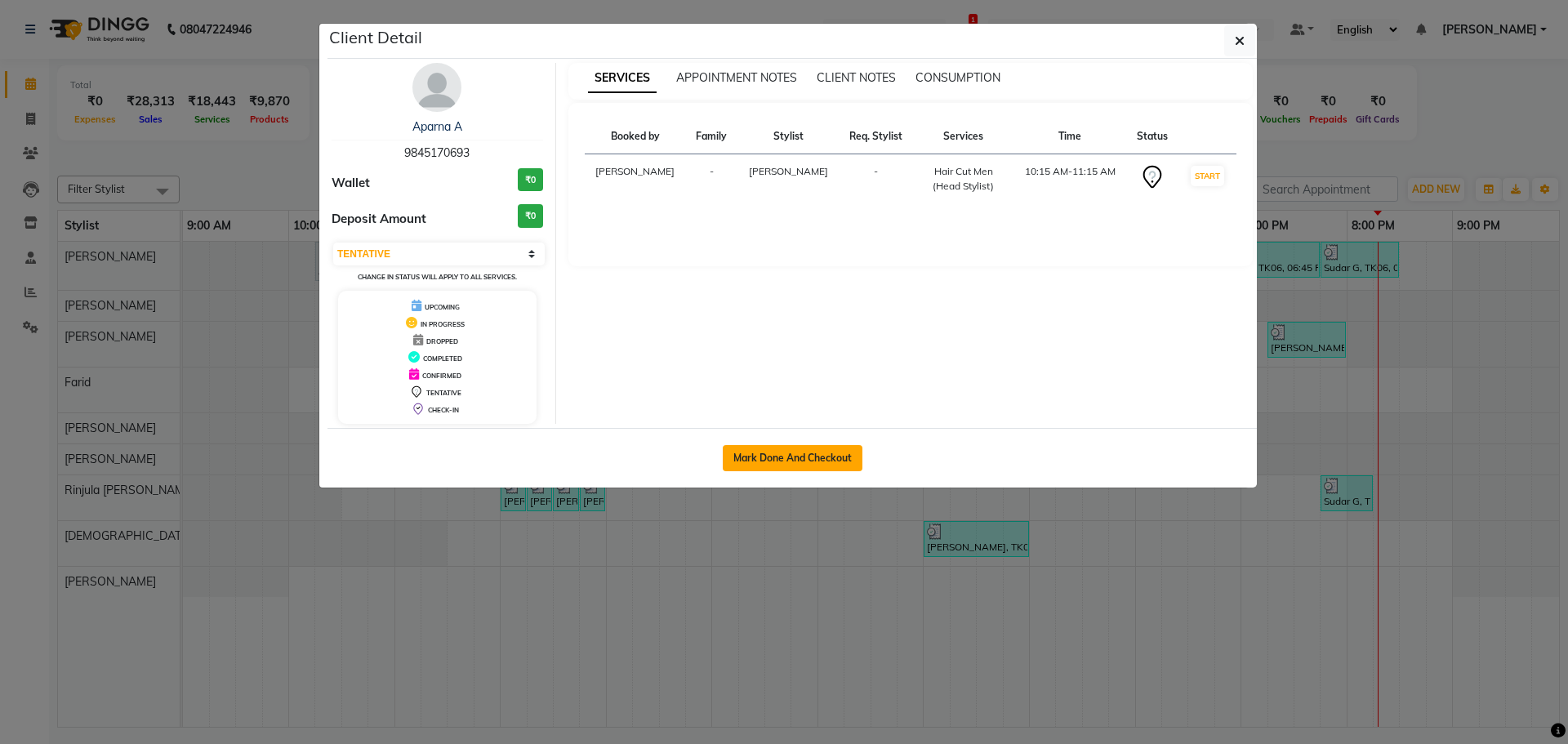
click at [808, 456] on button "Mark Done And Checkout" at bounding box center [792, 458] width 140 height 26
select select "8358"
select select "service"
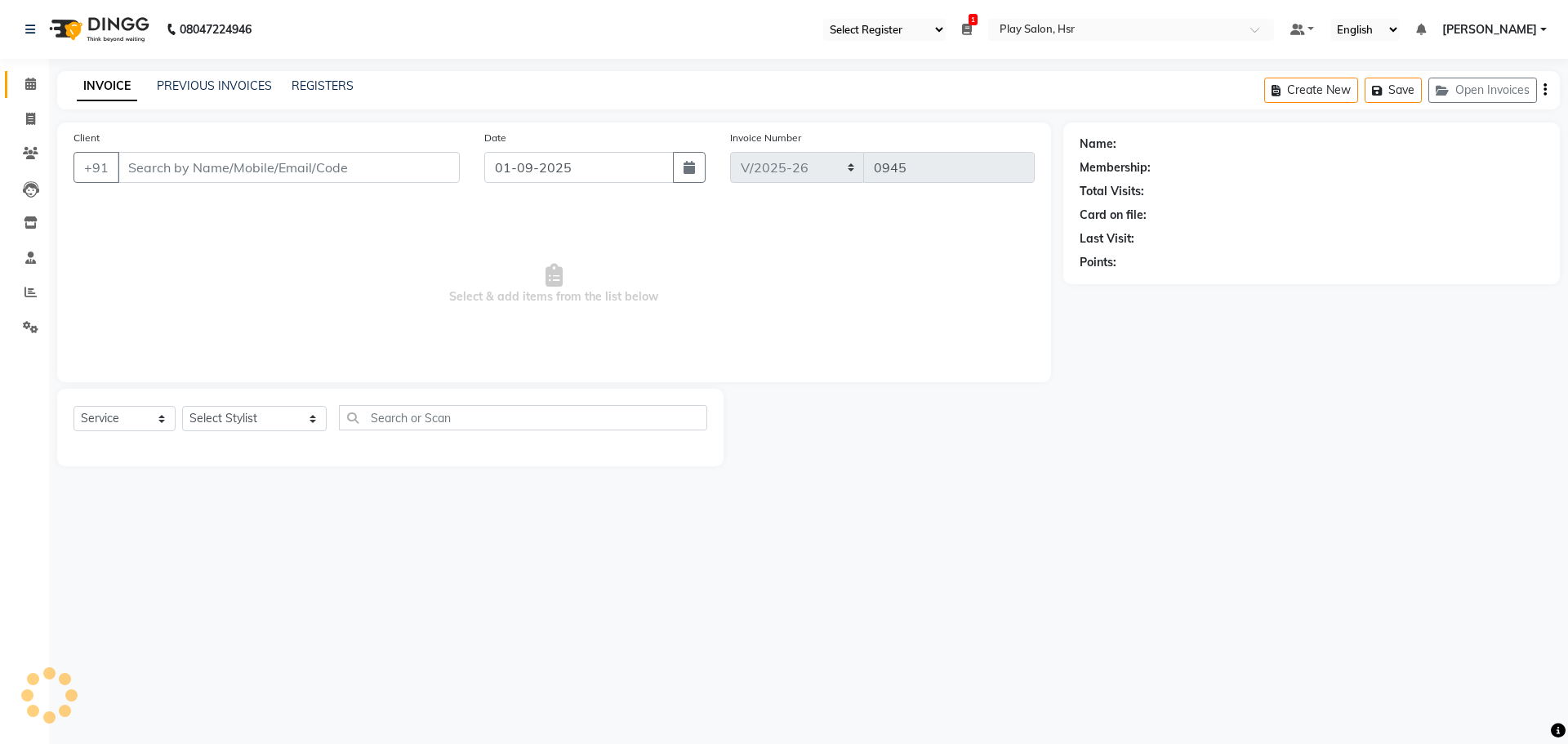
type input "9845170693"
select select "81918"
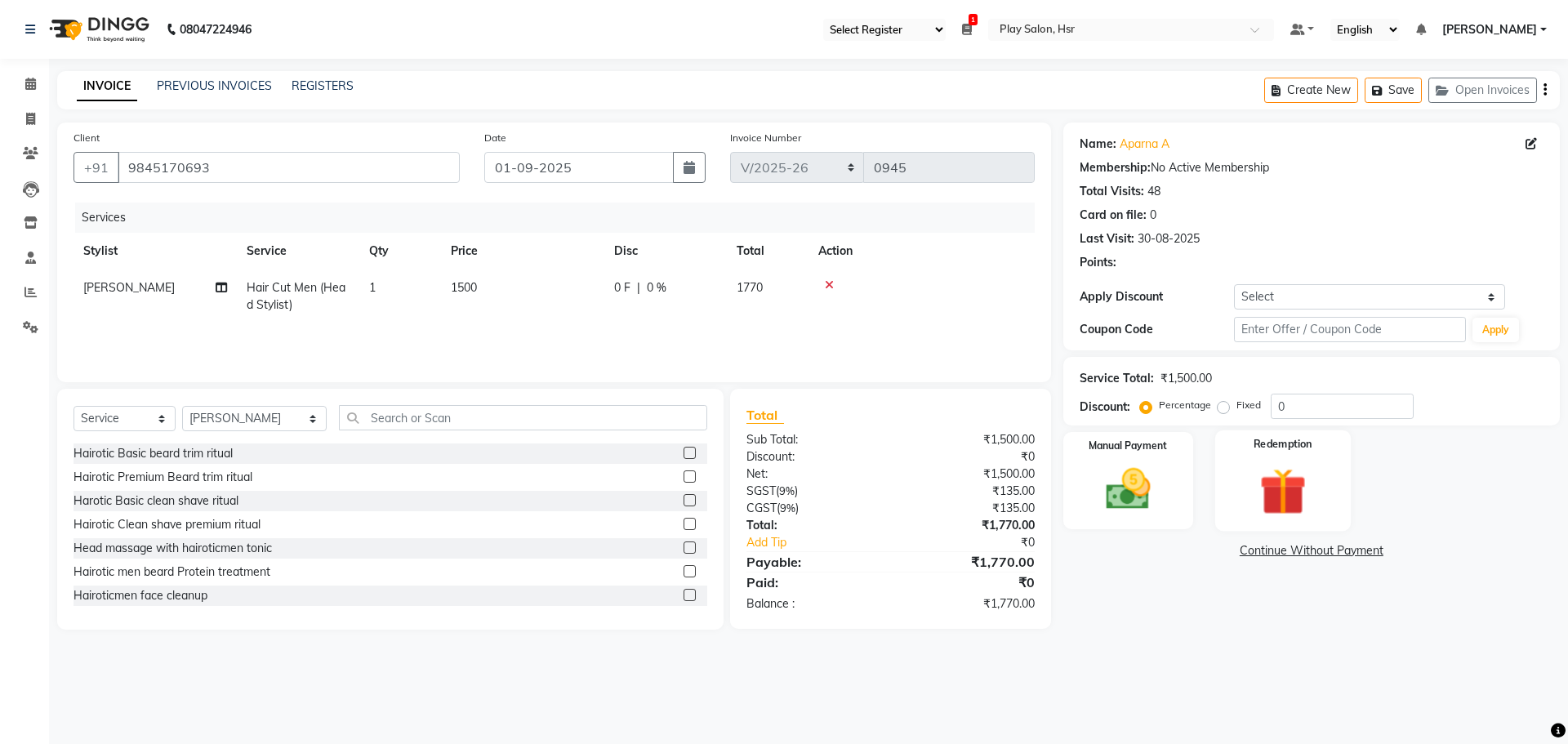
click at [1276, 484] on img at bounding box center [1282, 491] width 76 height 58
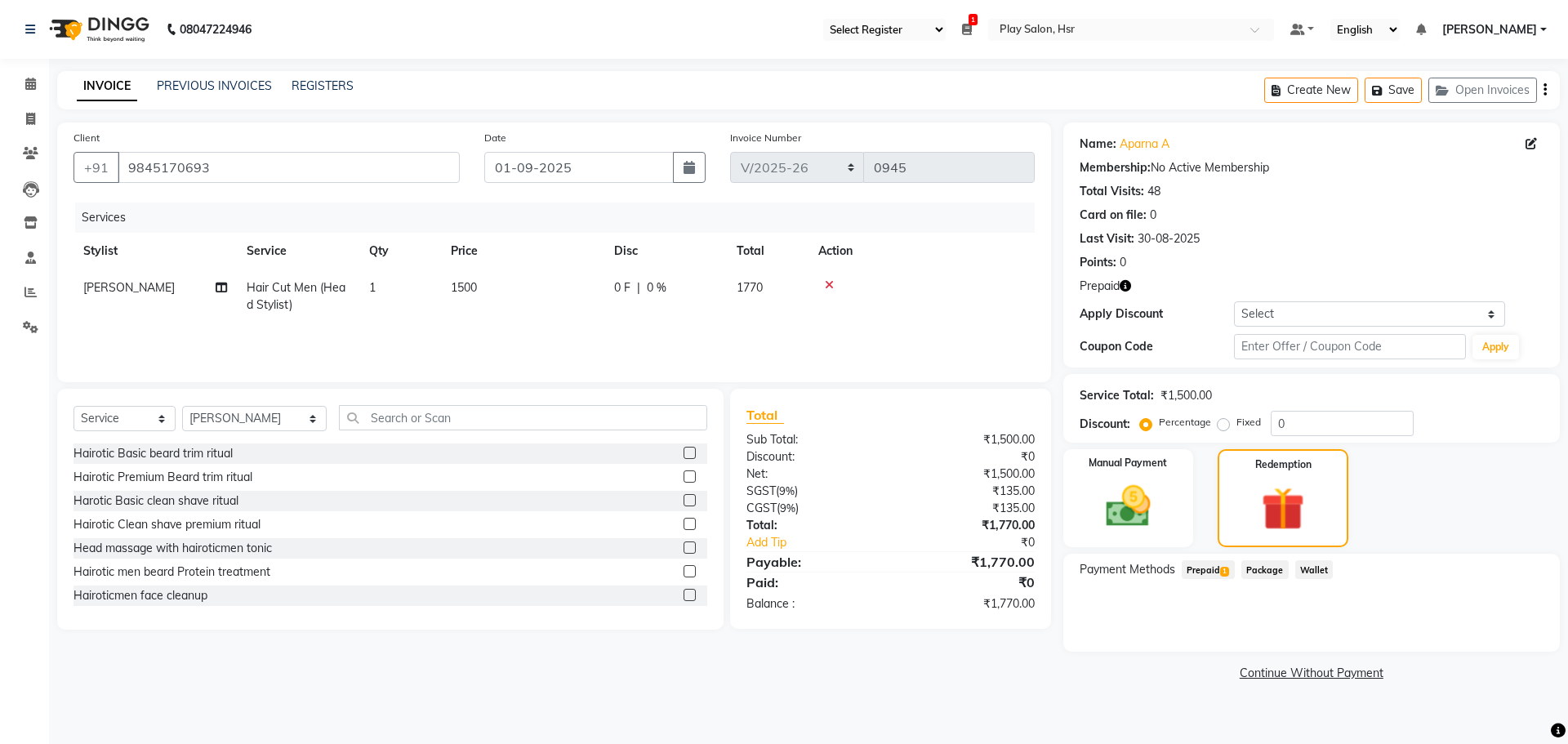
click at [1207, 572] on span "Prepaid 1" at bounding box center [1208, 569] width 53 height 19
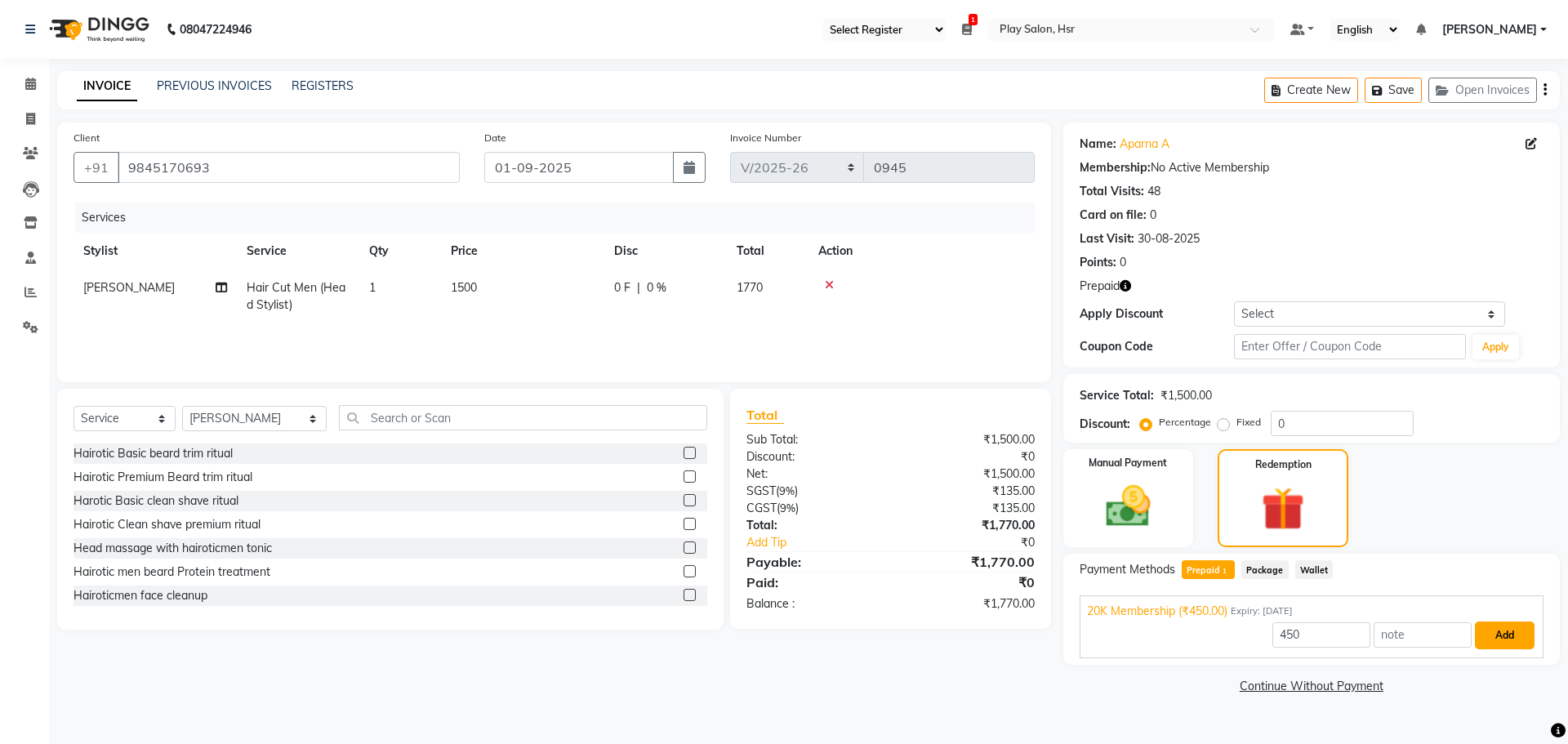
click at [1500, 638] on button "Add" at bounding box center [1505, 636] width 59 height 28
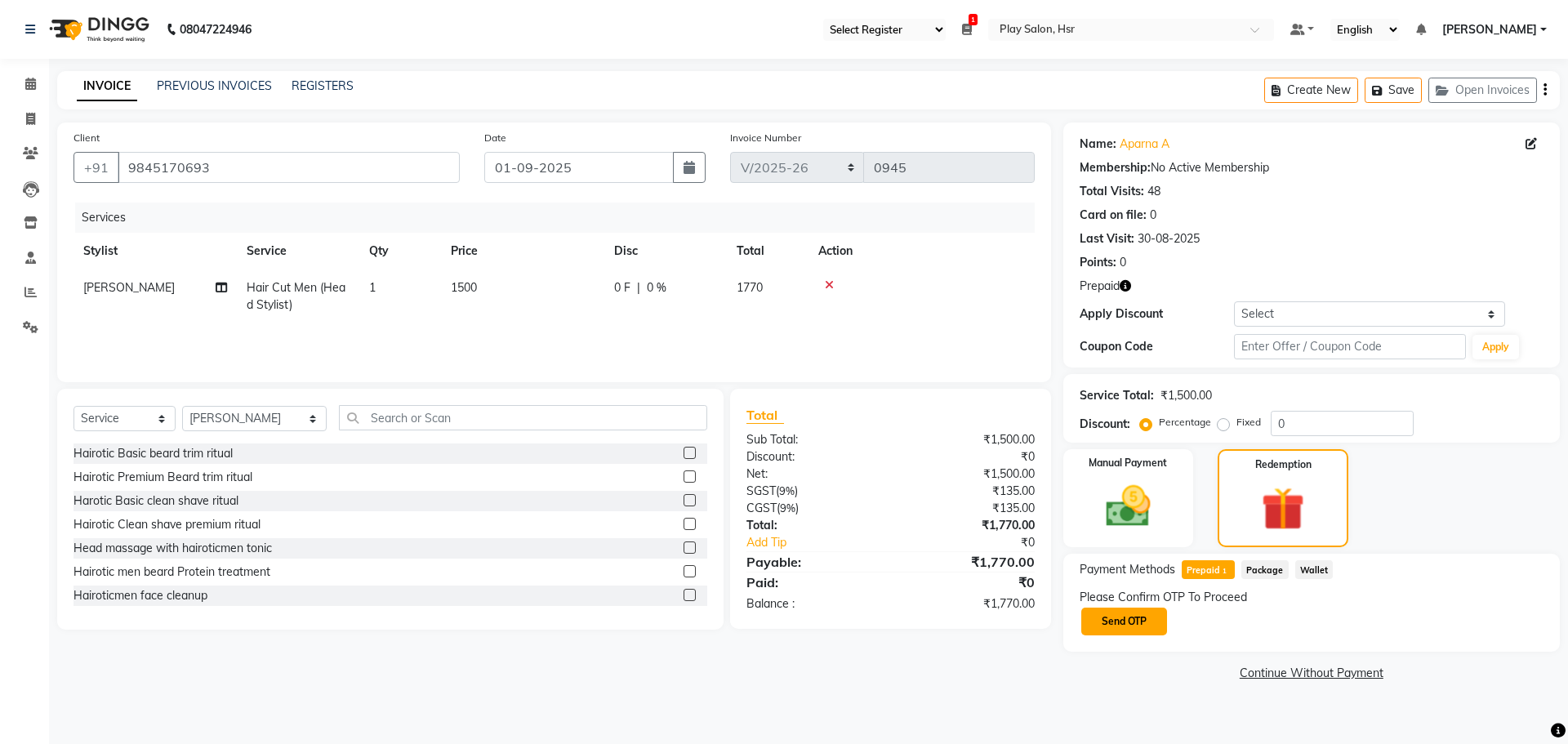
click at [1134, 620] on button "Send OTP" at bounding box center [1124, 622] width 86 height 28
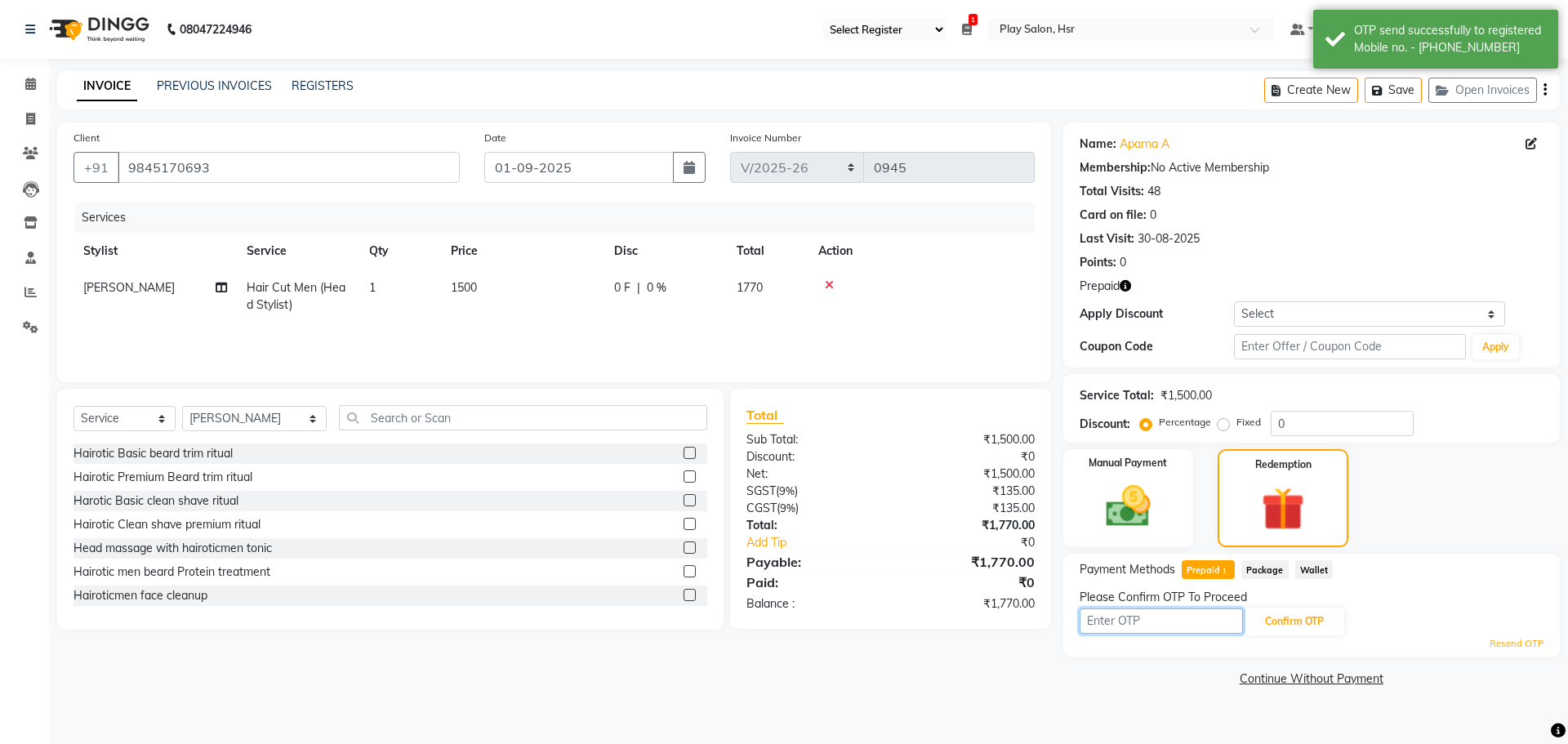
click at [1142, 615] on input "text" at bounding box center [1161, 621] width 163 height 26
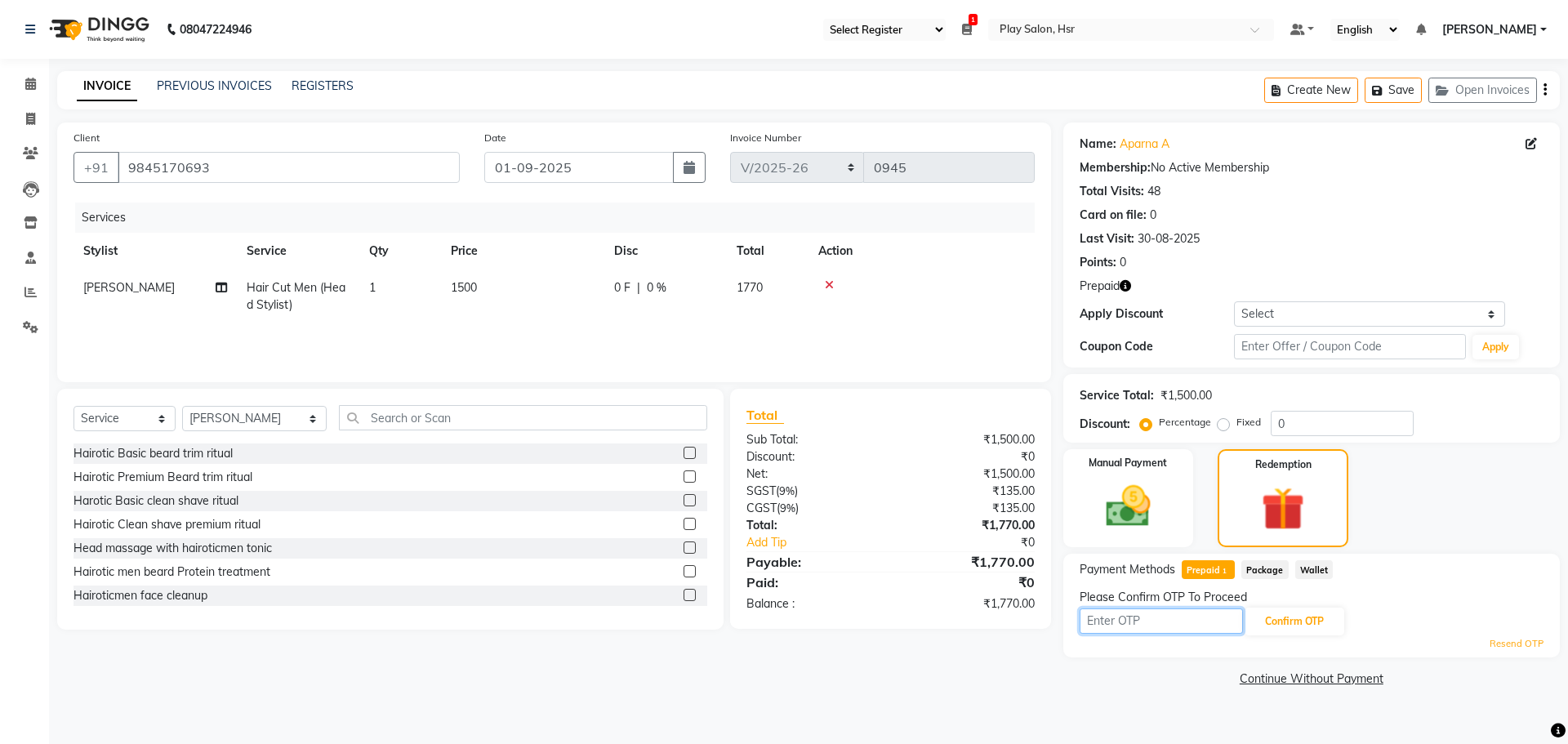
click at [1175, 625] on input "text" at bounding box center [1161, 621] width 163 height 26
type input "9933"
click at [1313, 630] on button "Confirm OTP" at bounding box center [1294, 622] width 100 height 28
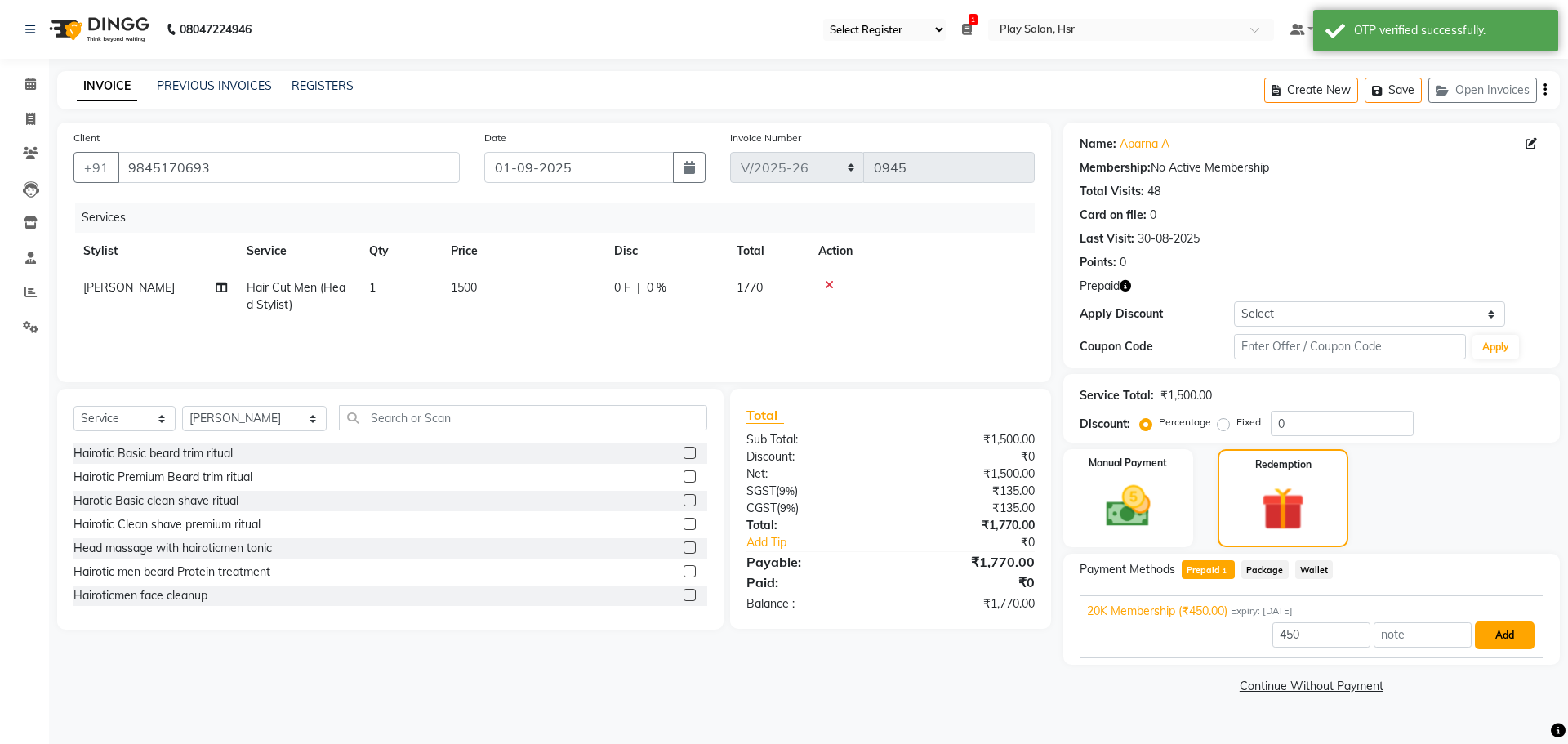
click at [1508, 637] on button "Add" at bounding box center [1505, 636] width 59 height 28
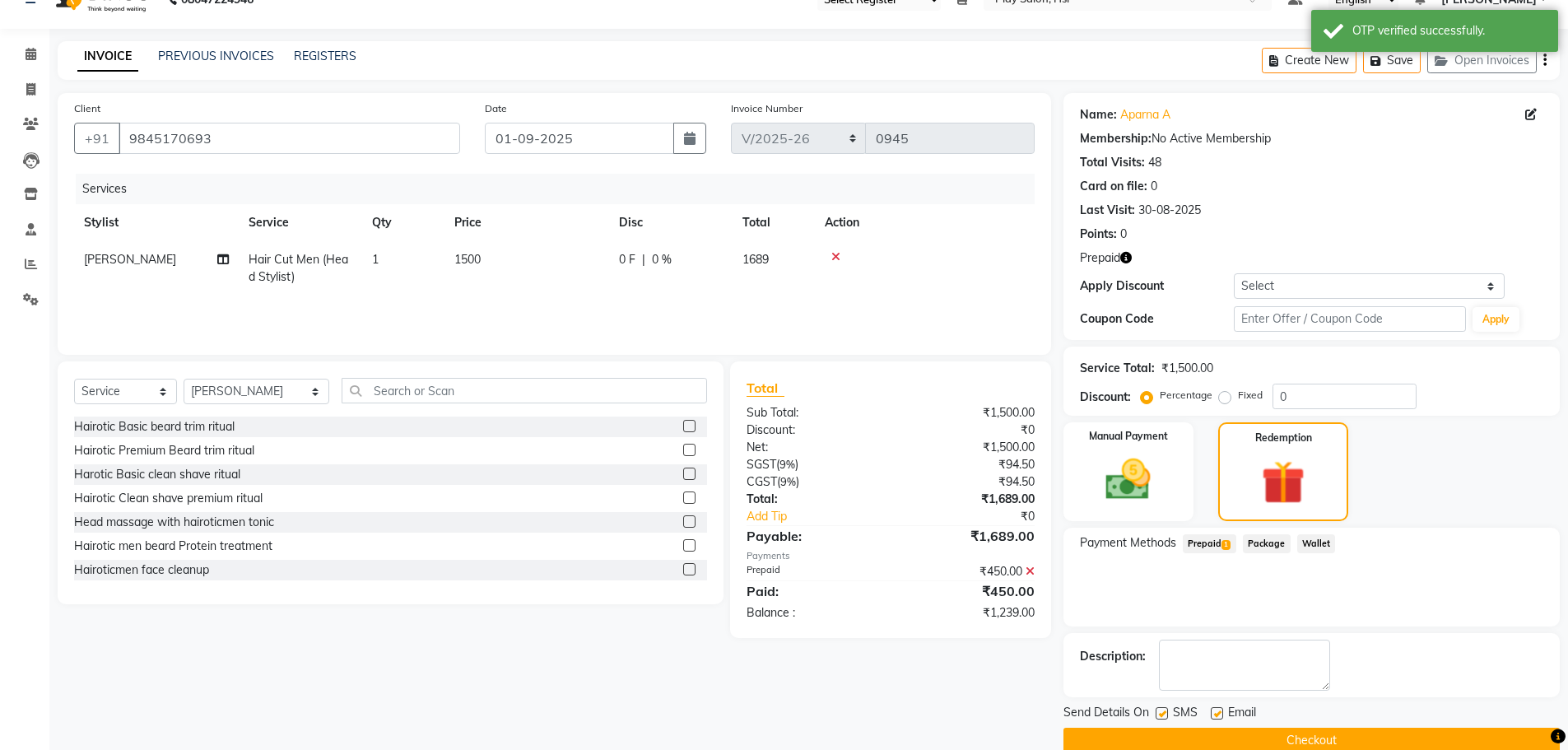
scroll to position [58, 0]
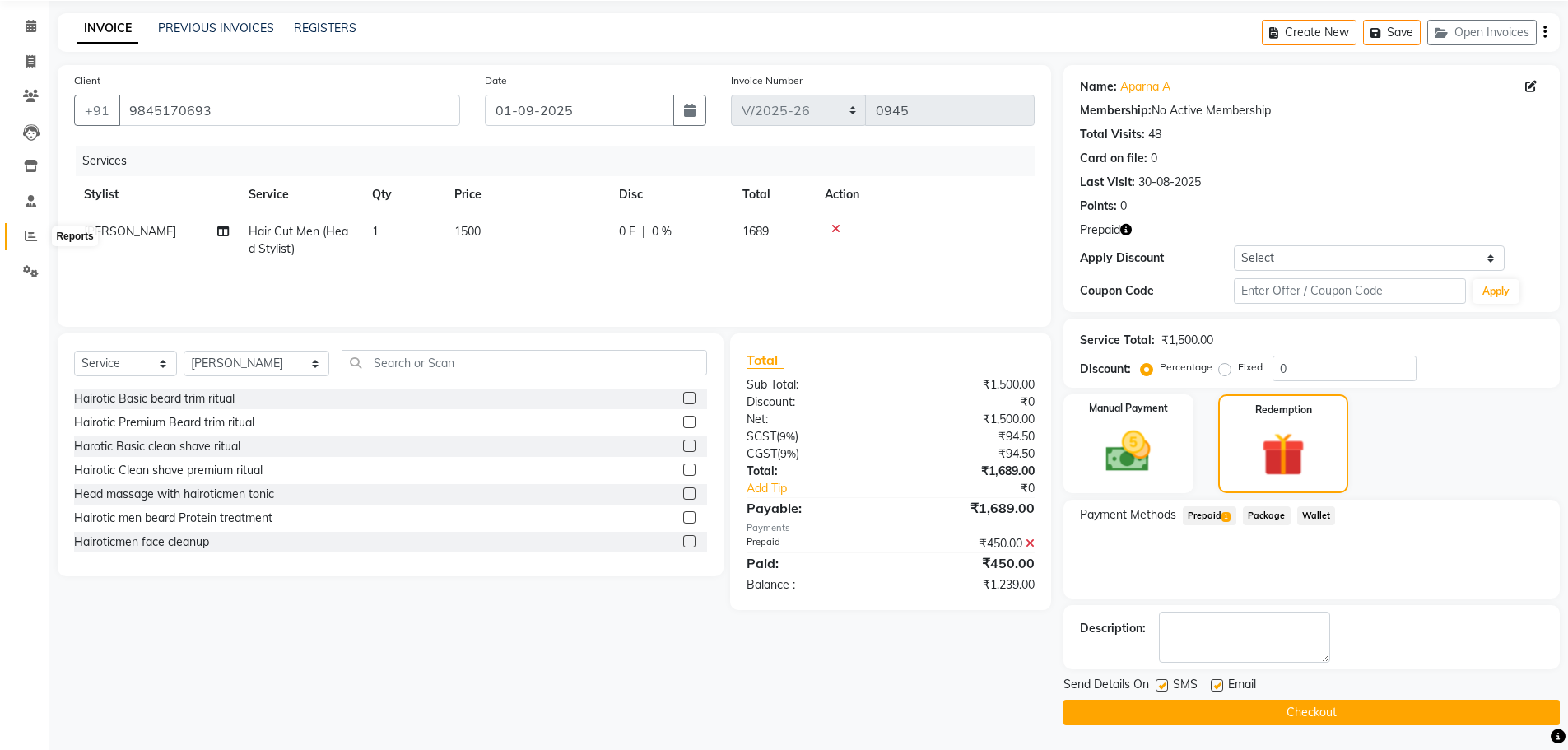
drag, startPoint x: 32, startPoint y: 232, endPoint x: 916, endPoint y: 95, distance: 894.6
click at [32, 232] on icon at bounding box center [31, 236] width 12 height 12
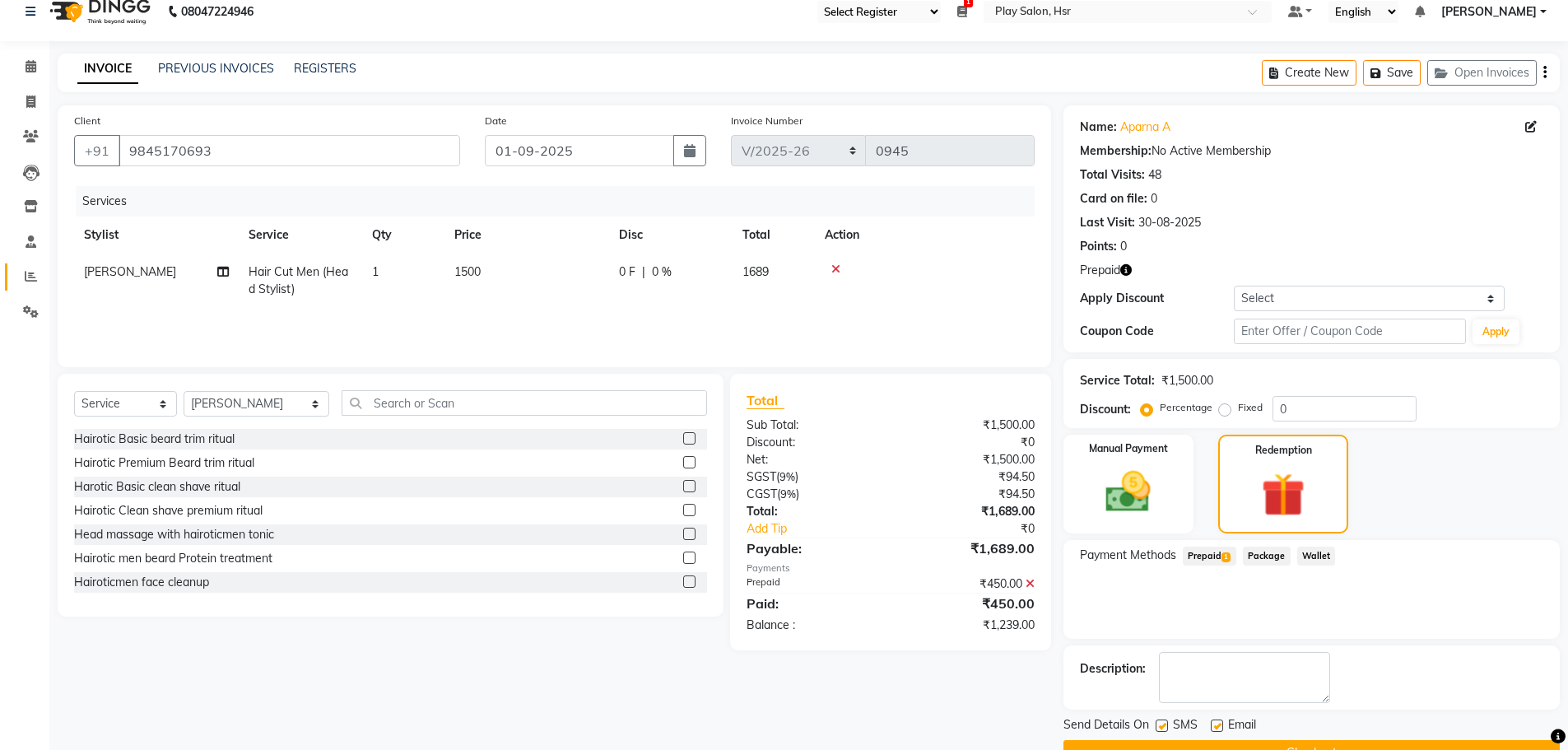
scroll to position [0, 0]
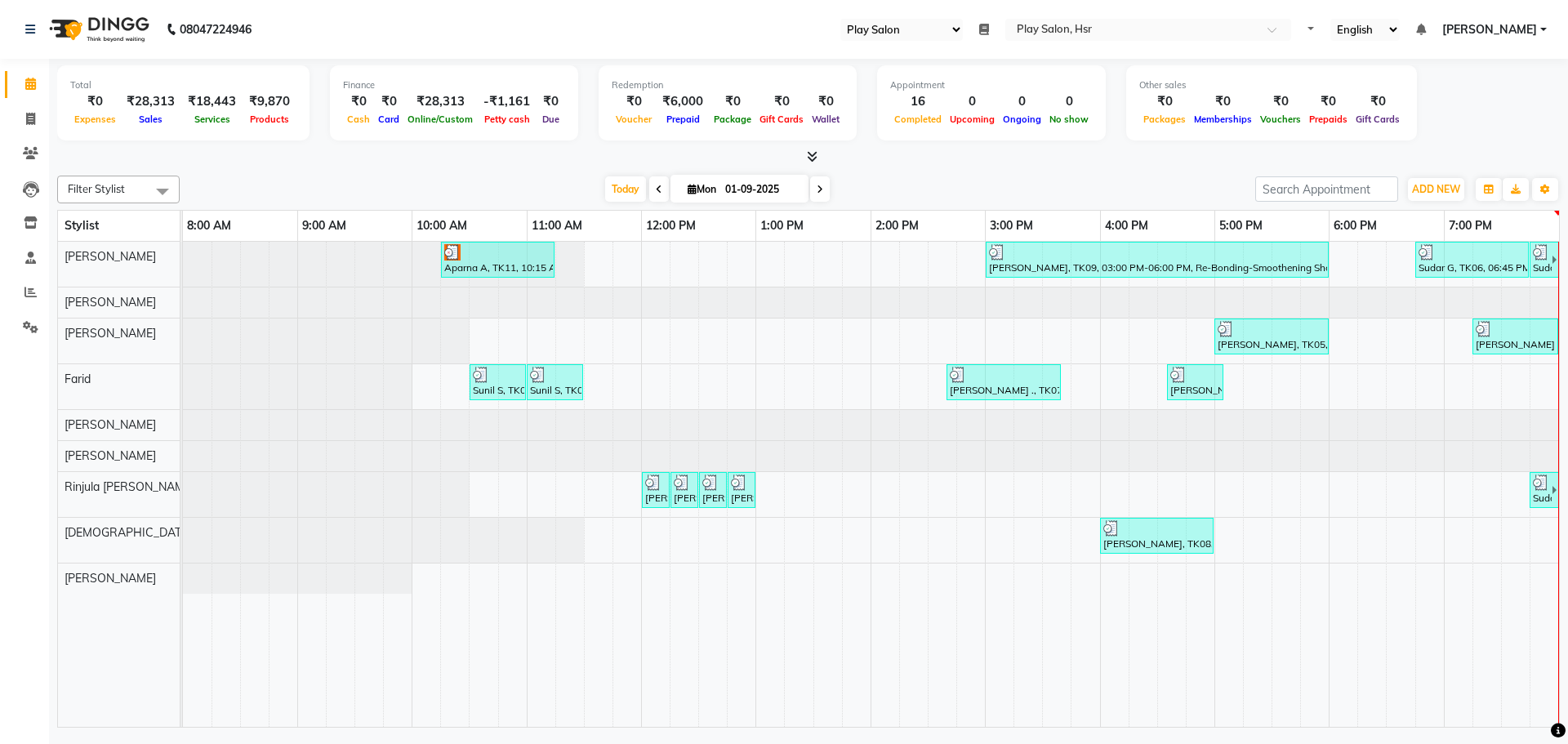
select select "92"
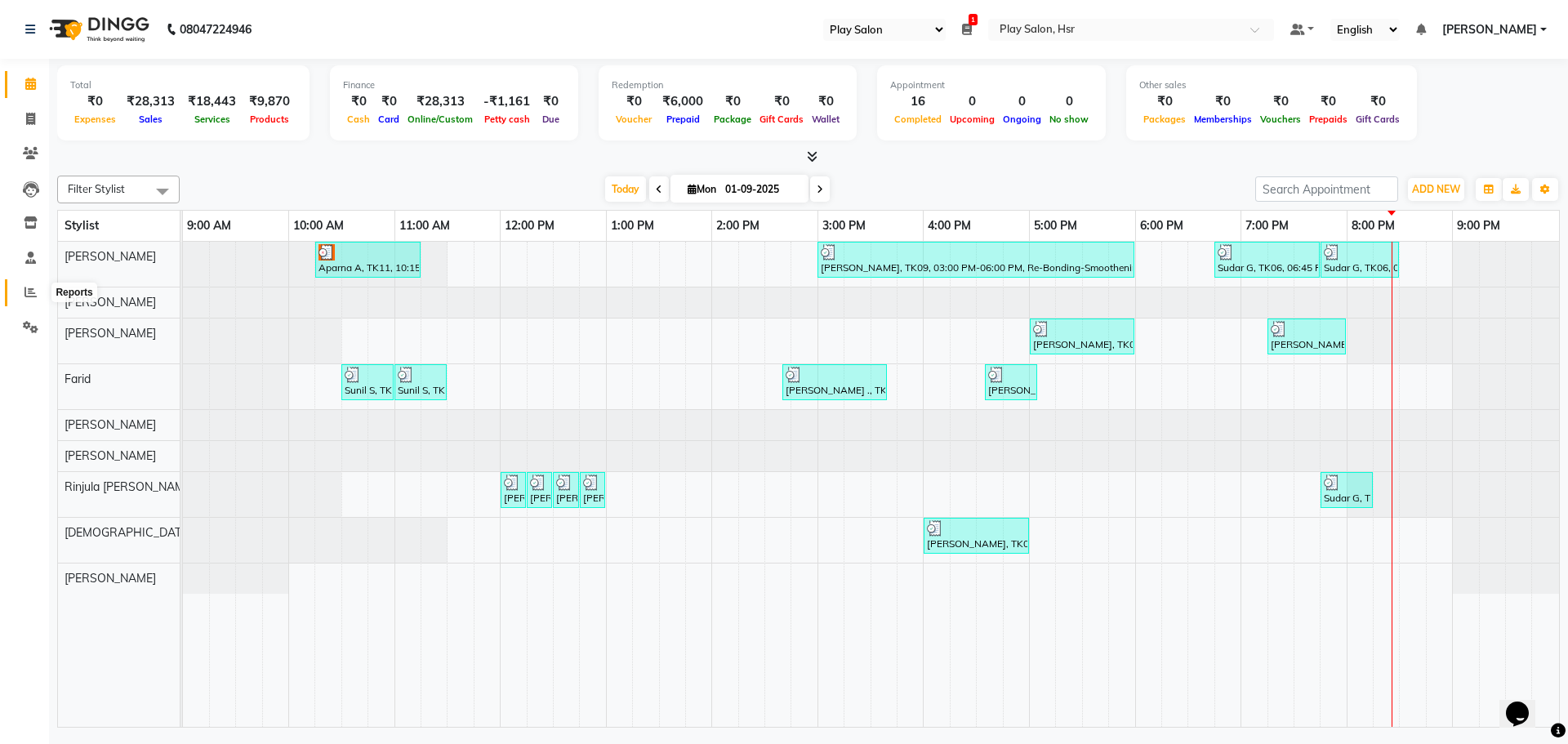
click at [31, 296] on icon at bounding box center [30, 292] width 12 height 12
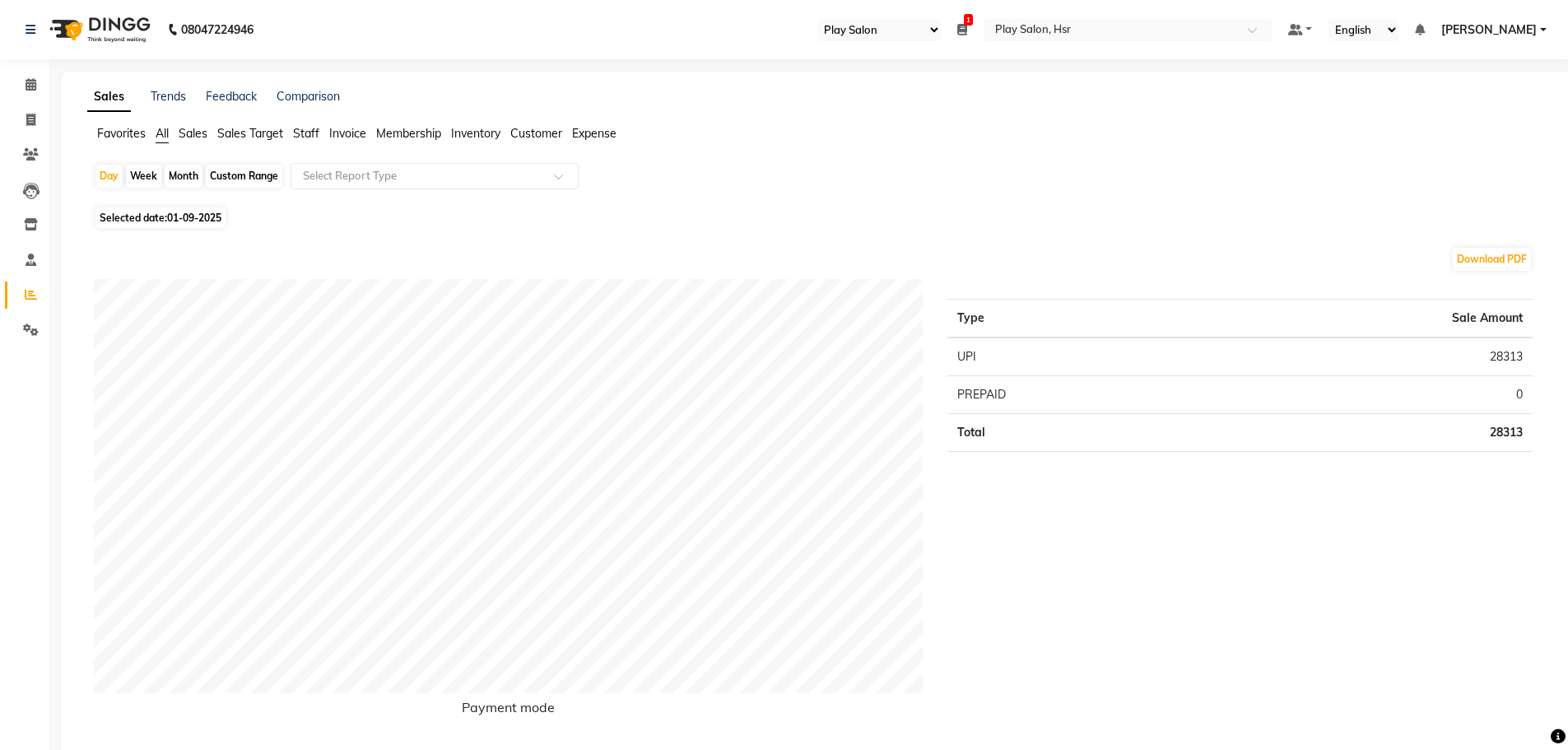
click at [308, 137] on span "Staff" at bounding box center [306, 134] width 27 height 15
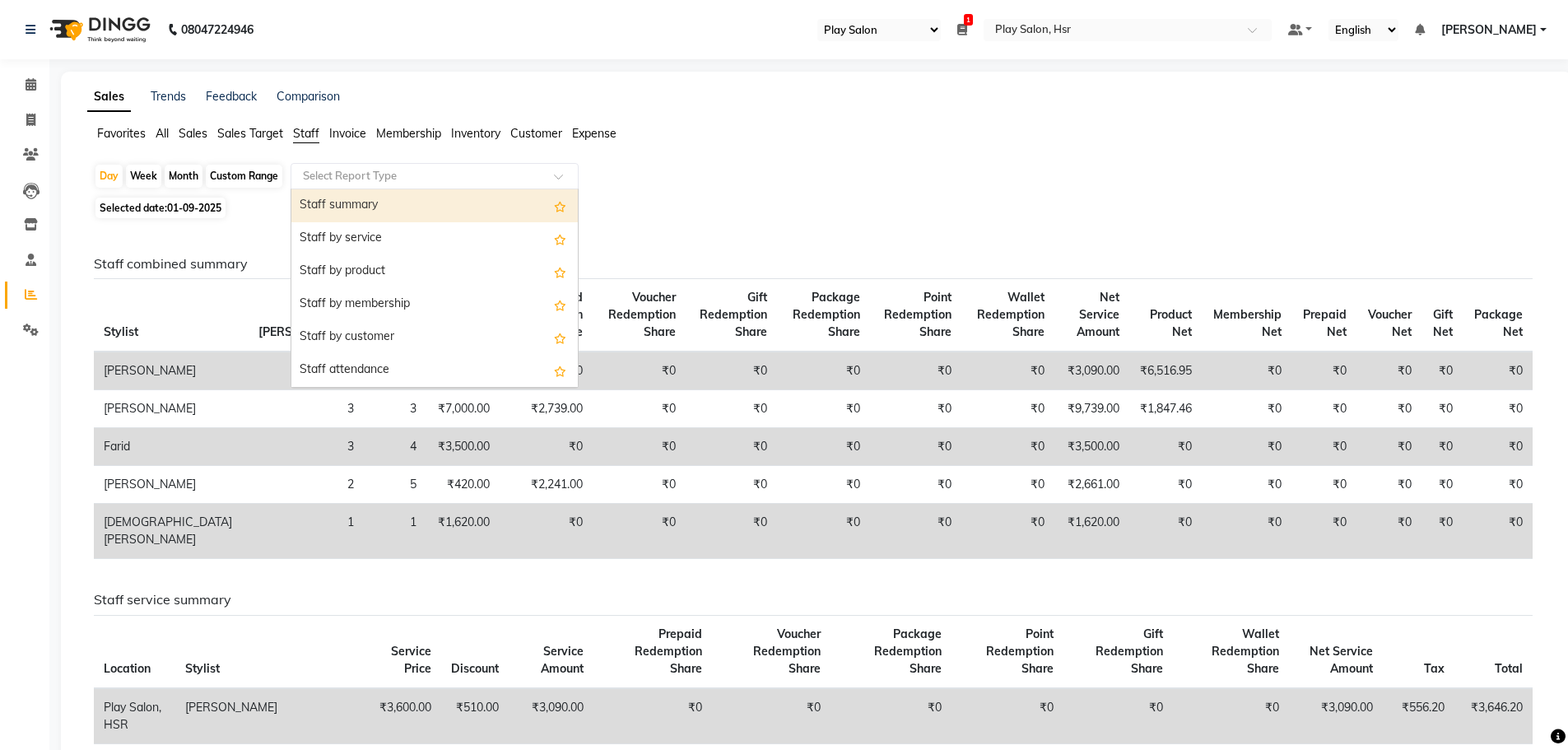
click at [378, 173] on input "text" at bounding box center [418, 176] width 237 height 17
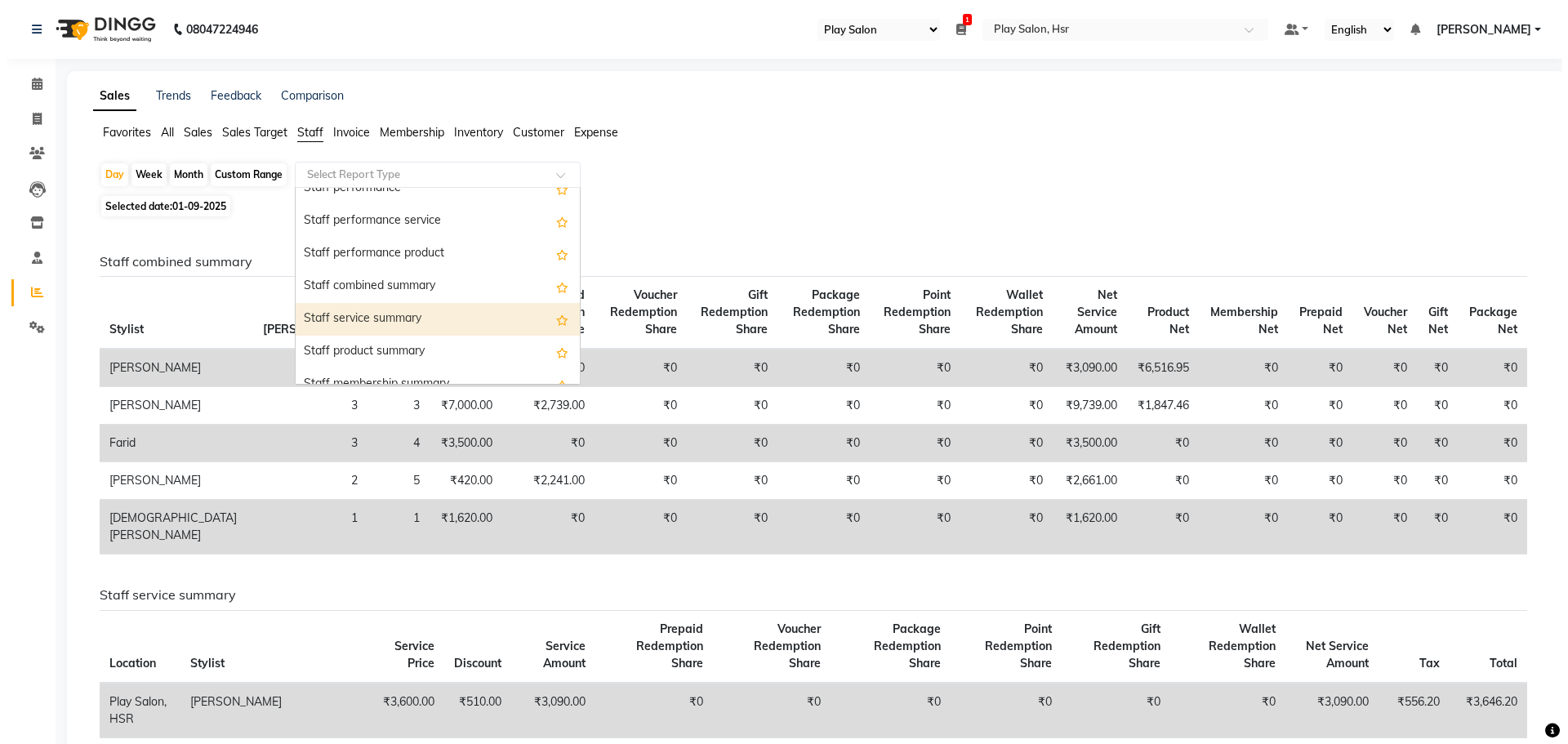
scroll to position [245, 0]
click at [419, 313] on div "Staff service summary" at bounding box center [431, 319] width 284 height 33
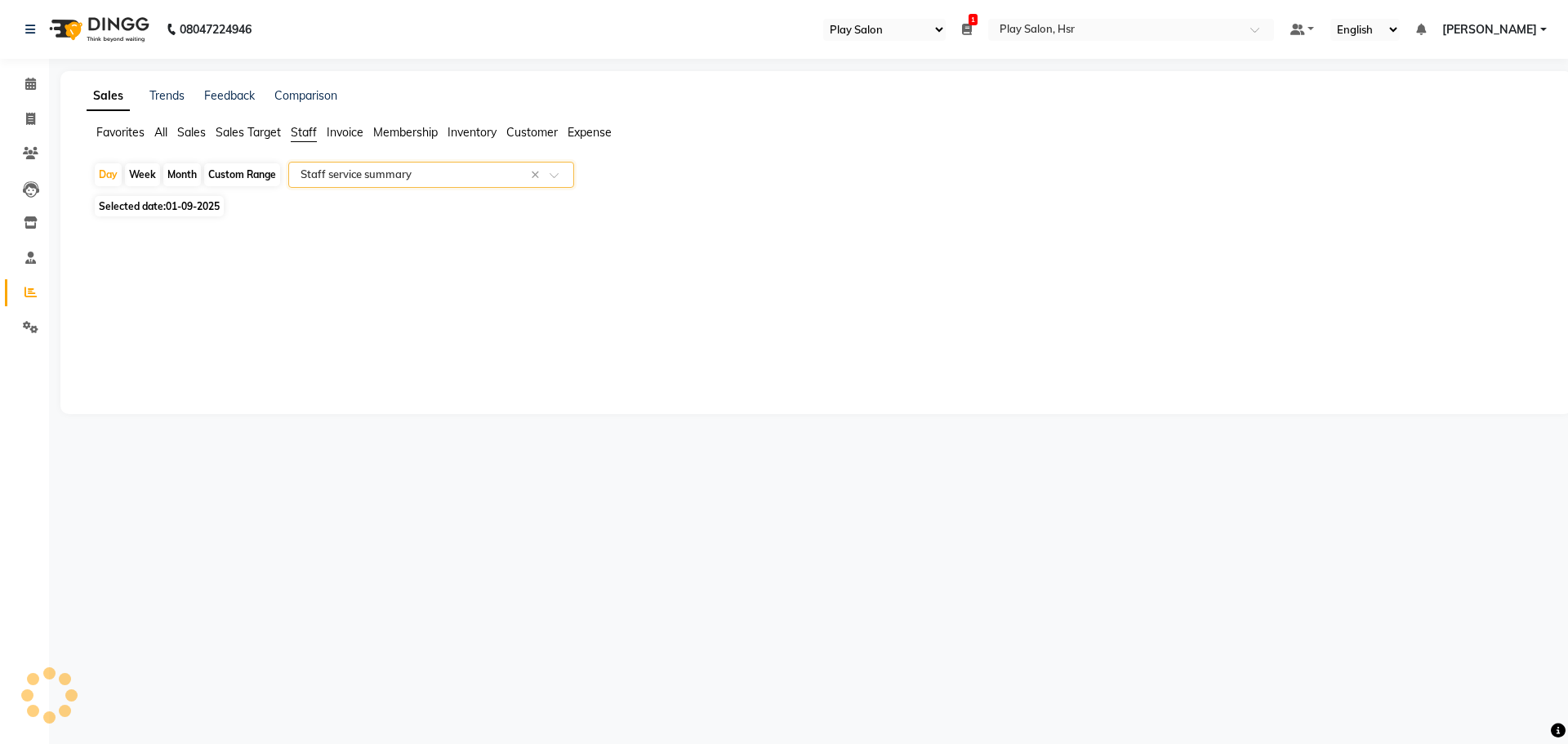
select select "full_report"
select select "csv"
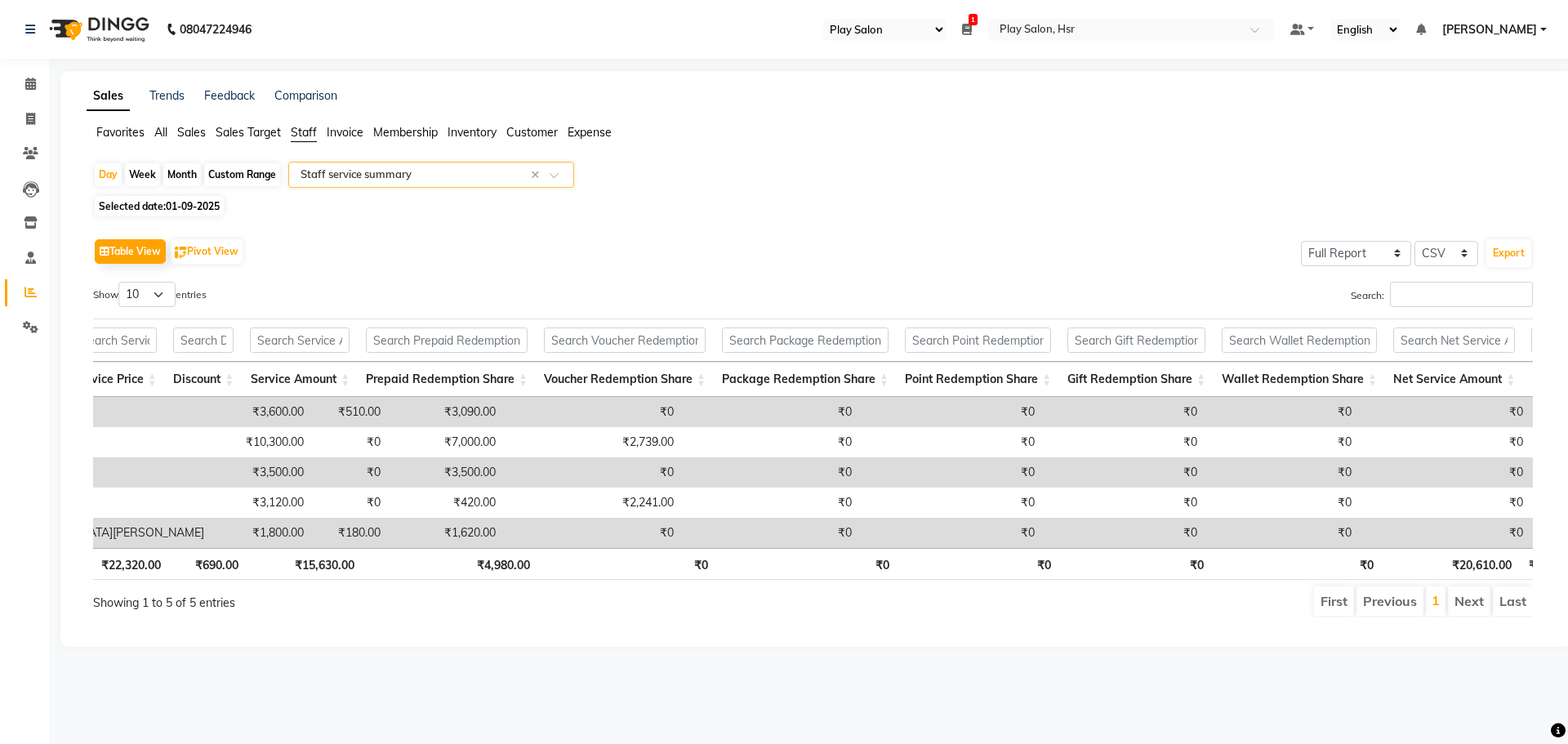
scroll to position [0, 351]
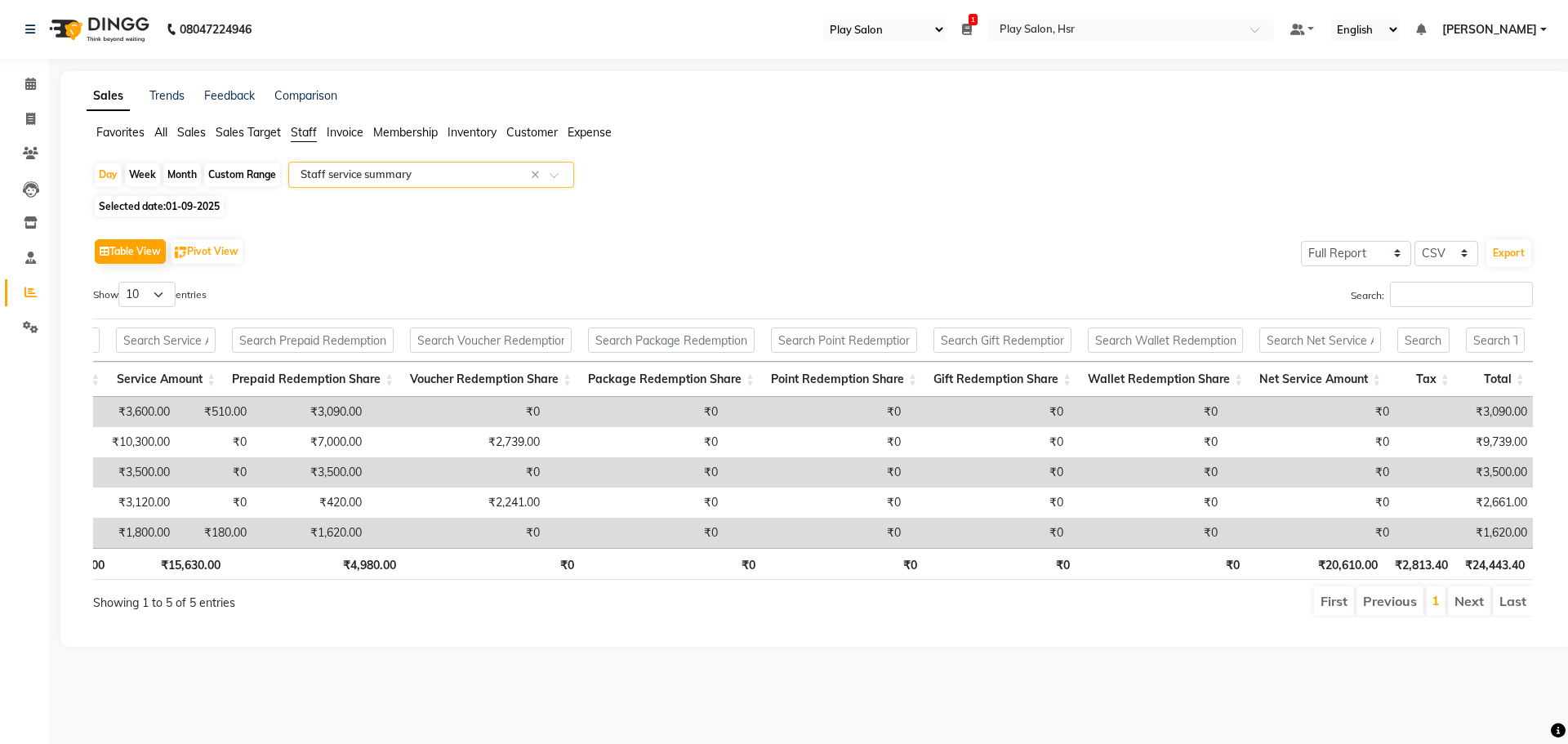
click at [831, 274] on div "Table View Pivot View Select Full Report Filtered Report Select CSV PDF Export …" at bounding box center [813, 426] width 1440 height 383
click at [36, 81] on icon at bounding box center [30, 83] width 11 height 12
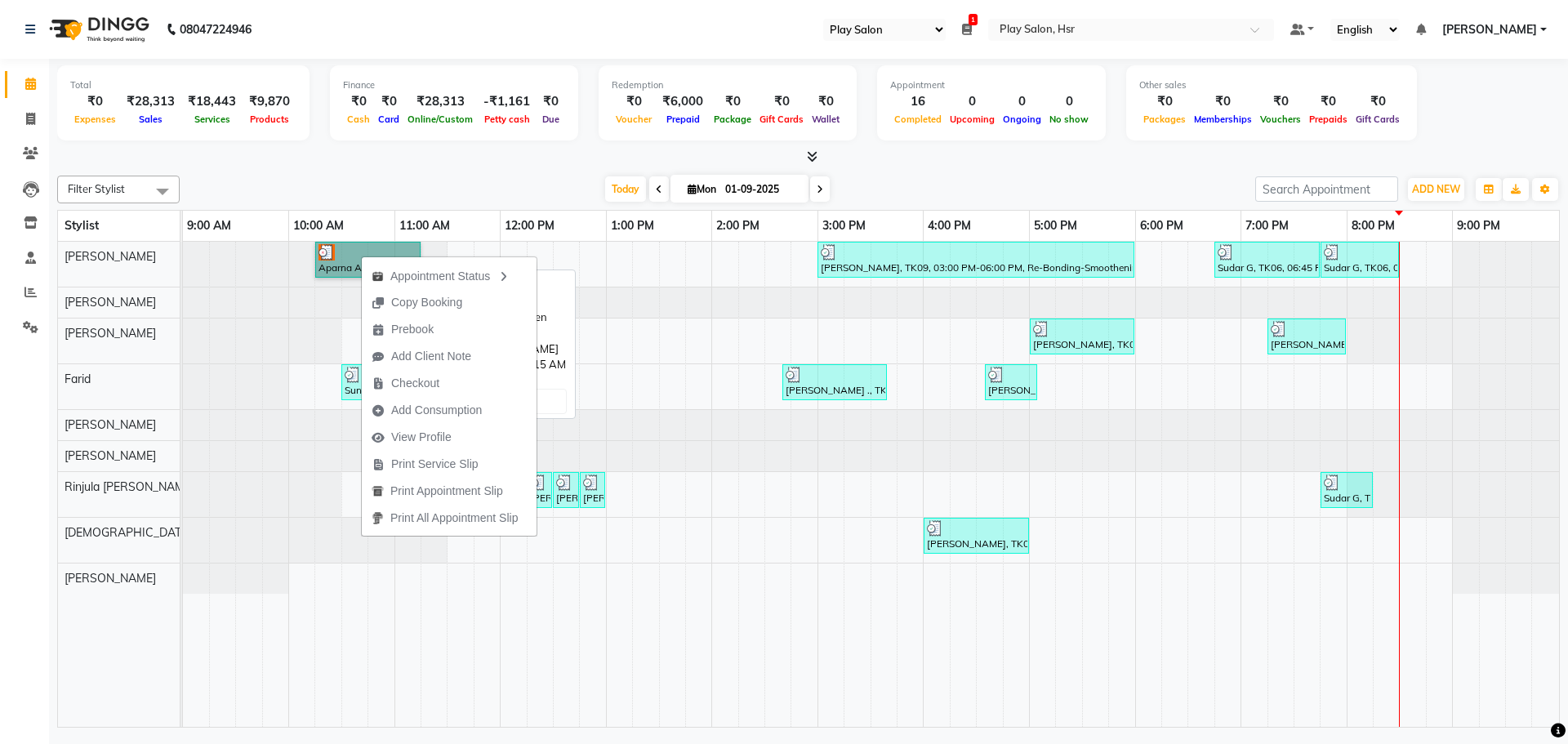
click at [343, 258] on link "Aparna A, TK11, 10:15 AM-11:15 AM, Hair Cut Men (Head Stylist)" at bounding box center [368, 260] width 105 height 36
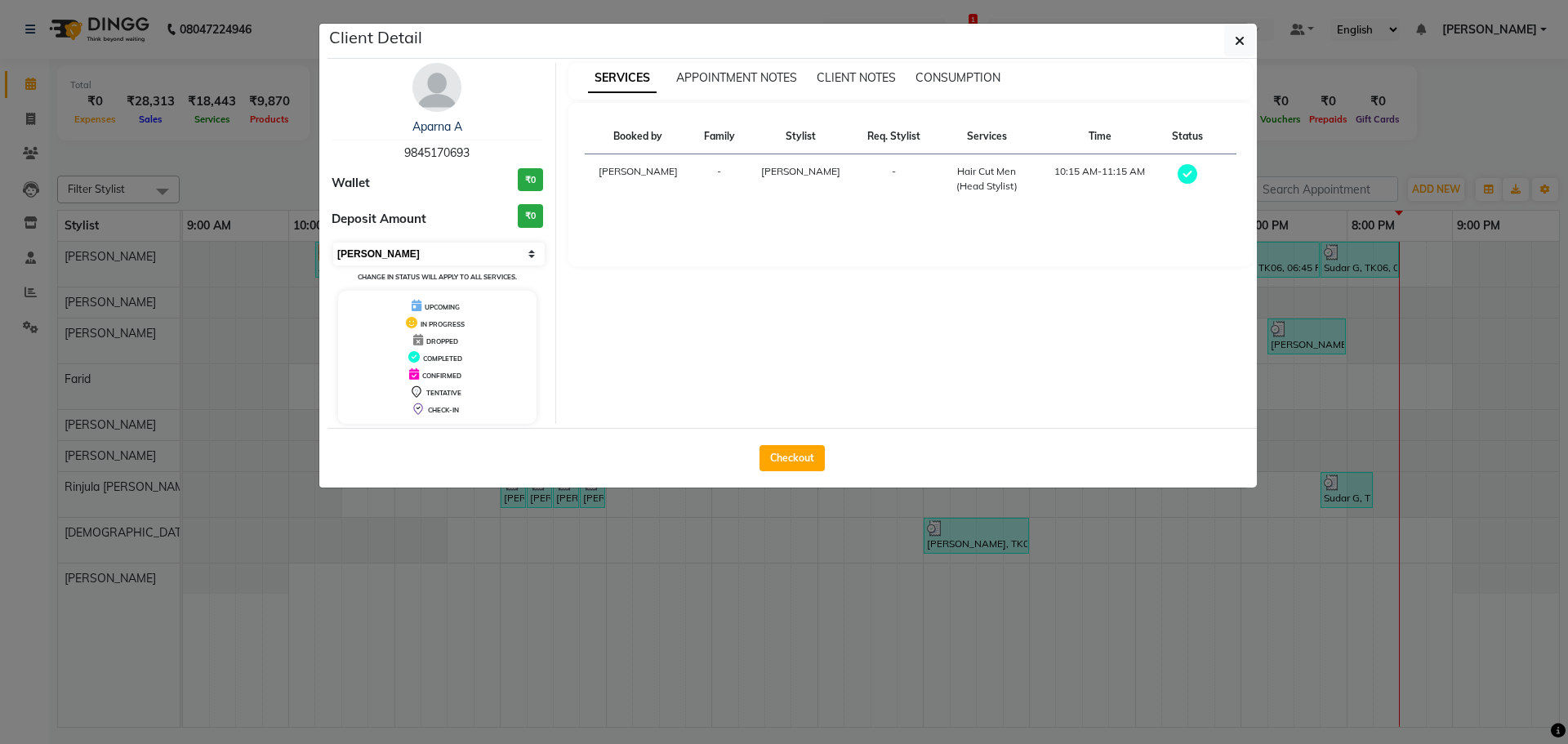
click at [391, 258] on select "Select MARK DONE UPCOMING" at bounding box center [439, 254] width 212 height 23
select select "5"
click at [334, 242] on select "Select MARK DONE UPCOMING" at bounding box center [439, 254] width 212 height 23
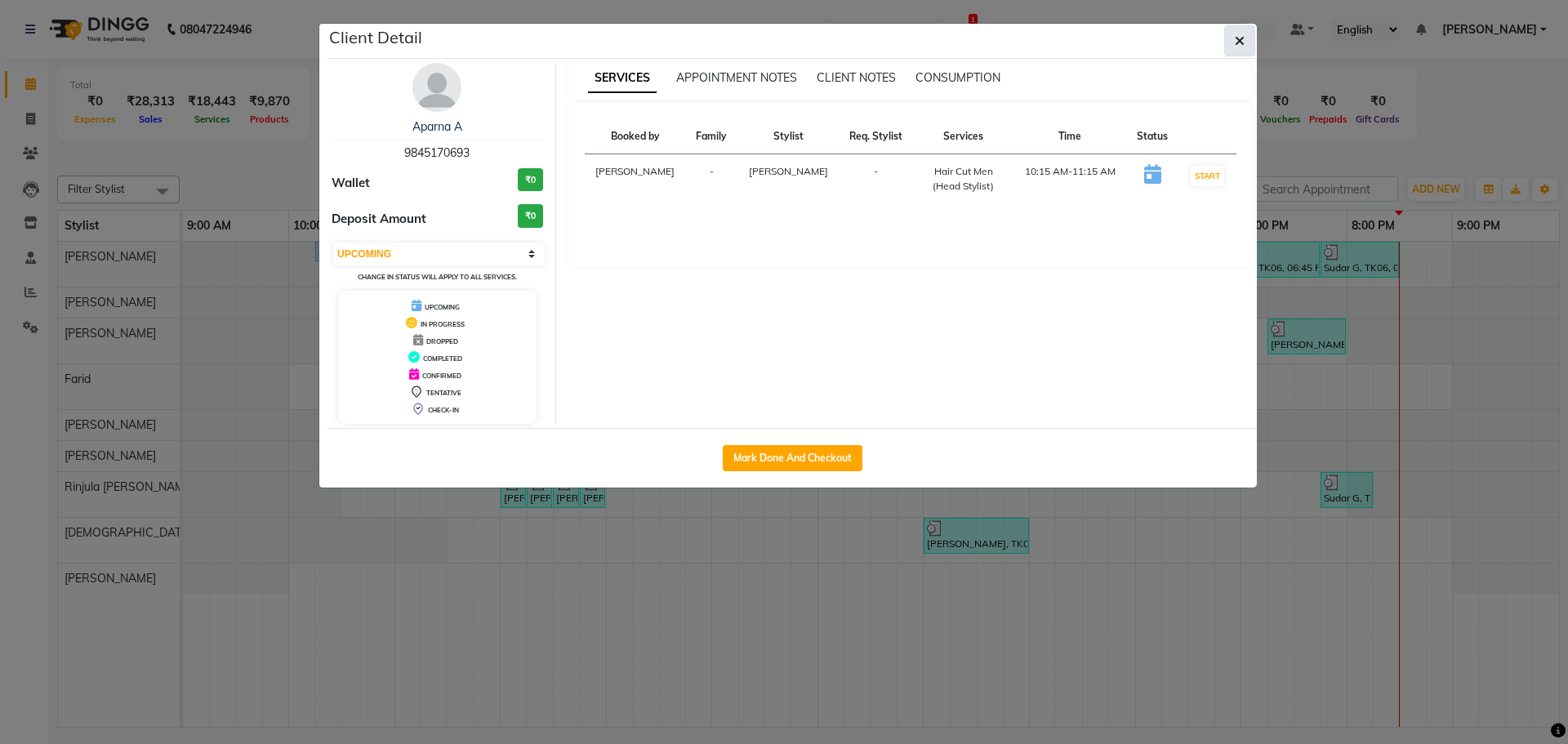
click at [1231, 44] on button "button" at bounding box center [1239, 41] width 31 height 31
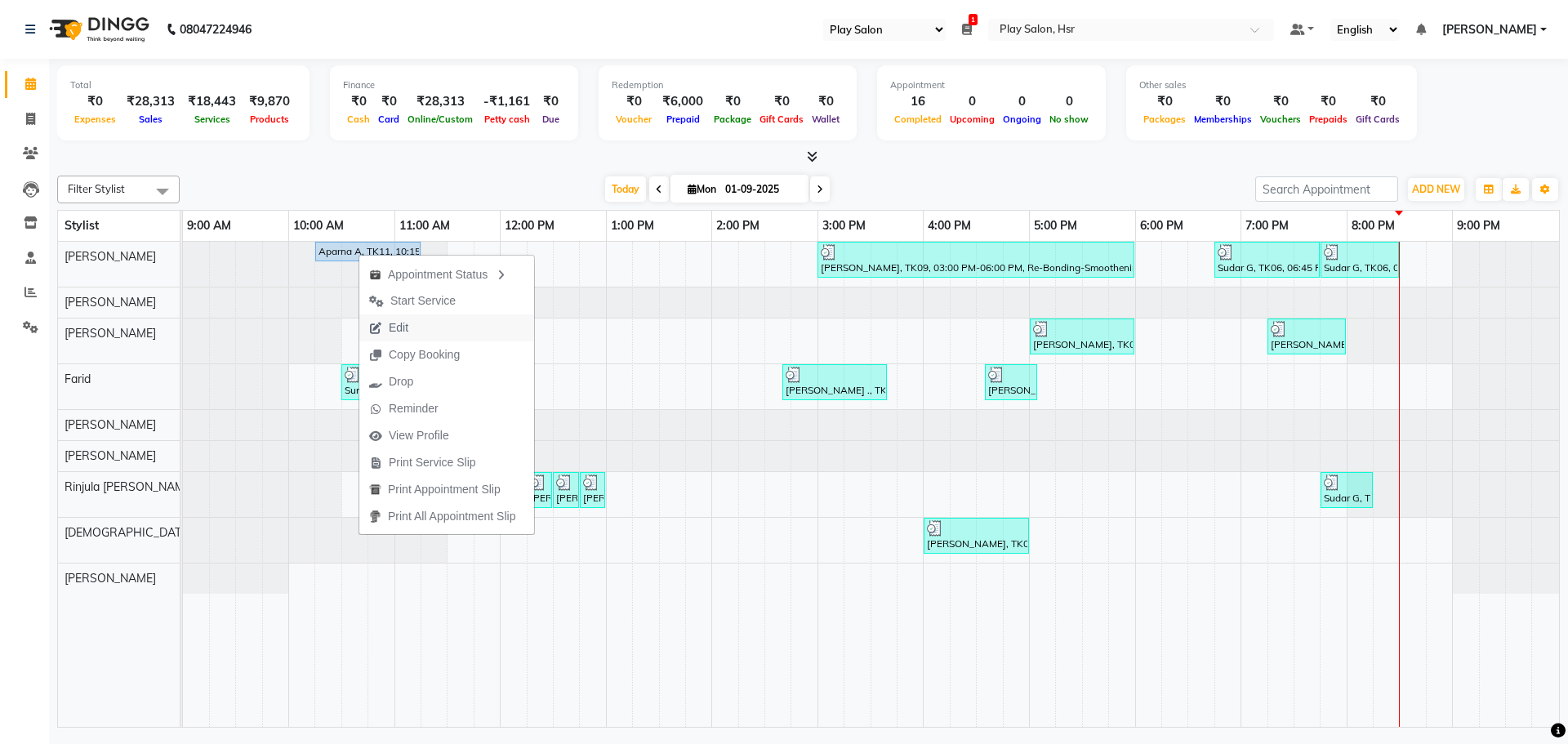
click at [421, 324] on button "Edit" at bounding box center [446, 328] width 175 height 27
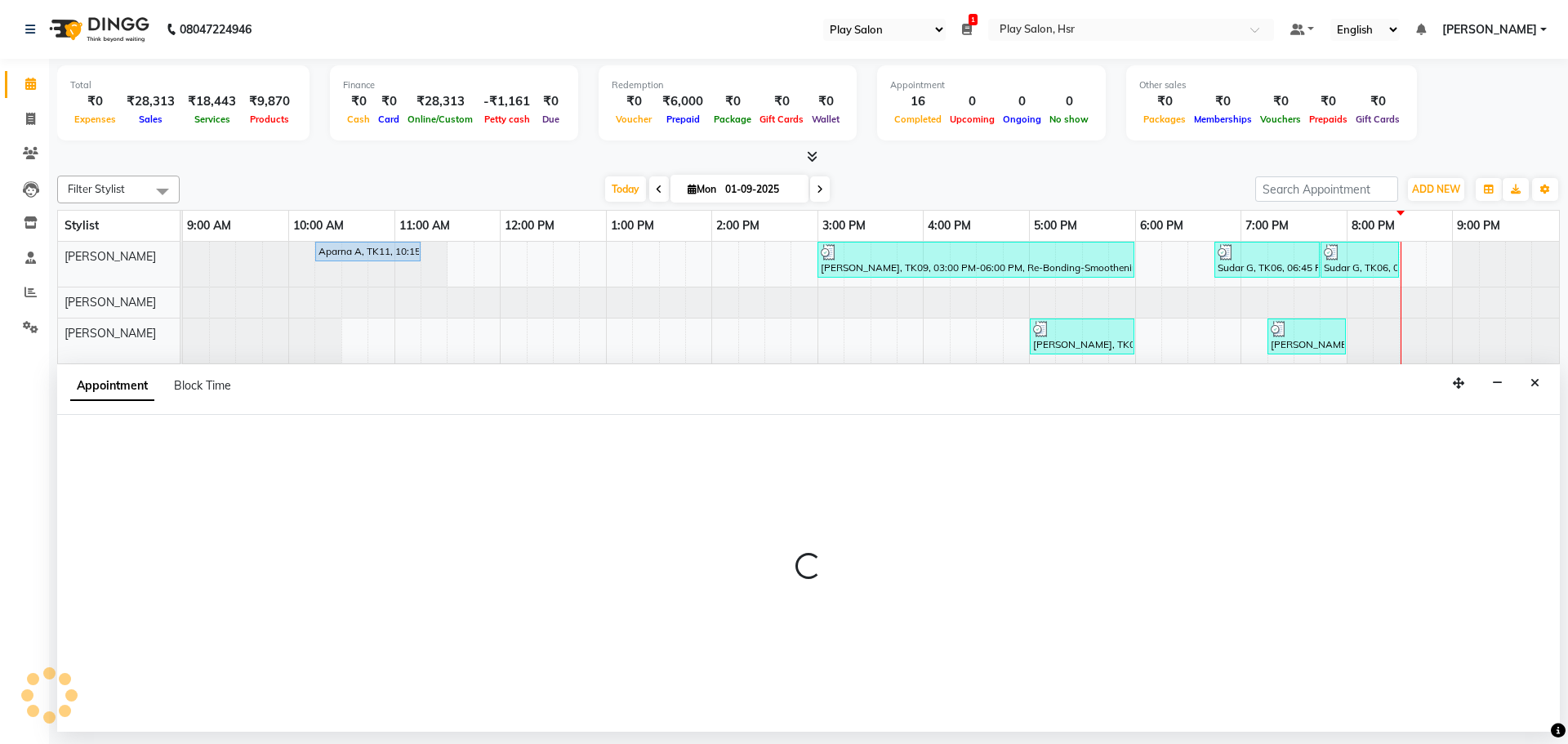
select select "615"
select select "upcoming"
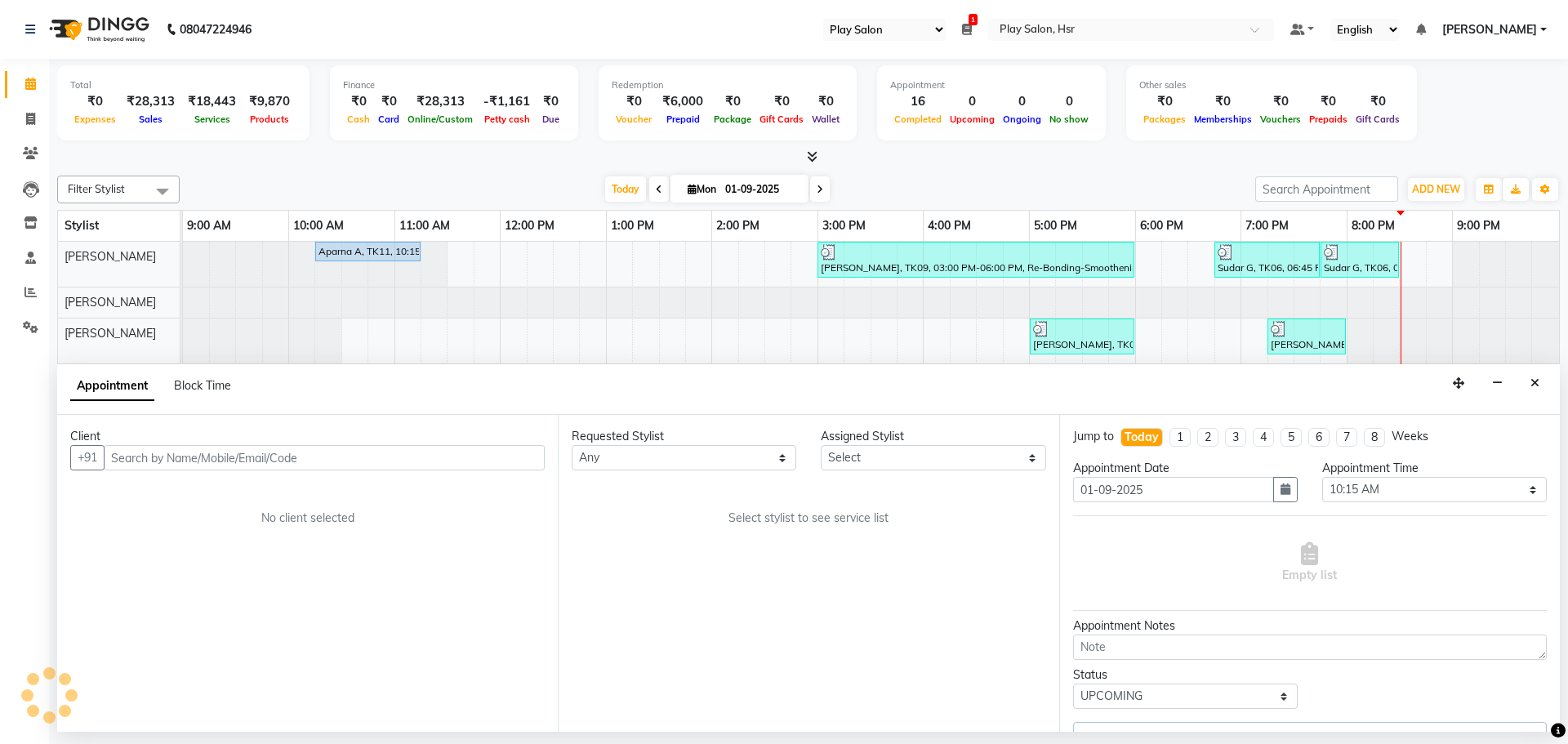
select select "81918"
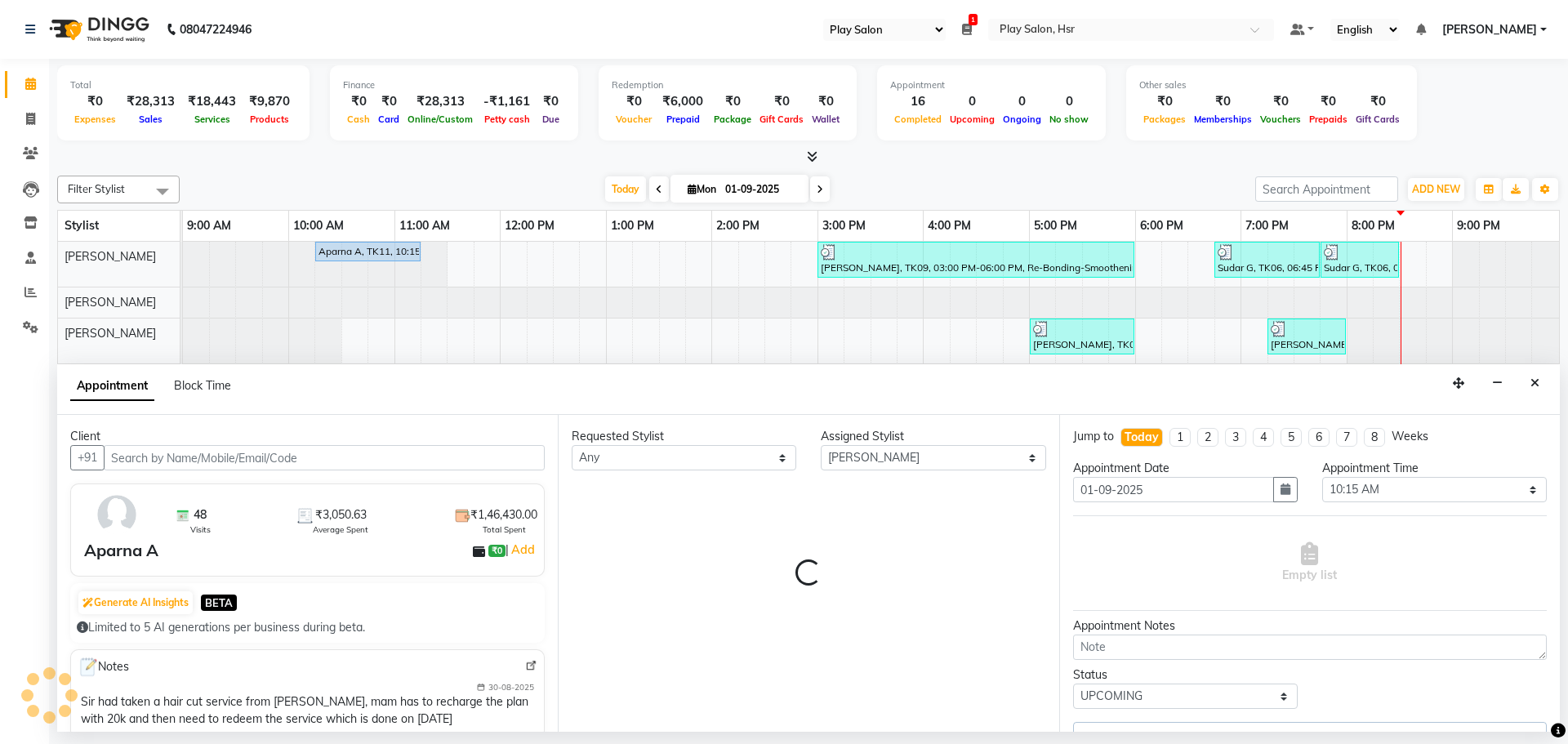
select select "4228"
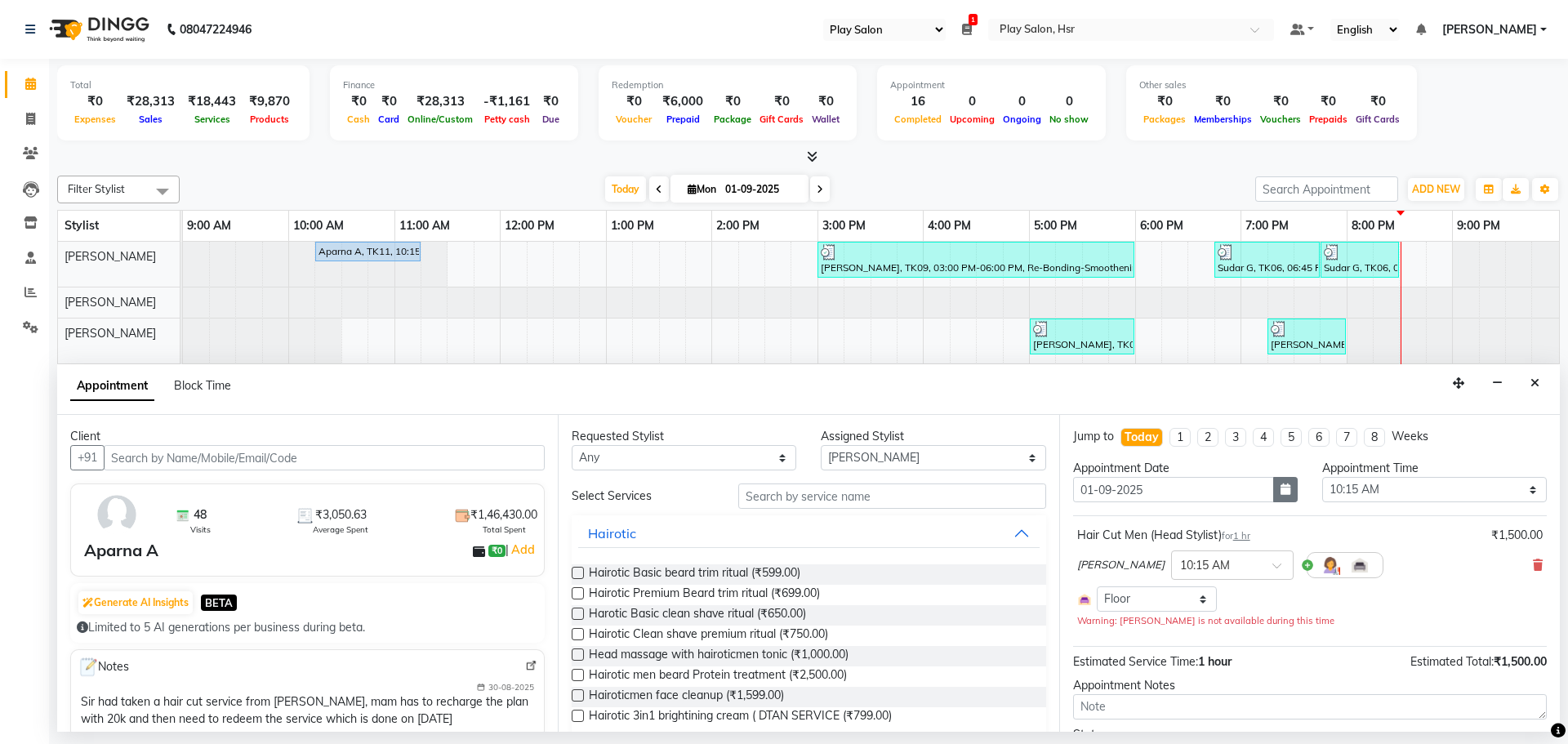
click at [1281, 489] on icon "button" at bounding box center [1286, 489] width 10 height 12
click at [1115, 573] on div "2" at bounding box center [1117, 574] width 26 height 26
type input "02-09-2025"
select select "615"
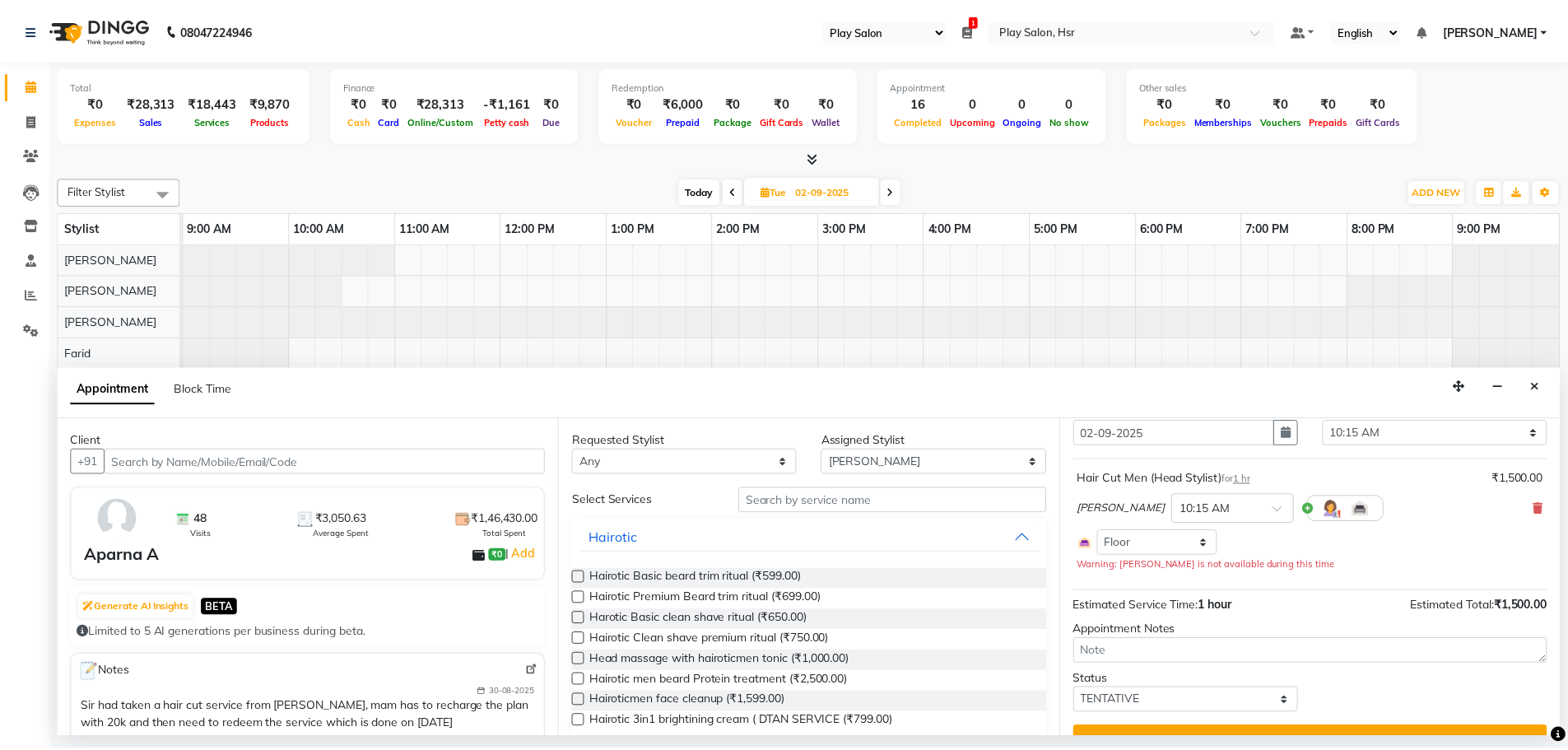
scroll to position [93, 0]
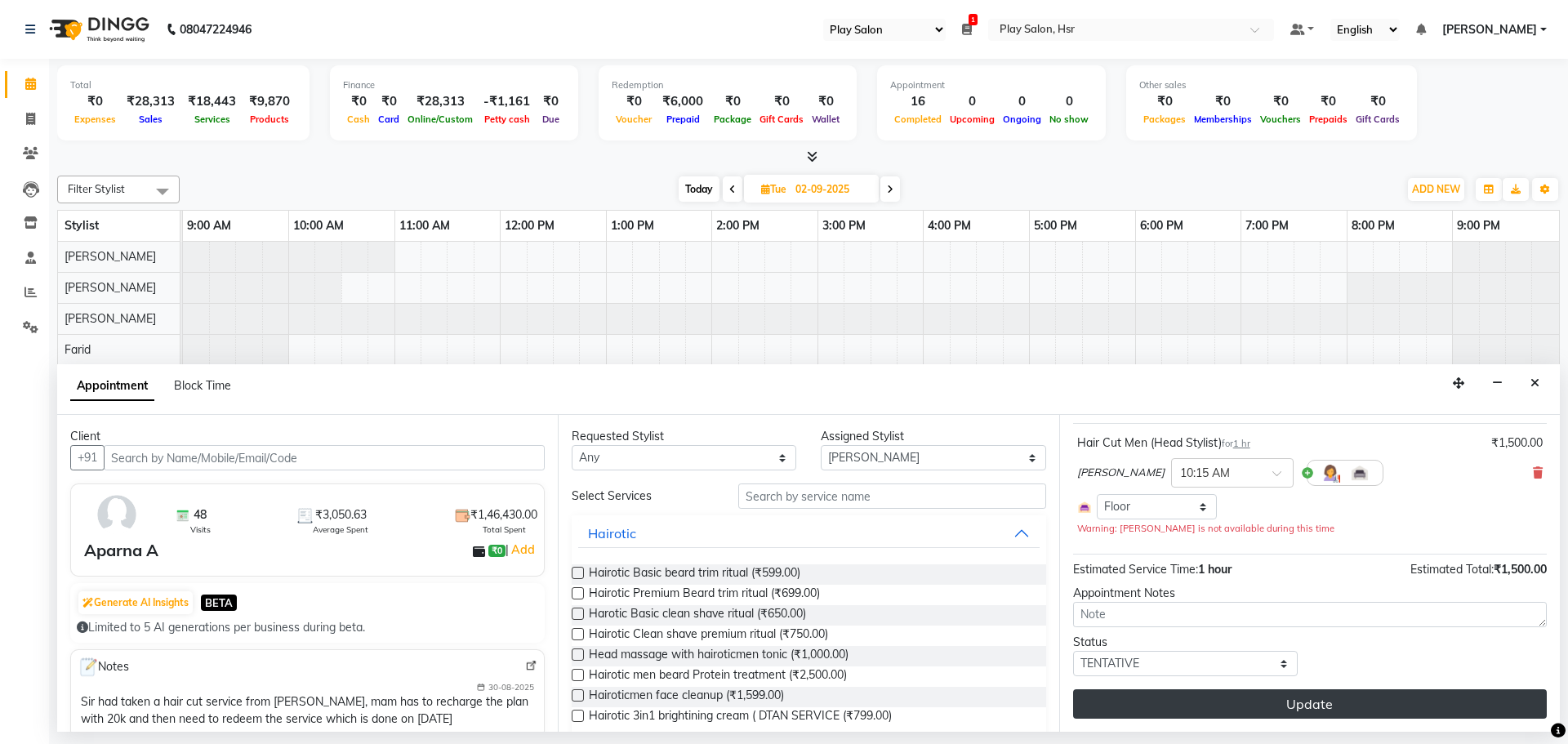
click at [1312, 703] on button "Update" at bounding box center [1309, 704] width 474 height 30
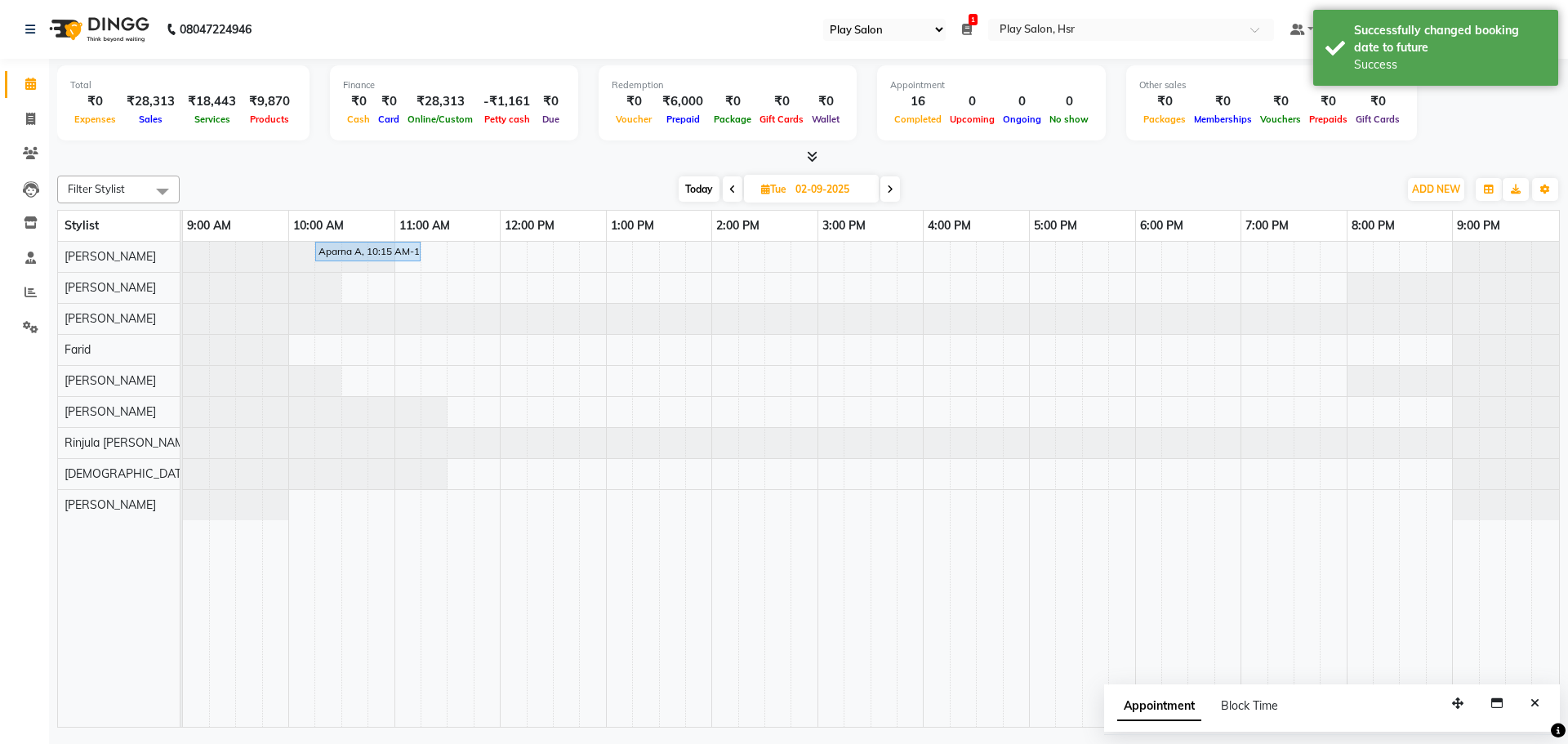
click at [695, 193] on span "Today" at bounding box center [699, 189] width 41 height 26
type input "01-09-2025"
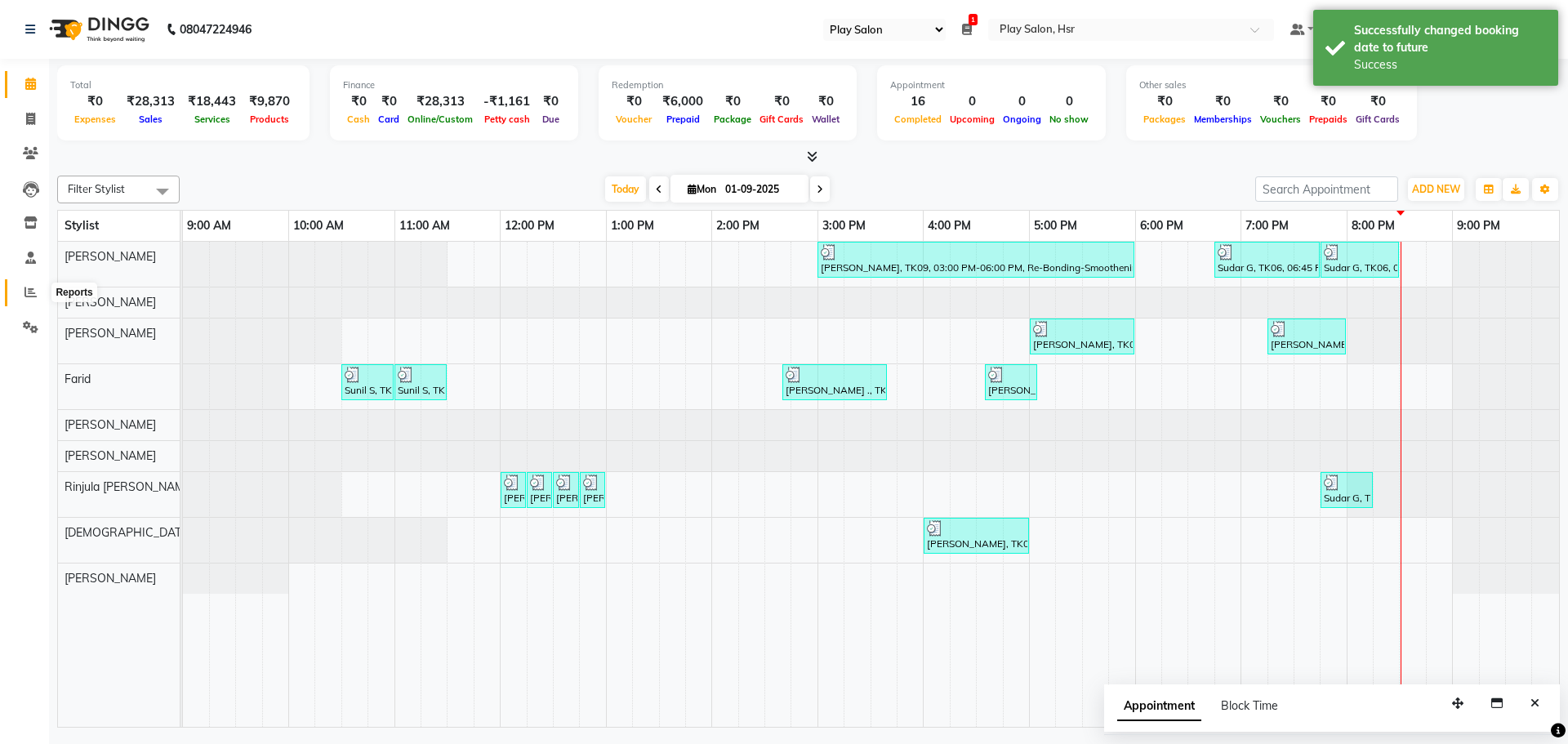
click at [40, 295] on span at bounding box center [30, 292] width 29 height 19
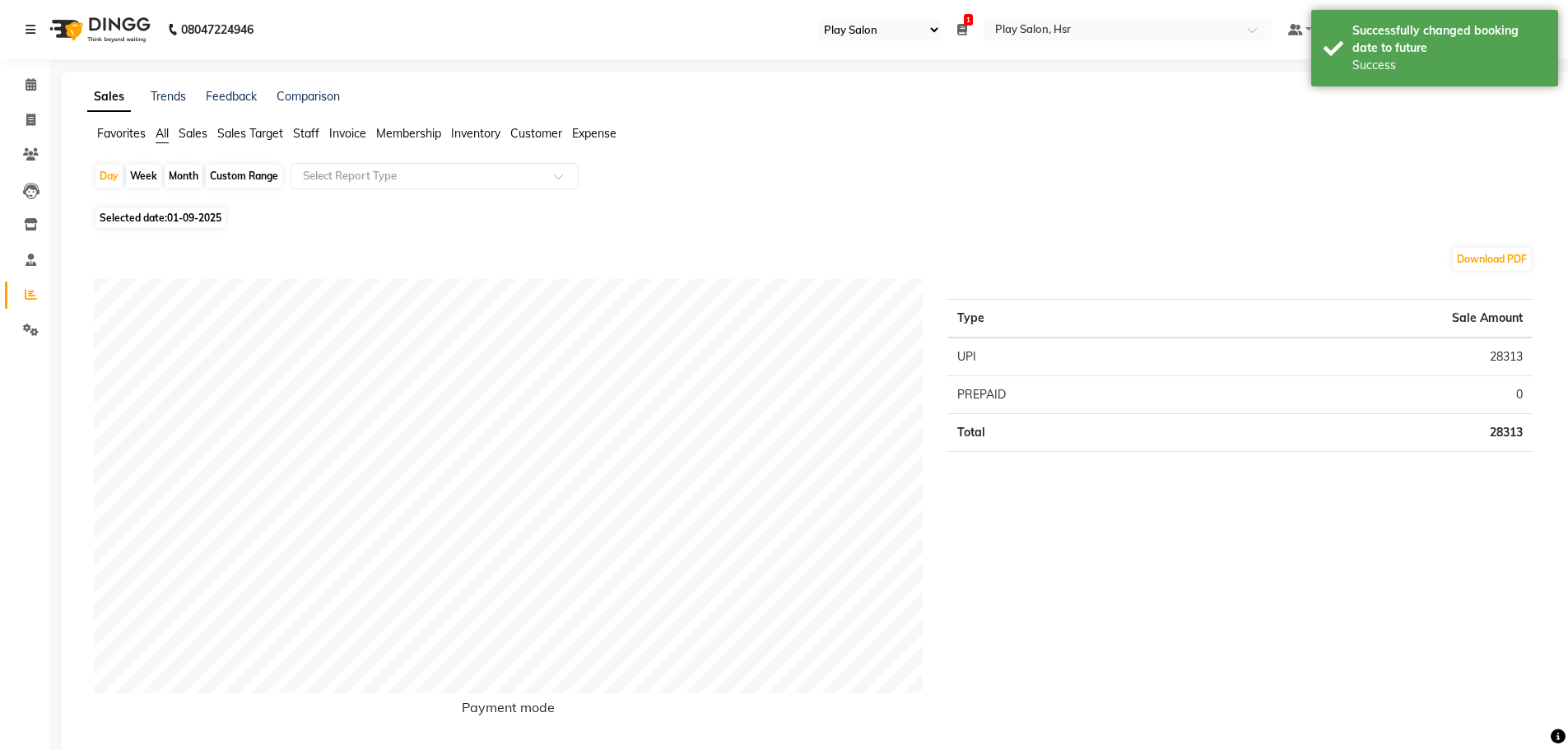
click at [309, 132] on span "Staff" at bounding box center [306, 134] width 27 height 15
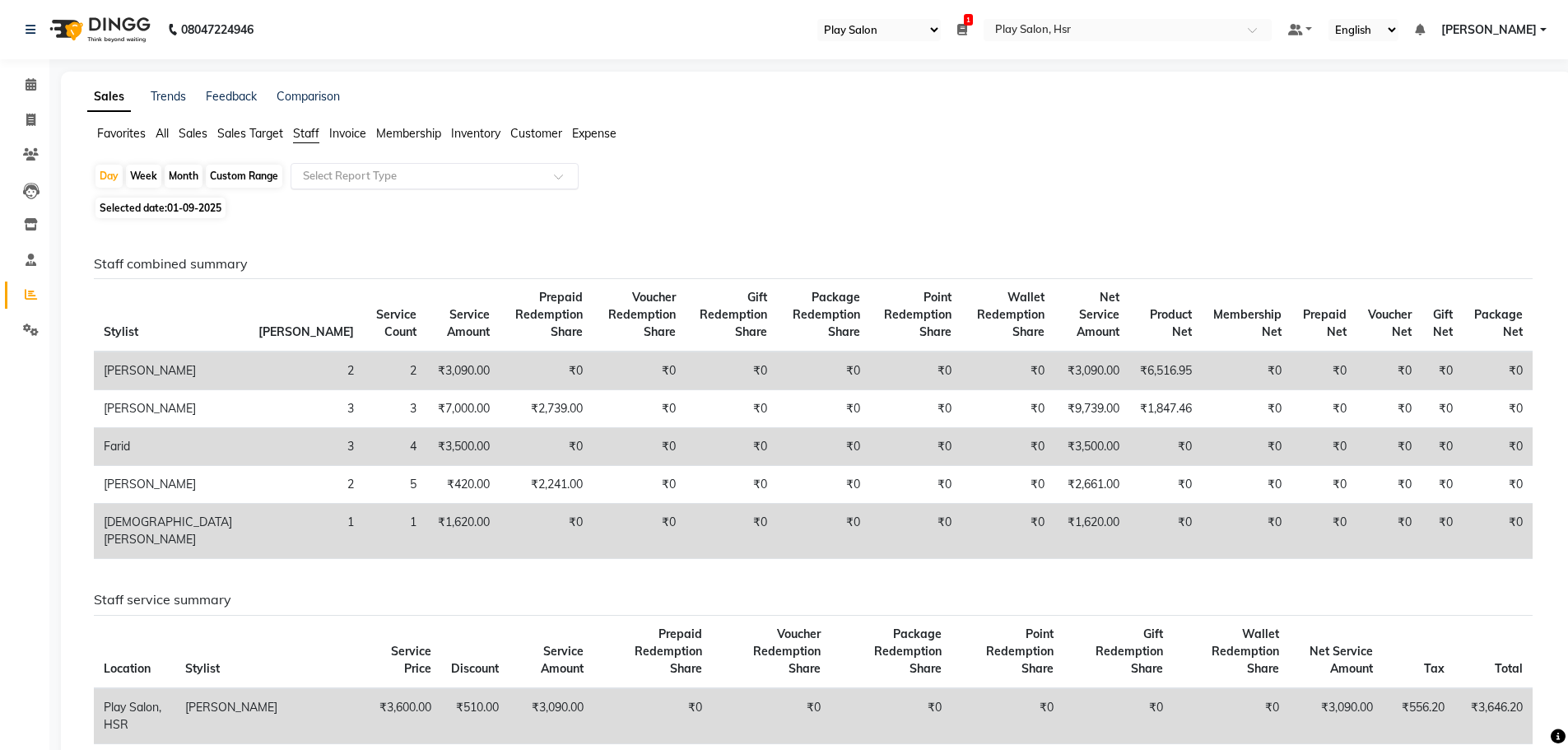
click at [345, 178] on input "text" at bounding box center [418, 176] width 237 height 17
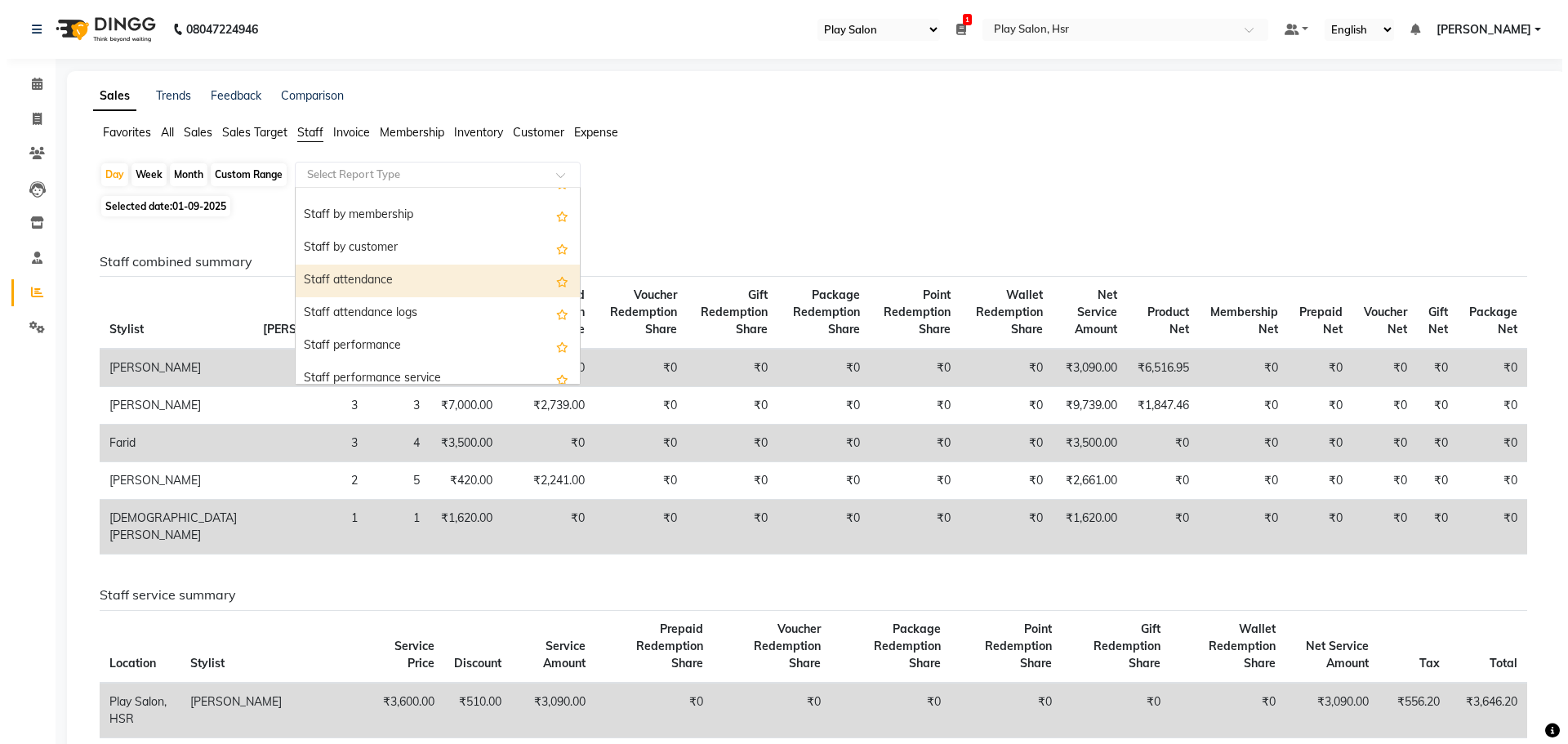
scroll to position [245, 0]
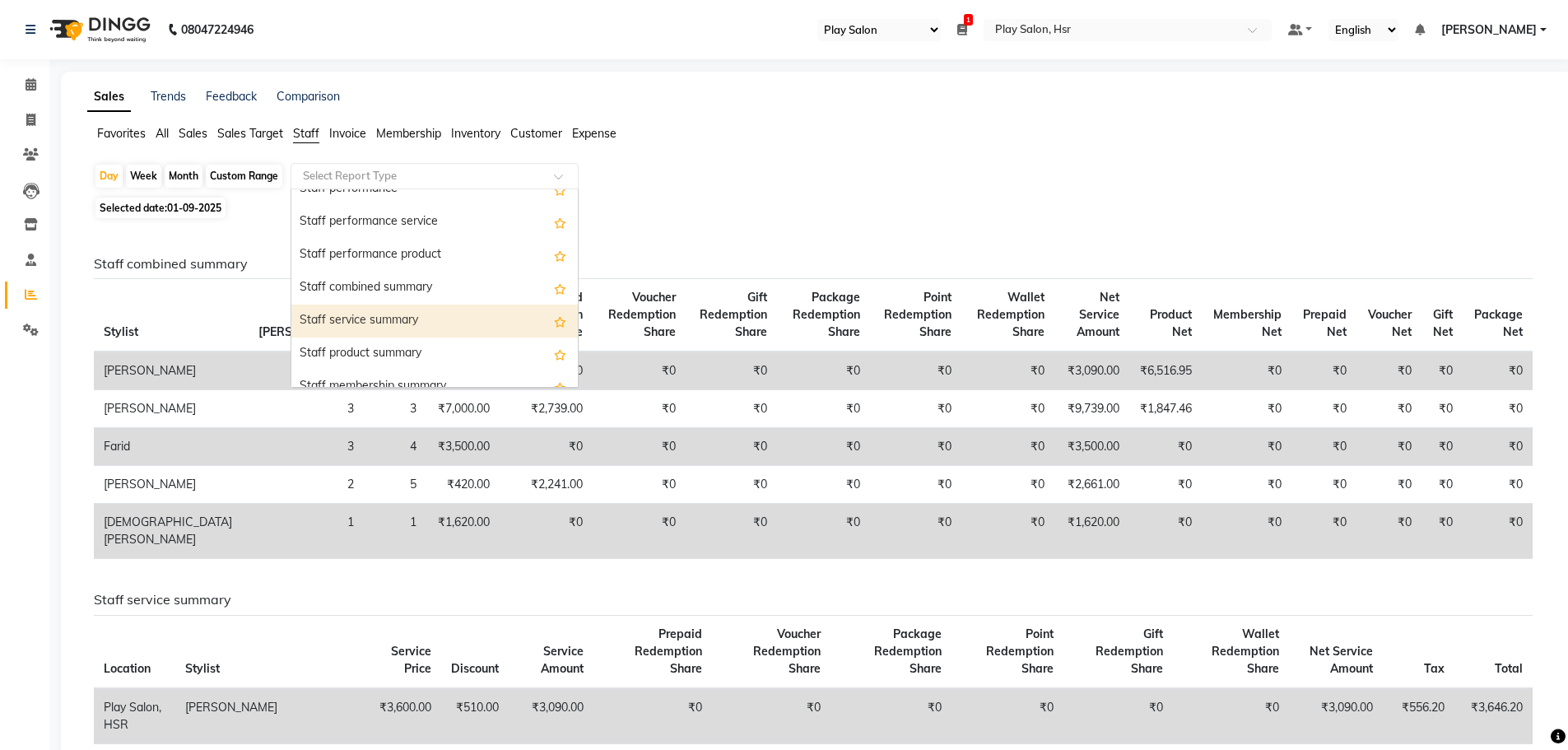
click at [386, 320] on div "Staff service summary" at bounding box center [434, 321] width 286 height 33
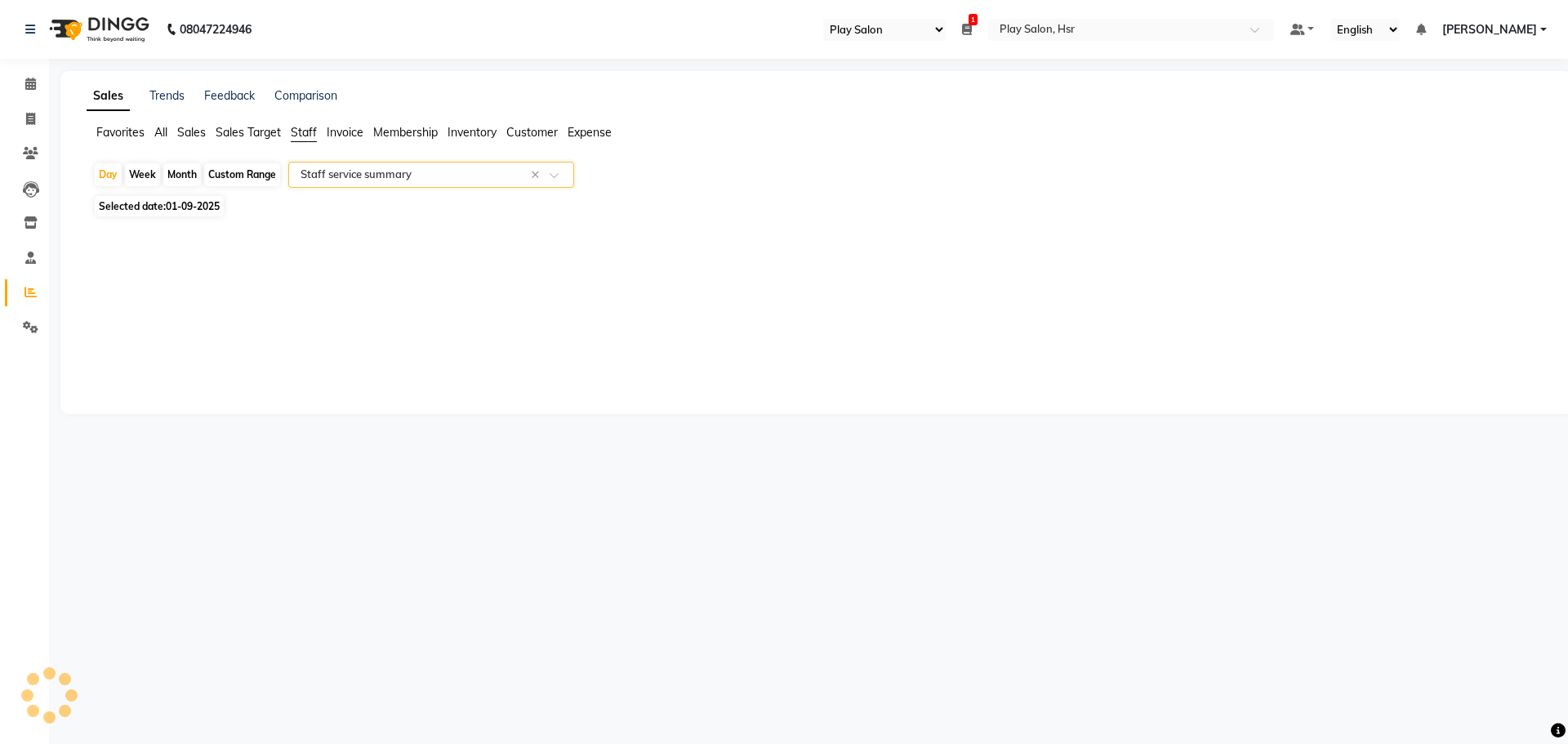
select select "full_report"
select select "csv"
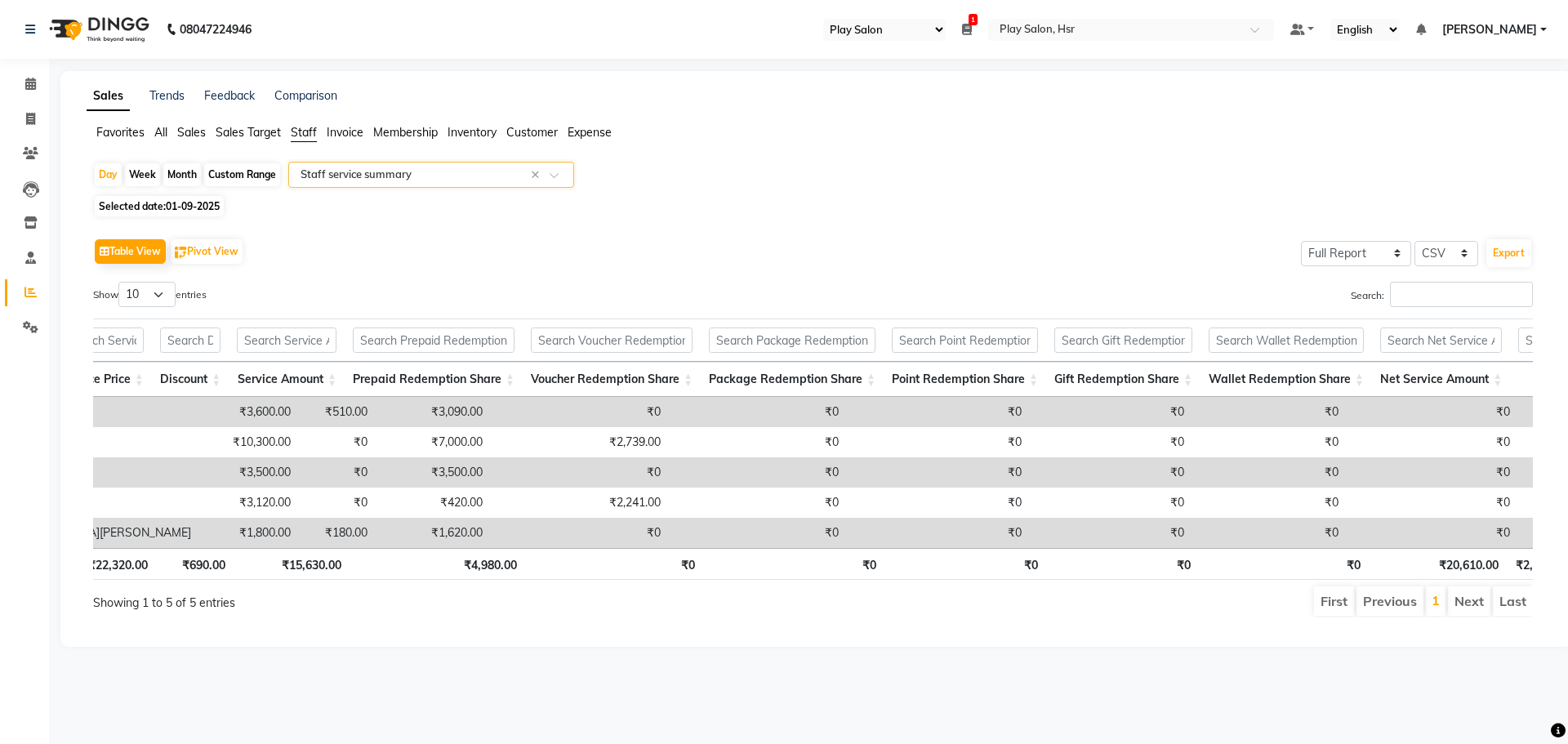
scroll to position [0, 208]
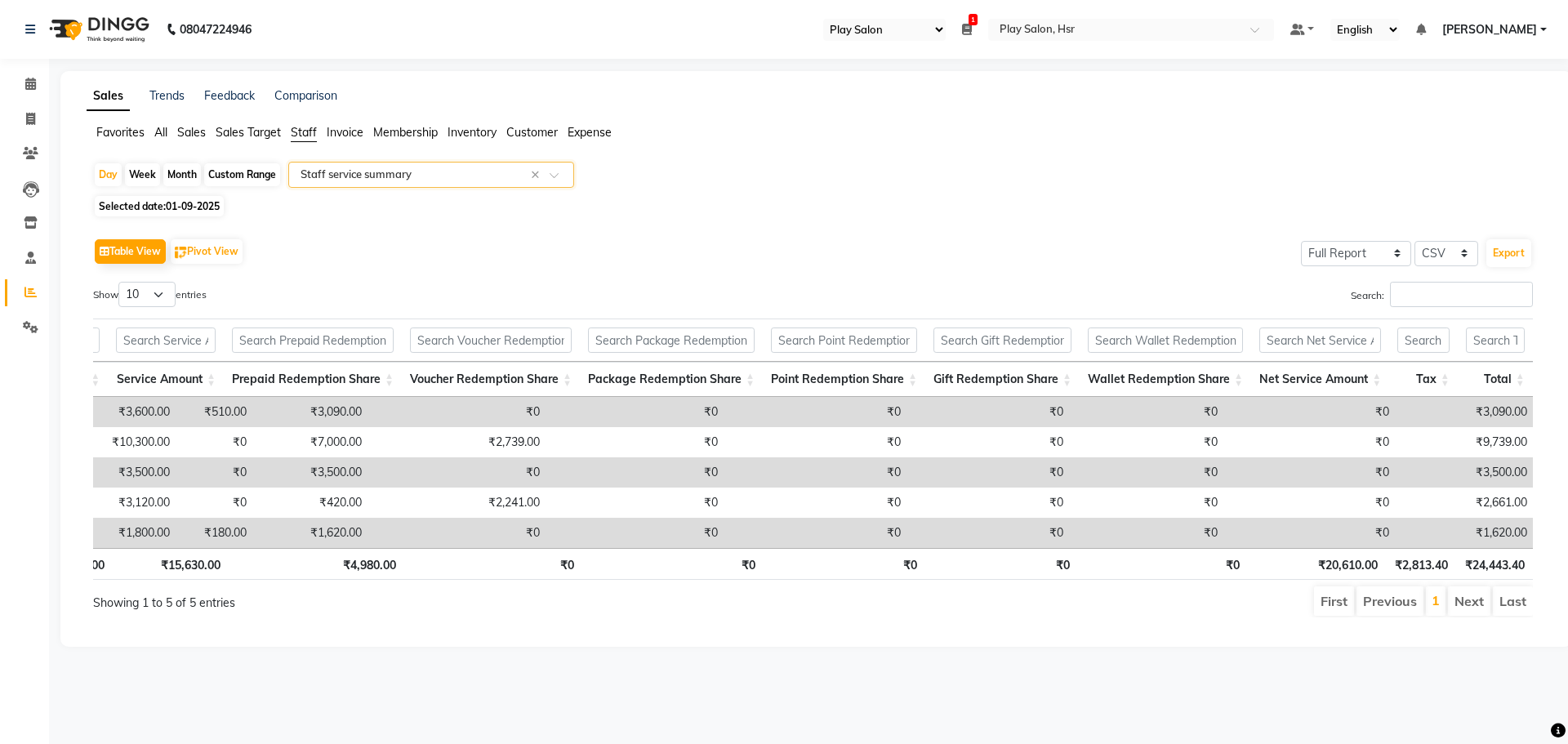
click at [455, 176] on input "text" at bounding box center [415, 175] width 236 height 16
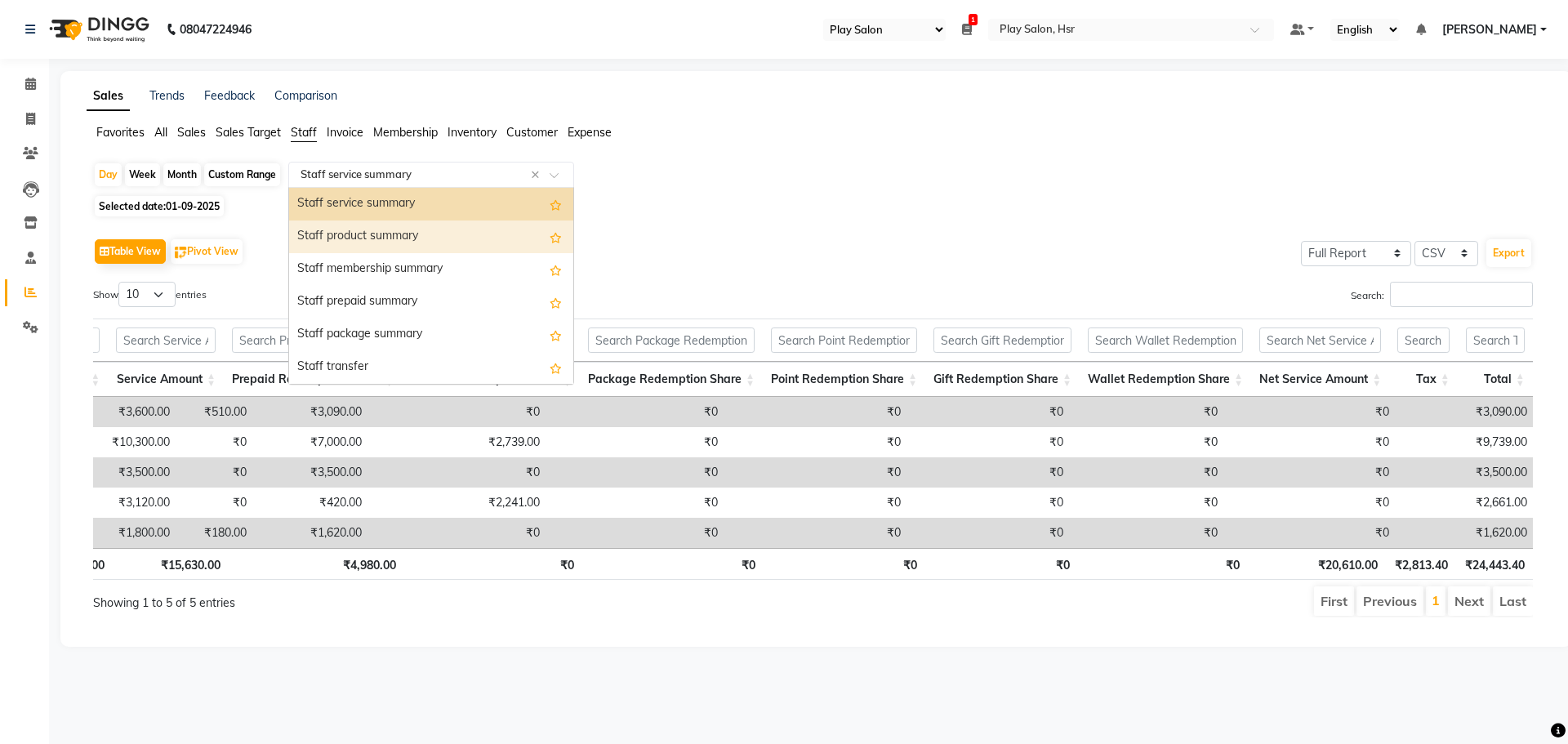
click at [448, 244] on div "Staff product summary" at bounding box center [431, 237] width 284 height 33
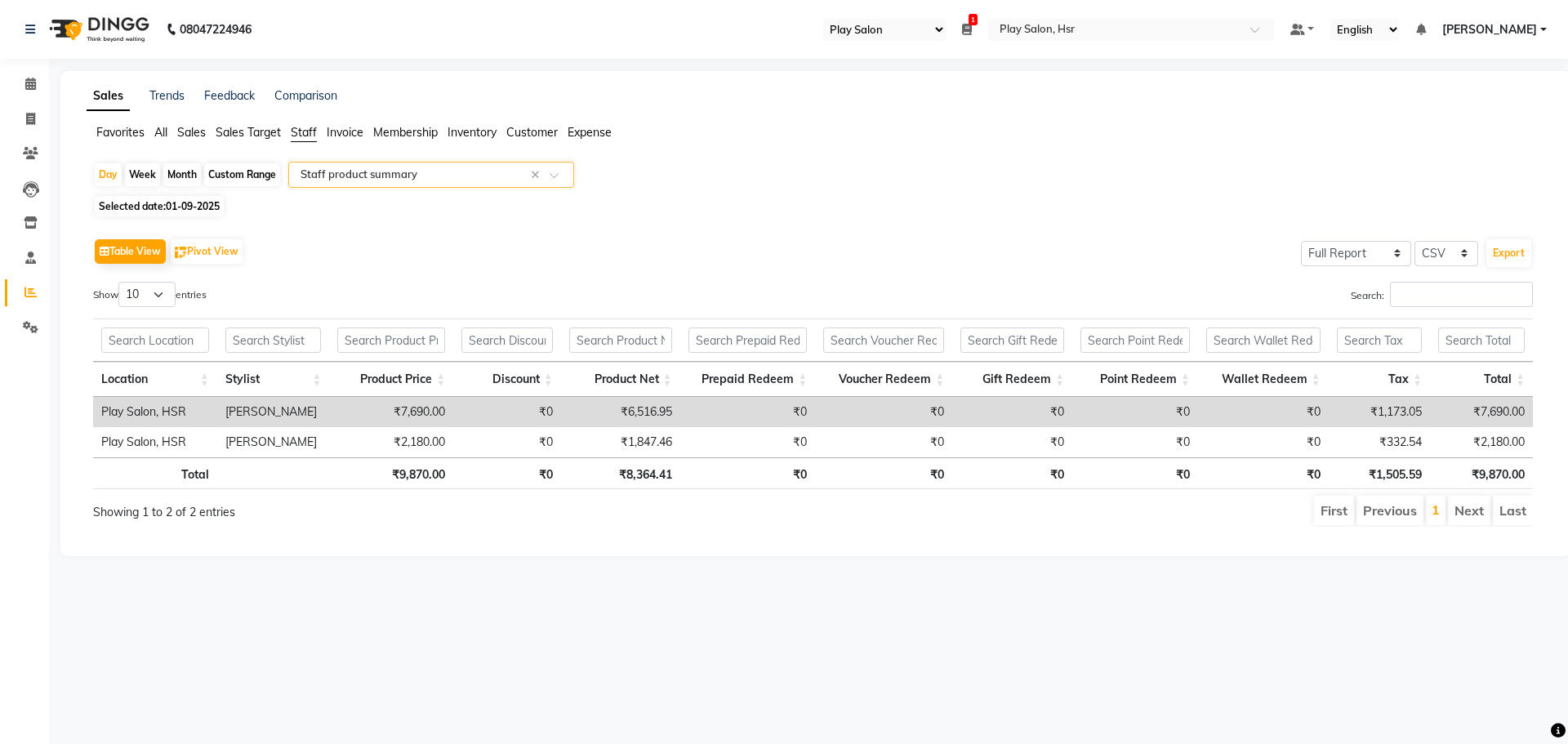
click at [422, 175] on input "text" at bounding box center [415, 175] width 236 height 16
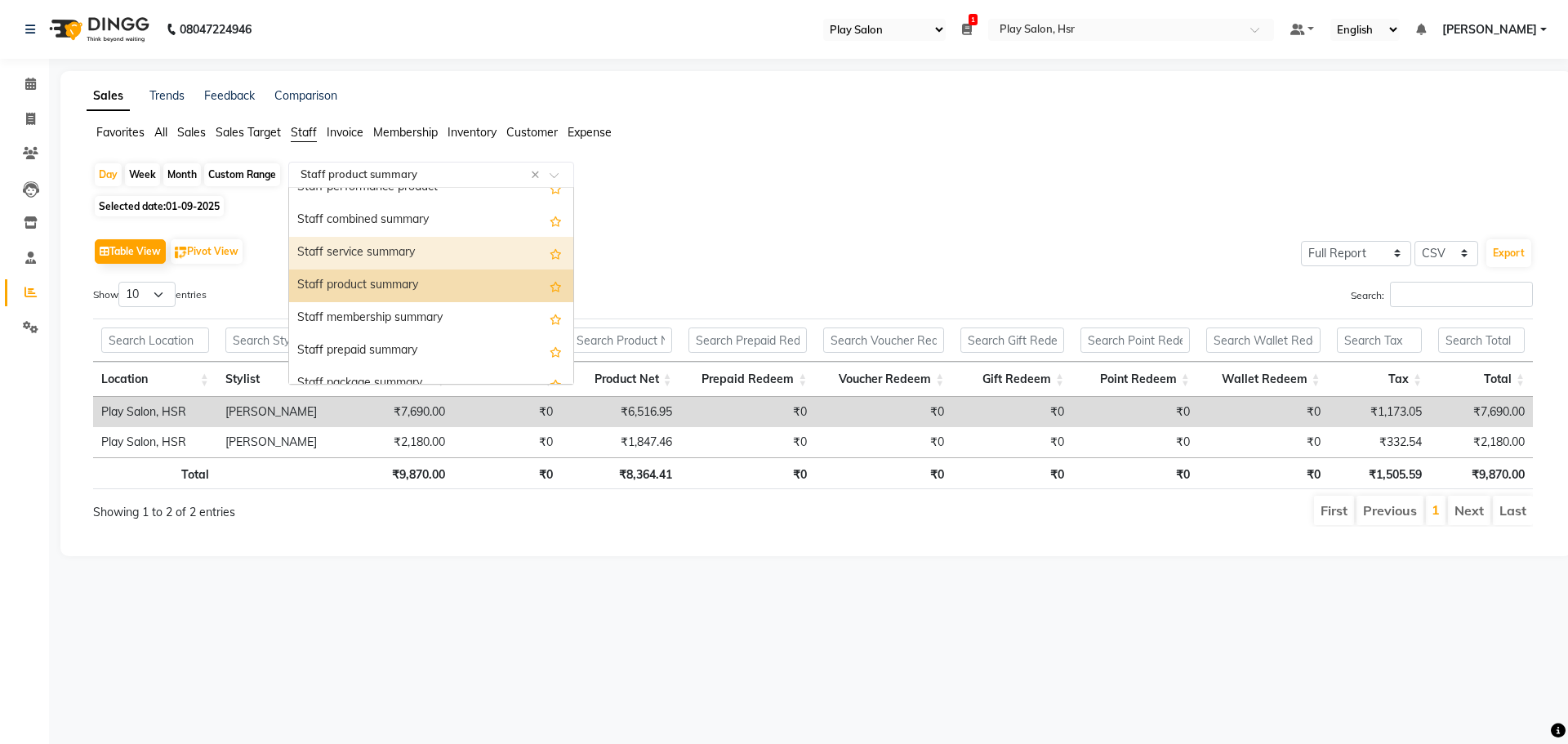
click at [415, 260] on div "Staff service summary" at bounding box center [431, 254] width 284 height 33
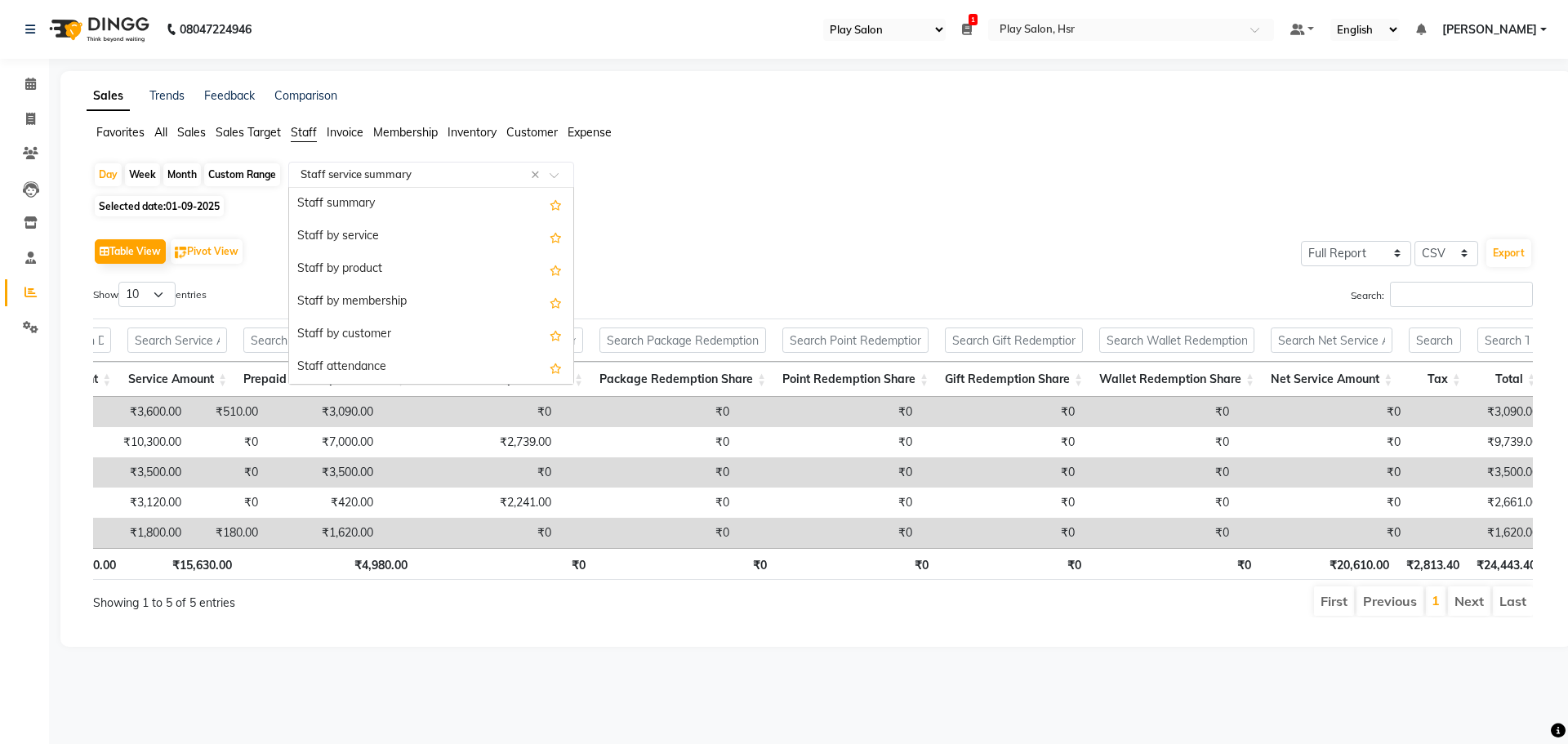
click at [433, 174] on input "text" at bounding box center [415, 175] width 236 height 16
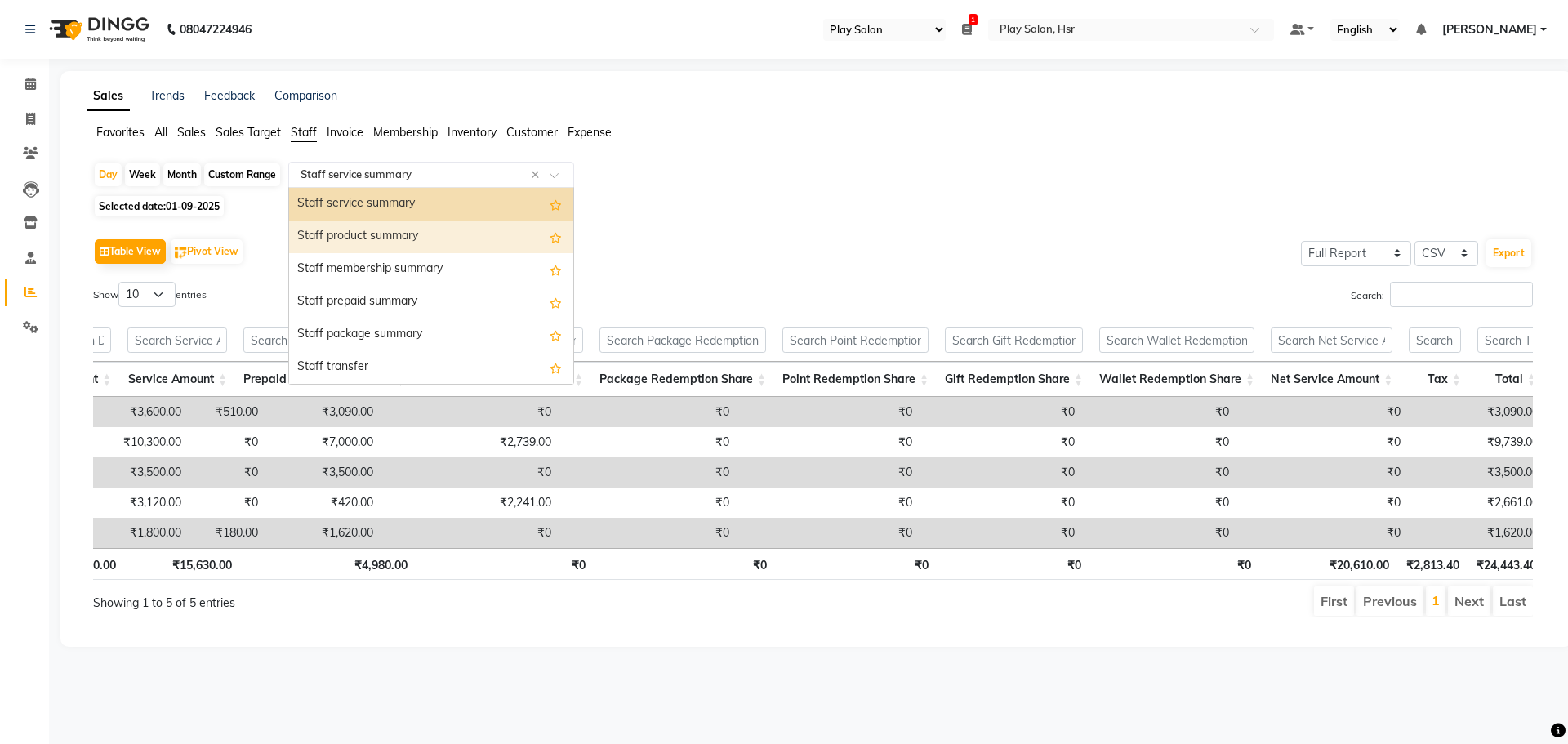
click at [422, 236] on div "Staff product summary" at bounding box center [431, 237] width 284 height 33
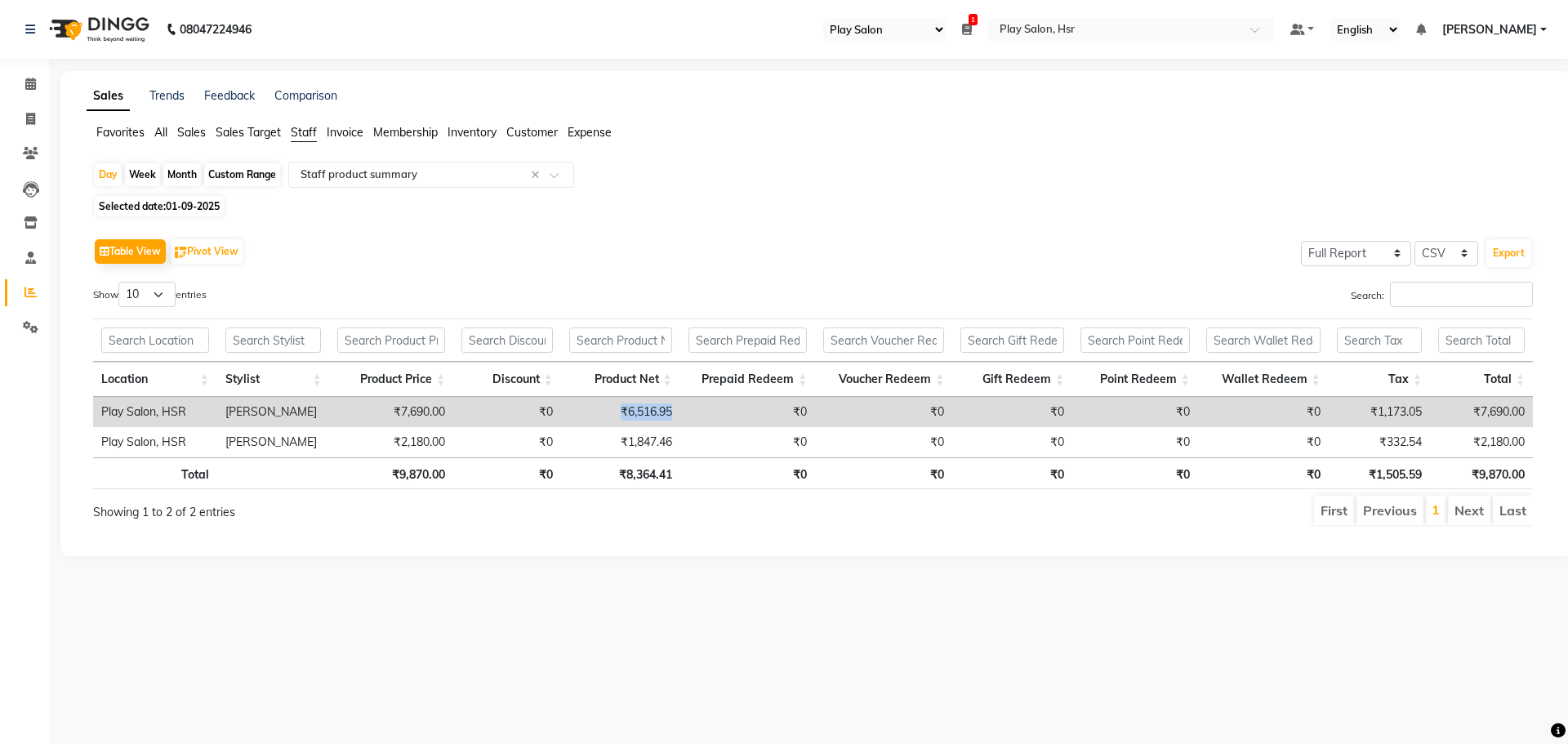
drag, startPoint x: 618, startPoint y: 413, endPoint x: 684, endPoint y: 420, distance: 66.4
click at [684, 420] on tr "Play Salon, HSR Amaan Ali ₹7,690.00 ₹0 ₹6,516.95 ₹0 ₹0 ₹0 ₹0 ₹0 ₹1,173.05 ₹7,69…" at bounding box center [813, 412] width 1440 height 30
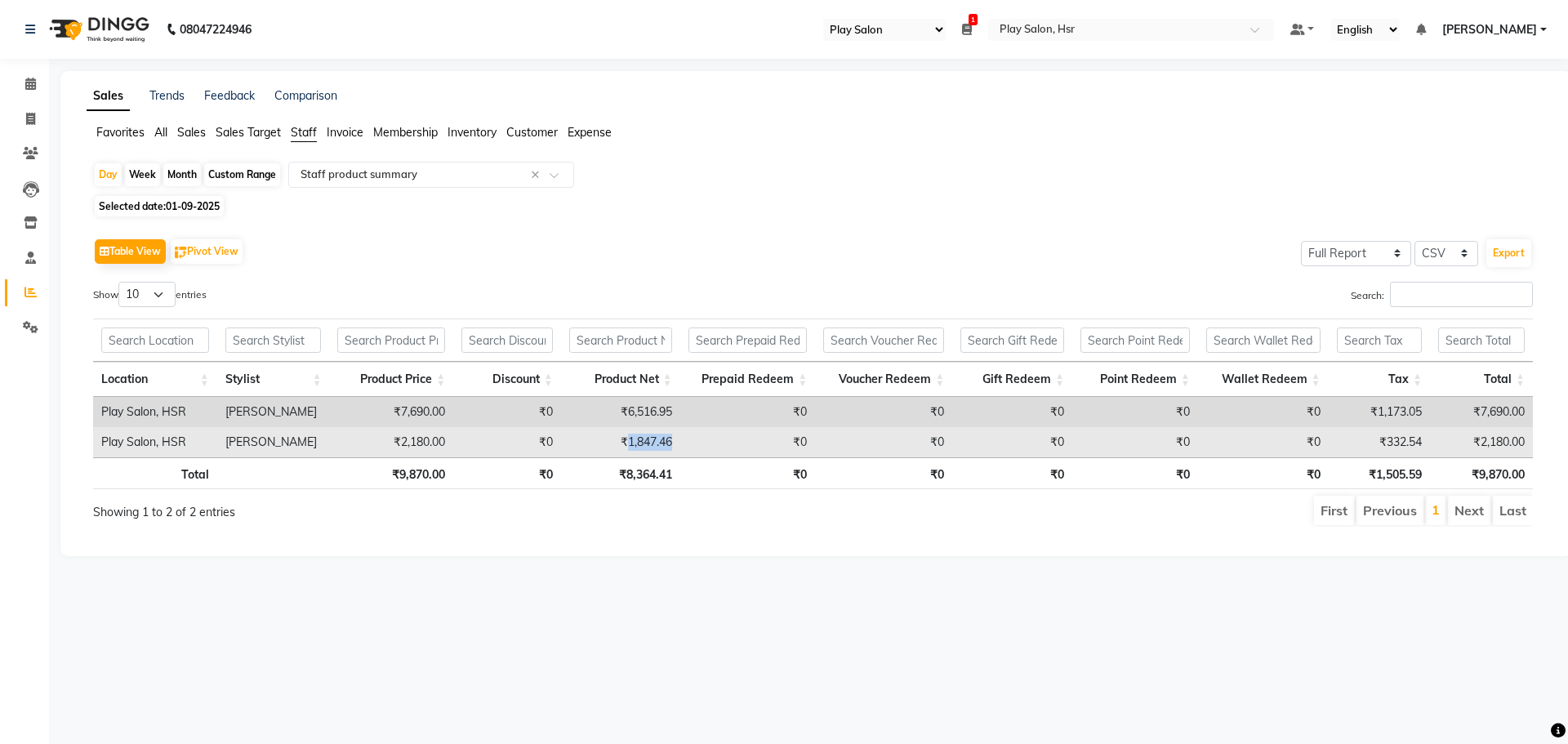
drag, startPoint x: 623, startPoint y: 441, endPoint x: 680, endPoint y: 441, distance: 57.0
click at [680, 441] on tr "Play Salon, HSR Dipen Subba ₹2,180.00 ₹0 ₹1,847.46 ₹0 ₹0 ₹0 ₹0 ₹0 ₹332.54 ₹2,18…" at bounding box center [813, 442] width 1440 height 30
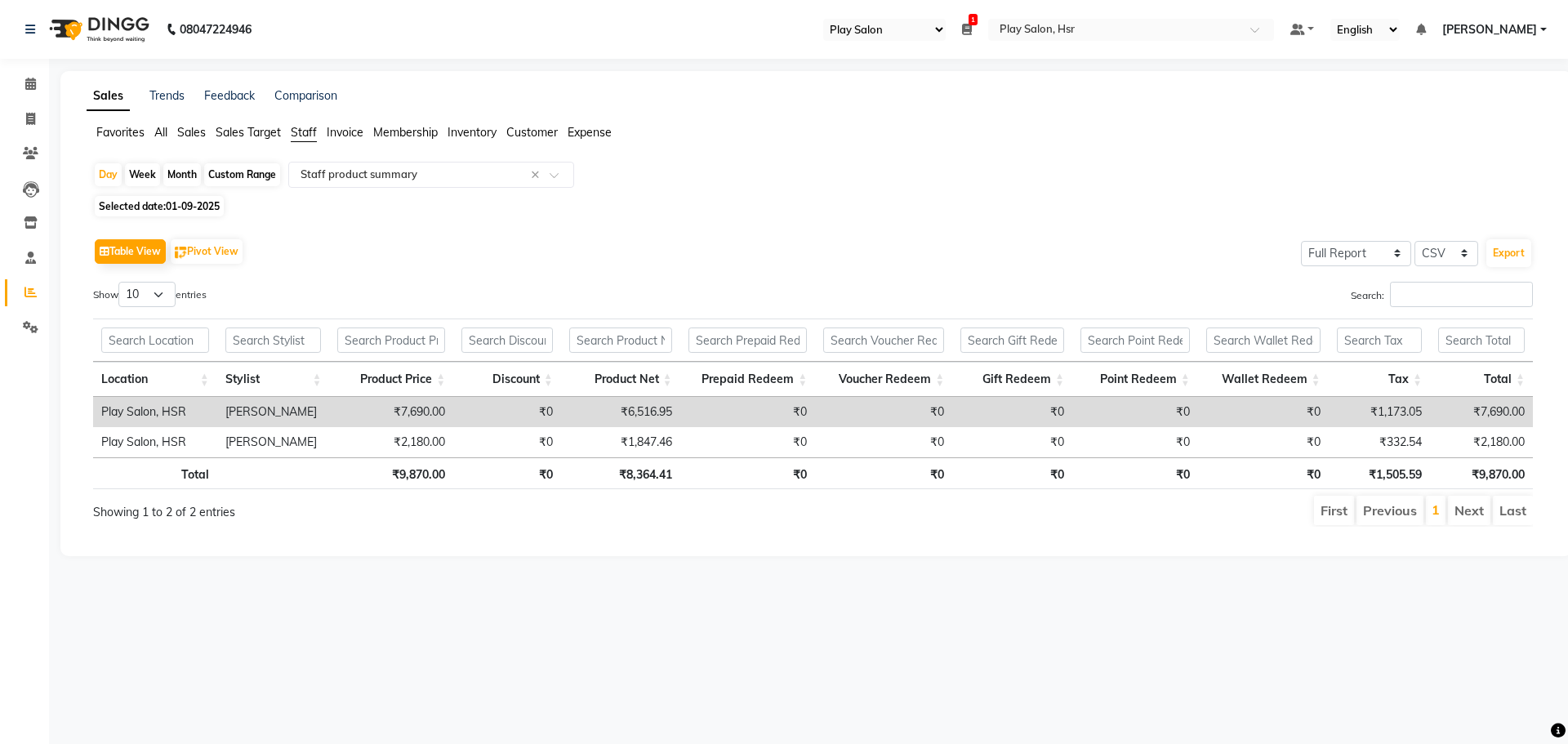
click at [651, 579] on main "Sales Trends Feedback Comparison Favorites All Sales Sales Target Staff Invoice…" at bounding box center [808, 325] width 1519 height 510
click at [535, 133] on span "Customer" at bounding box center [532, 133] width 51 height 15
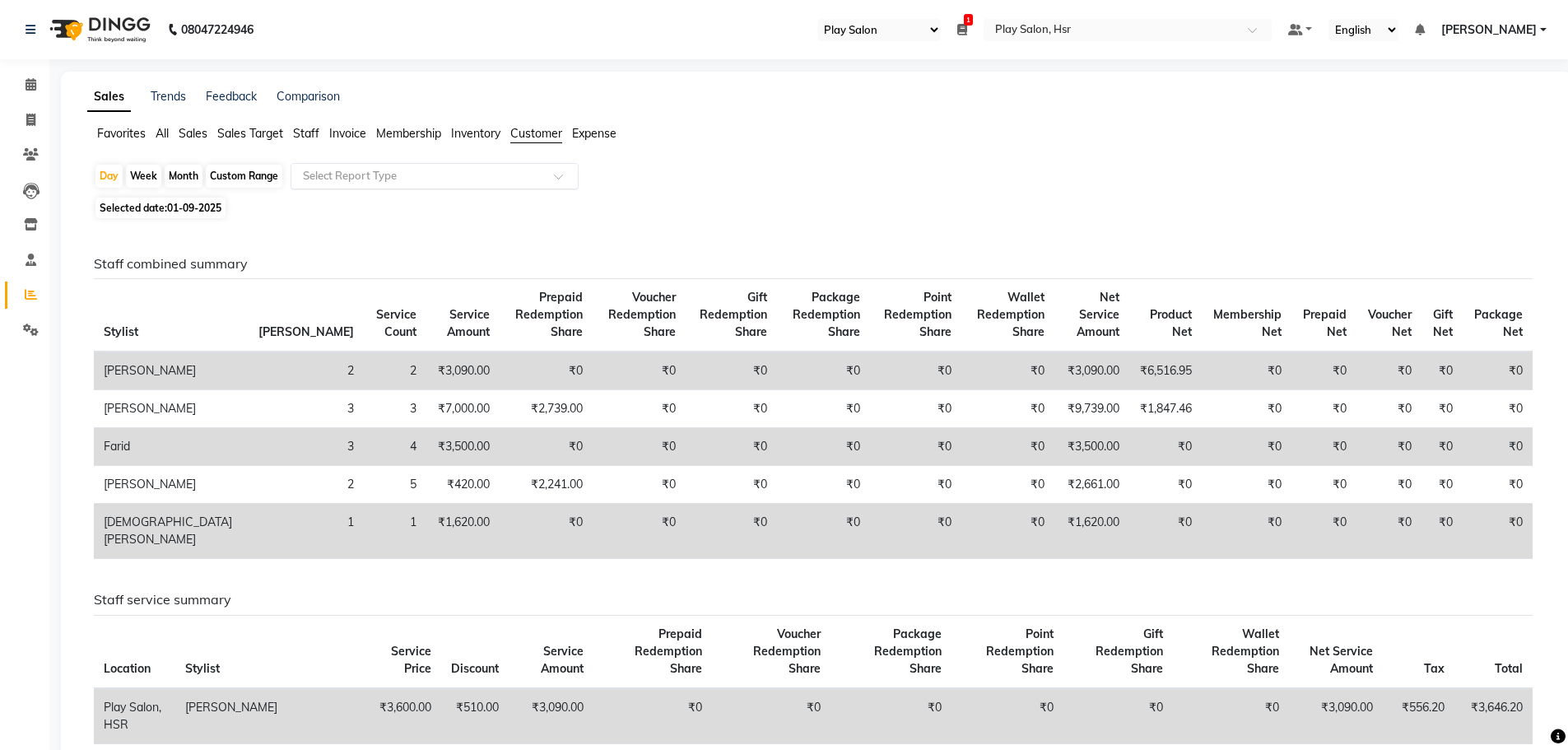
click at [369, 176] on input "text" at bounding box center [418, 176] width 237 height 17
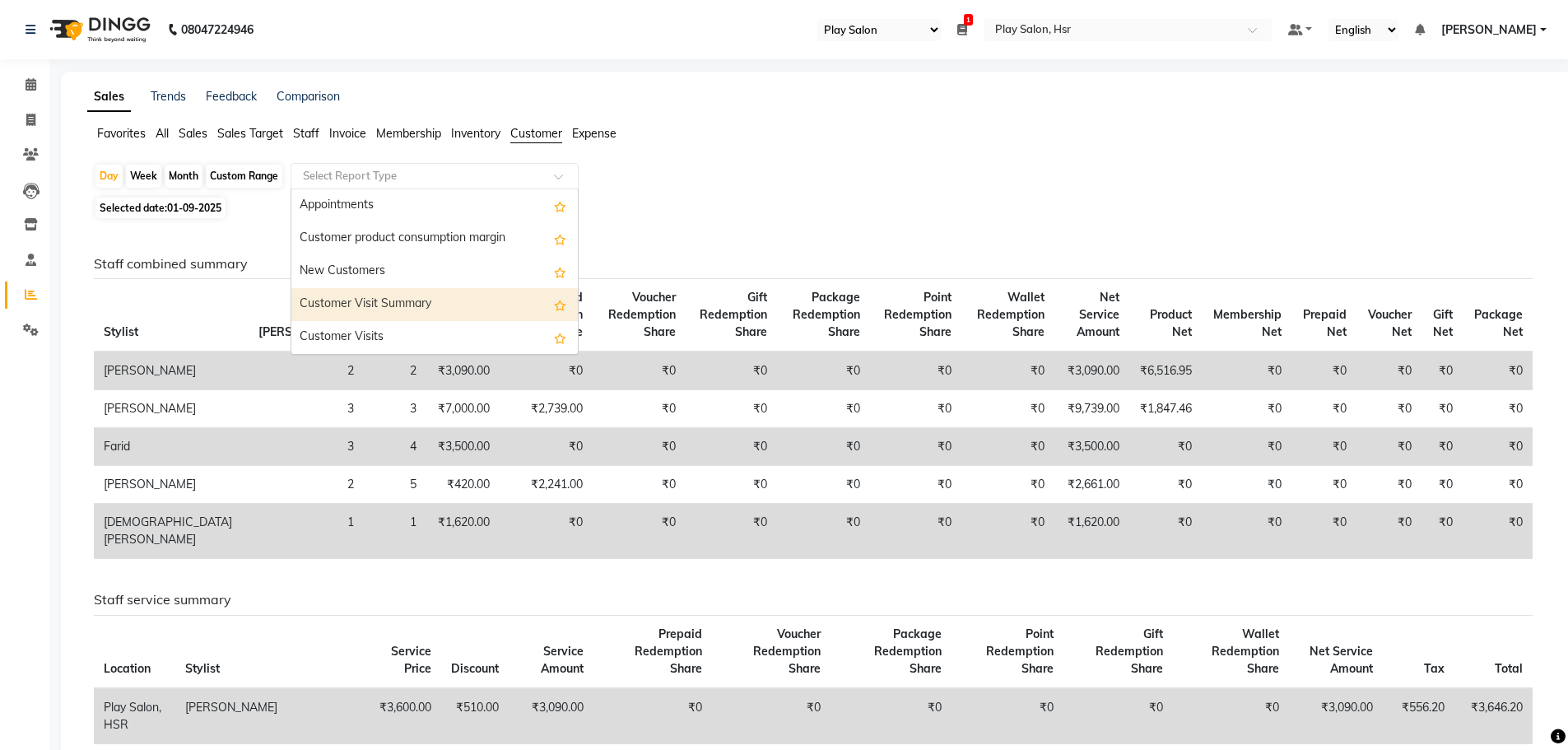
click at [397, 311] on div "Customer Visit Summary" at bounding box center [434, 305] width 286 height 33
select select "full_report"
select select "csv"
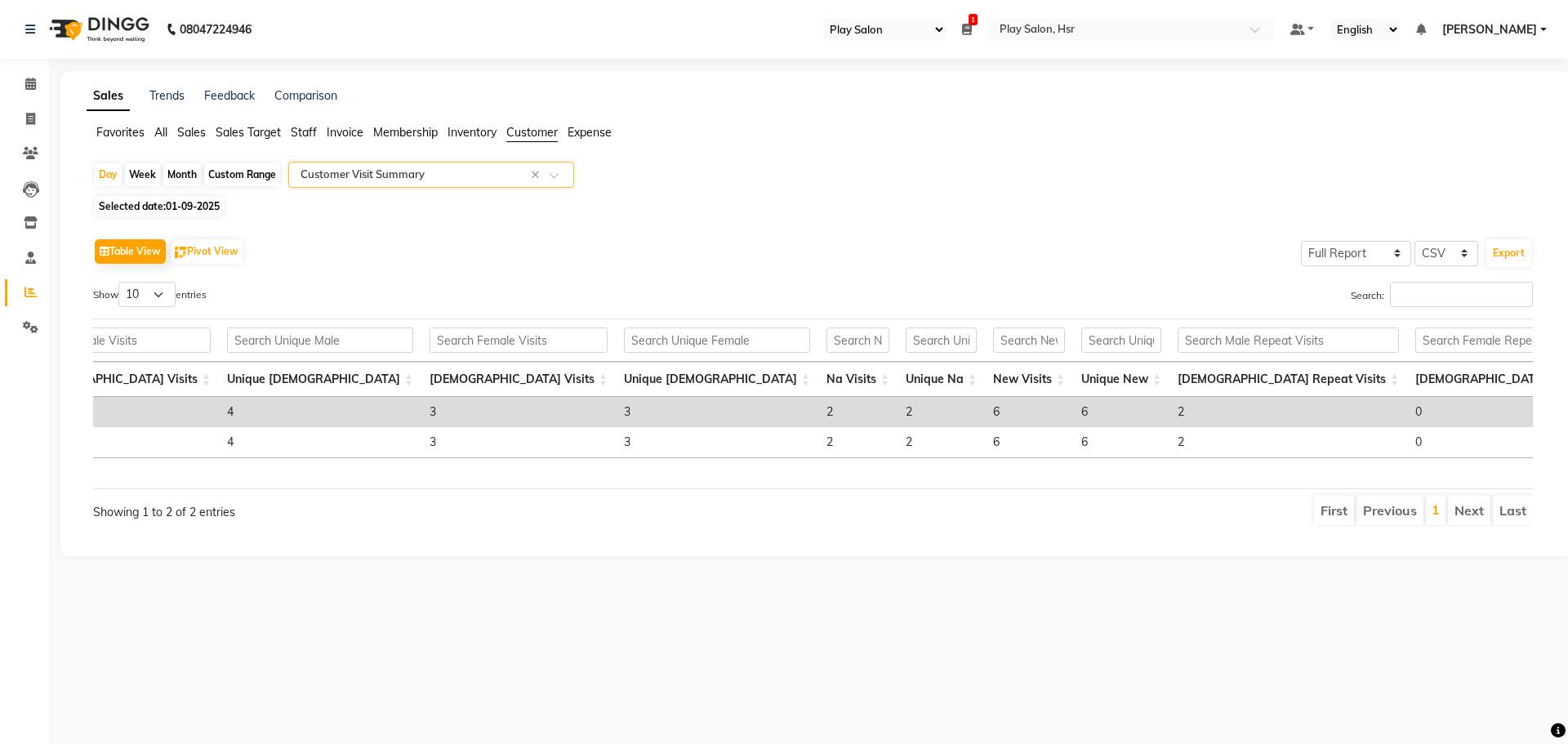
scroll to position [0, 150]
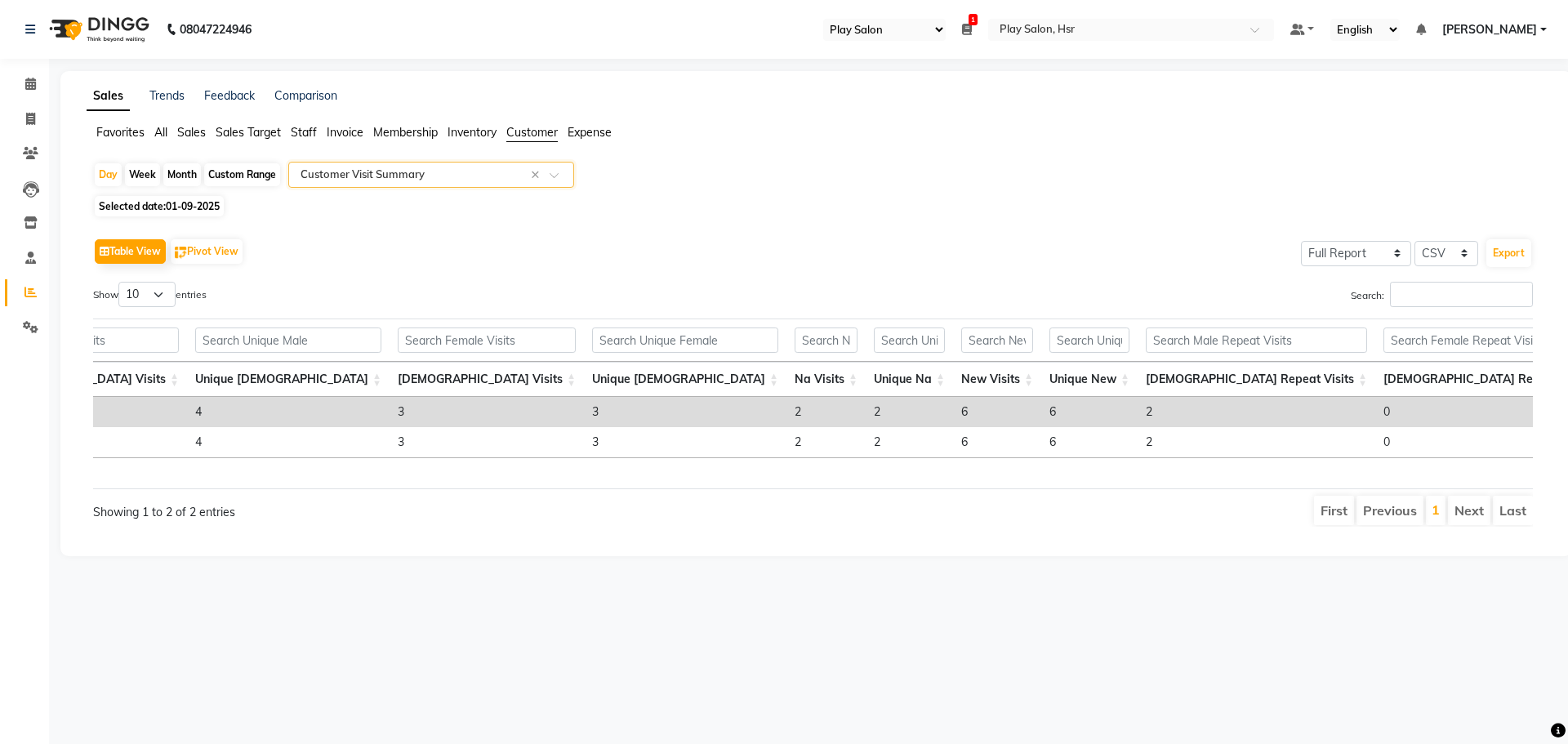
click at [191, 135] on span "Sales" at bounding box center [191, 133] width 29 height 15
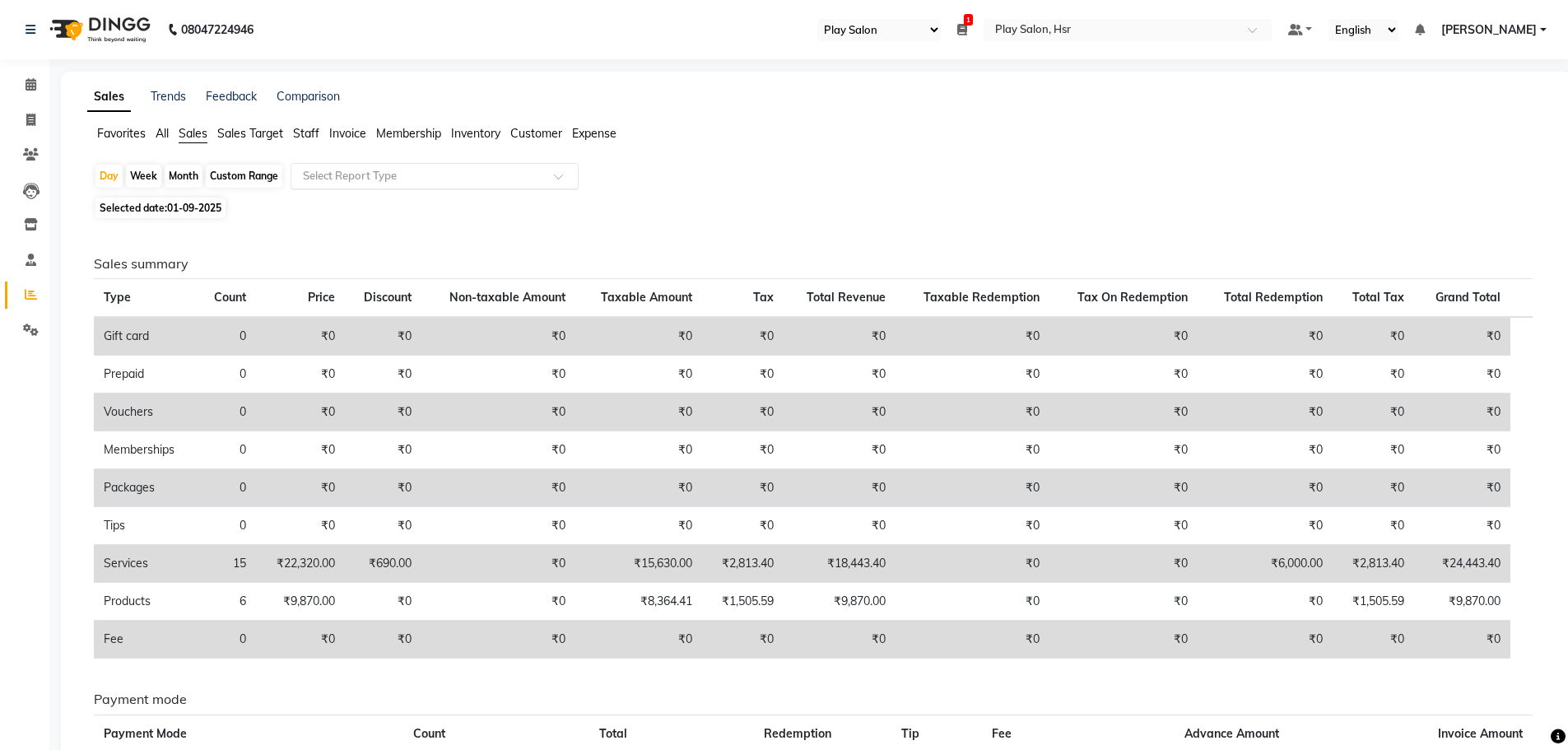
click at [364, 179] on input "text" at bounding box center [418, 176] width 237 height 17
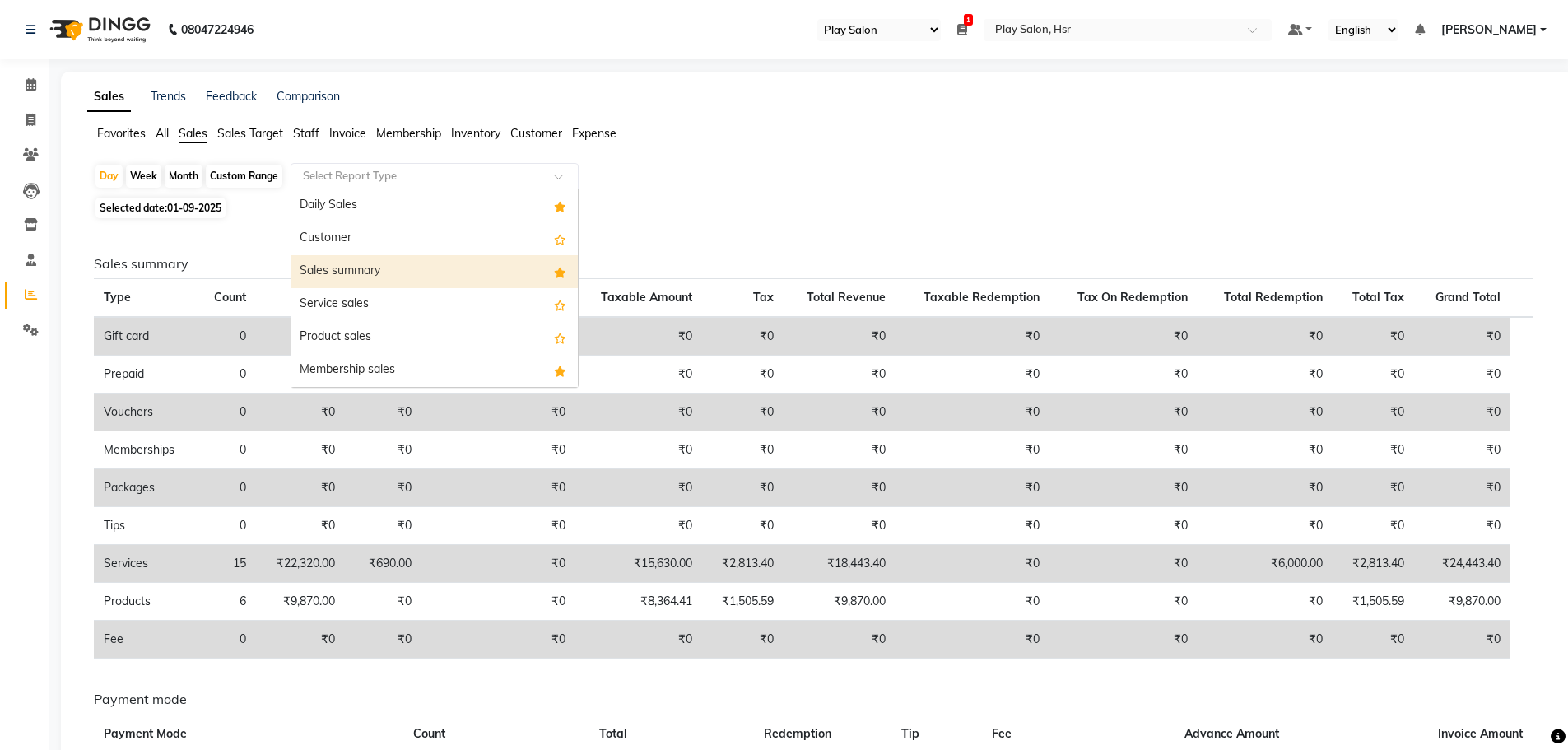
click at [368, 265] on div "Sales summary" at bounding box center [434, 272] width 286 height 33
select select "full_report"
select select "csv"
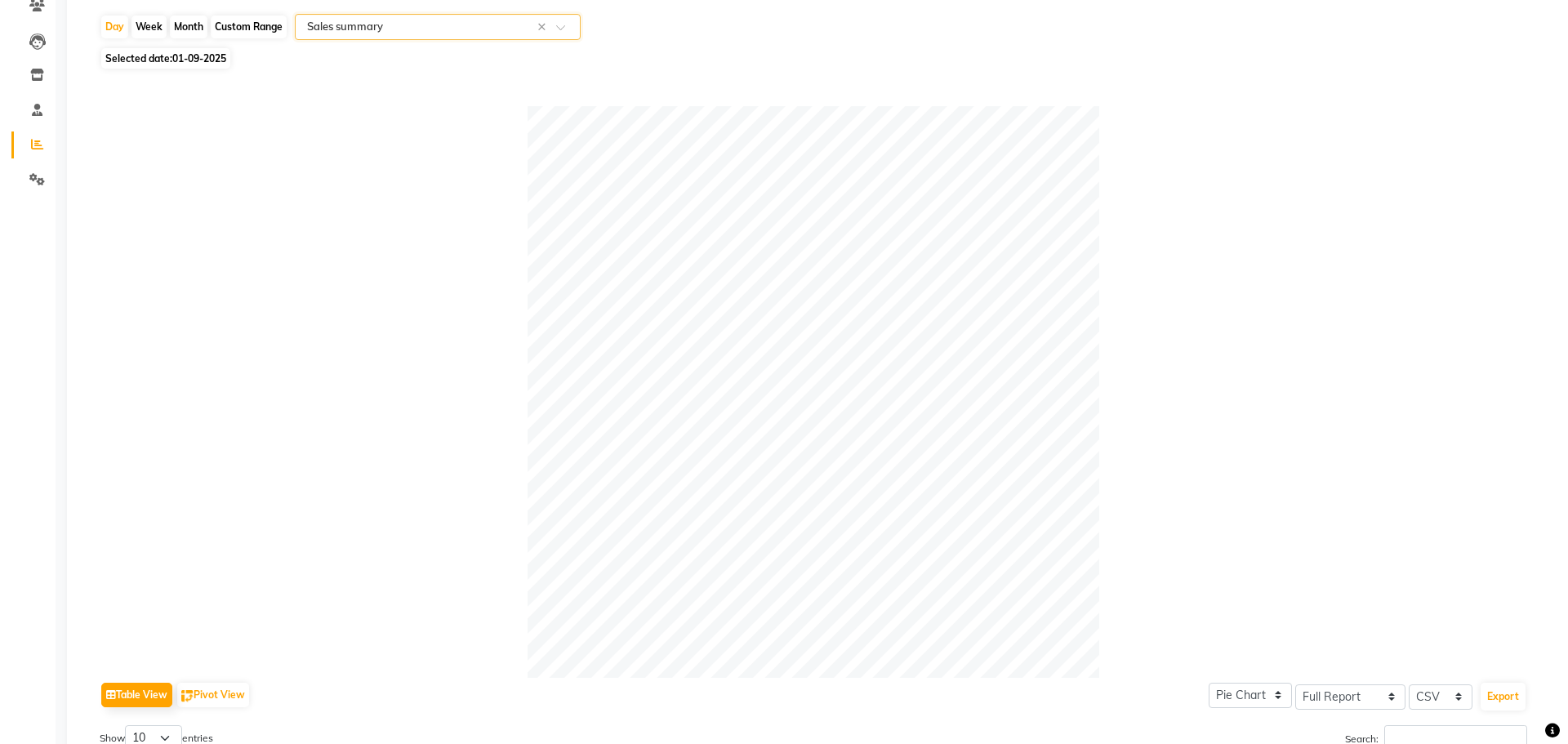
scroll to position [0, 0]
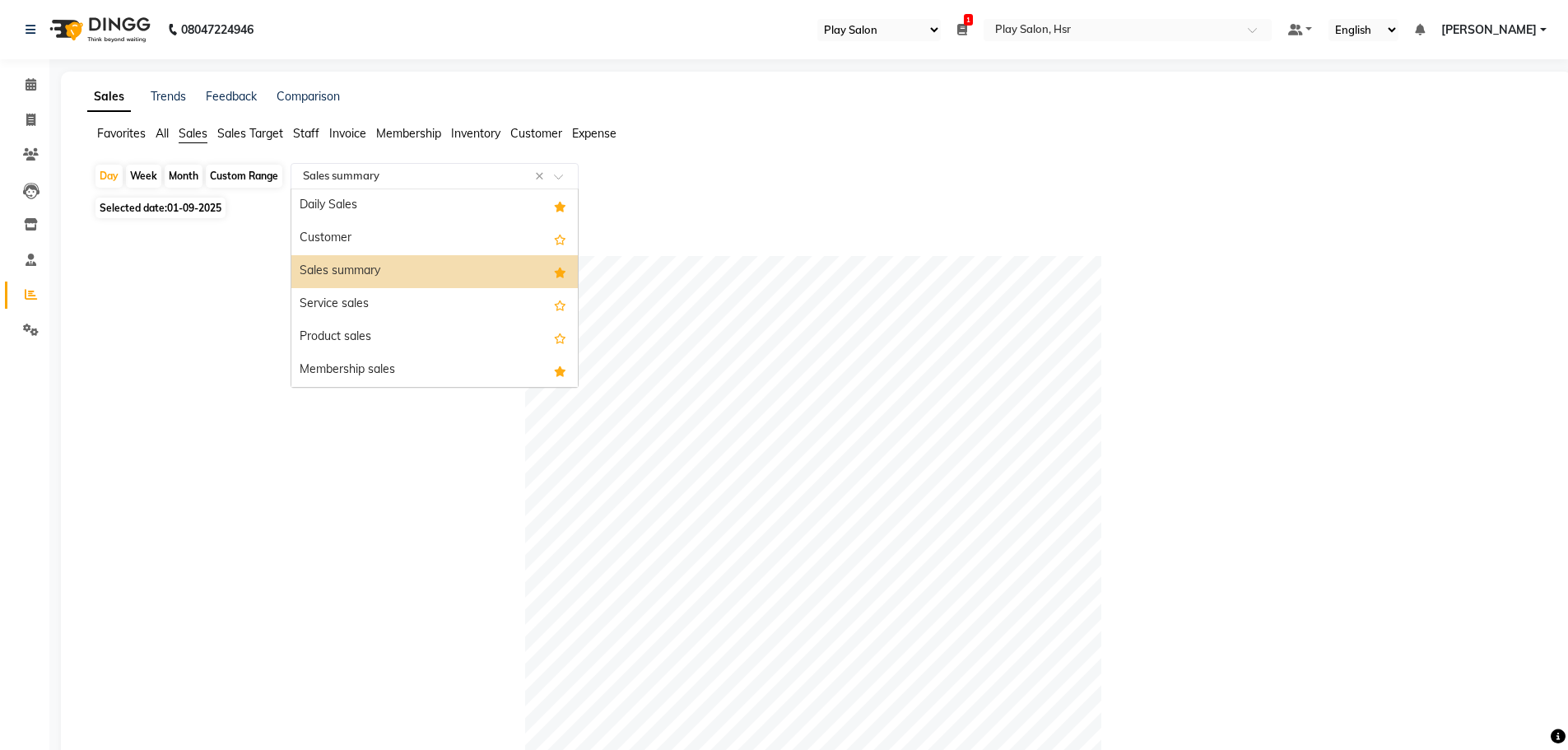
click at [421, 171] on input "text" at bounding box center [418, 176] width 237 height 17
click at [400, 211] on div "Daily Sales" at bounding box center [434, 206] width 286 height 33
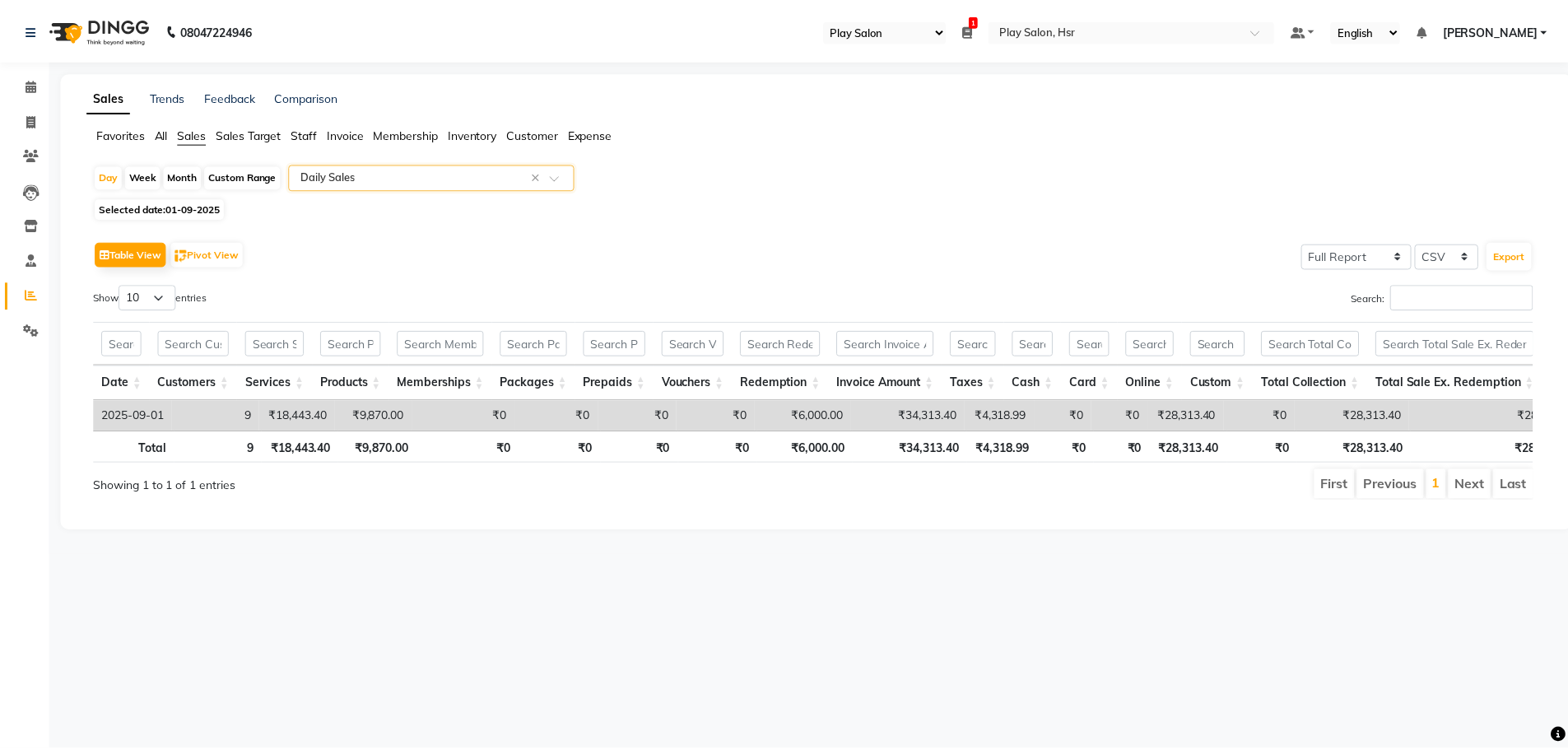
scroll to position [0, 12]
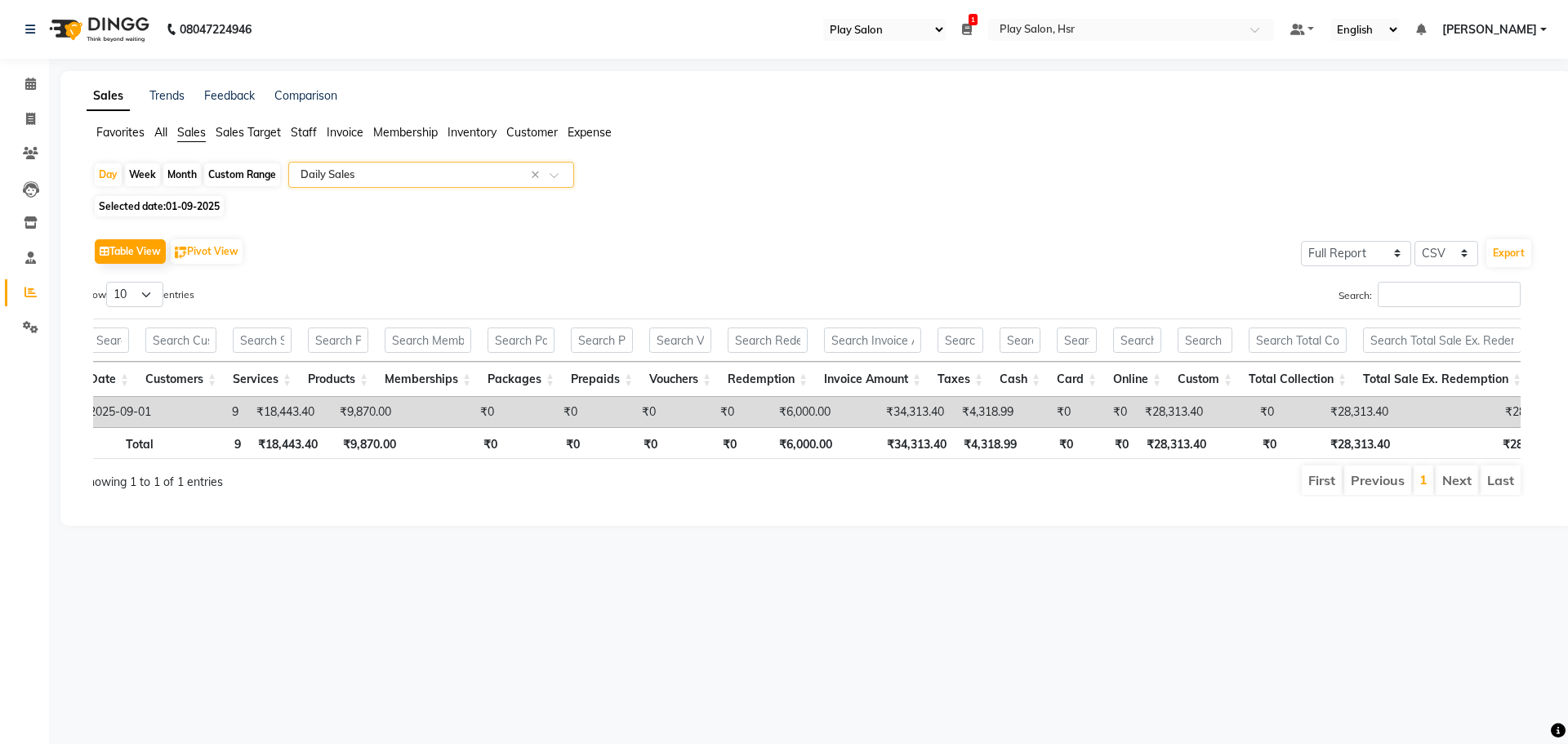
click at [371, 176] on input "text" at bounding box center [415, 175] width 236 height 16
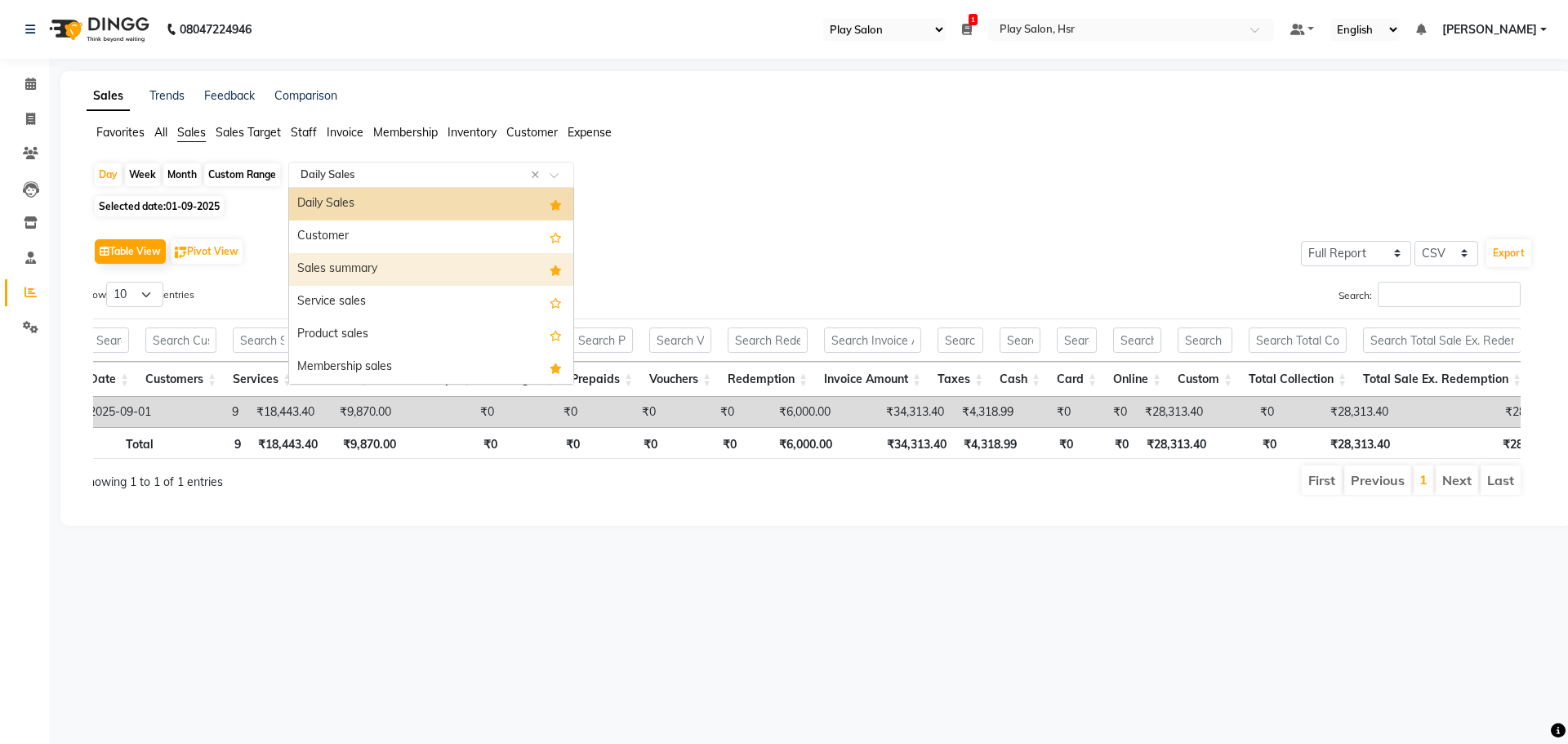
click at [366, 269] on div "Sales summary" at bounding box center [431, 269] width 284 height 33
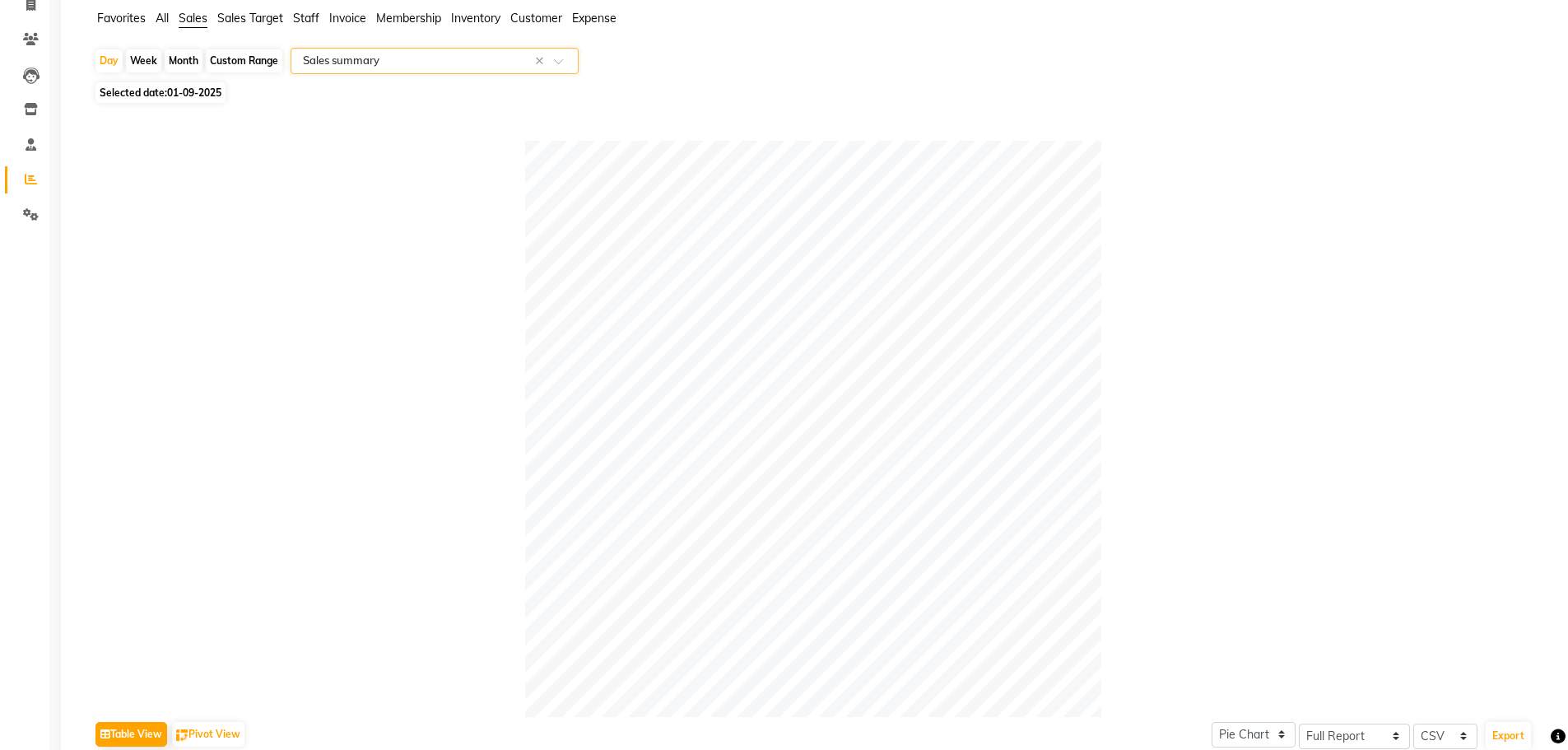
scroll to position [0, 0]
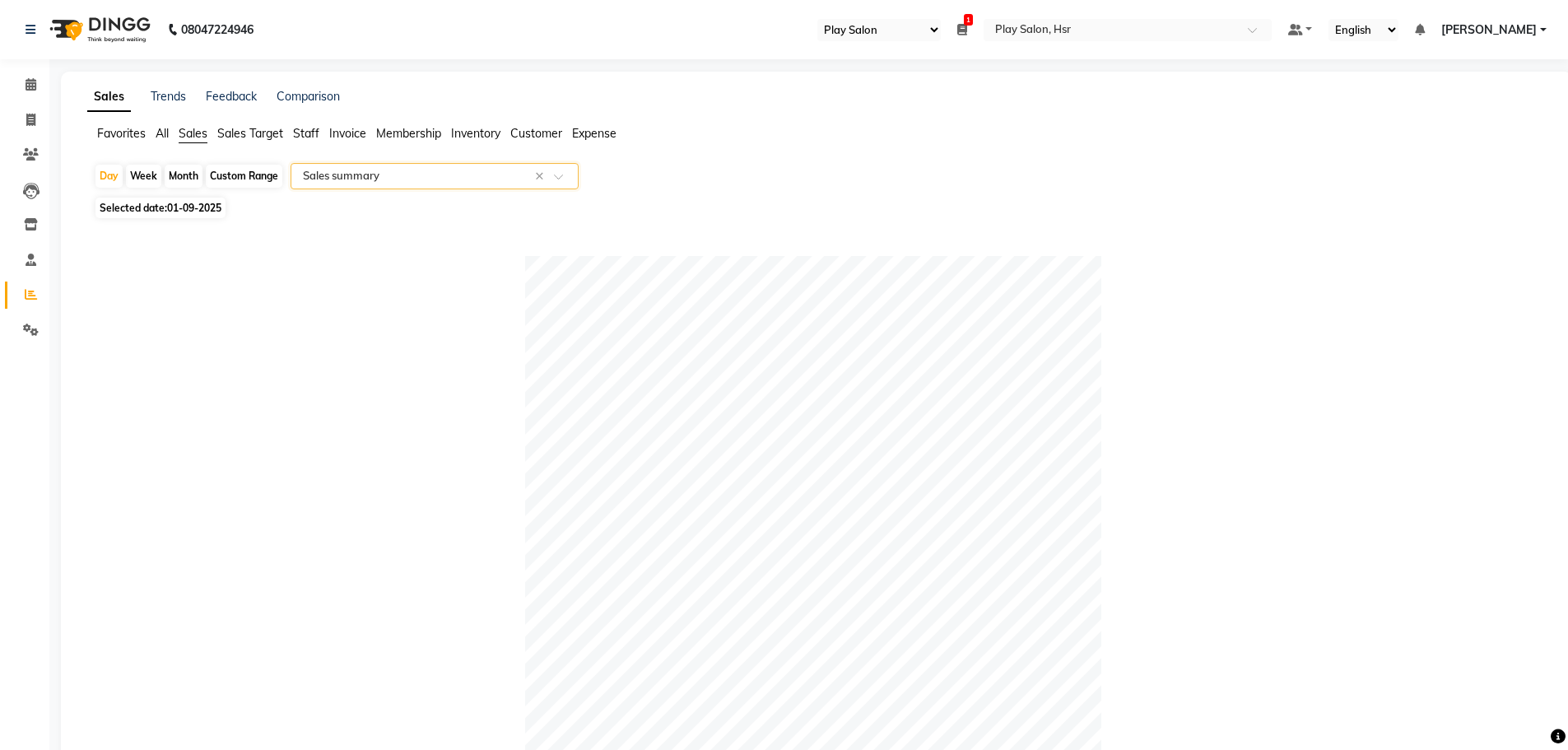
click at [300, 135] on span "Staff" at bounding box center [306, 134] width 27 height 15
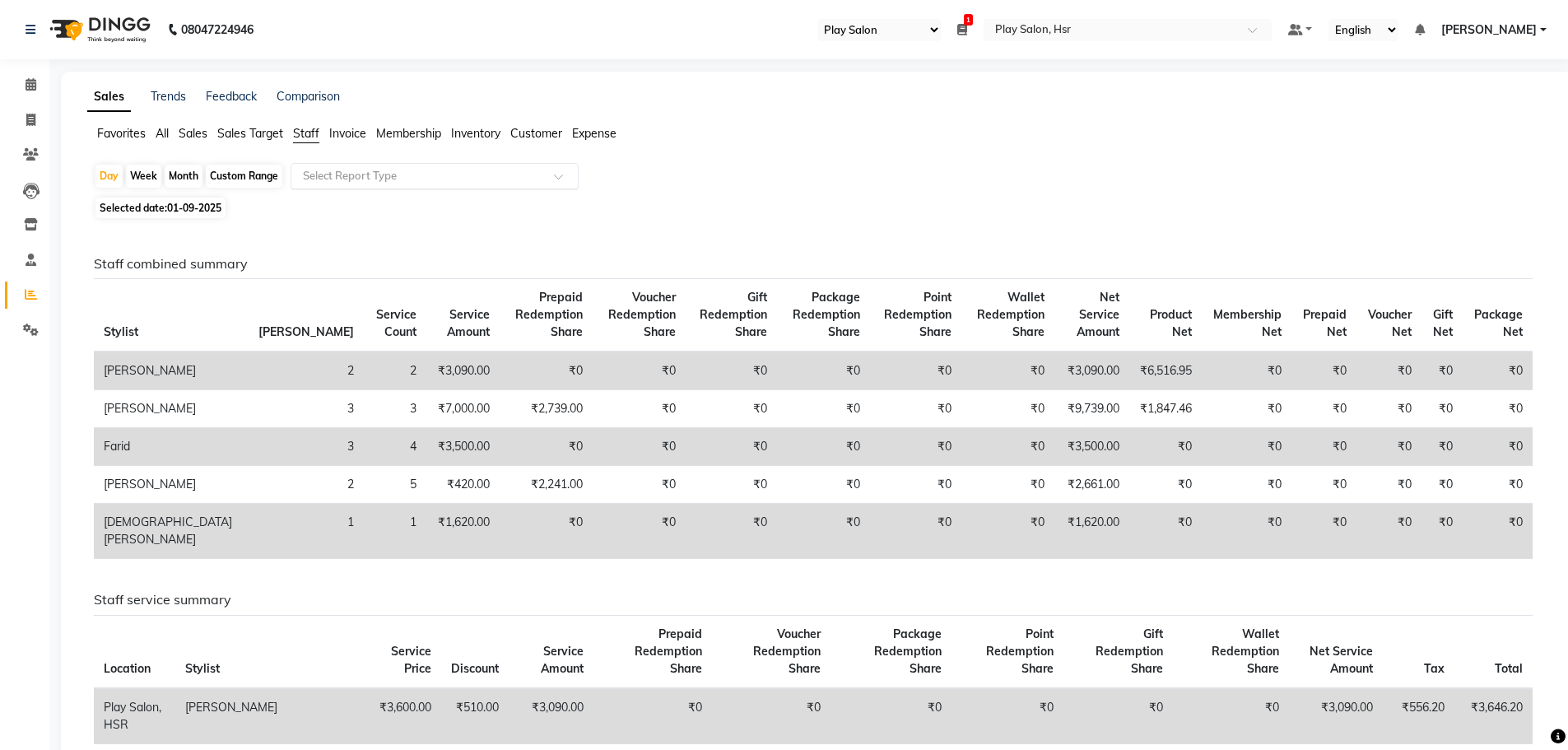
click at [354, 173] on input "text" at bounding box center [418, 176] width 237 height 17
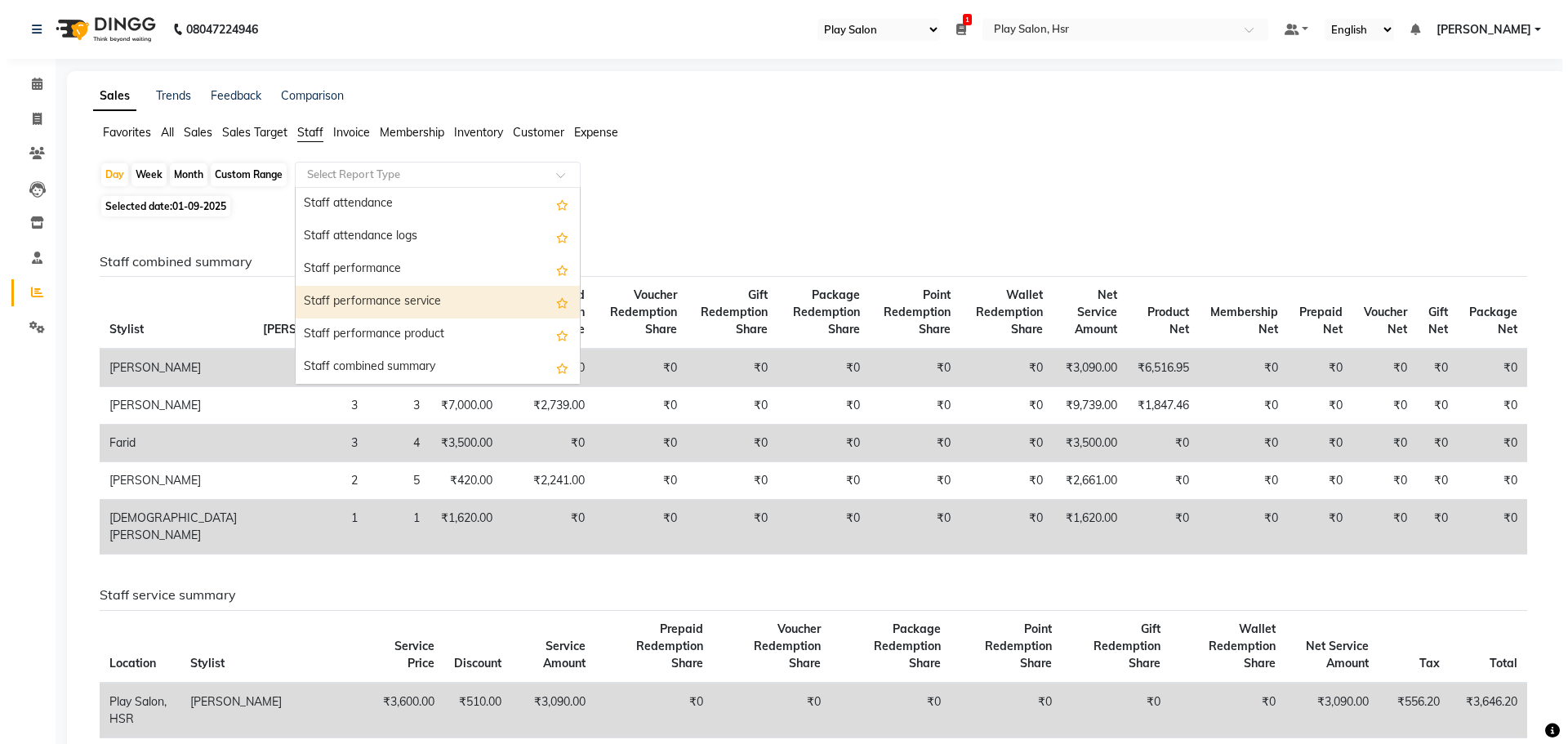
scroll to position [245, 0]
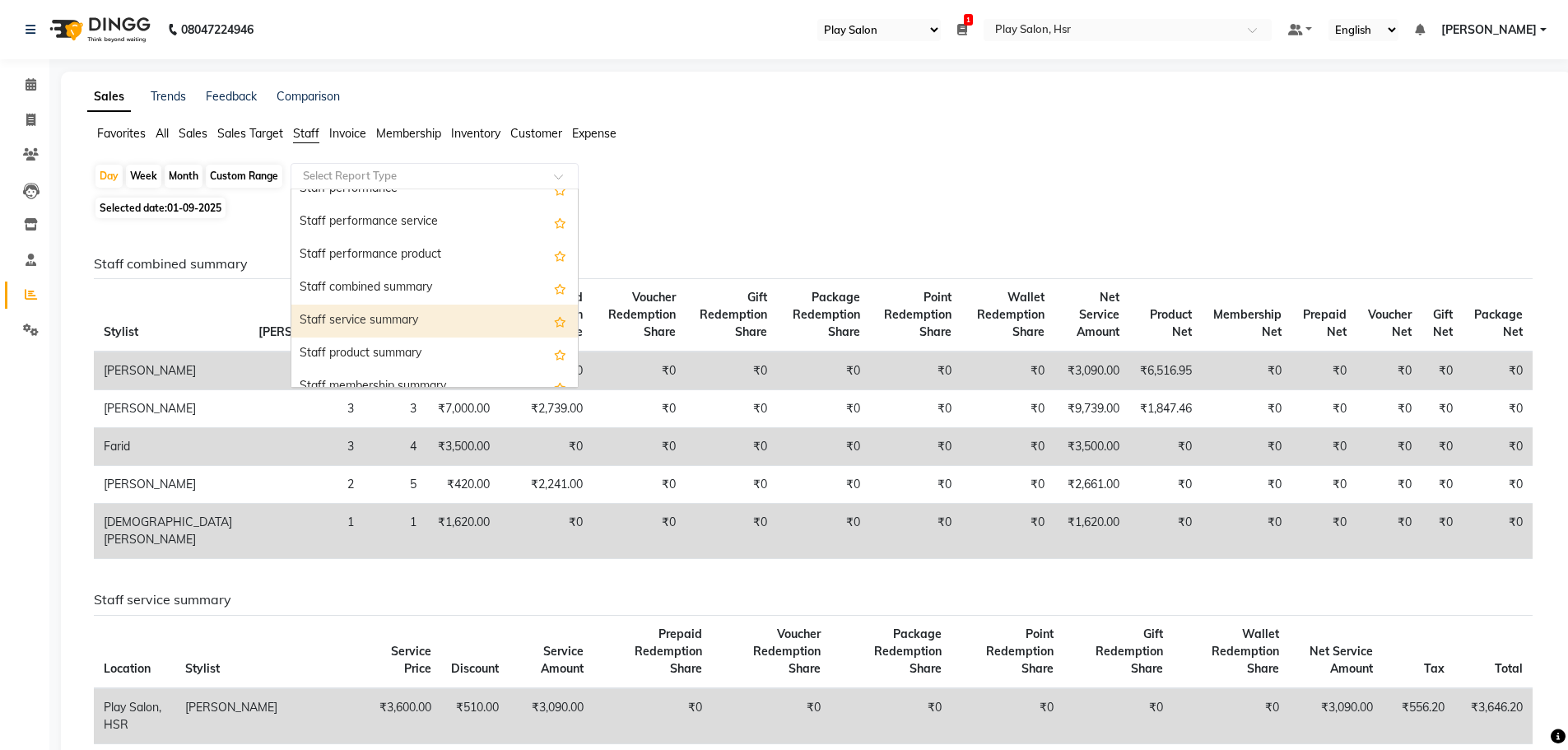
click at [432, 319] on div "Staff service summary" at bounding box center [434, 321] width 286 height 33
select select "full_report"
select select "csv"
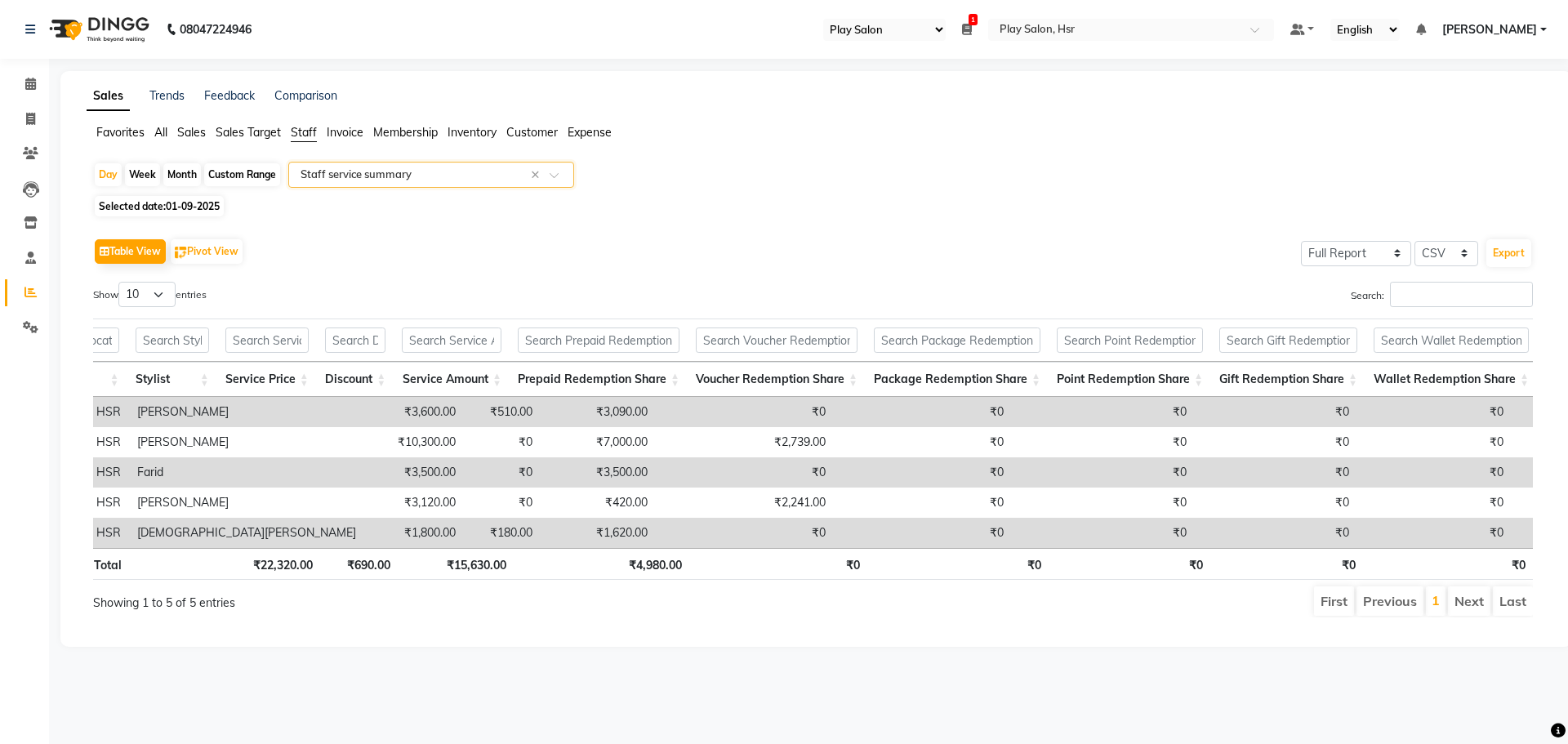
scroll to position [0, 94]
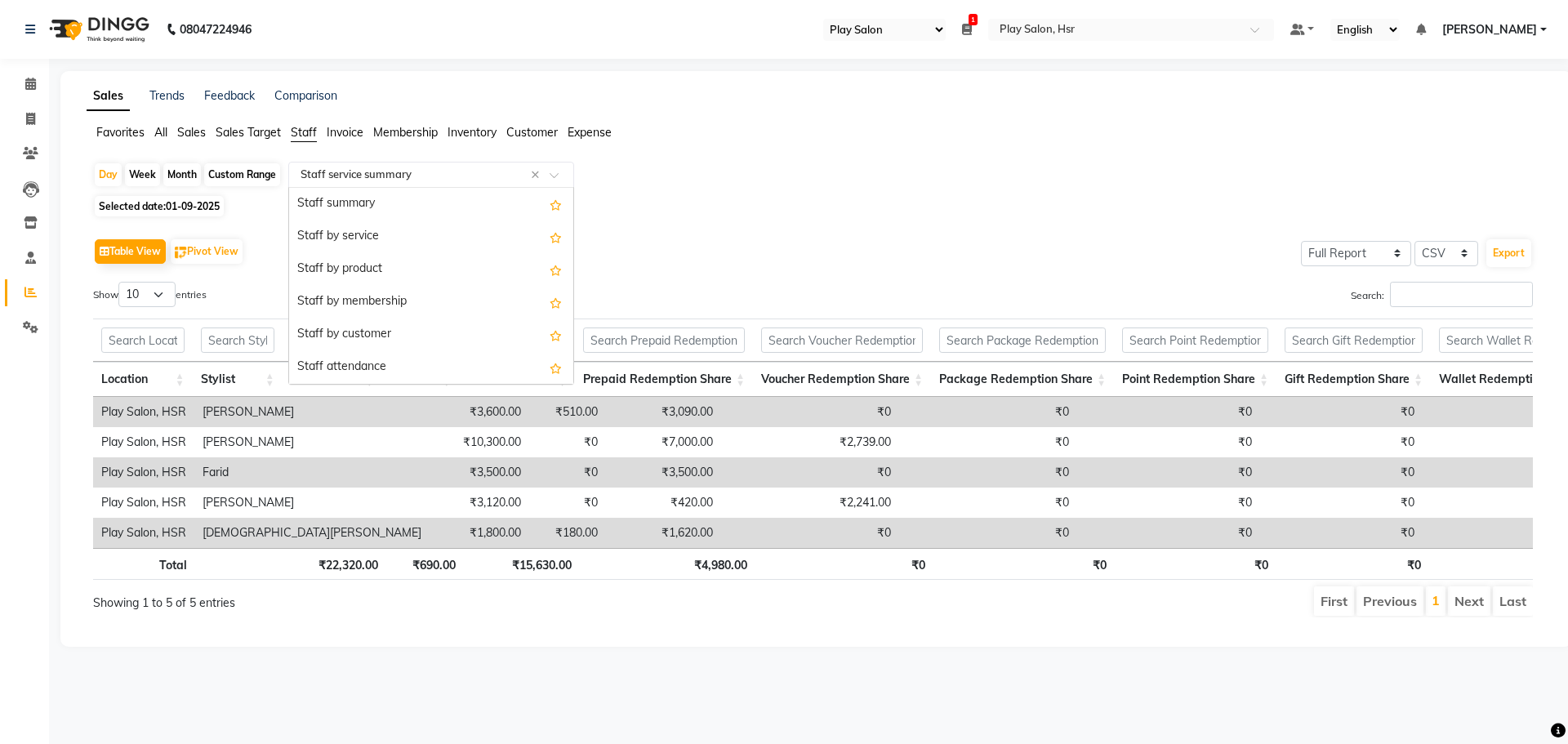
click at [432, 178] on input "text" at bounding box center [415, 175] width 236 height 16
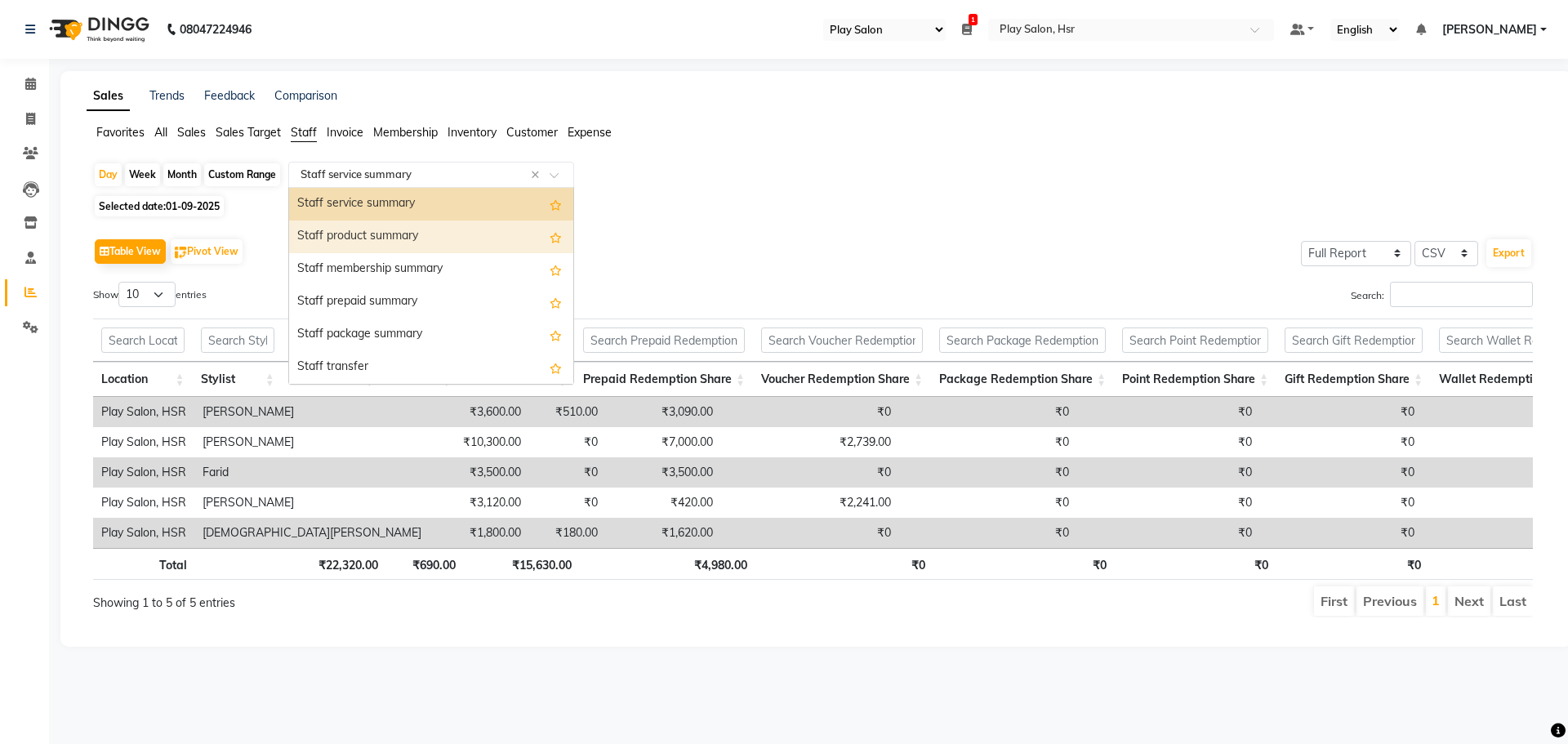
click at [417, 230] on div "Staff product summary" at bounding box center [431, 237] width 284 height 33
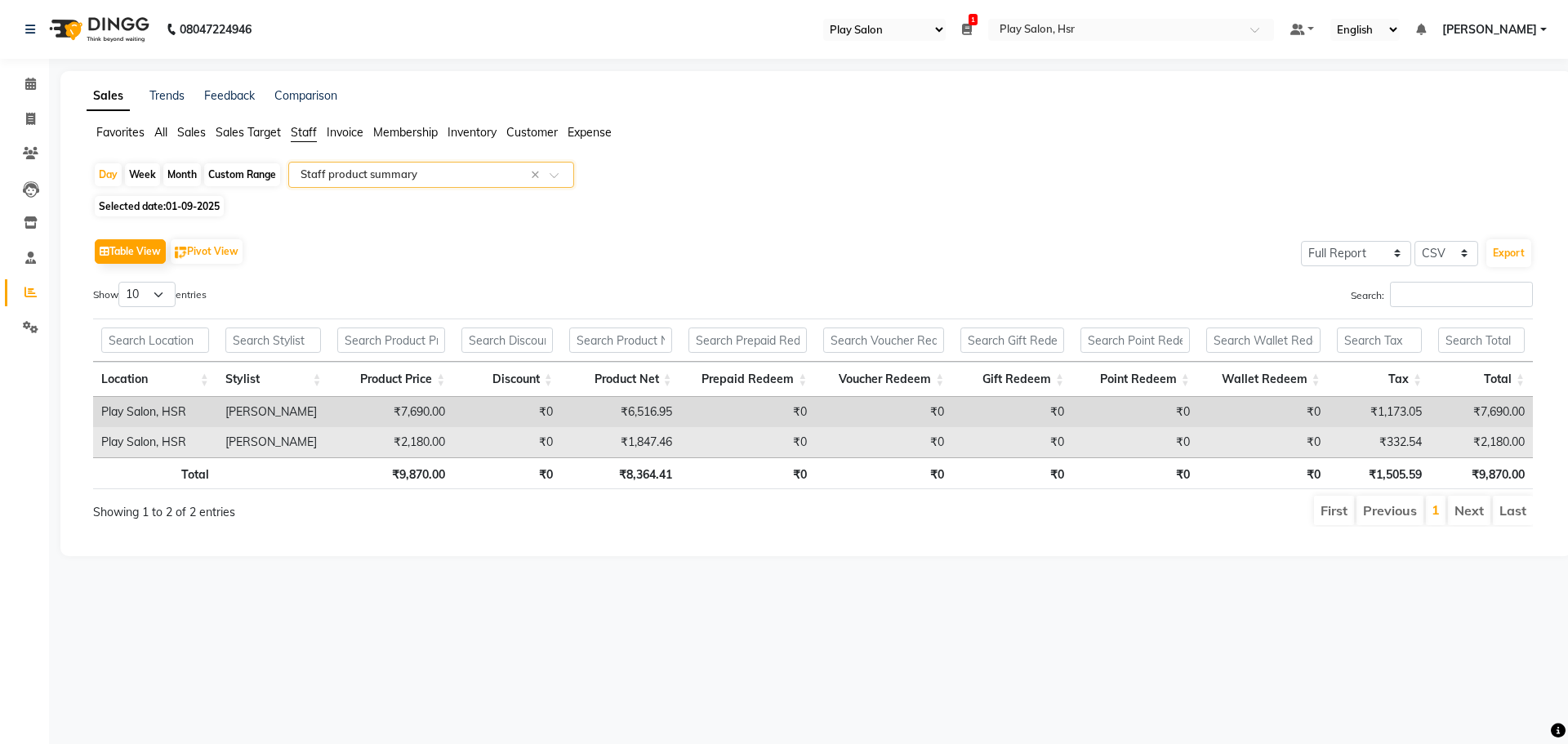
click at [141, 444] on td "Play Salon, HSR" at bounding box center [155, 442] width 124 height 30
click at [237, 442] on td "[PERSON_NAME]" at bounding box center [273, 442] width 113 height 30
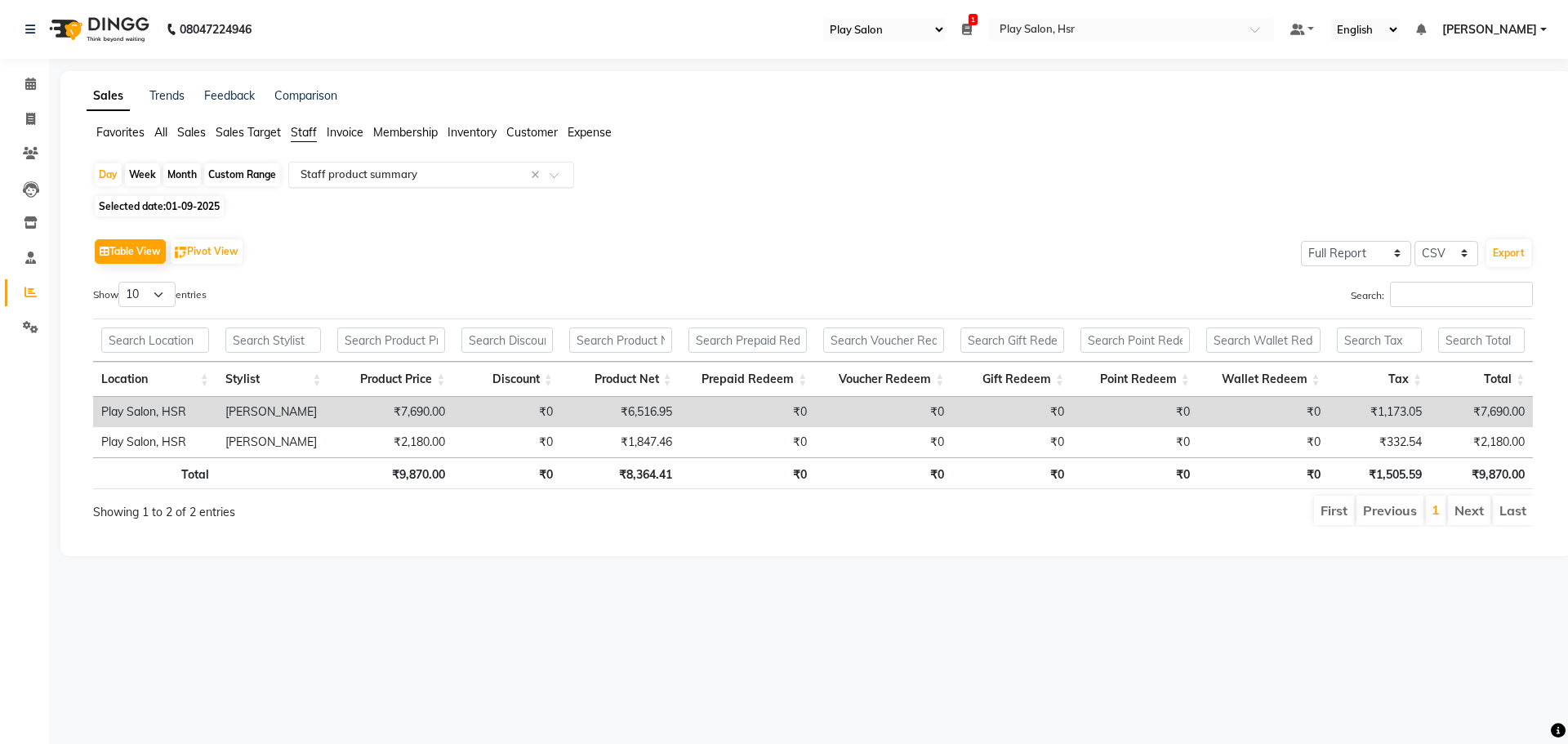
click at [391, 179] on input "text" at bounding box center [415, 175] width 236 height 16
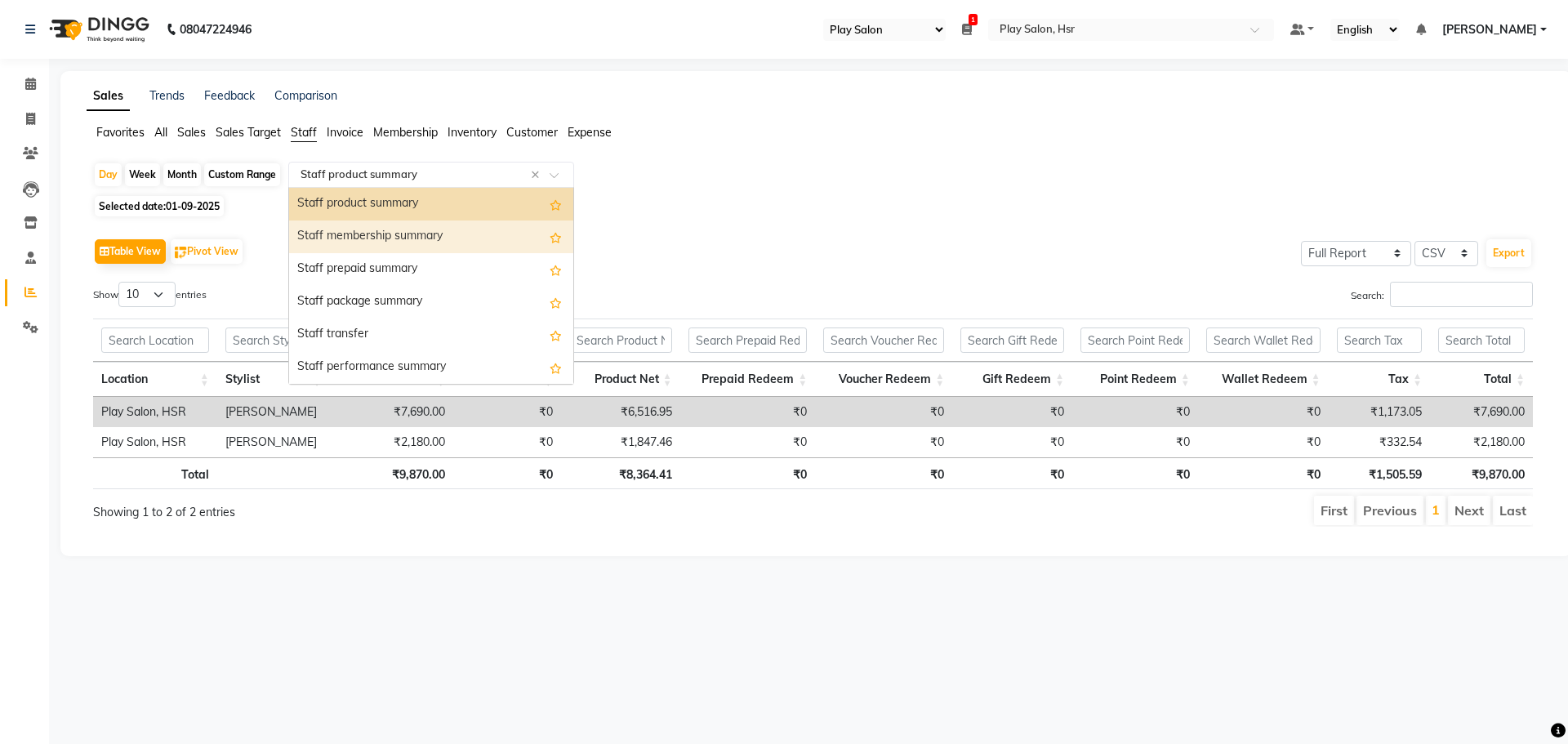
scroll to position [311, 0]
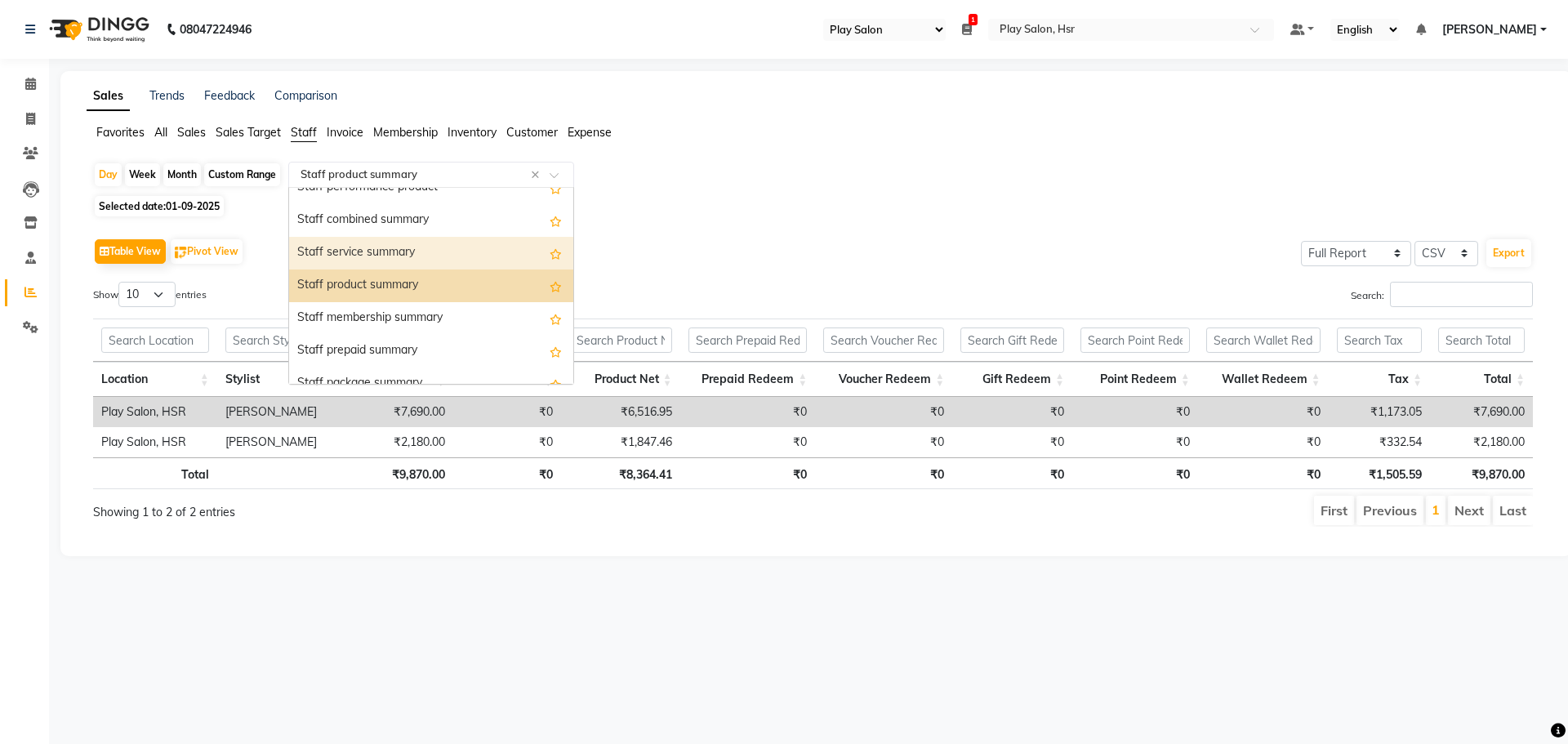
click at [390, 243] on div "Staff service summary" at bounding box center [431, 254] width 284 height 33
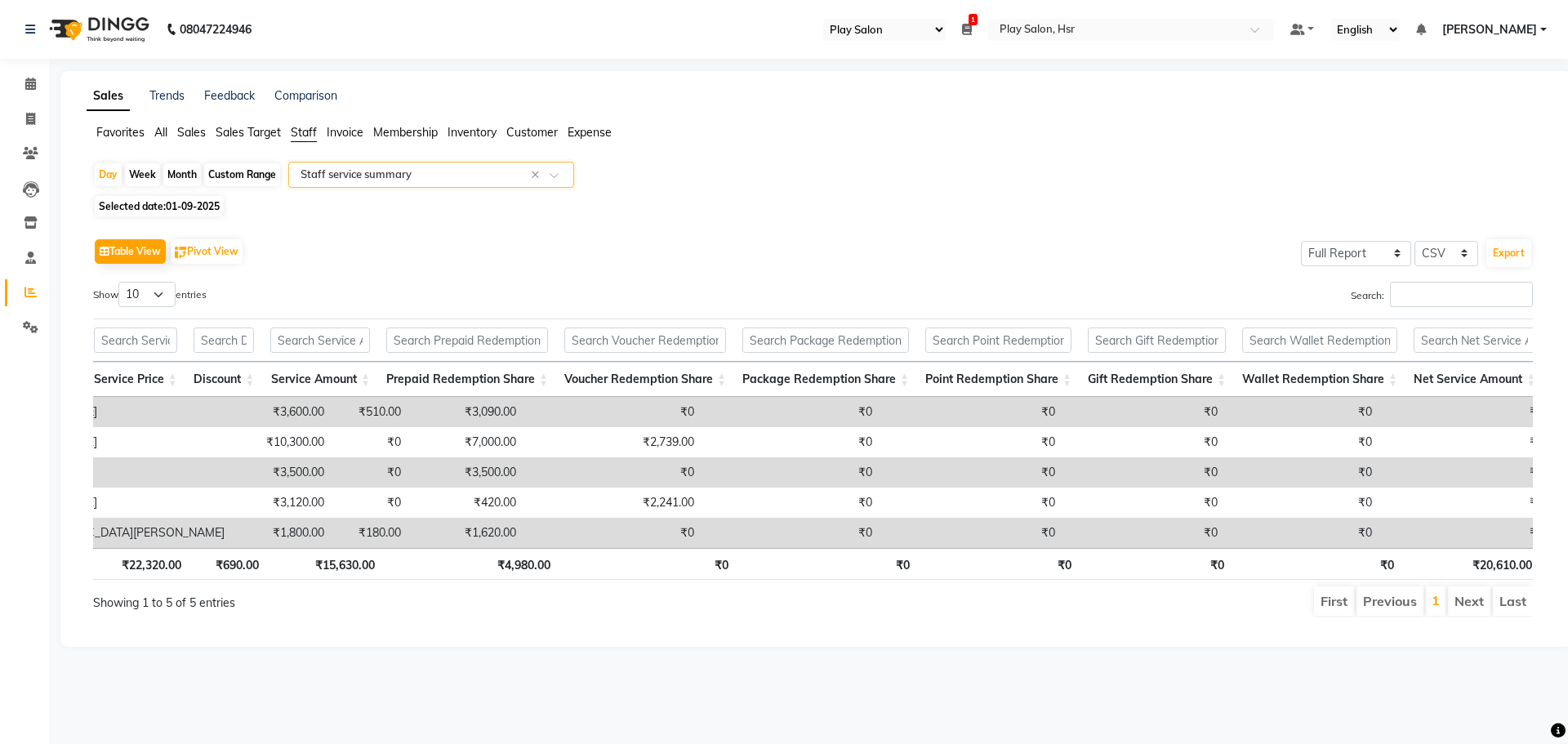
scroll to position [0, 206]
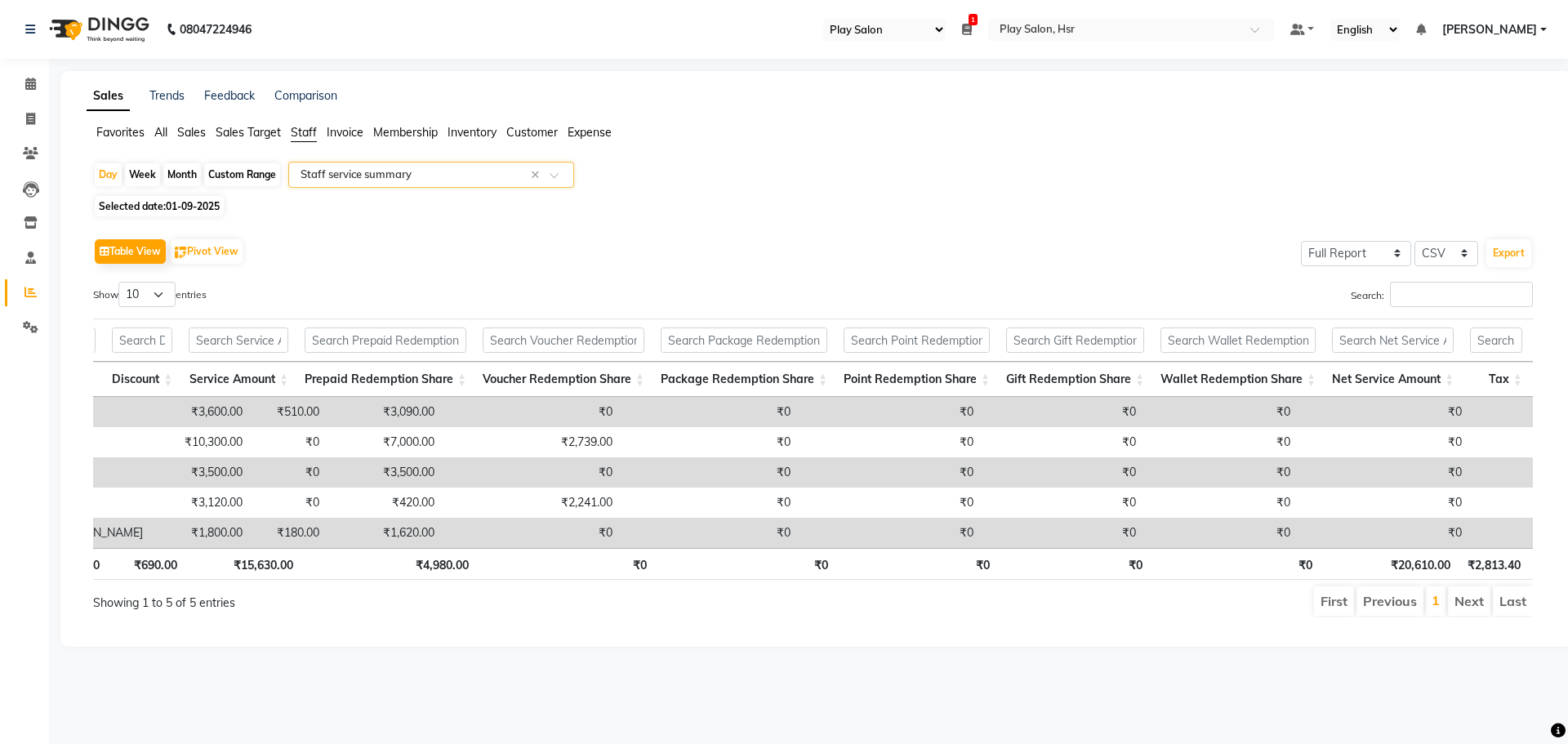
click at [418, 175] on input "text" at bounding box center [415, 175] width 236 height 16
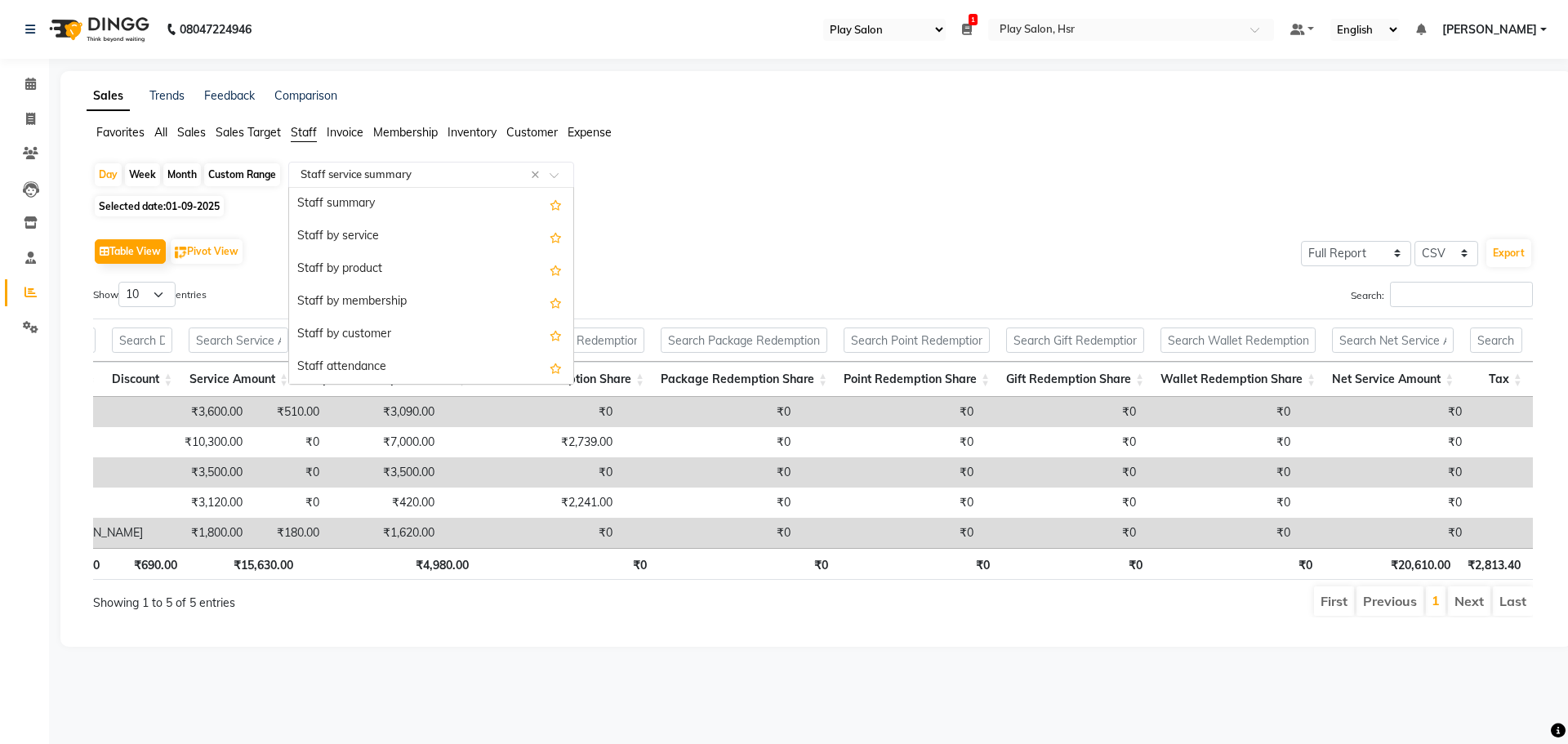
scroll to position [359, 0]
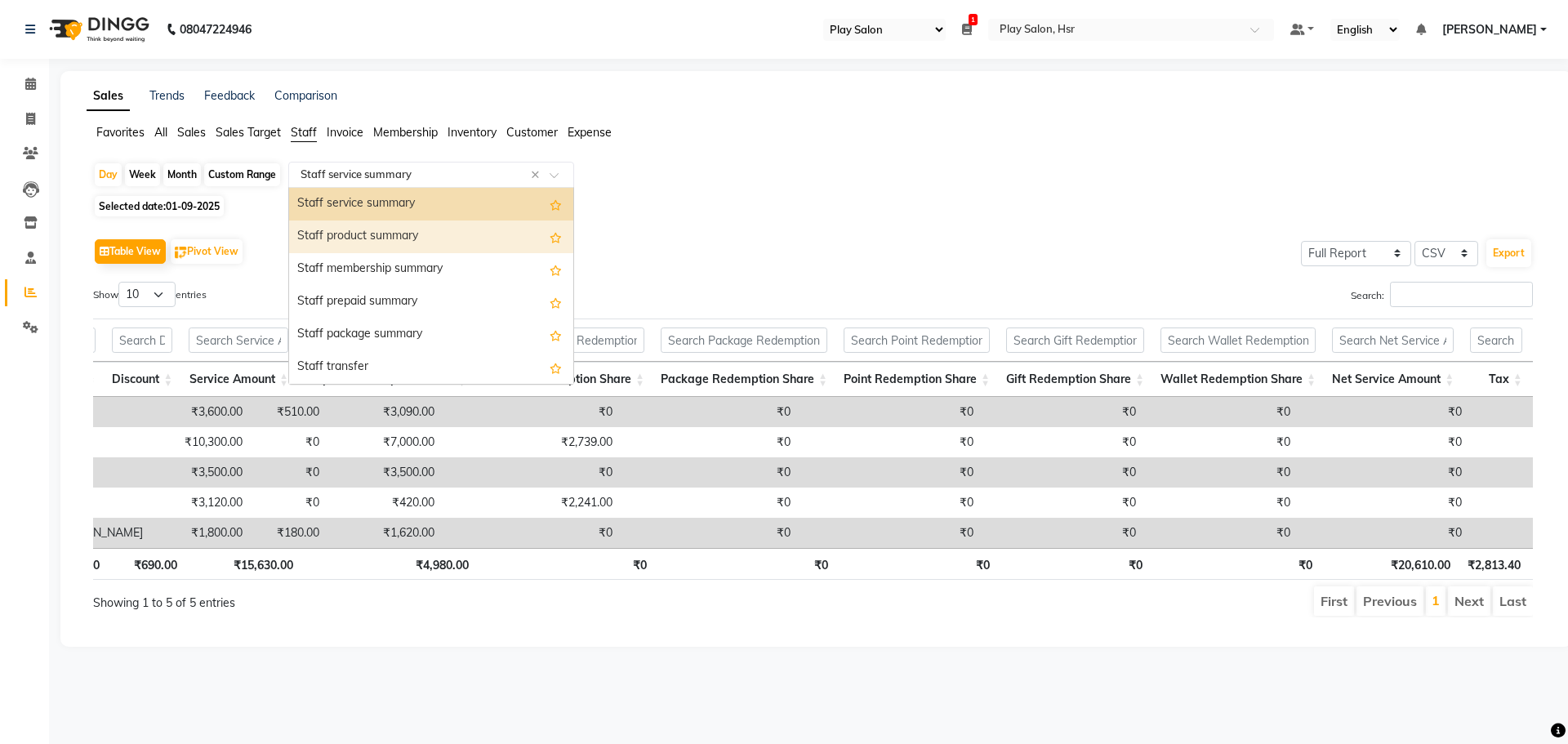
click at [401, 230] on div "Staff product summary" at bounding box center [431, 237] width 284 height 33
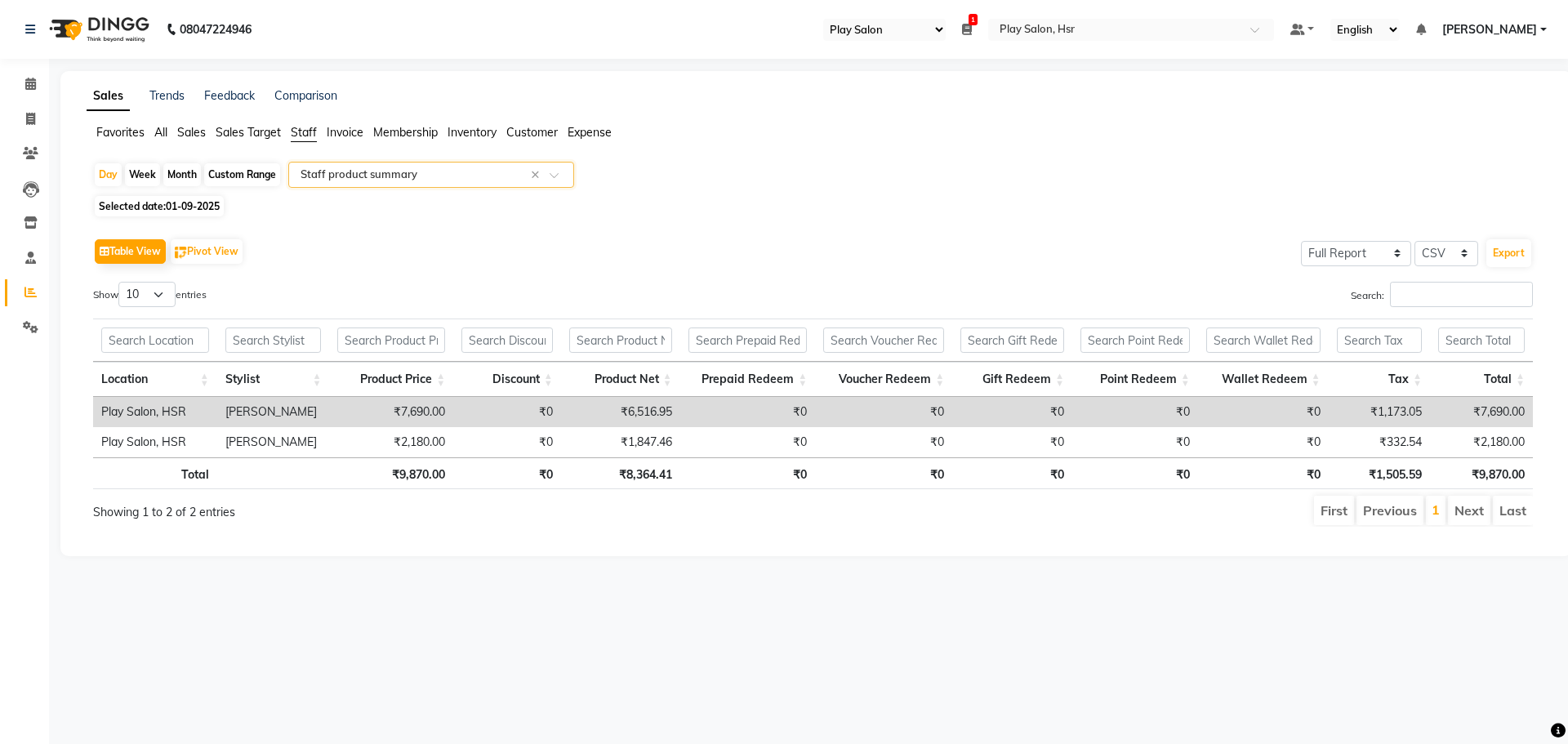
click at [436, 178] on input "text" at bounding box center [415, 175] width 236 height 16
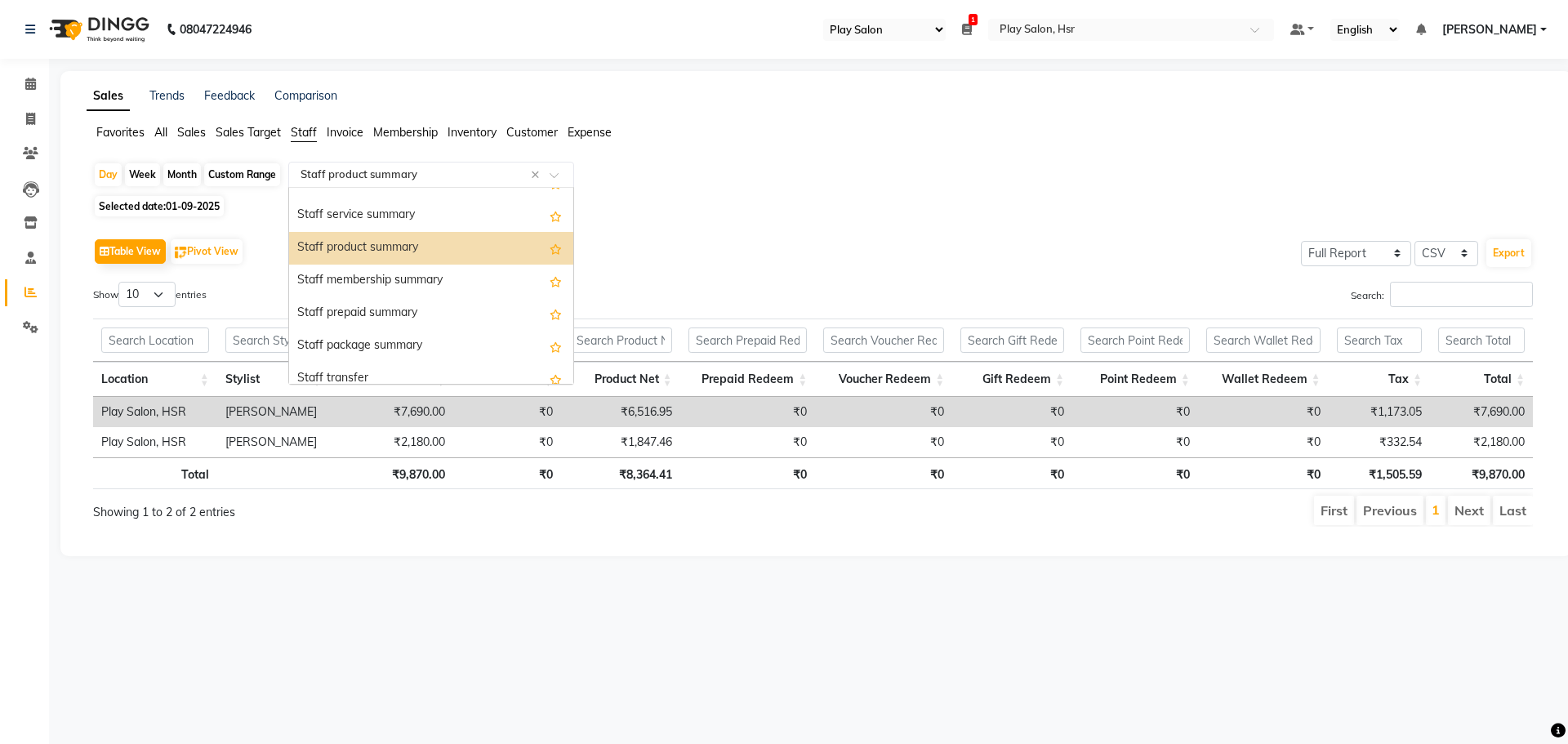
scroll to position [311, 0]
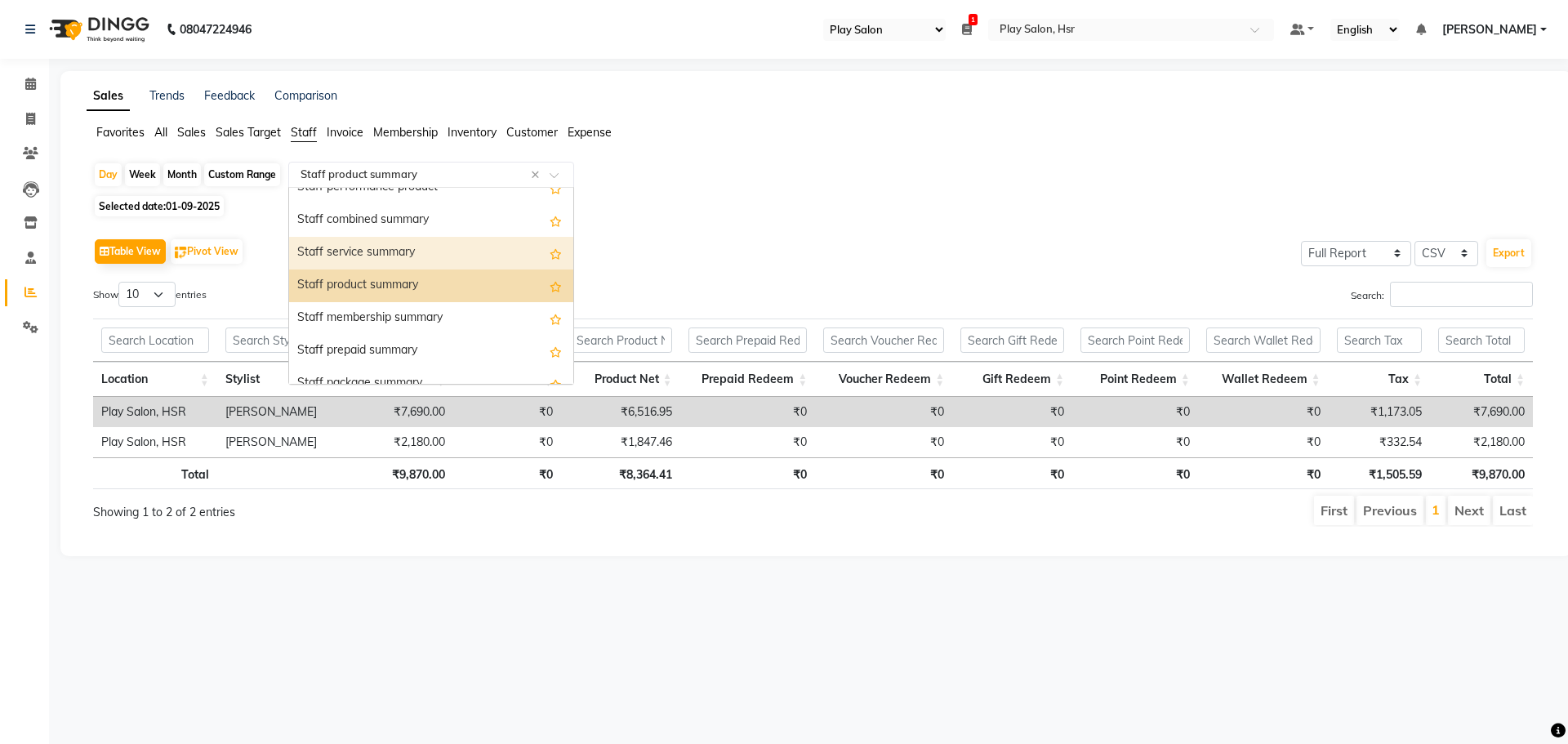
click at [400, 256] on div "Staff service summary" at bounding box center [431, 254] width 284 height 33
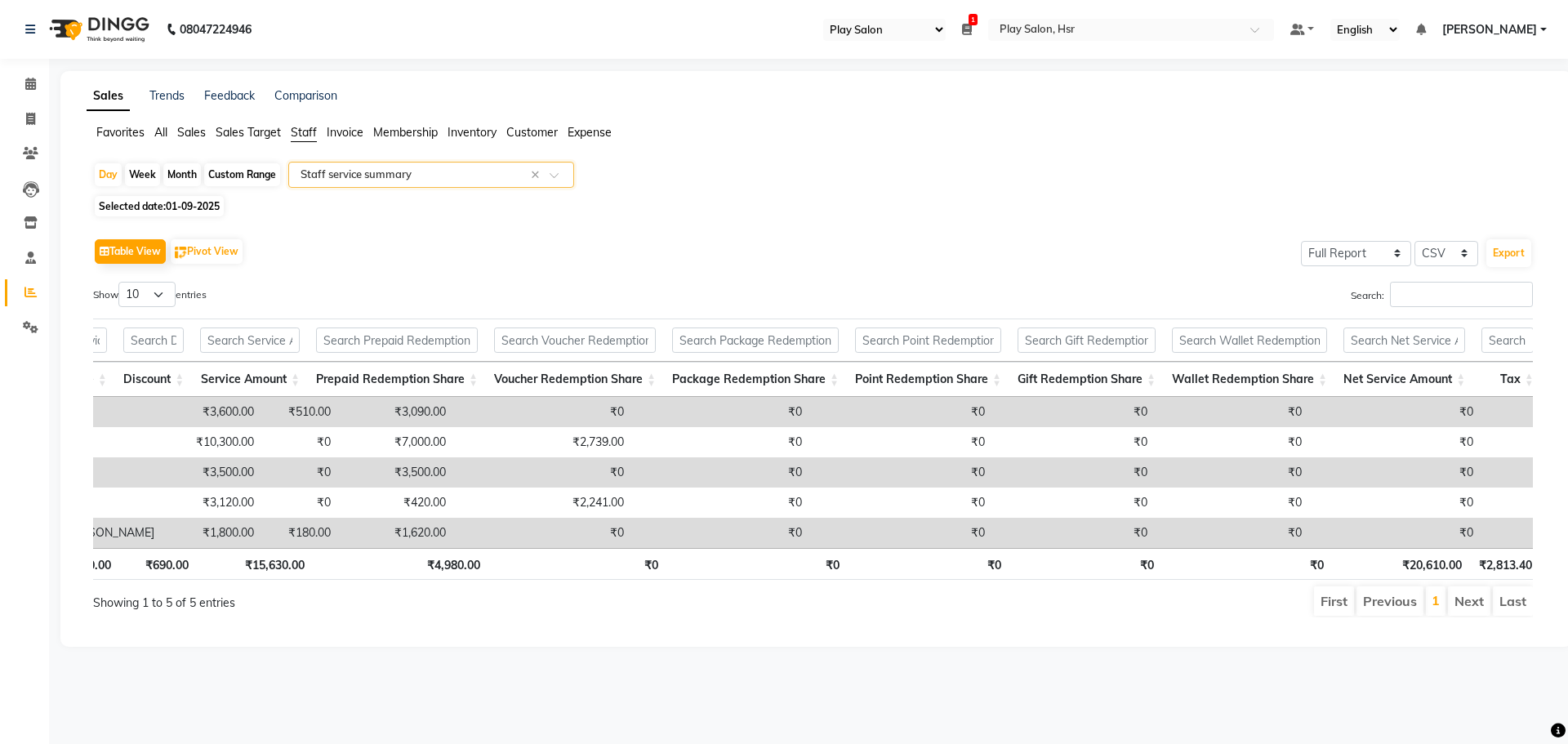
scroll to position [0, 134]
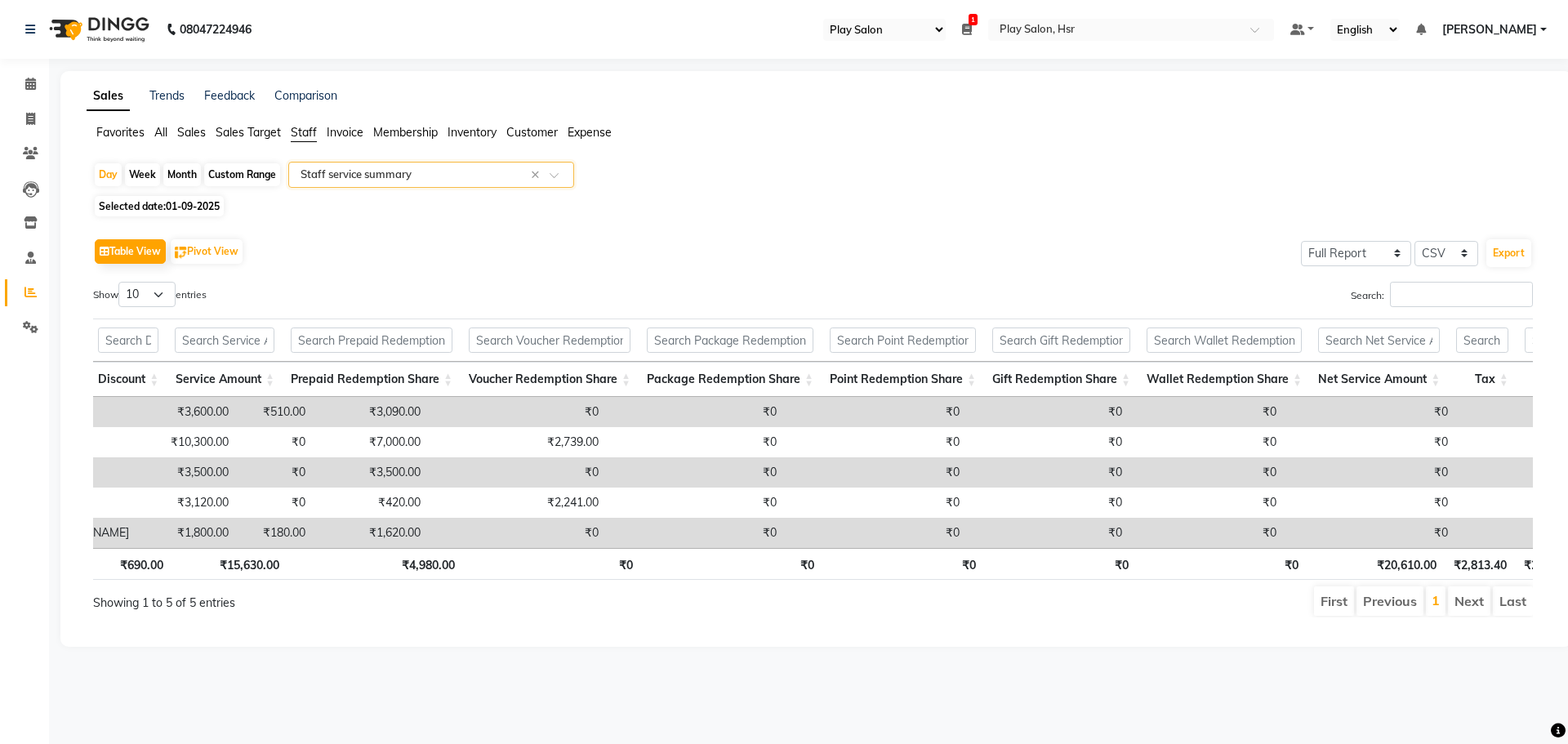
click at [199, 133] on span "Sales" at bounding box center [191, 133] width 29 height 15
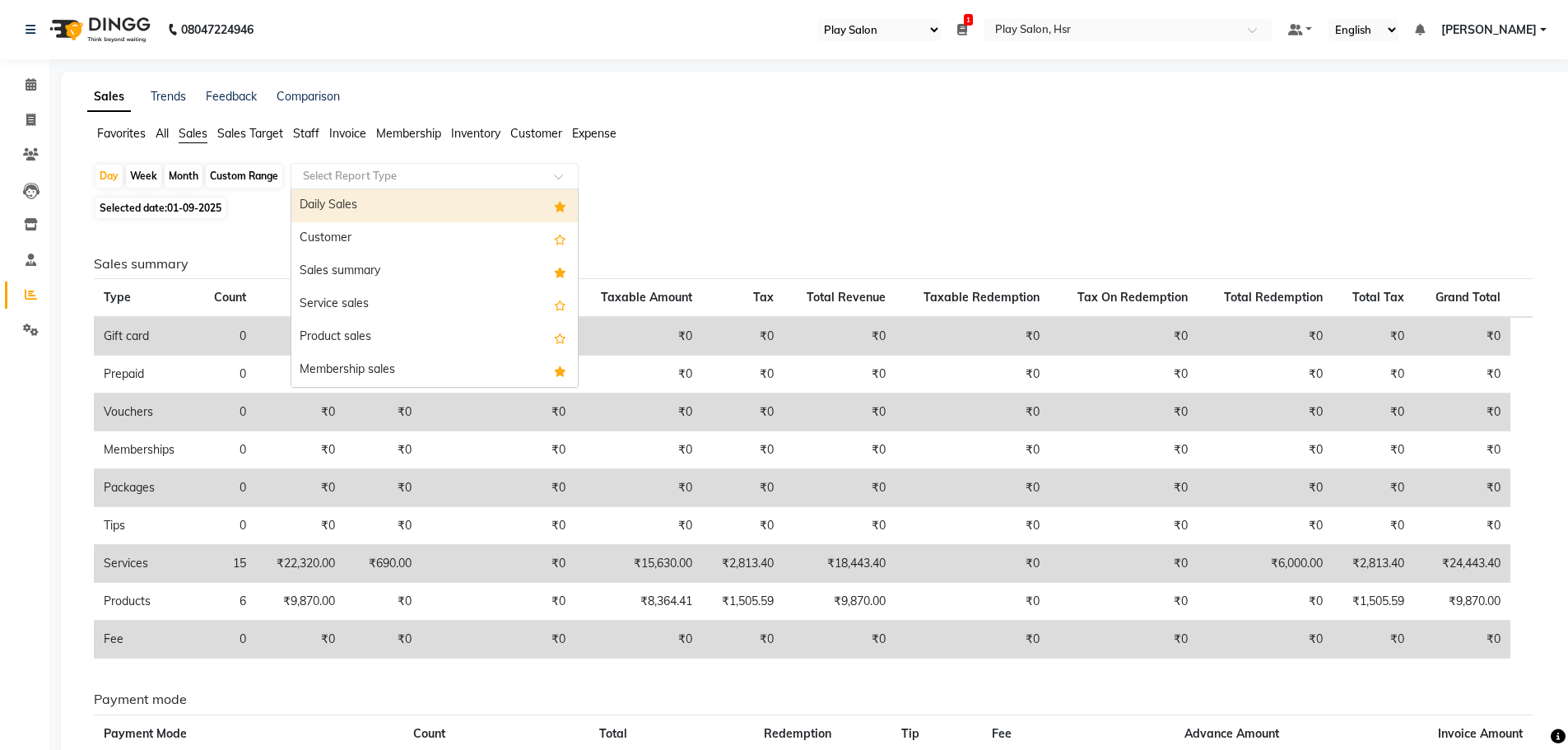
click at [346, 171] on input "text" at bounding box center [418, 176] width 237 height 17
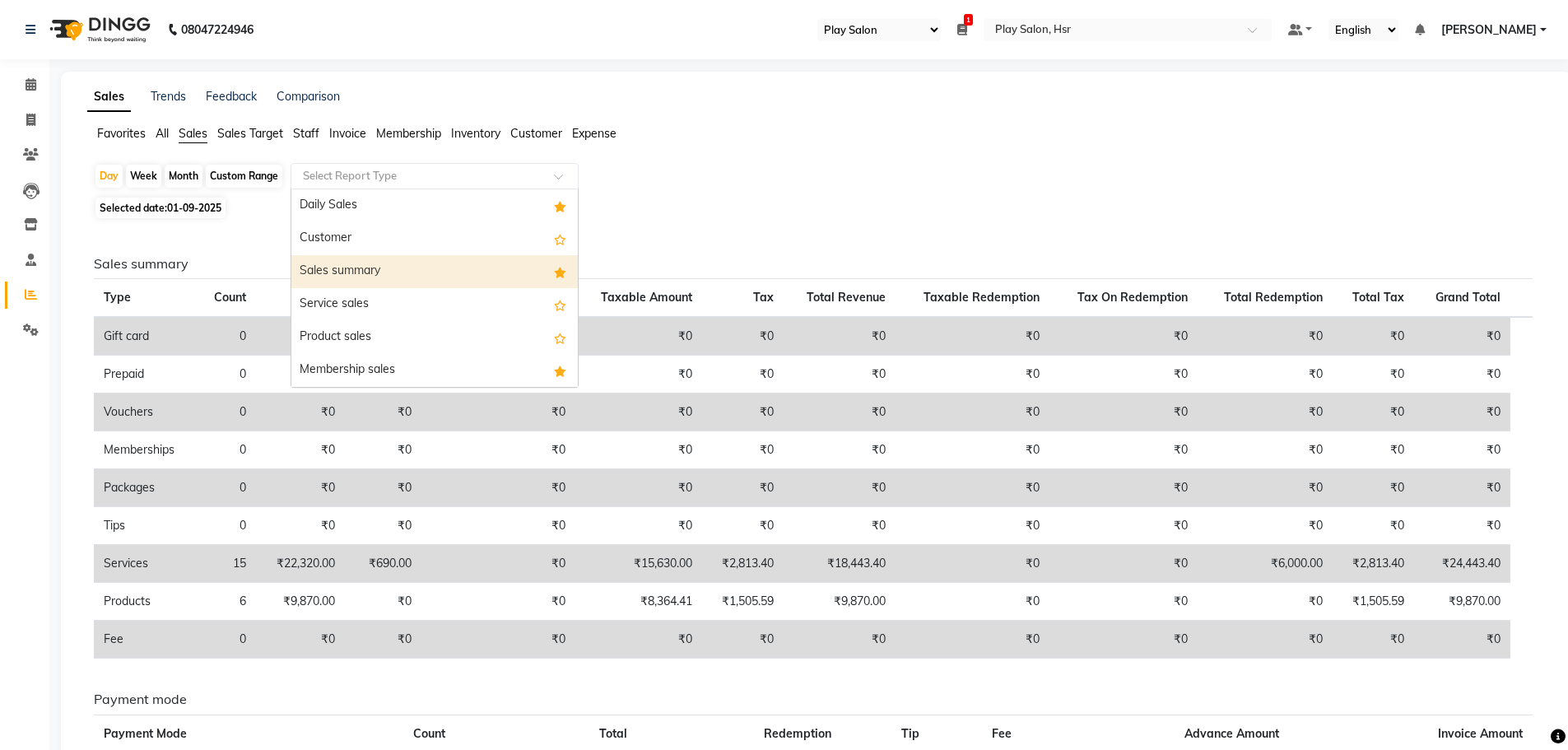
click at [344, 267] on div "Sales summary" at bounding box center [434, 272] width 286 height 33
select select "full_report"
select select "csv"
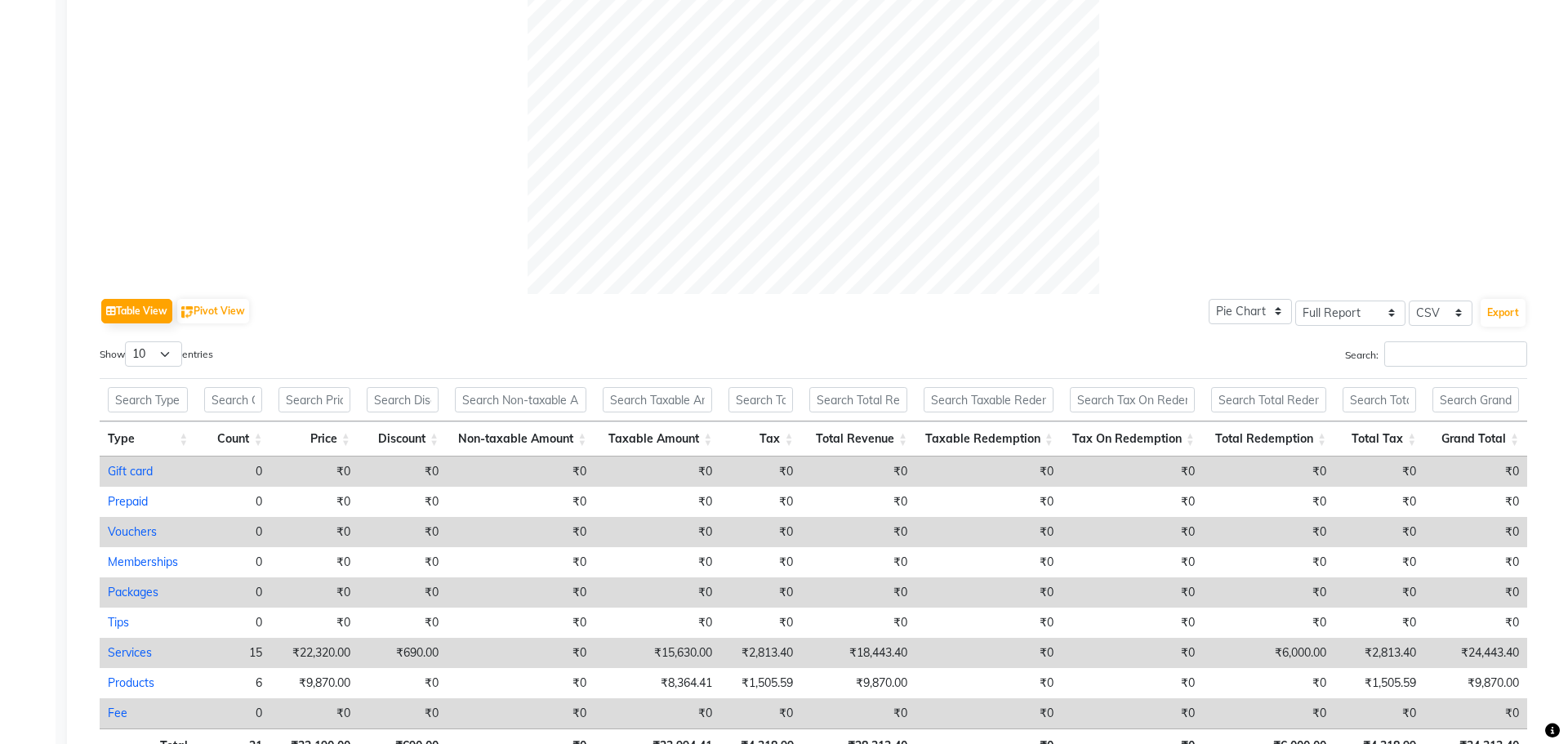
scroll to position [652, 0]
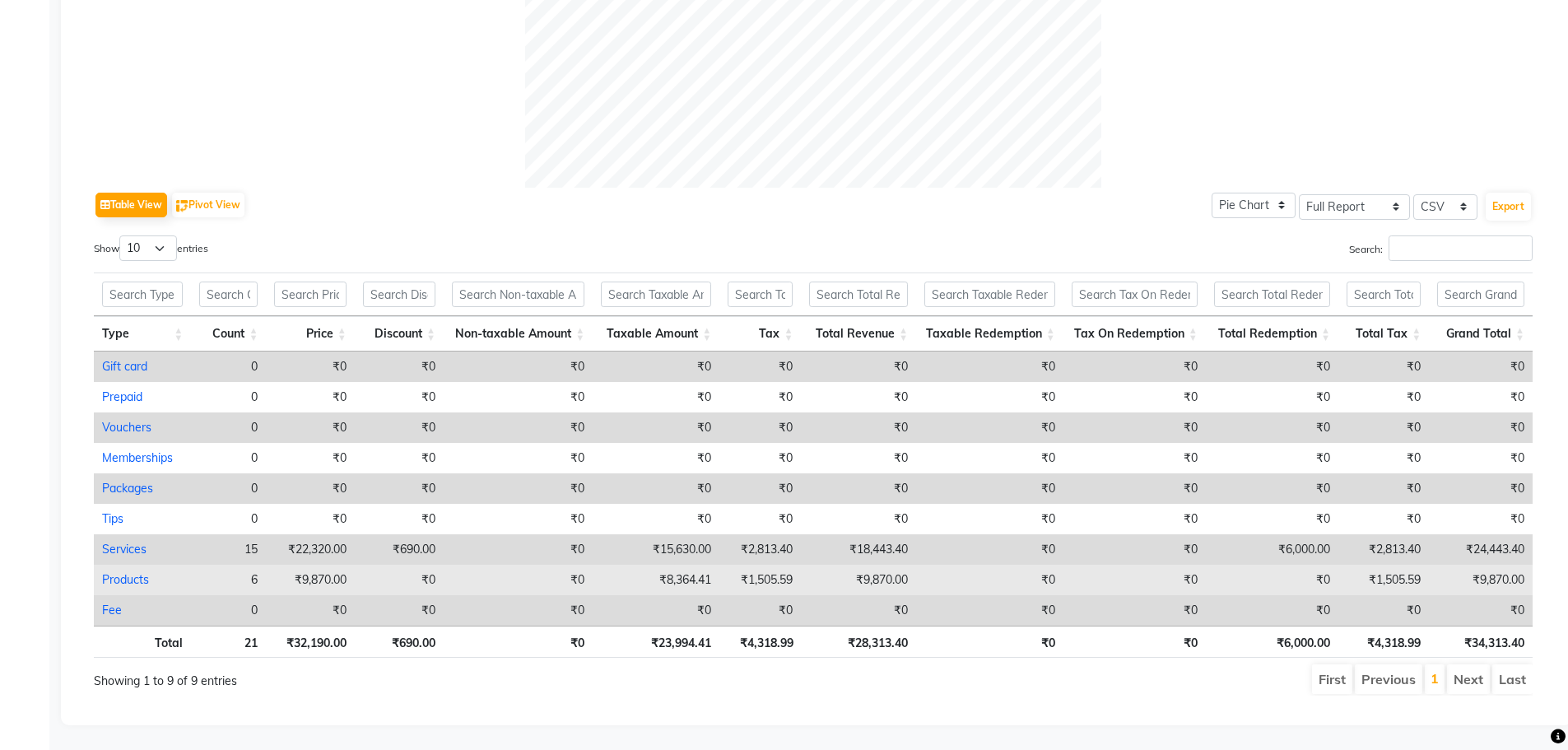
click at [129, 572] on link "Products" at bounding box center [125, 580] width 47 height 15
select select "full_report"
select select "csv"
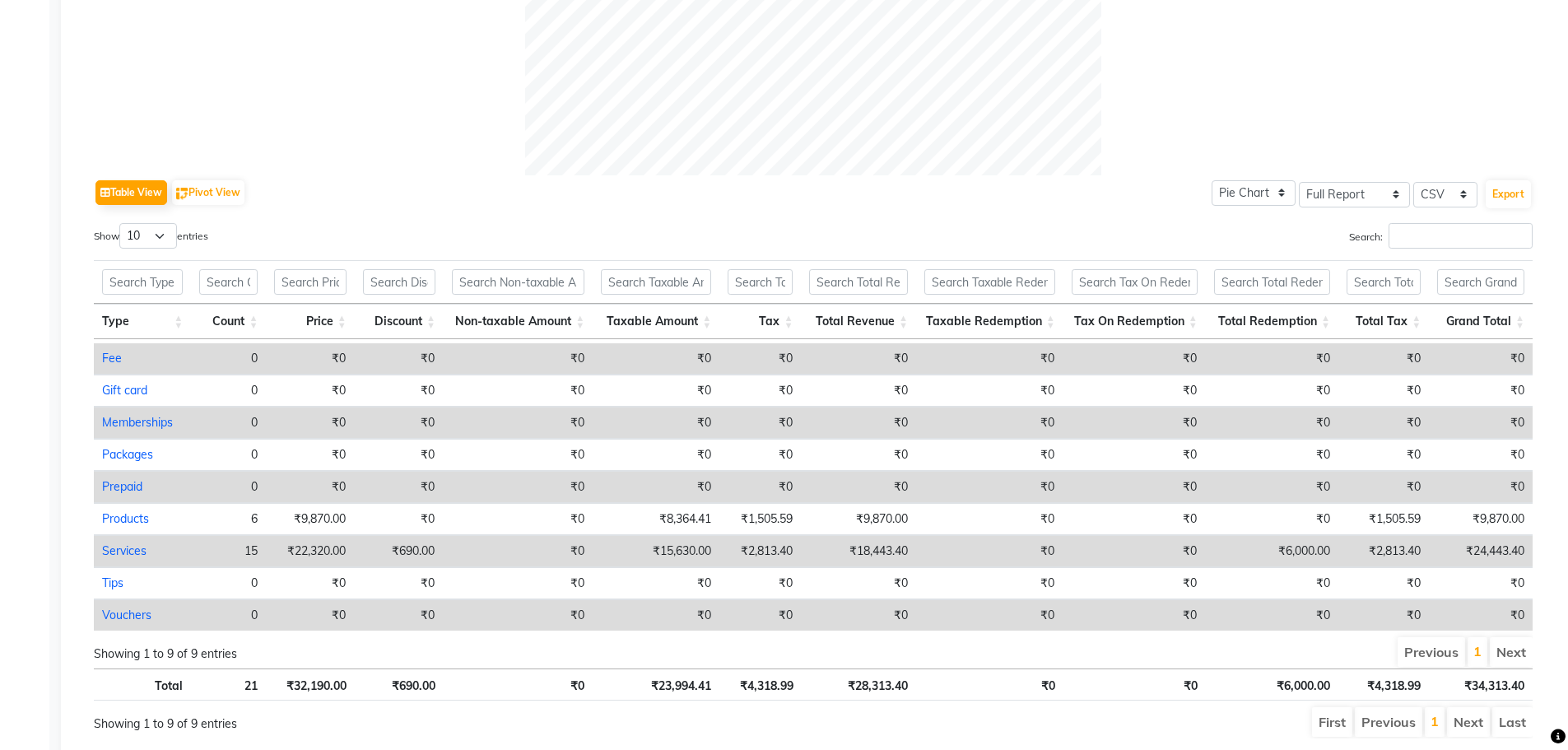
scroll to position [713, 0]
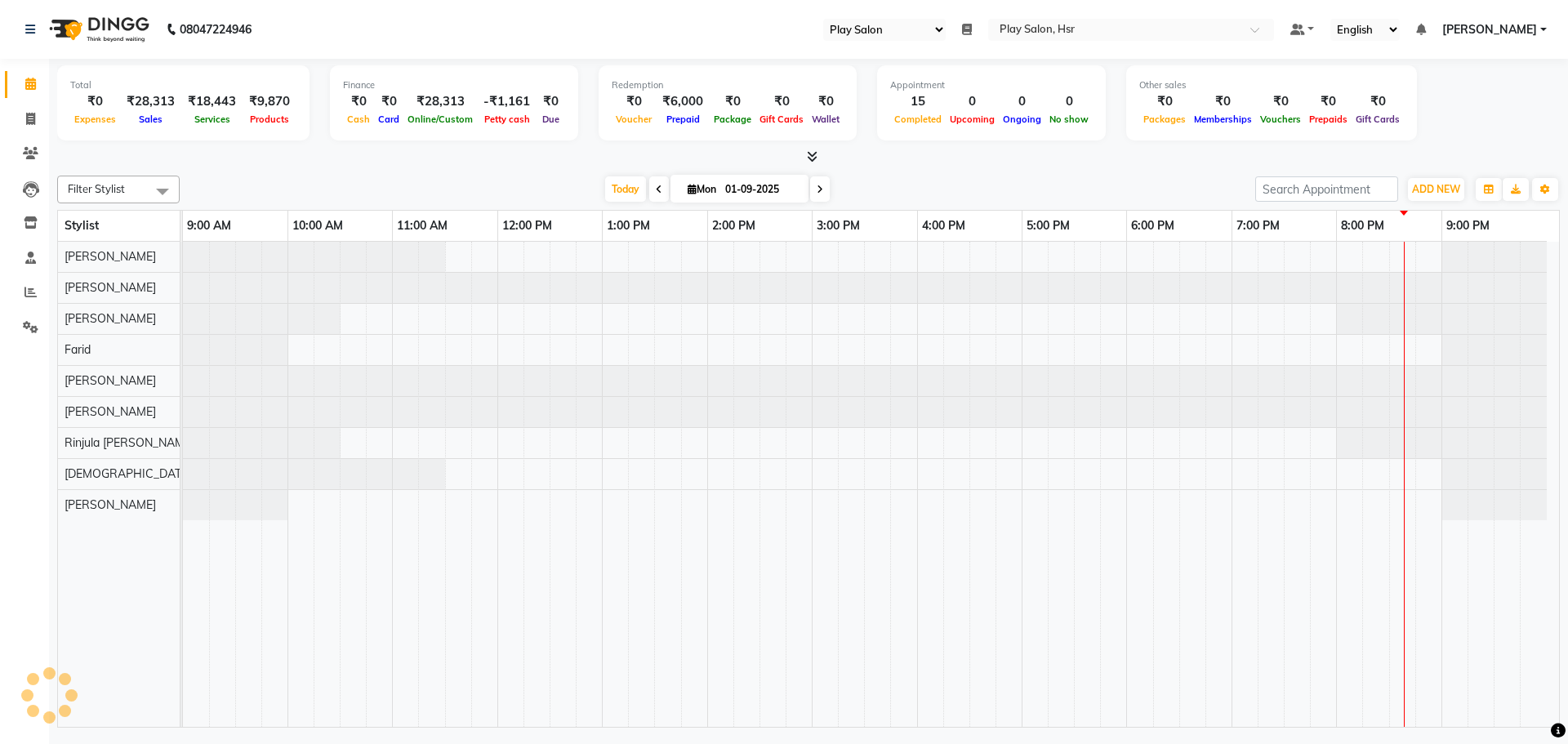
select select "92"
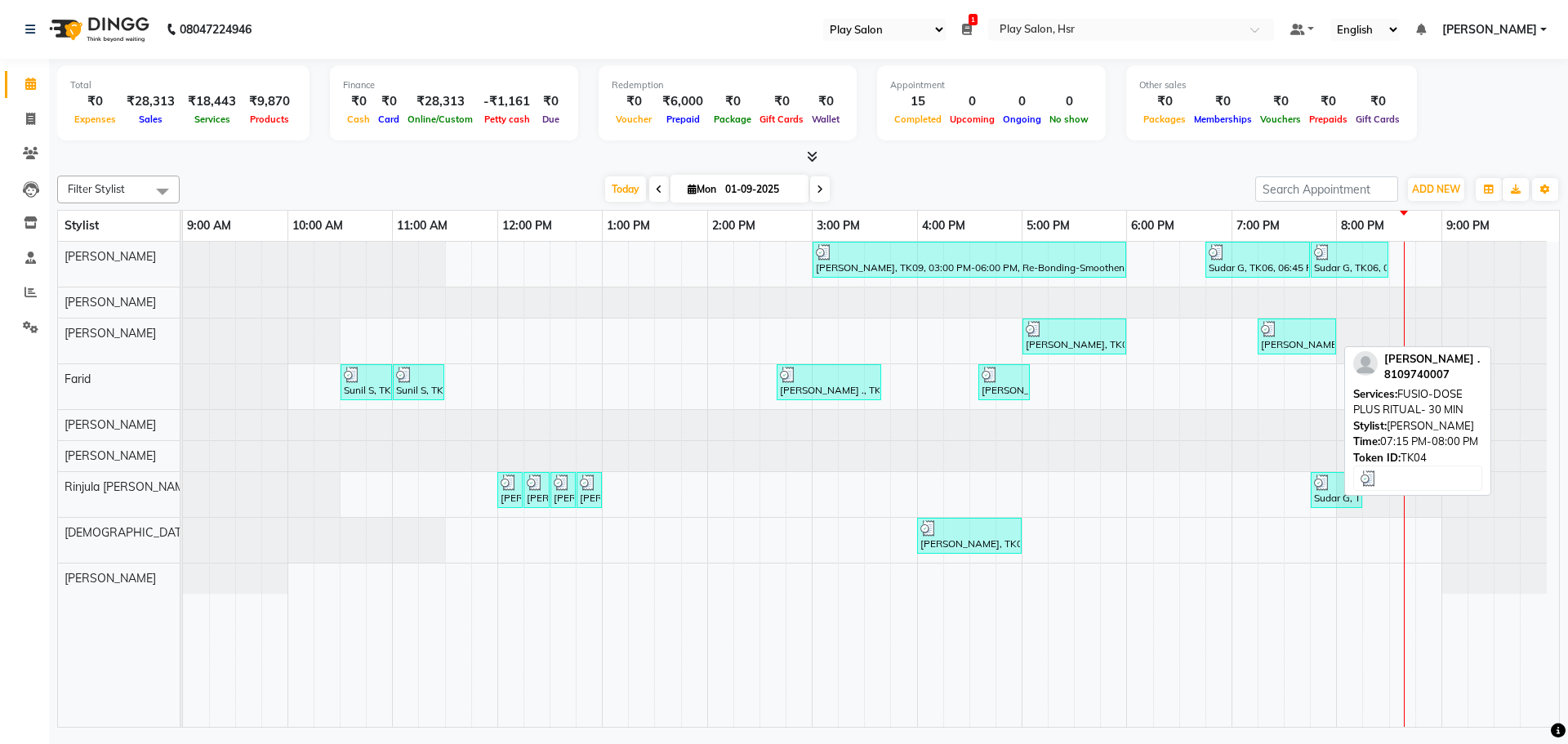
click at [1310, 337] on div "[PERSON_NAME] ., TK04, 07:15 PM-08:00 PM, FUSIO-DOSE PLUS RITUAL- 30 MIN" at bounding box center [1296, 337] width 75 height 31
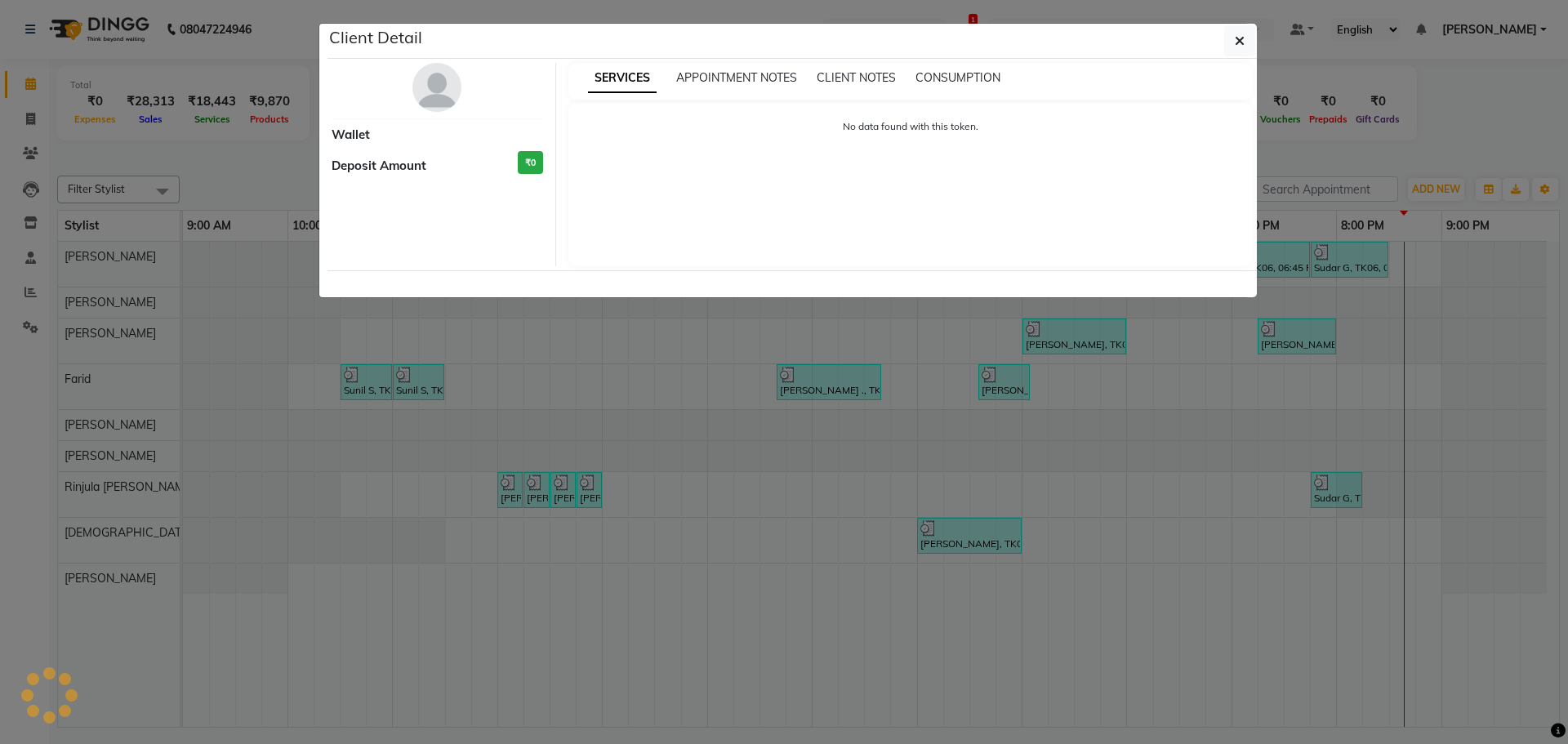
select select "3"
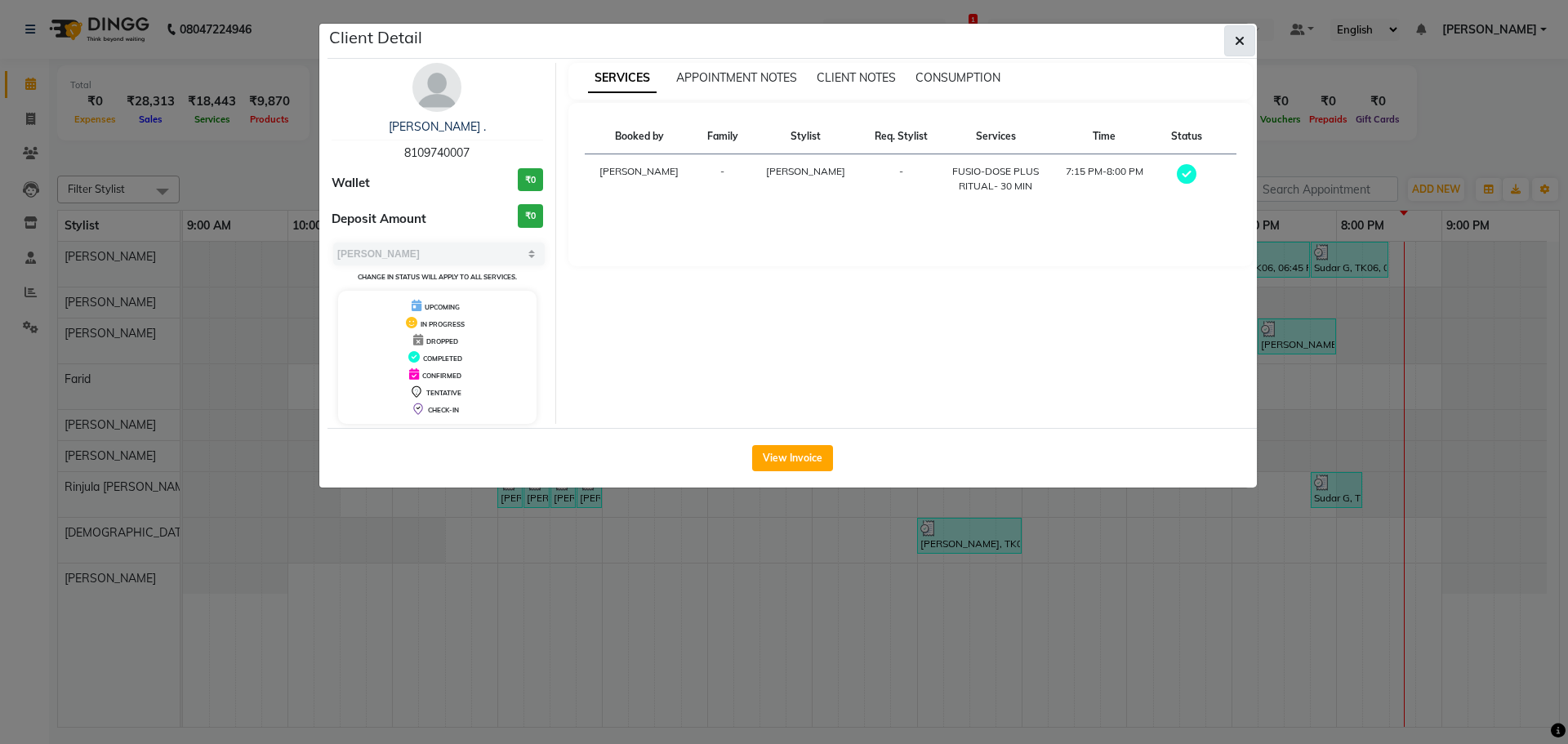
click at [1236, 44] on icon "button" at bounding box center [1239, 41] width 10 height 13
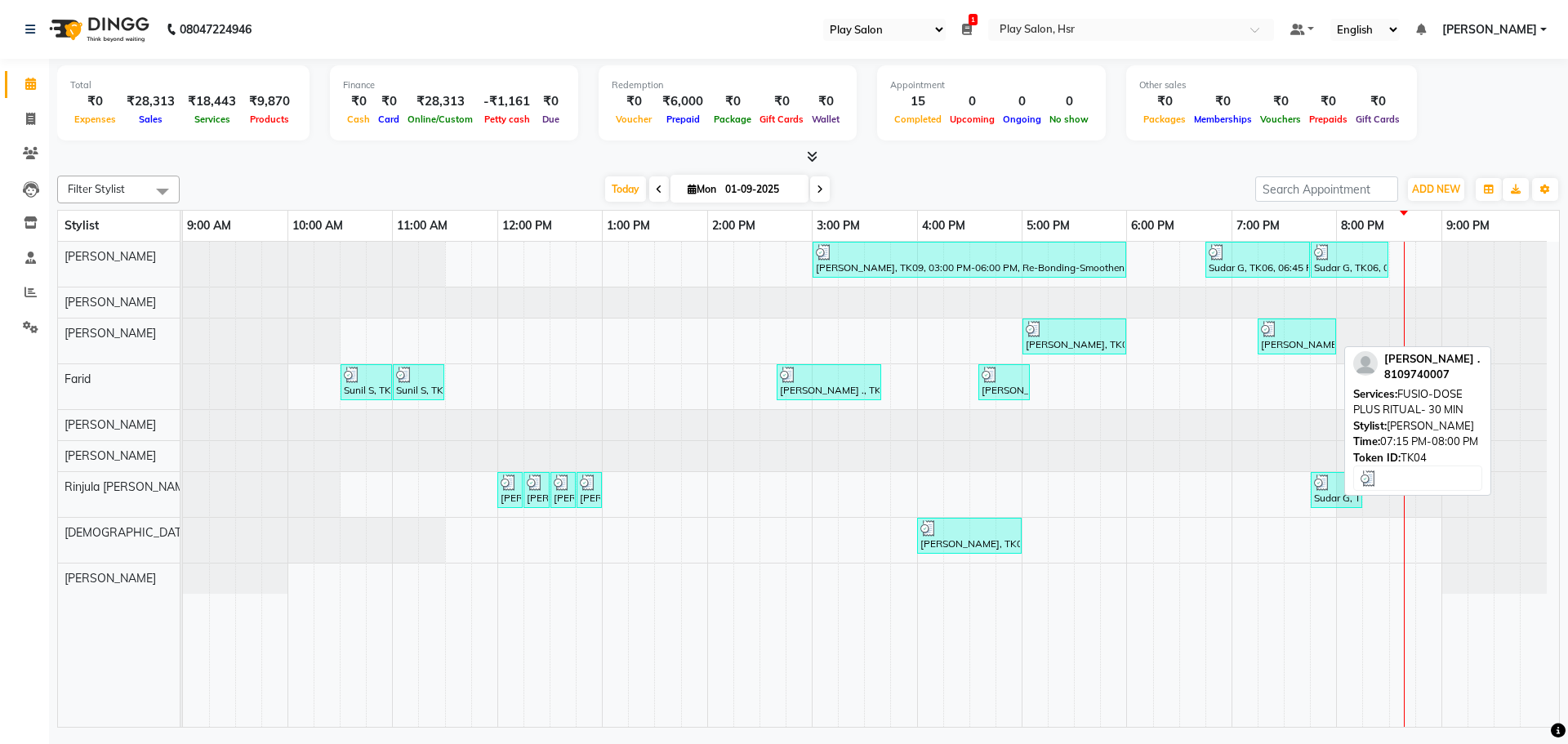
click at [1282, 336] on div at bounding box center [1296, 330] width 72 height 16
select select "3"
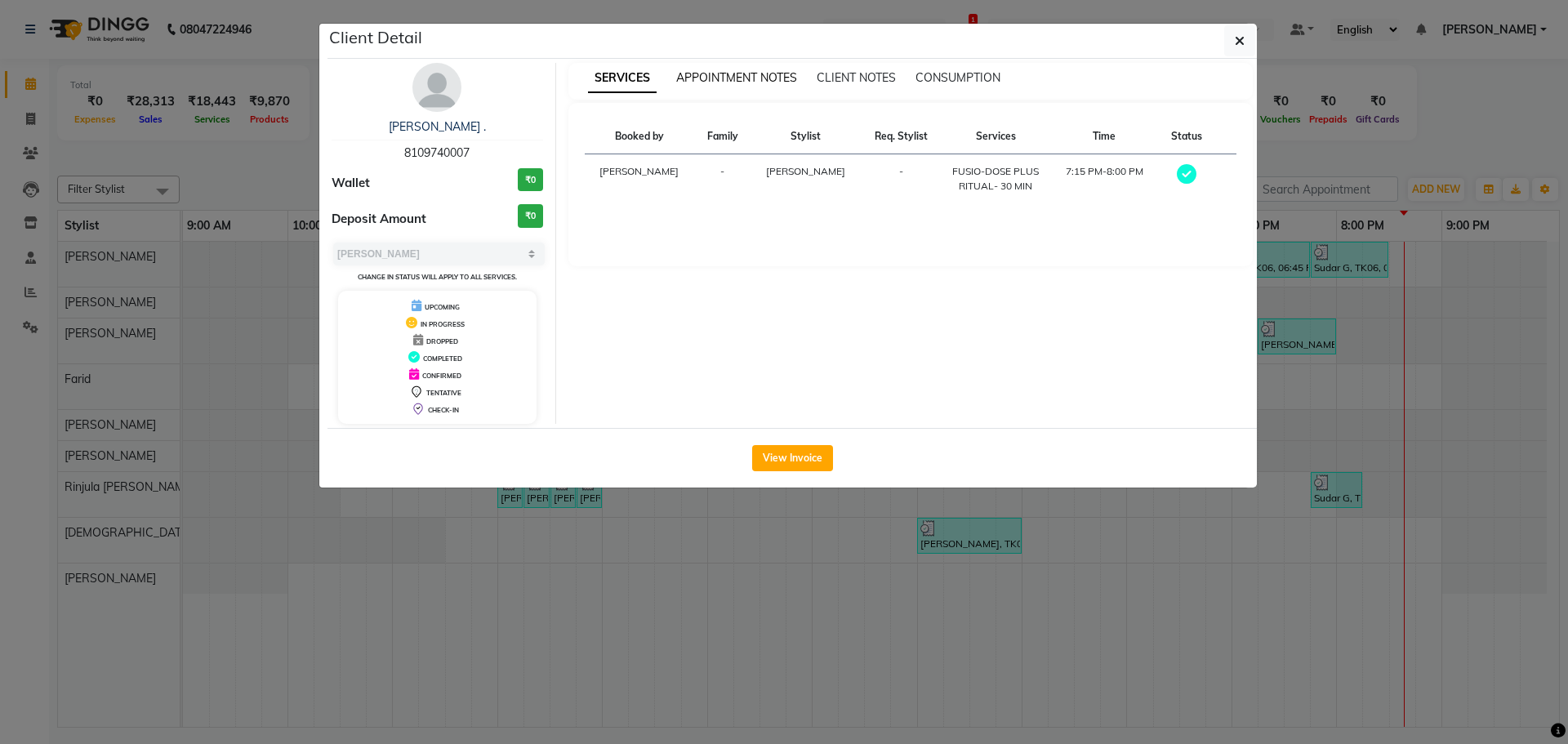
click at [747, 78] on span "APPOINTMENT NOTES" at bounding box center [736, 77] width 121 height 15
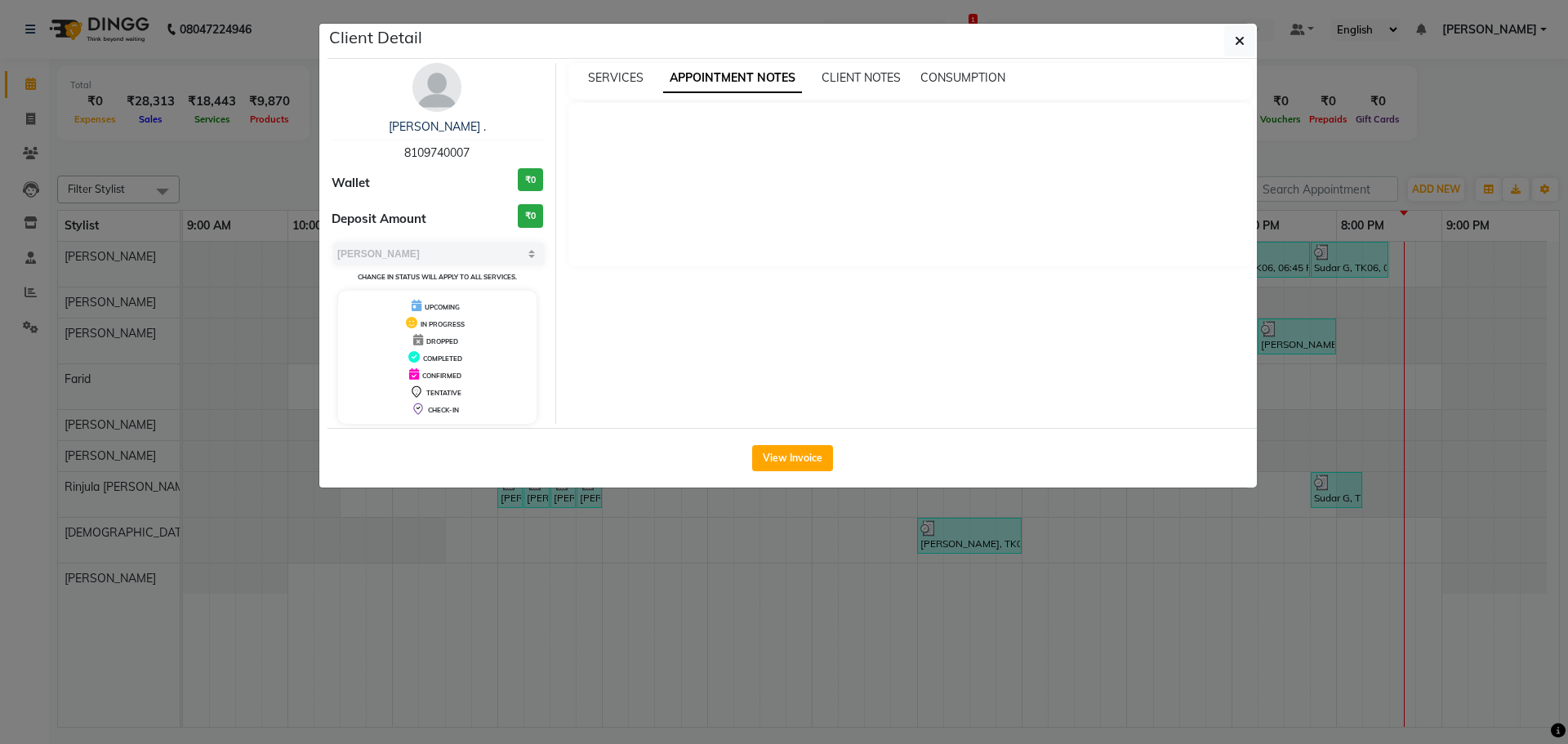
drag, startPoint x: 871, startPoint y: 81, endPoint x: 910, endPoint y: 81, distance: 39.0
click at [872, 81] on span "CLIENT NOTES" at bounding box center [861, 77] width 79 height 15
click at [967, 80] on span "CONSUMPTION" at bounding box center [960, 77] width 85 height 15
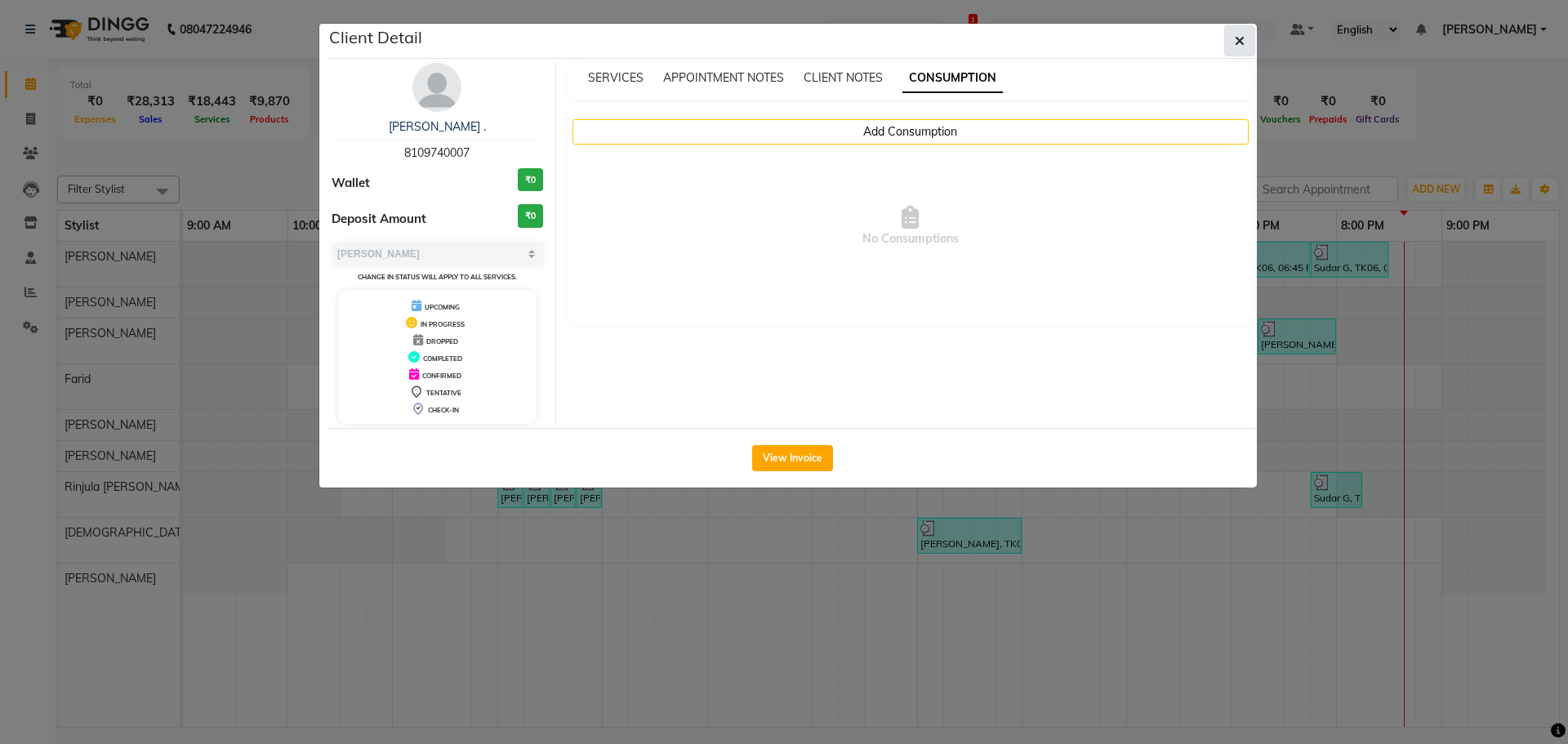
click at [1232, 40] on button "button" at bounding box center [1239, 41] width 31 height 31
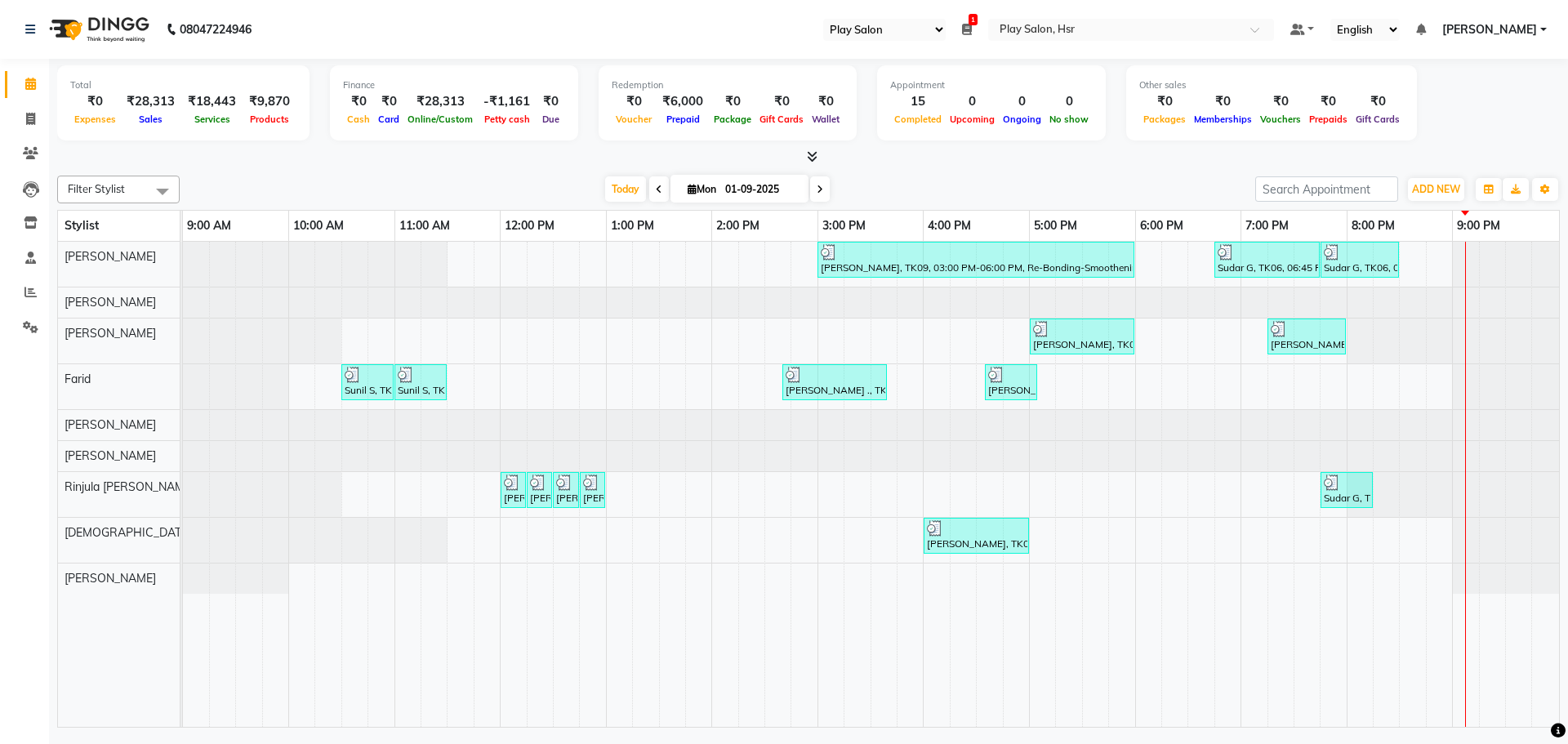
click at [972, 27] on icon at bounding box center [967, 30] width 10 height 12
click at [960, 85] on button "Close" at bounding box center [942, 86] width 44 height 26
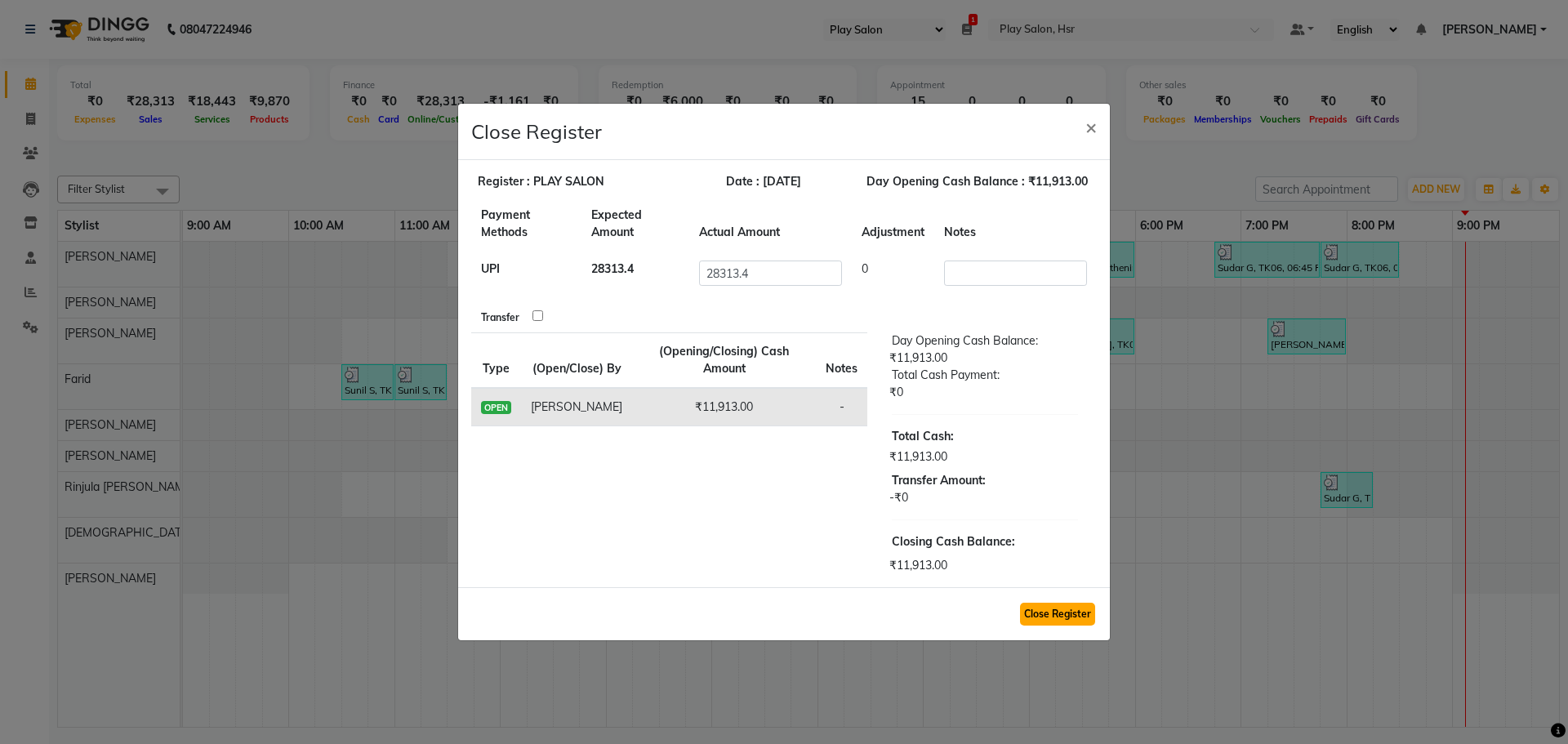
click at [1041, 615] on button "Close Register" at bounding box center [1057, 615] width 75 height 23
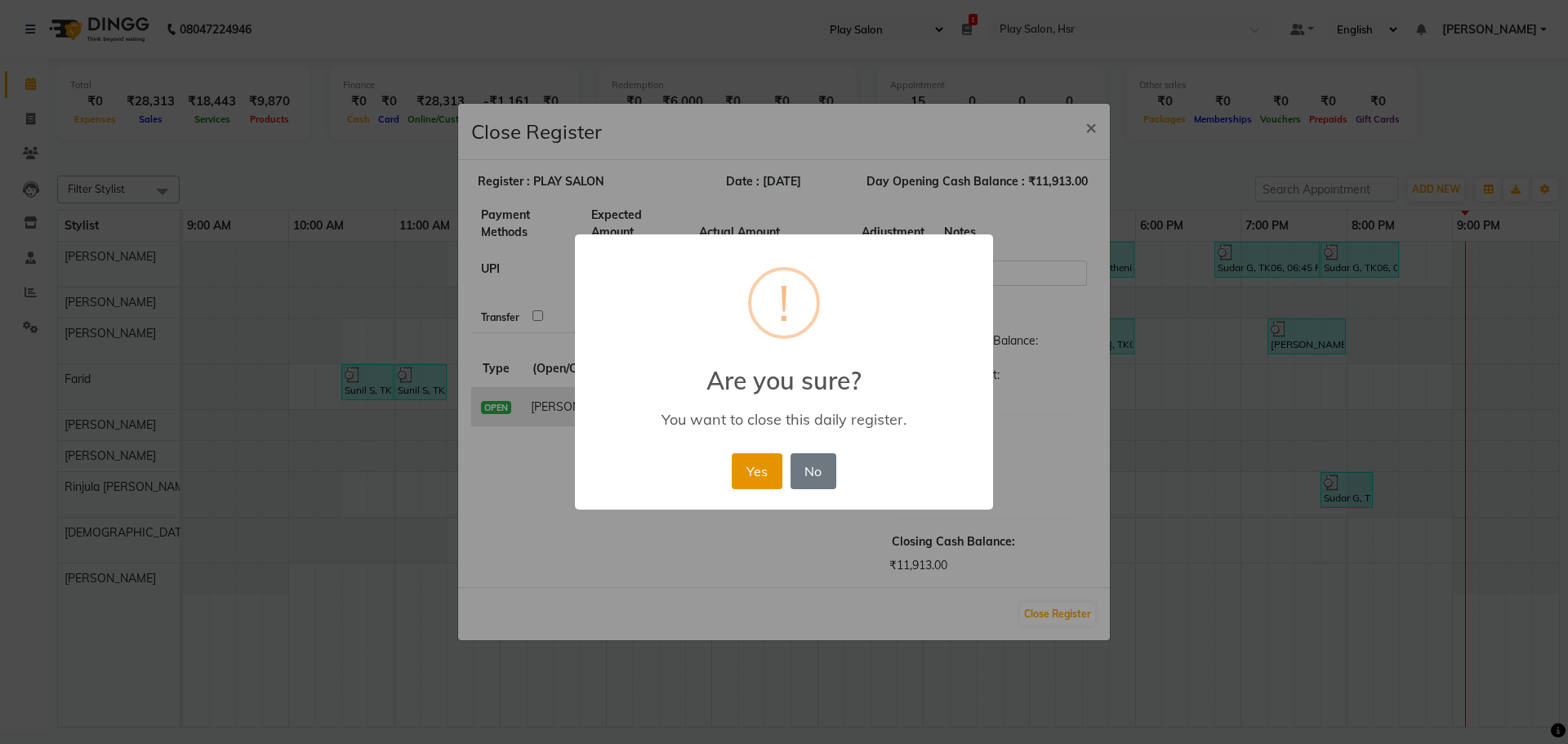
click at [755, 470] on button "Yes" at bounding box center [756, 471] width 49 height 36
